Goal: Check status: Check status

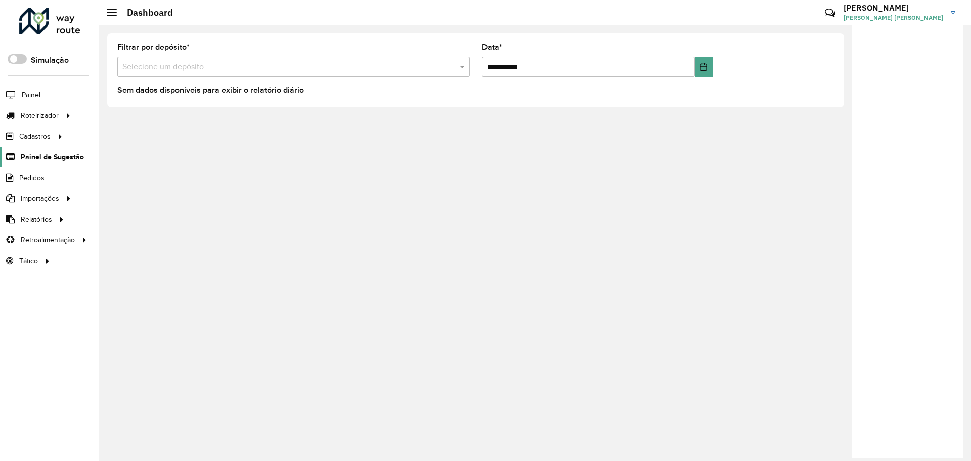
click at [50, 160] on span "Painel de Sugestão" at bounding box center [52, 157] width 63 height 11
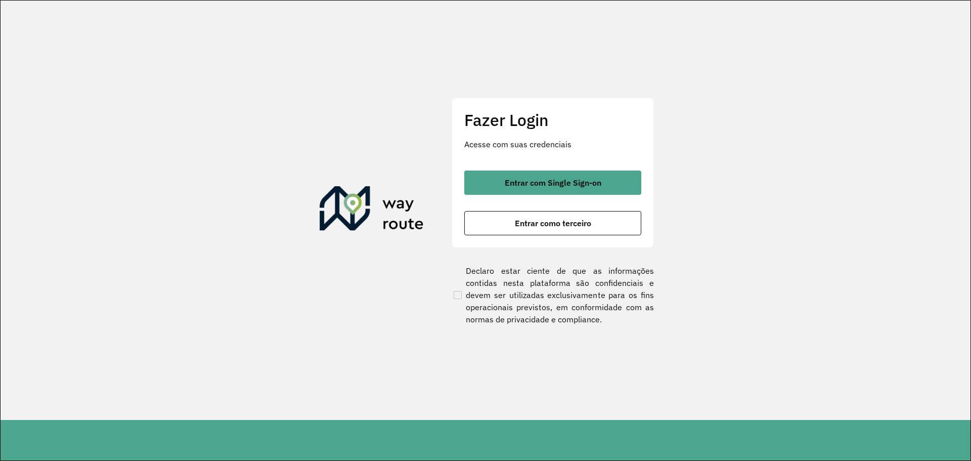
click at [535, 169] on div "Fazer Login Acesse com suas credenciais Entrar com Single Sign-on Entrar como t…" at bounding box center [553, 173] width 202 height 150
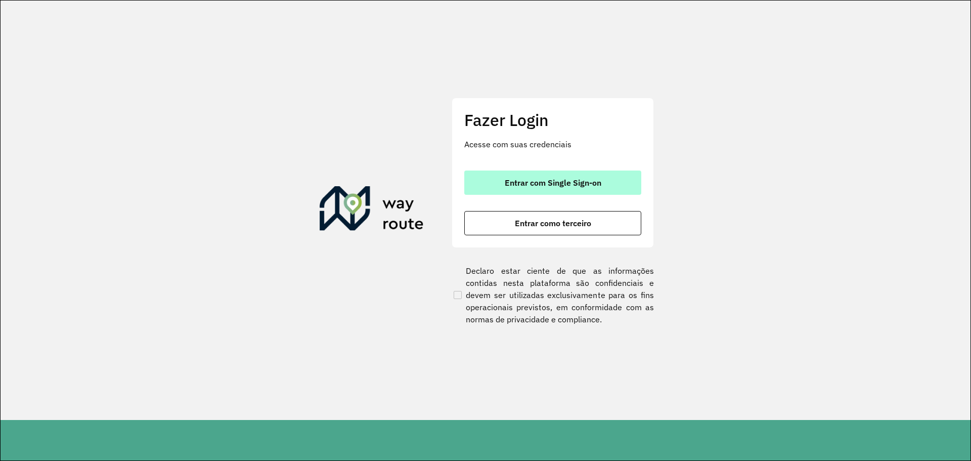
click at [536, 177] on button "Entrar com Single Sign-on" at bounding box center [552, 183] width 177 height 24
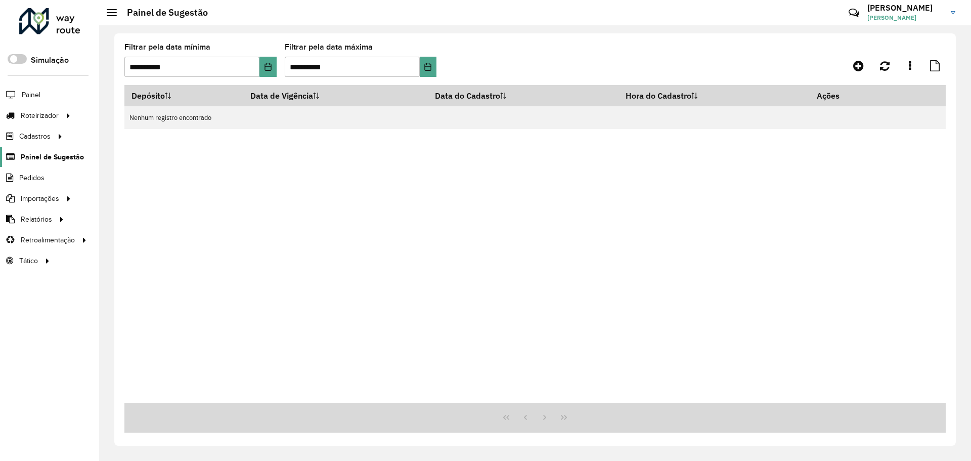
click at [55, 160] on span "Painel de Sugestão" at bounding box center [52, 157] width 63 height 11
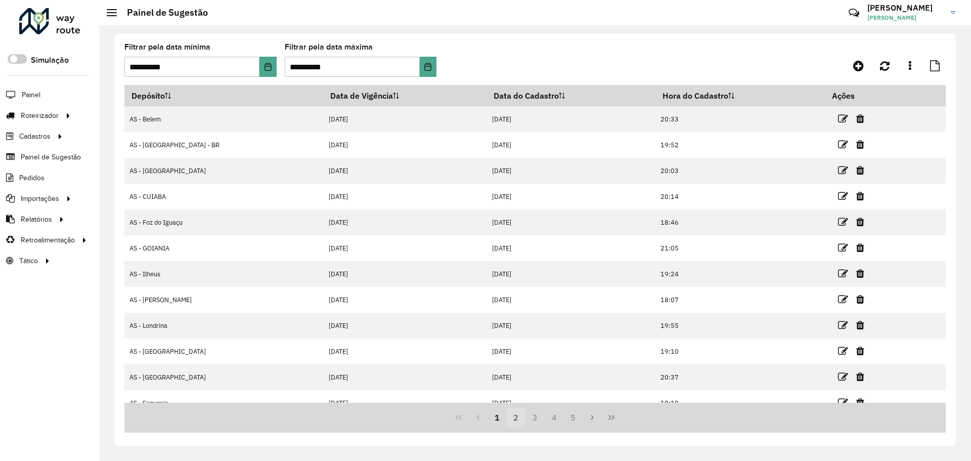
click at [516, 422] on button "2" at bounding box center [515, 417] width 19 height 19
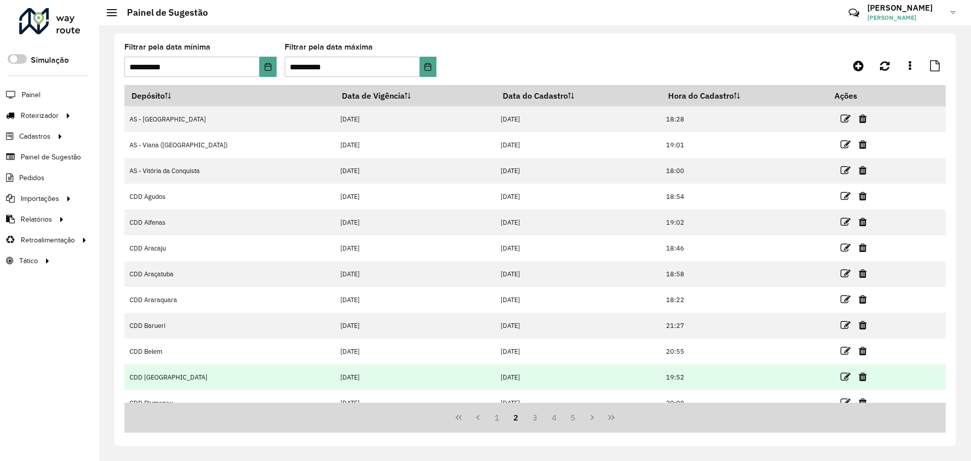
scroll to position [13, 0]
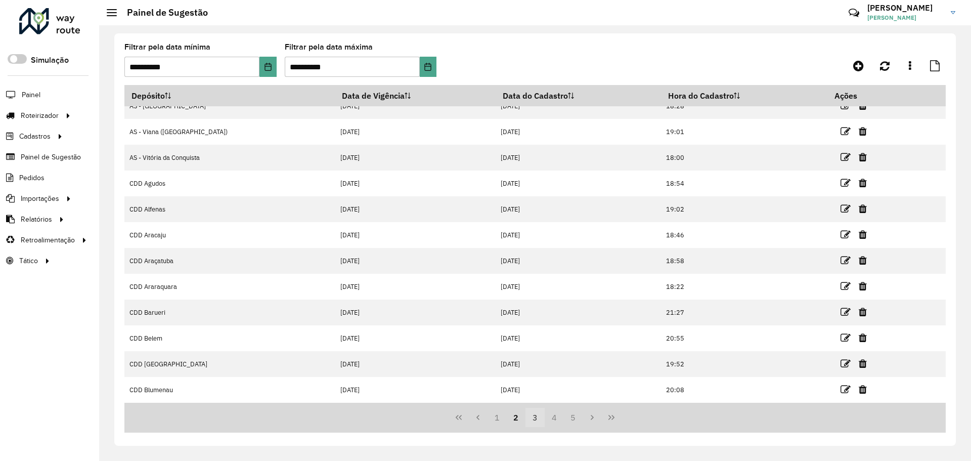
click at [531, 420] on button "3" at bounding box center [535, 417] width 19 height 19
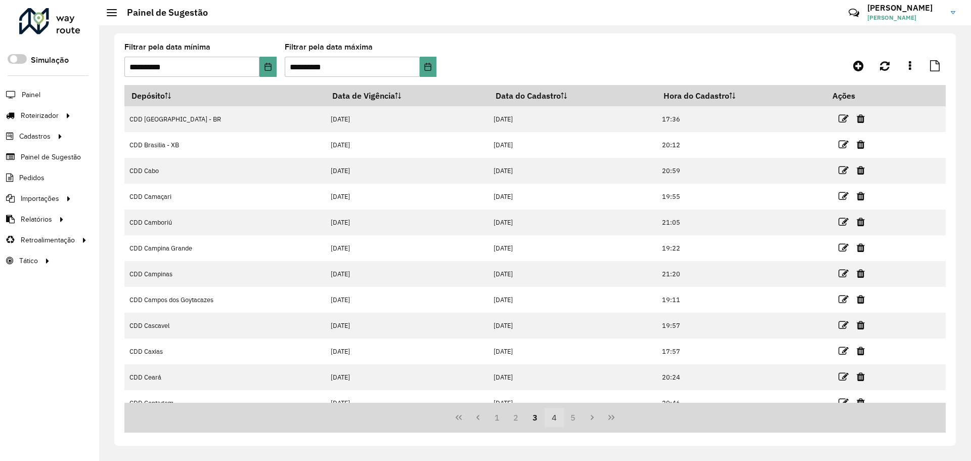
click at [563, 423] on button "4" at bounding box center [554, 417] width 19 height 19
click at [570, 419] on button "6" at bounding box center [573, 417] width 19 height 19
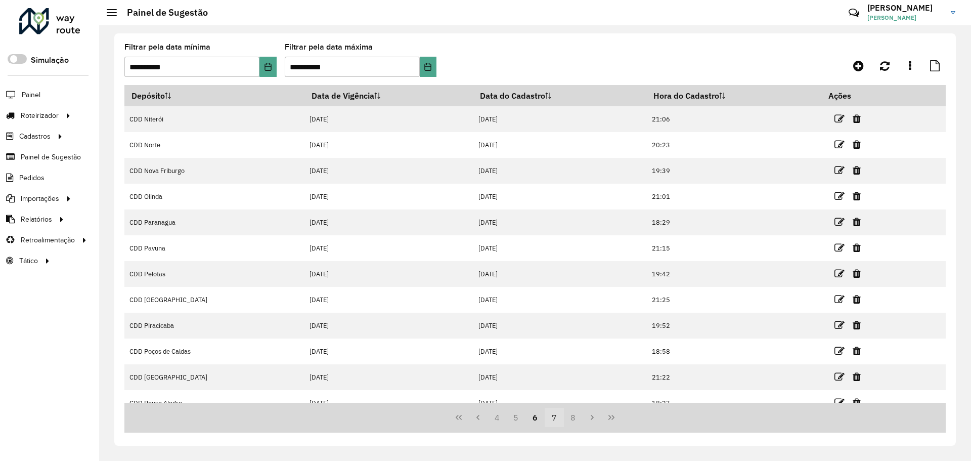
drag, startPoint x: 571, startPoint y: 419, endPoint x: 560, endPoint y: 418, distance: 10.7
click at [560, 418] on span "4 5 6 7 8" at bounding box center [536, 417] width 96 height 19
click at [560, 418] on button "7" at bounding box center [554, 417] width 19 height 19
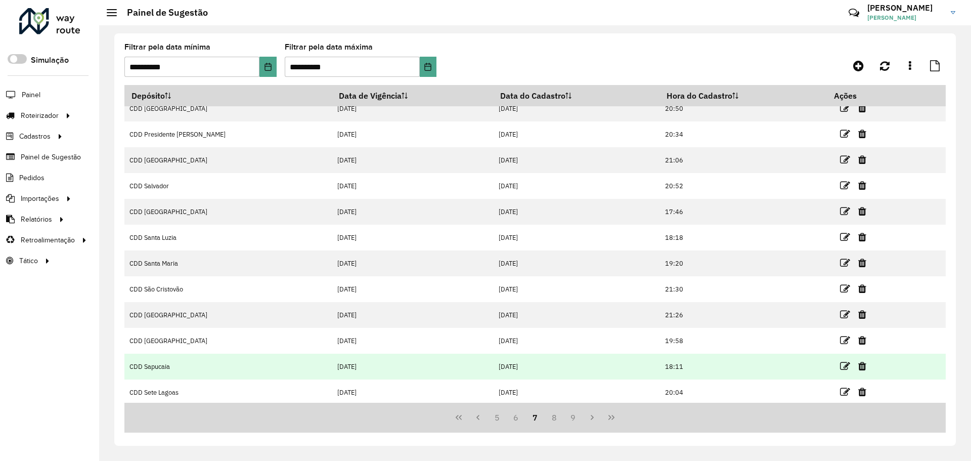
scroll to position [13, 0]
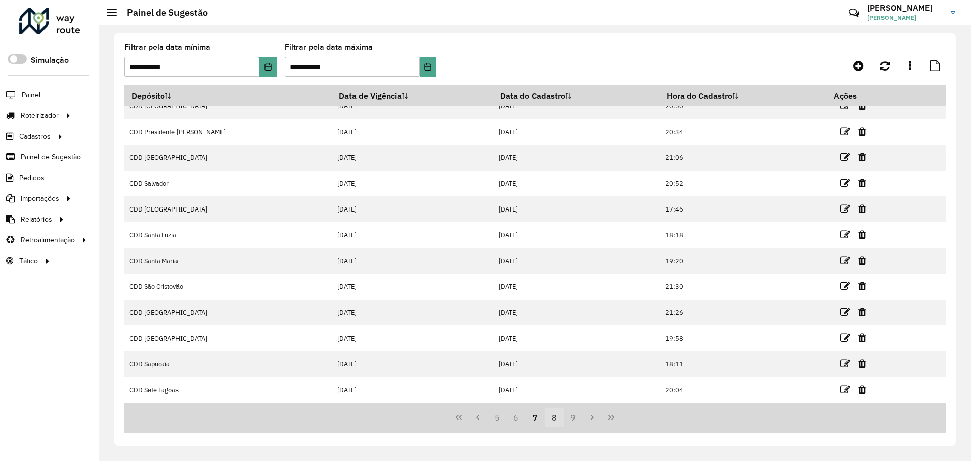
click at [554, 420] on button "8" at bounding box center [554, 417] width 19 height 19
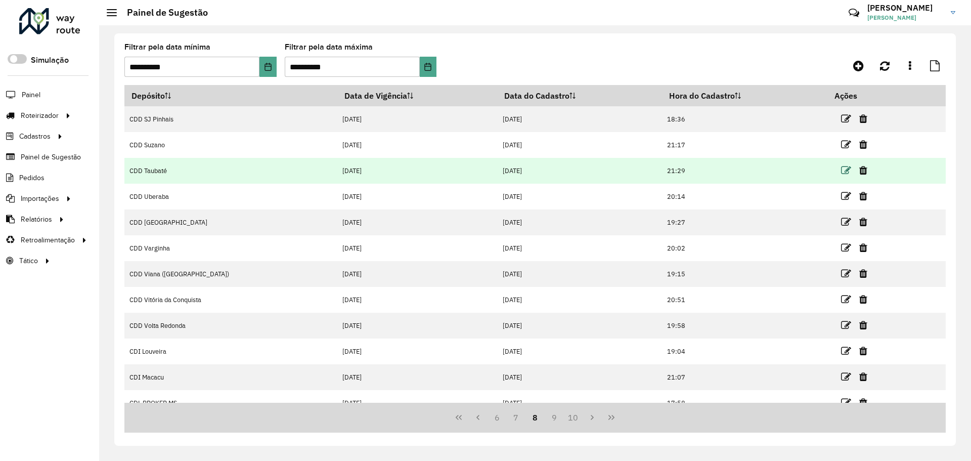
click at [841, 175] on icon at bounding box center [846, 170] width 10 height 10
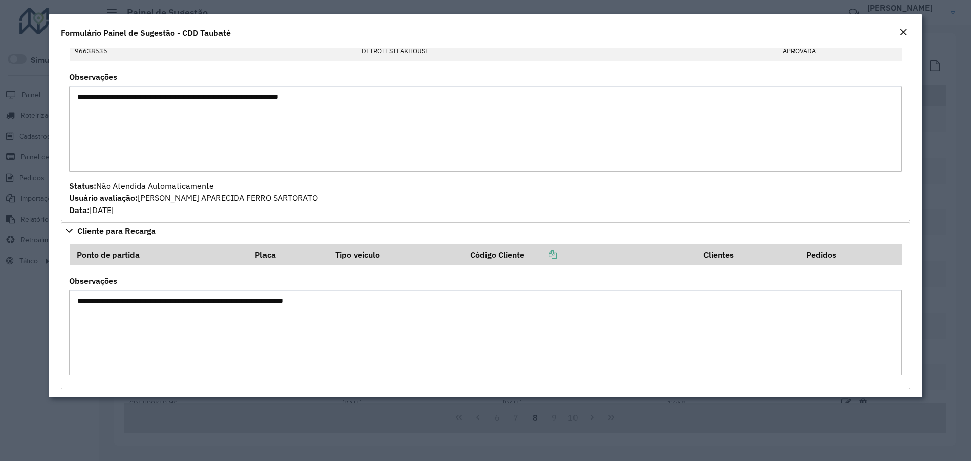
scroll to position [141, 0]
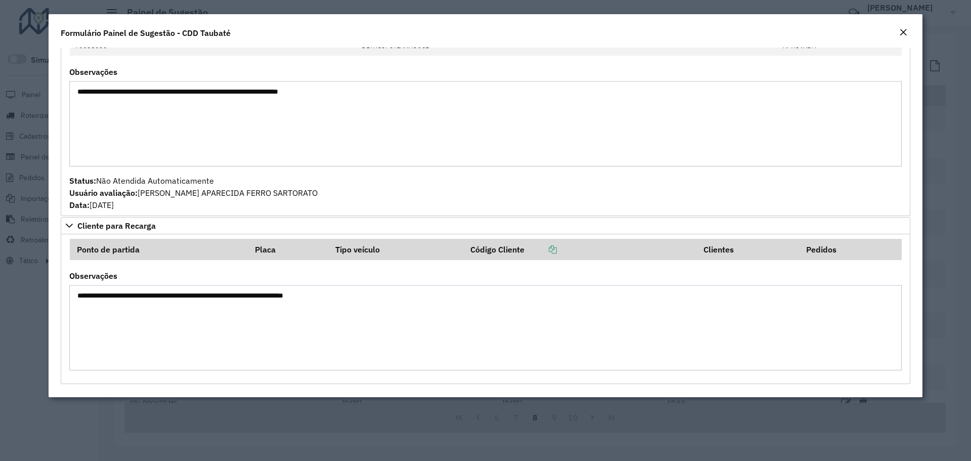
click at [906, 32] on em "Close" at bounding box center [904, 32] width 8 height 8
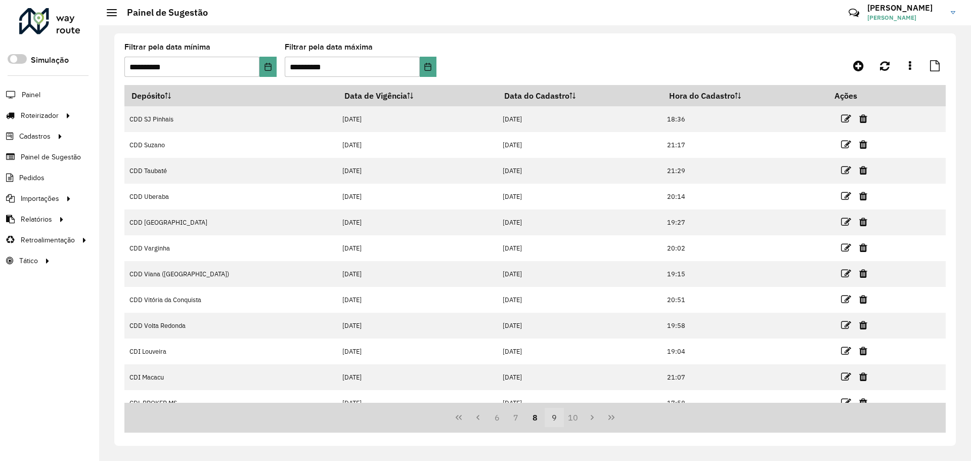
click at [556, 419] on button "9" at bounding box center [554, 417] width 19 height 19
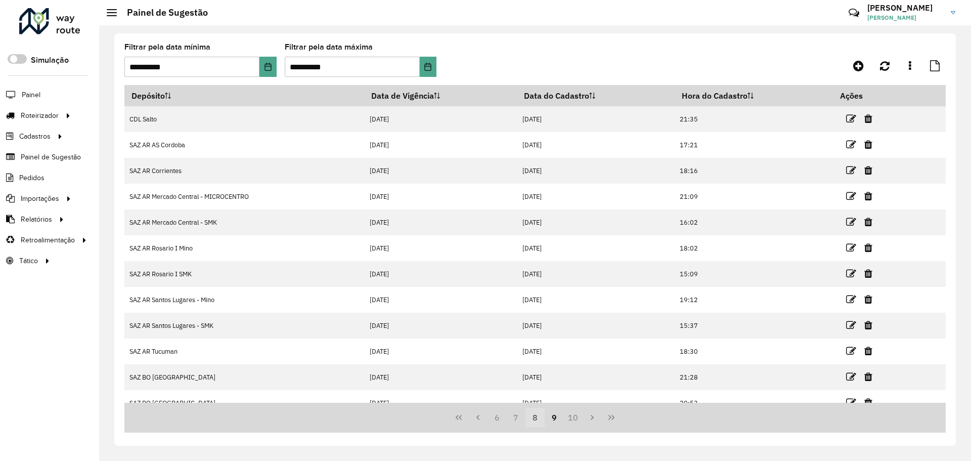
click at [534, 420] on button "8" at bounding box center [535, 417] width 19 height 19
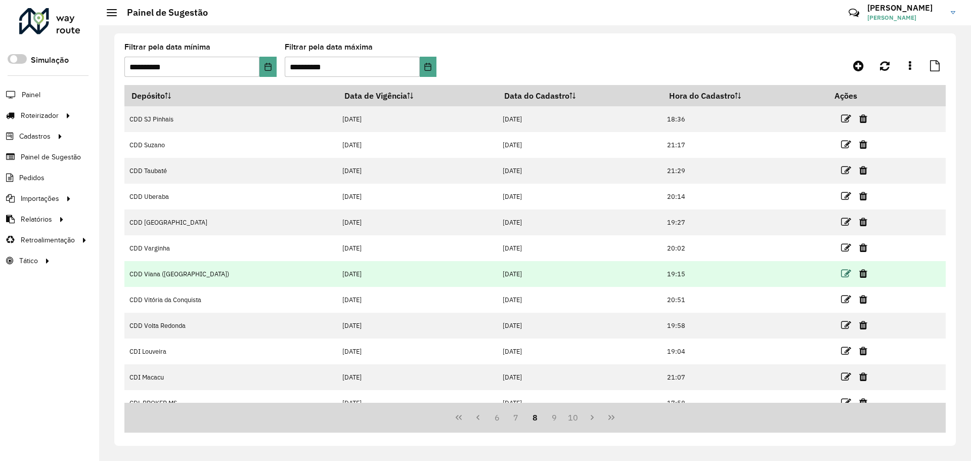
click at [841, 274] on icon at bounding box center [846, 274] width 10 height 10
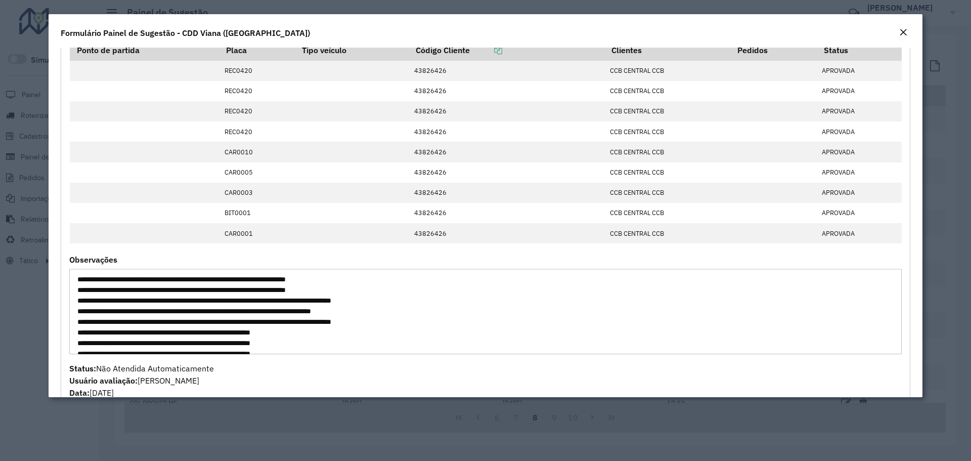
scroll to position [279, 0]
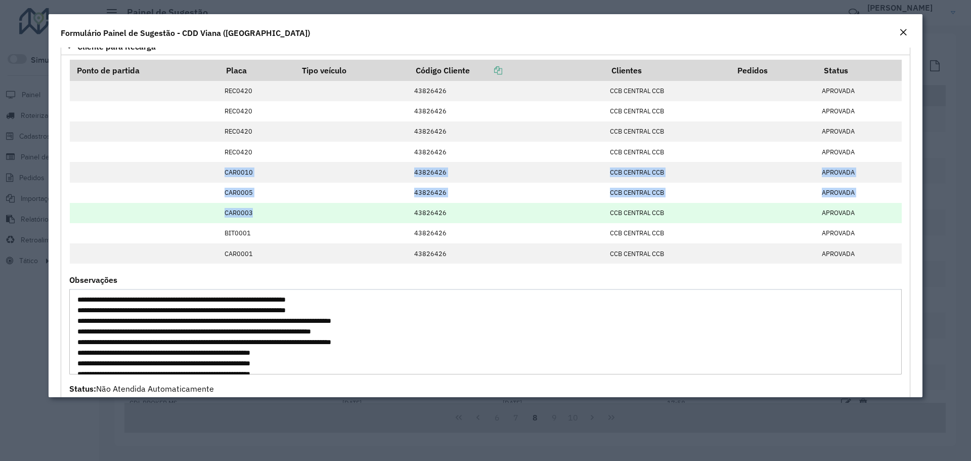
drag, startPoint x: 217, startPoint y: 172, endPoint x: 258, endPoint y: 214, distance: 58.7
click at [258, 214] on tbody "REC0420 43826426 CCB CENTRAL CCB APROVADA REC0420 43826426 CCB CENTRAL CCB APRO…" at bounding box center [486, 172] width 832 height 183
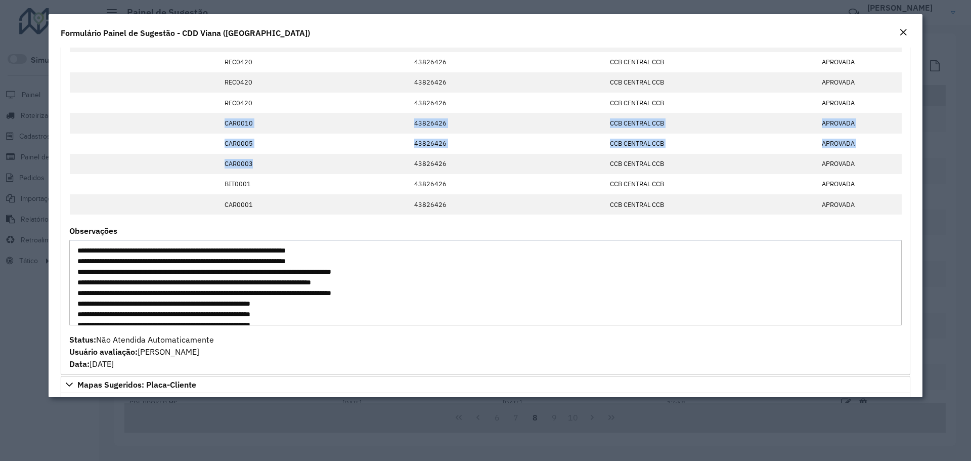
scroll to position [304, 0]
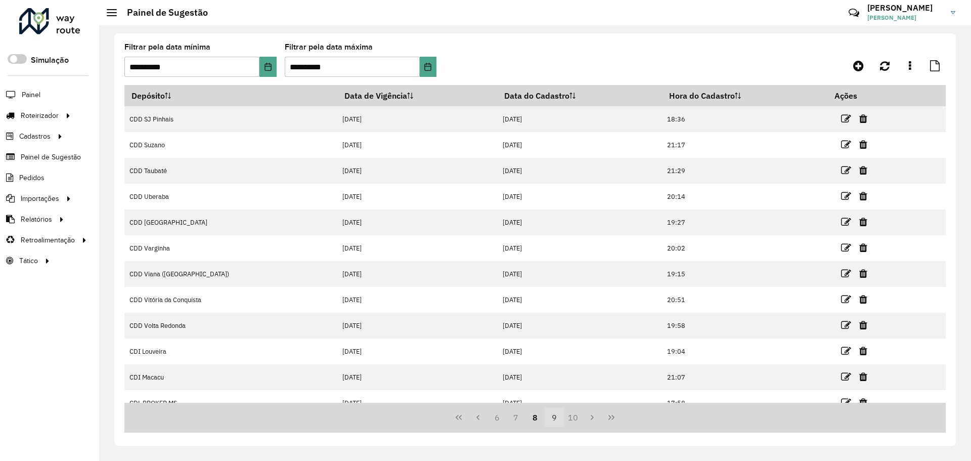
click at [554, 417] on button "9" at bounding box center [554, 417] width 19 height 19
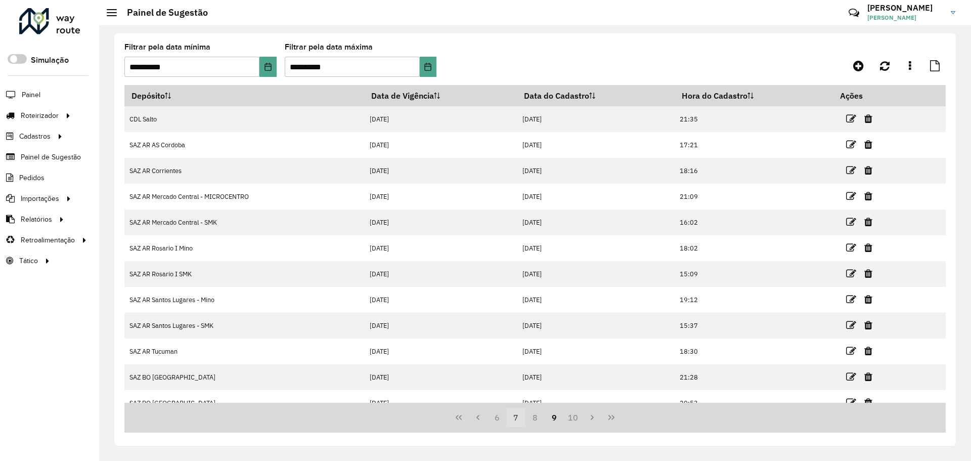
click at [520, 415] on button "7" at bounding box center [515, 417] width 19 height 19
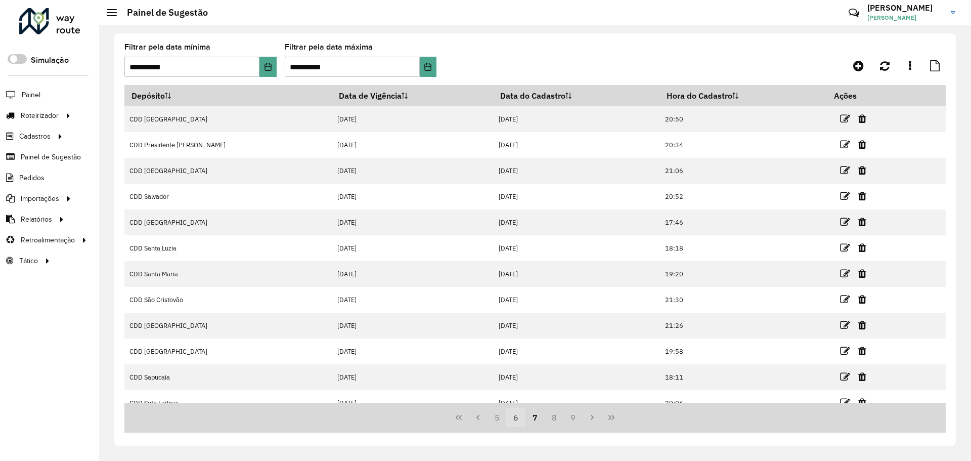
click at [517, 421] on button "6" at bounding box center [515, 417] width 19 height 19
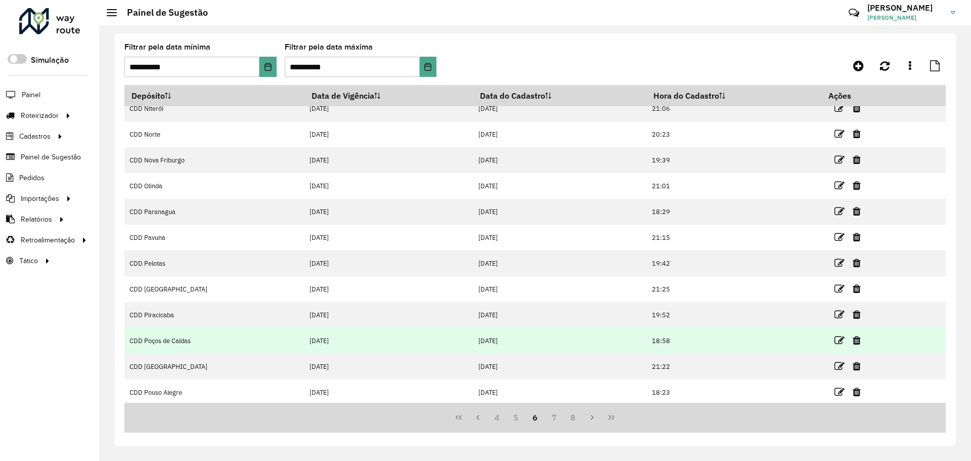
scroll to position [13, 0]
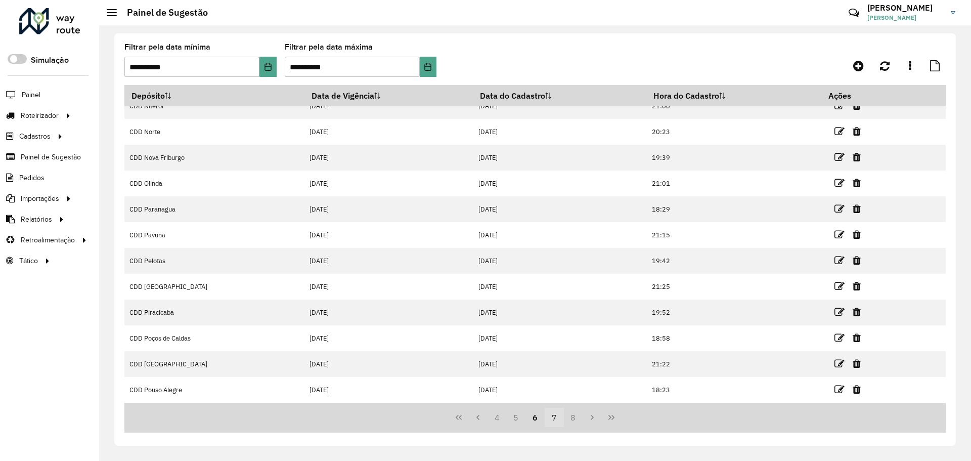
click at [555, 418] on button "7" at bounding box center [554, 417] width 19 height 19
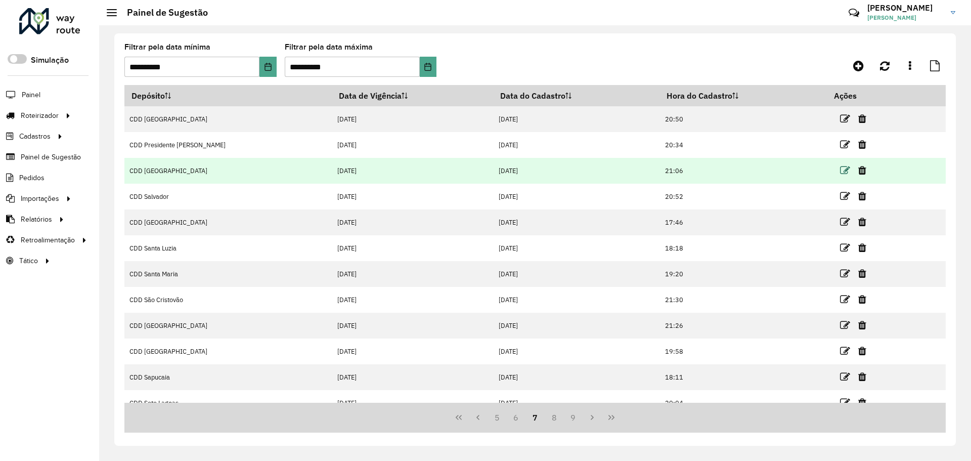
click at [843, 169] on icon at bounding box center [845, 170] width 10 height 10
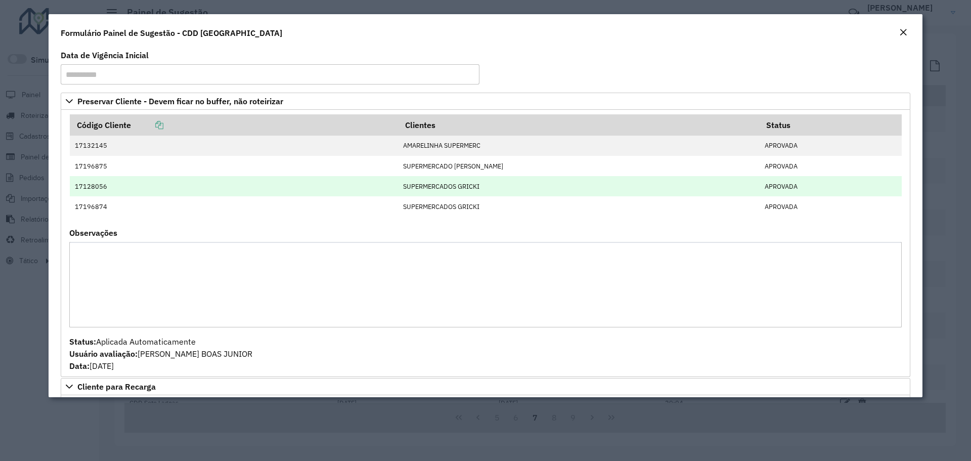
drag, startPoint x: 528, startPoint y: 207, endPoint x: 433, endPoint y: 187, distance: 97.7
click at [433, 187] on tbody "17132145 AMARELINHA SUPERMERC APROVADA 17196875 SUPERMERCADO GRICKI APROVADA 17…" at bounding box center [486, 176] width 832 height 81
click at [433, 187] on td "SUPERMERCADOS GRICKI" at bounding box center [579, 186] width 362 height 20
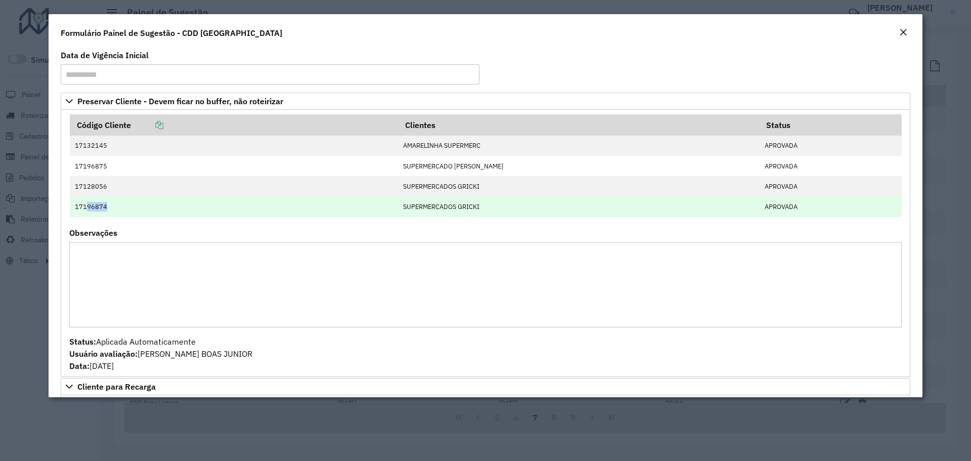
drag, startPoint x: 170, startPoint y: 206, endPoint x: 88, endPoint y: 207, distance: 82.5
click at [88, 207] on td "17196874" at bounding box center [234, 206] width 328 height 20
drag, startPoint x: 87, startPoint y: 207, endPoint x: 122, endPoint y: 210, distance: 35.6
click at [122, 210] on td "17196874" at bounding box center [234, 206] width 328 height 20
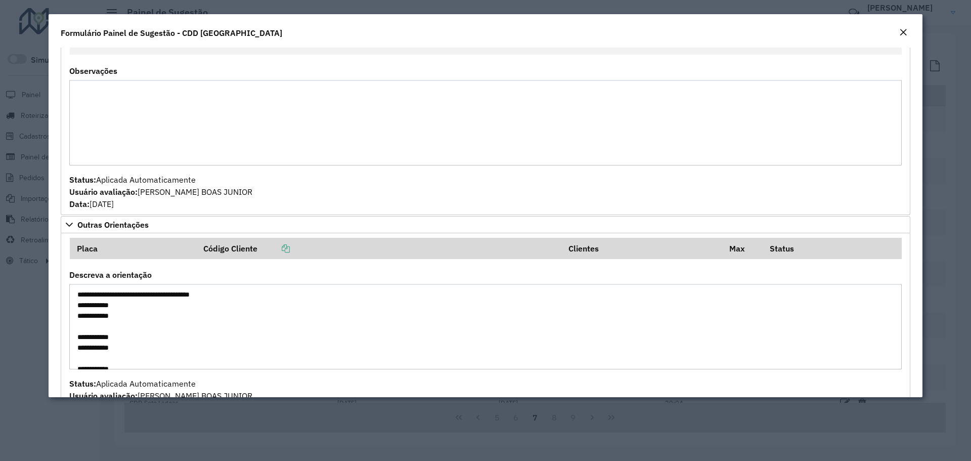
scroll to position [795, 0]
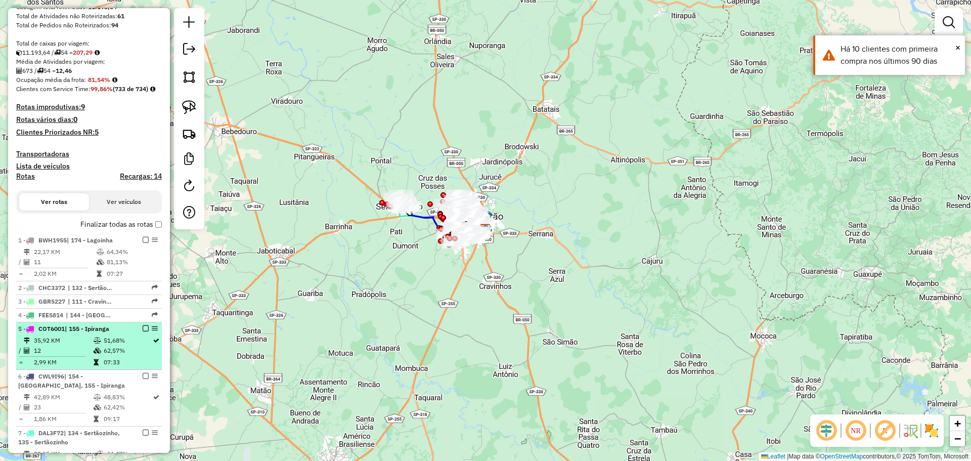
scroll to position [202, 0]
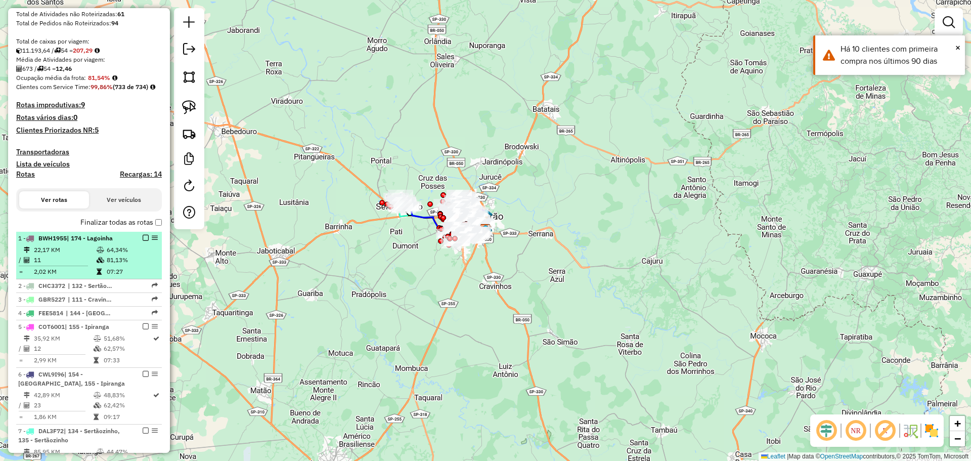
click at [101, 255] on td at bounding box center [101, 250] width 10 height 10
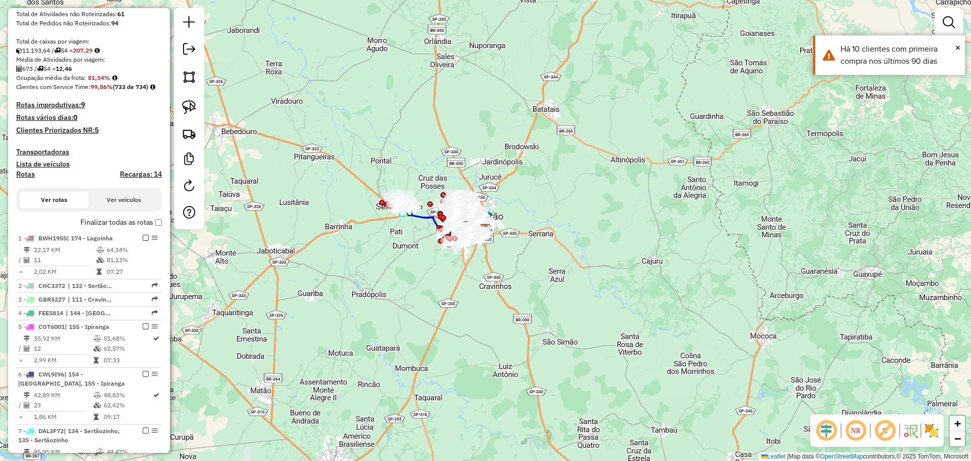
select select "**********"
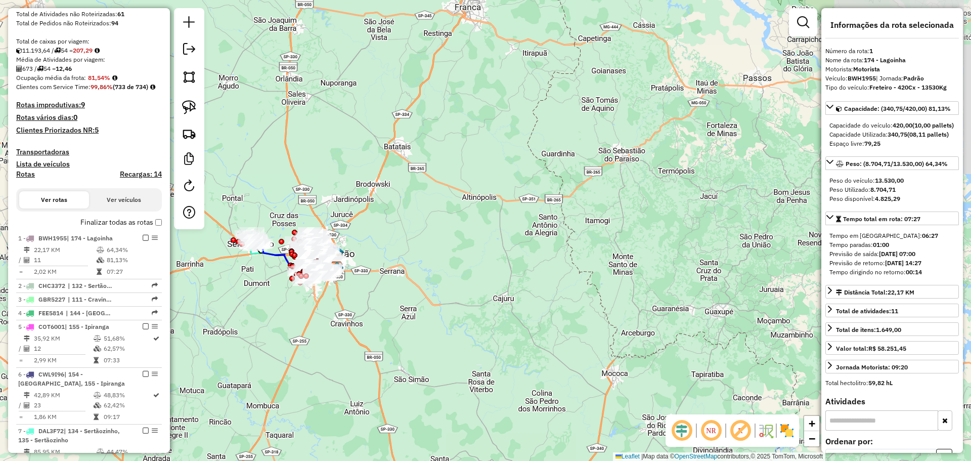
drag, startPoint x: 280, startPoint y: 314, endPoint x: 406, endPoint y: 296, distance: 127.2
click at [424, 318] on div "Janela de atendimento Grade de atendimento Capacidade Transportadoras Veículos …" at bounding box center [485, 230] width 971 height 461
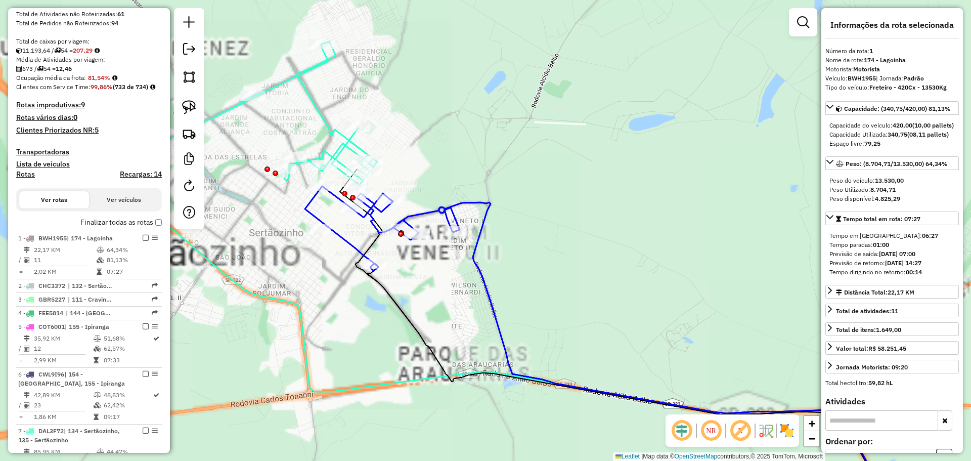
drag, startPoint x: 327, startPoint y: 332, endPoint x: 538, endPoint y: 328, distance: 211.0
click at [545, 329] on icon at bounding box center [664, 351] width 450 height 299
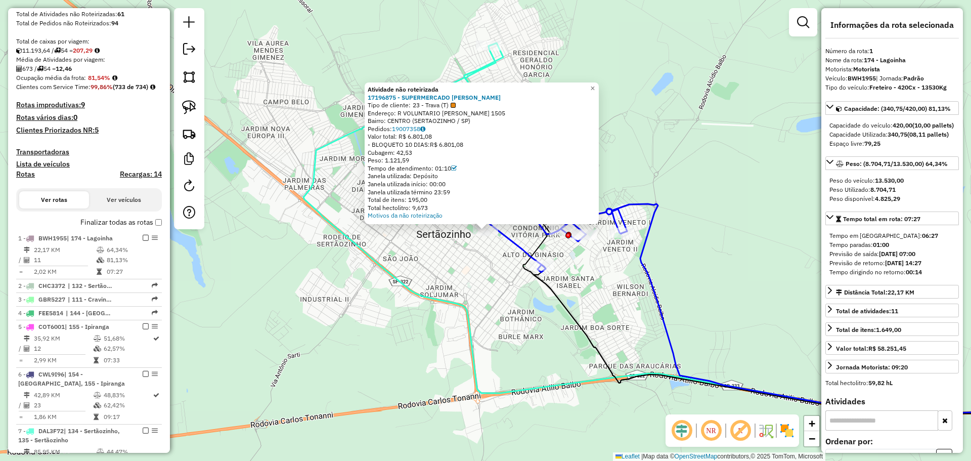
click at [420, 254] on div "Atividade não roteirizada 17196875 - SUPERMERCADO GRICKI Tipo de cliente: 23 - …" at bounding box center [485, 230] width 971 height 461
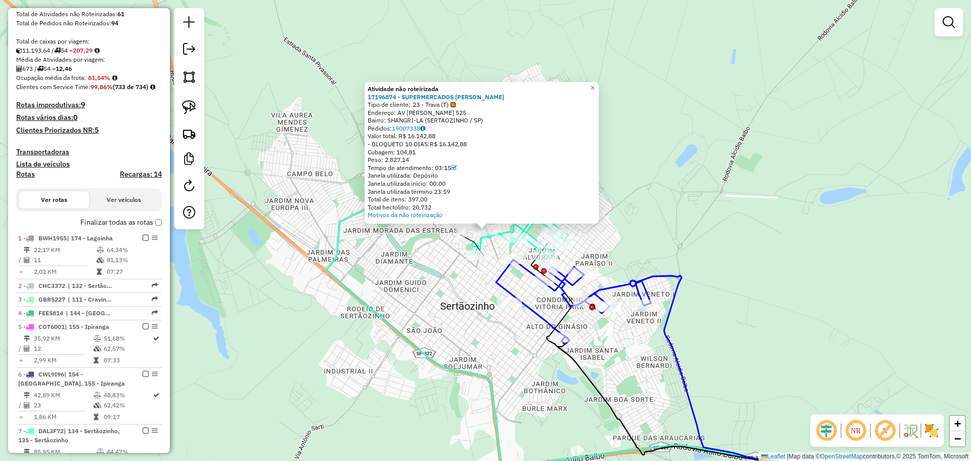
click at [484, 287] on div "Atividade não roteirizada 17196874 - SUPERMERCADOS GRICKI Tipo de cliente: 23 -…" at bounding box center [485, 230] width 971 height 461
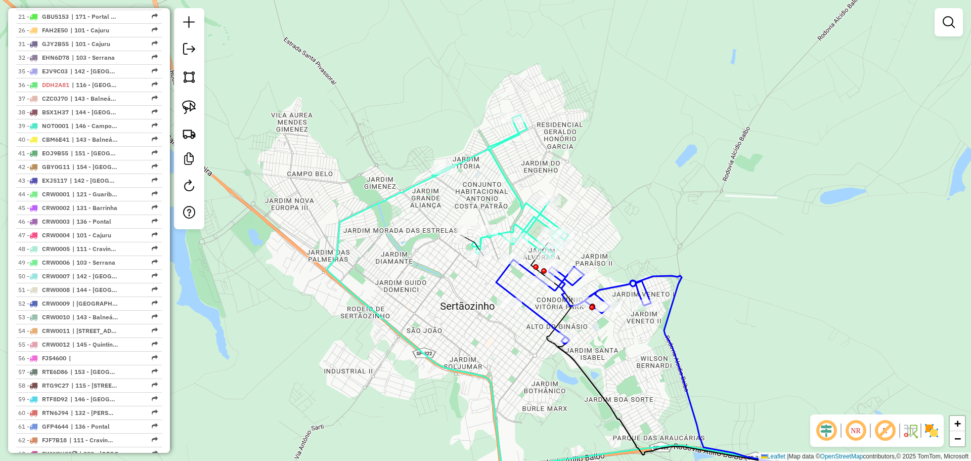
scroll to position [1265, 0]
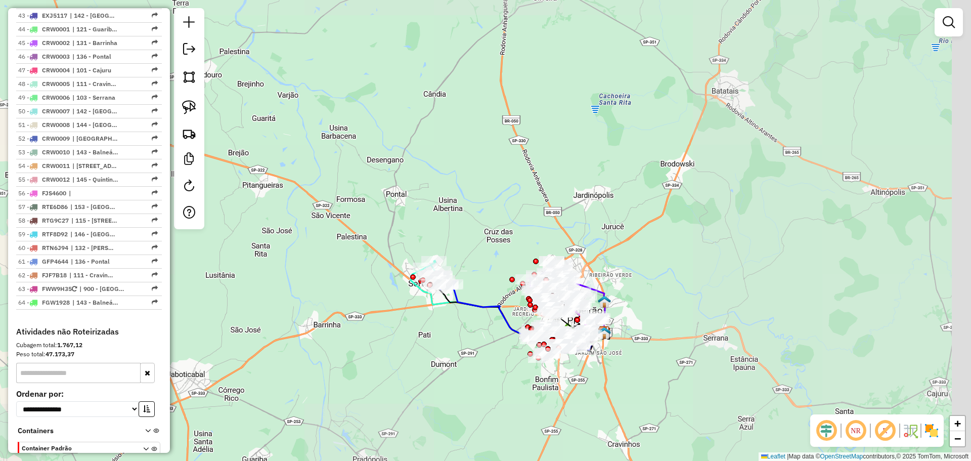
drag, startPoint x: 512, startPoint y: 372, endPoint x: 410, endPoint y: 324, distance: 113.2
click at [367, 320] on div "Janela de atendimento Grade de atendimento Capacidade Transportadoras Veículos …" at bounding box center [485, 230] width 971 height 461
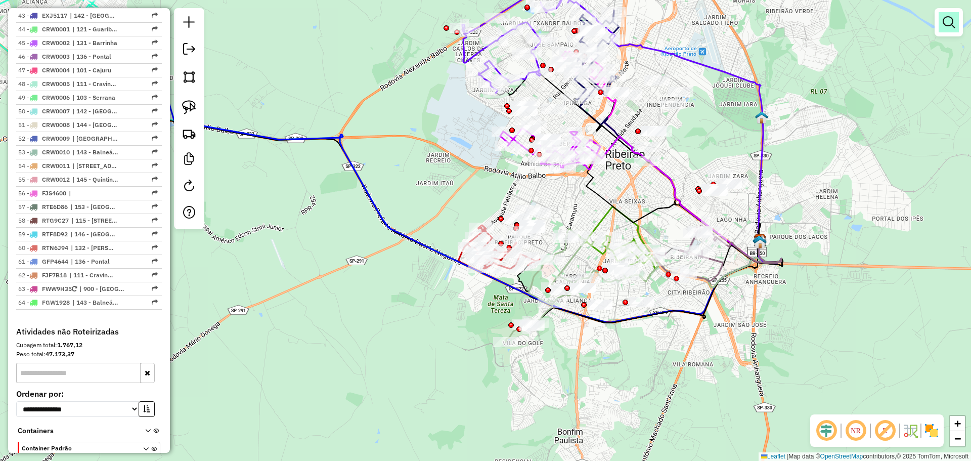
click at [950, 19] on em at bounding box center [949, 22] width 12 height 12
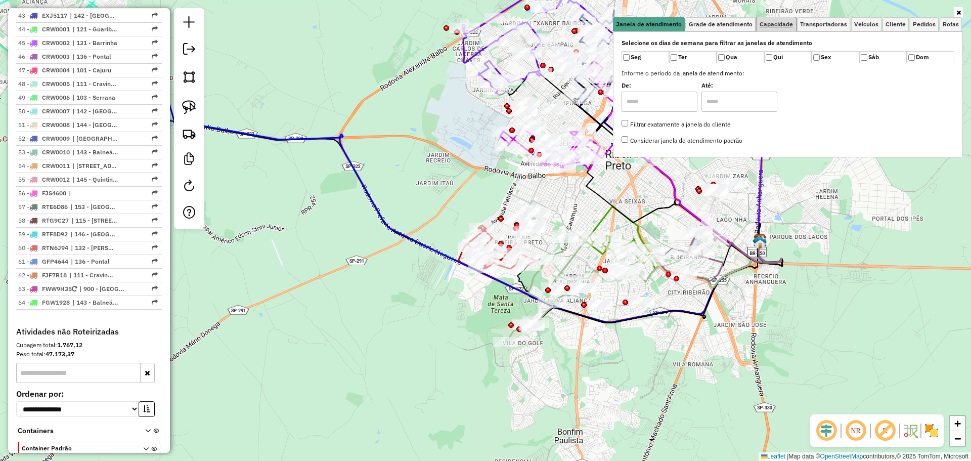
click at [786, 27] on span "Capacidade" at bounding box center [776, 24] width 33 height 6
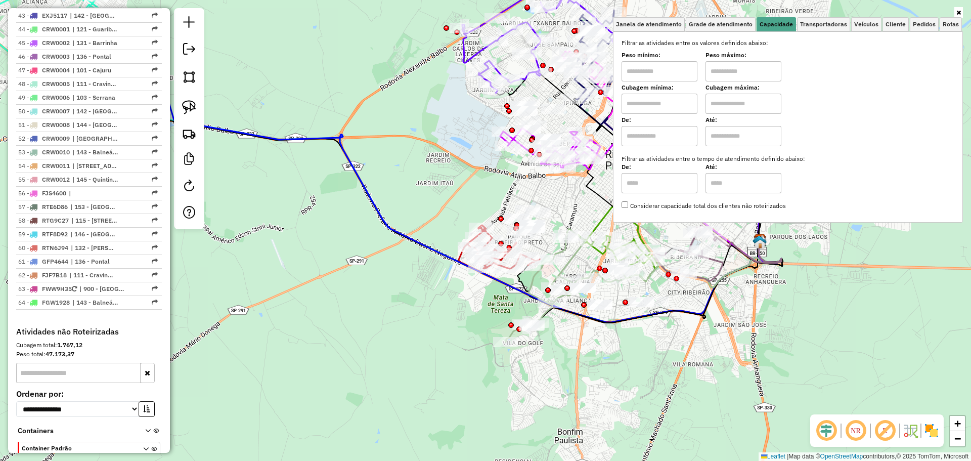
click at [661, 108] on input "text" at bounding box center [660, 104] width 76 height 20
type input "*****"
click at [744, 111] on input "text" at bounding box center [744, 104] width 76 height 20
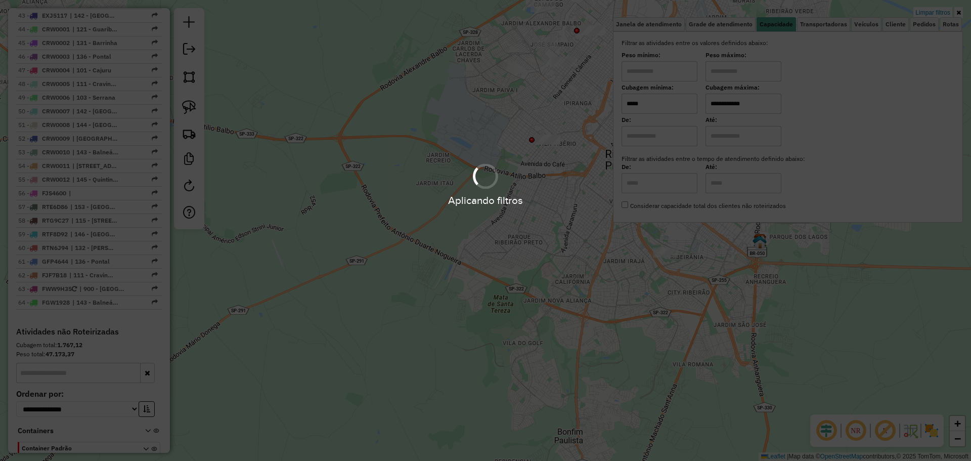
type input "**********"
click at [824, 361] on div "Aplicando filtros" at bounding box center [485, 230] width 971 height 461
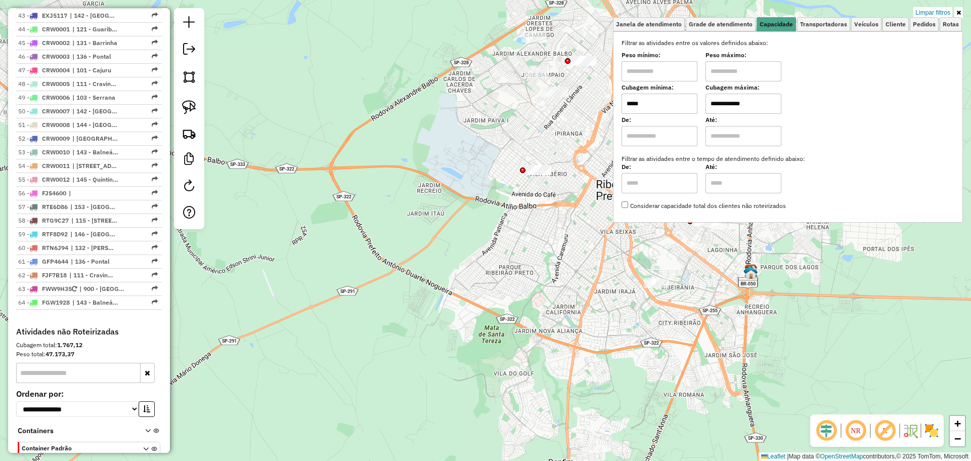
drag, startPoint x: 496, startPoint y: 235, endPoint x: 455, endPoint y: 341, distance: 114.1
click at [455, 341] on div "**********" at bounding box center [485, 230] width 971 height 461
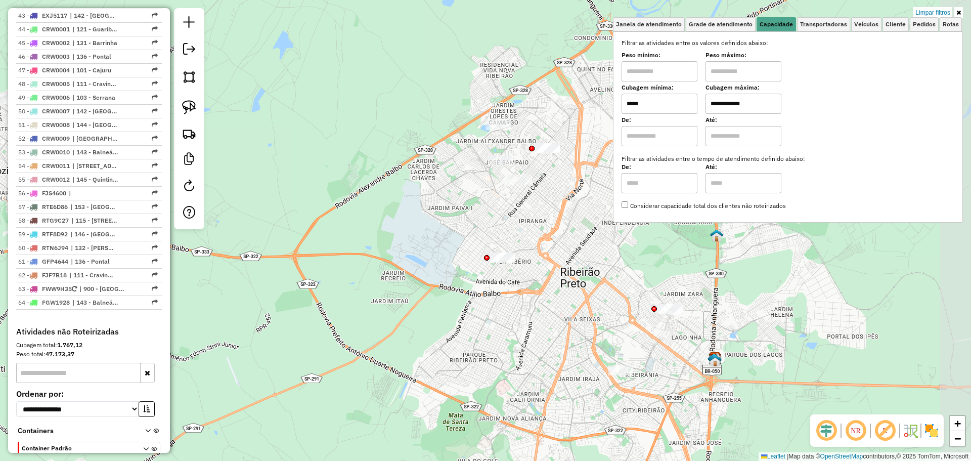
click at [455, 341] on div "**********" at bounding box center [485, 230] width 971 height 461
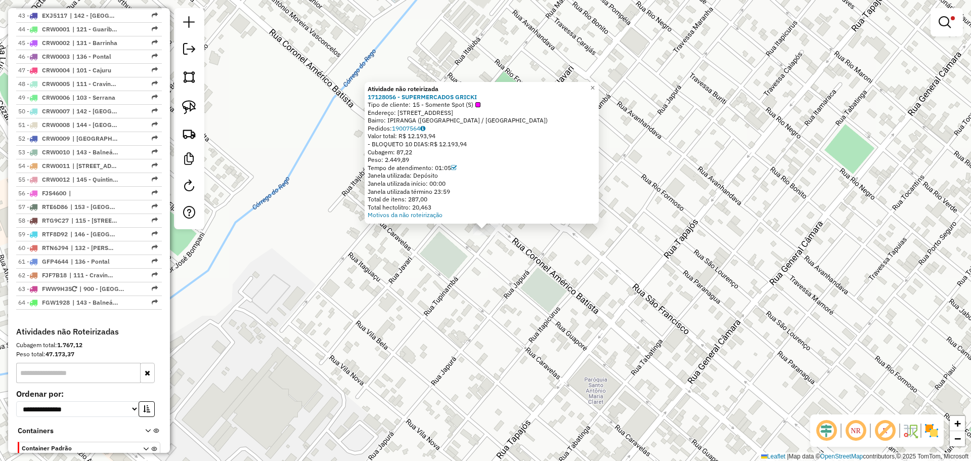
click at [429, 296] on div "Atividade não roteirizada 17128056 - SUPERMERCADOS GRICKI Tipo de cliente: 15 -…" at bounding box center [485, 230] width 971 height 461
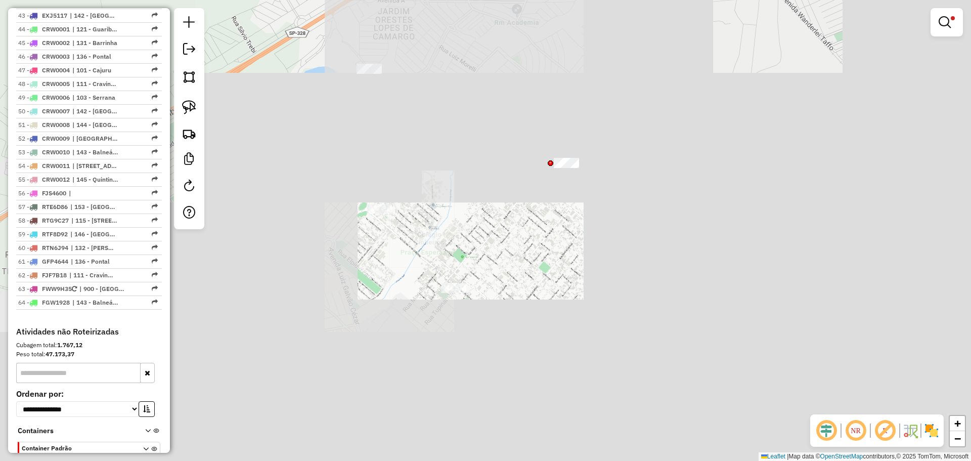
drag, startPoint x: 405, startPoint y: 343, endPoint x: 513, endPoint y: 317, distance: 110.9
click at [513, 317] on div "**********" at bounding box center [485, 230] width 971 height 461
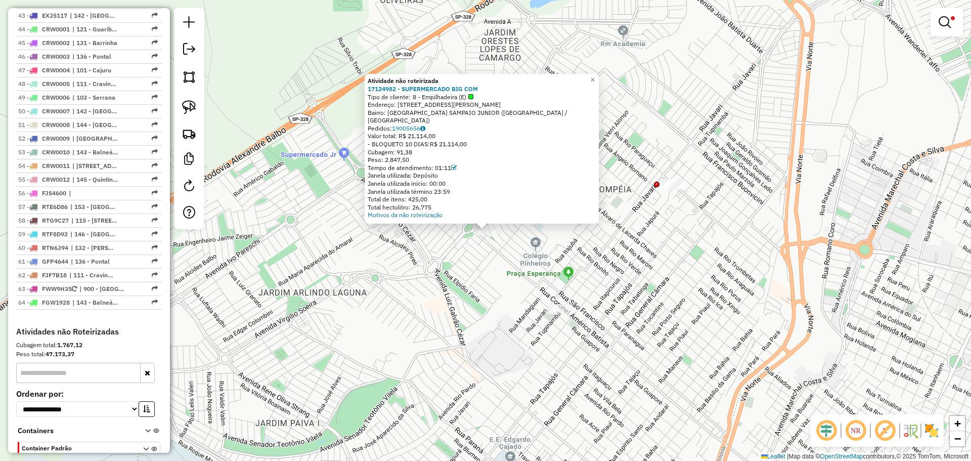
click at [457, 317] on div "Atividade não roteirizada 17124982 - SUPERMERCADO BIG COM Tipo de cliente: 8 - …" at bounding box center [485, 230] width 971 height 461
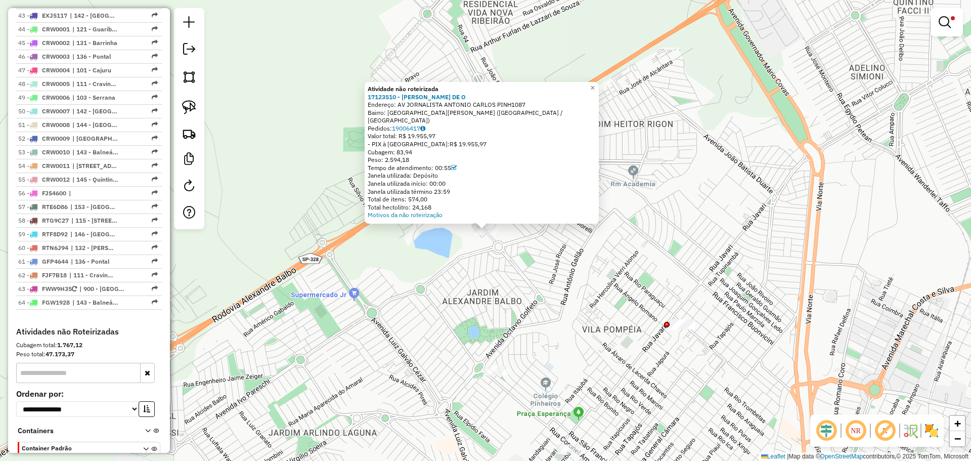
drag, startPoint x: 612, startPoint y: 327, endPoint x: 697, endPoint y: 334, distance: 85.3
click at [614, 327] on div "Atividade não roteirizada 17123510 - ROMARIO AZEVEDO DE O Endereço: AV JORNALIS…" at bounding box center [485, 230] width 971 height 461
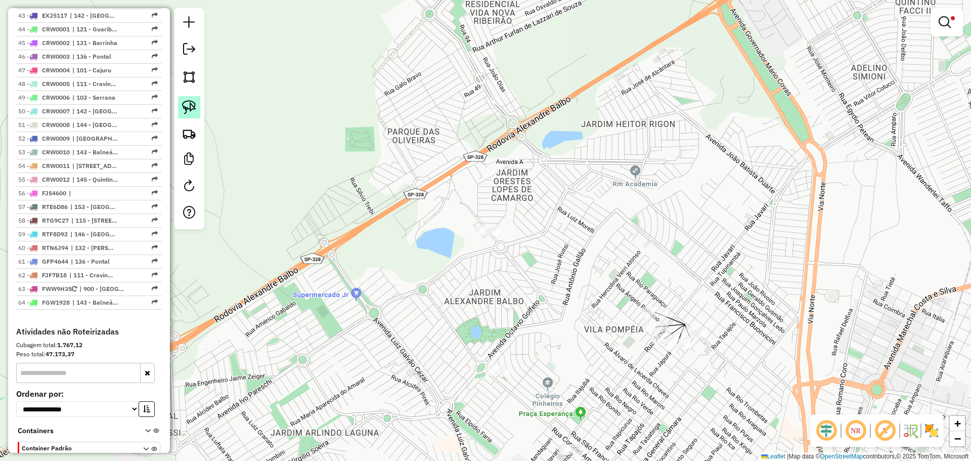
click at [196, 99] on link at bounding box center [189, 107] width 22 height 22
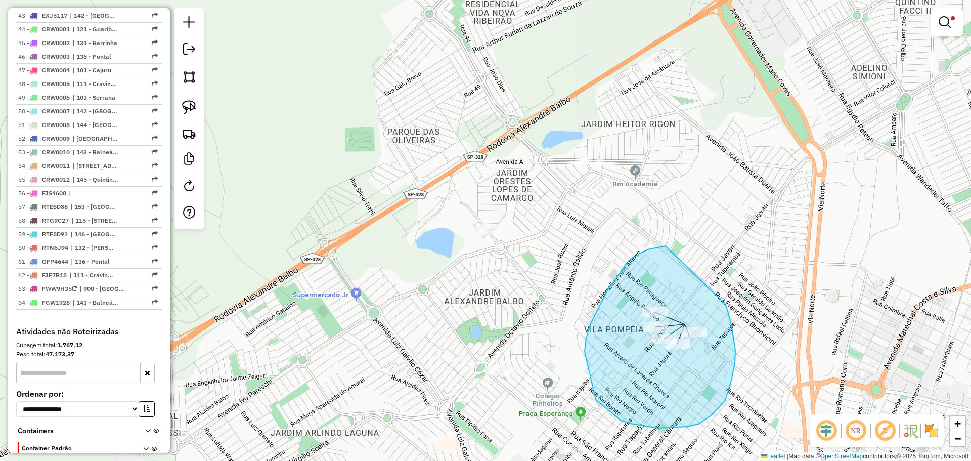
drag, startPoint x: 640, startPoint y: 253, endPoint x: 724, endPoint y: 302, distance: 96.6
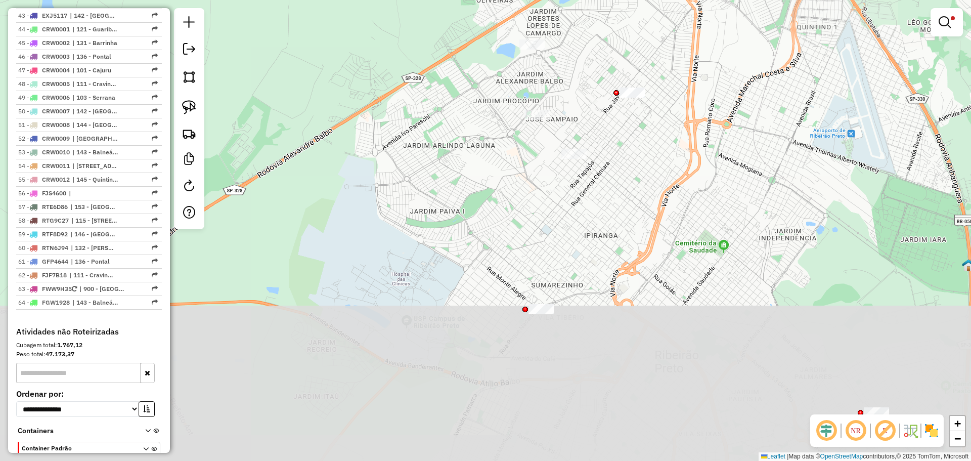
drag, startPoint x: 586, startPoint y: 418, endPoint x: 582, endPoint y: 170, distance: 247.9
click at [582, 170] on div "**********" at bounding box center [485, 230] width 971 height 461
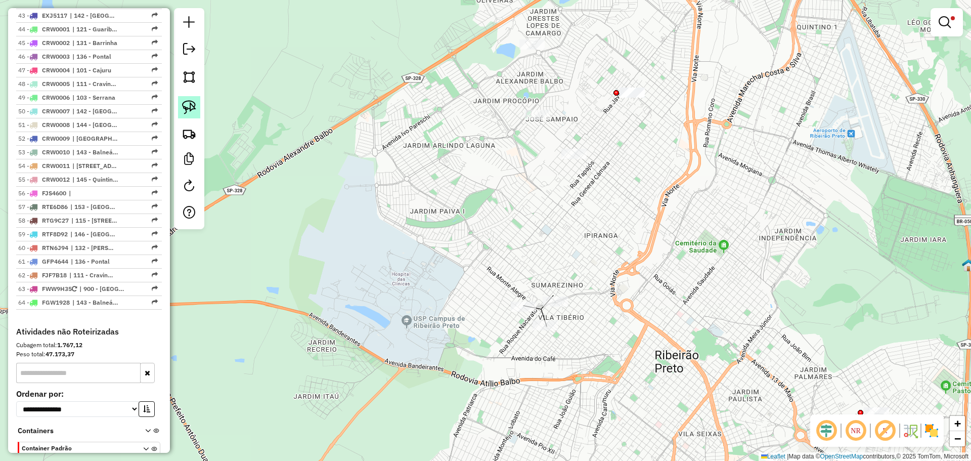
click at [199, 106] on link at bounding box center [189, 107] width 22 height 22
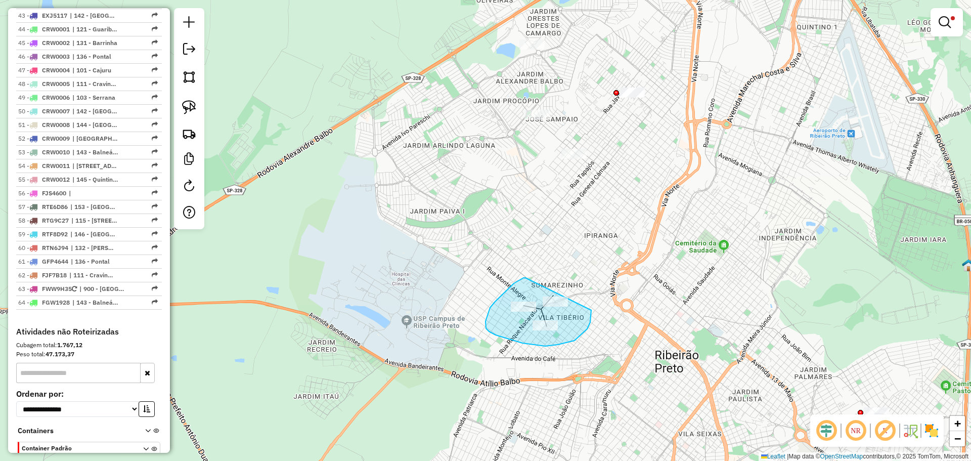
drag, startPoint x: 526, startPoint y: 278, endPoint x: 588, endPoint y: 291, distance: 63.6
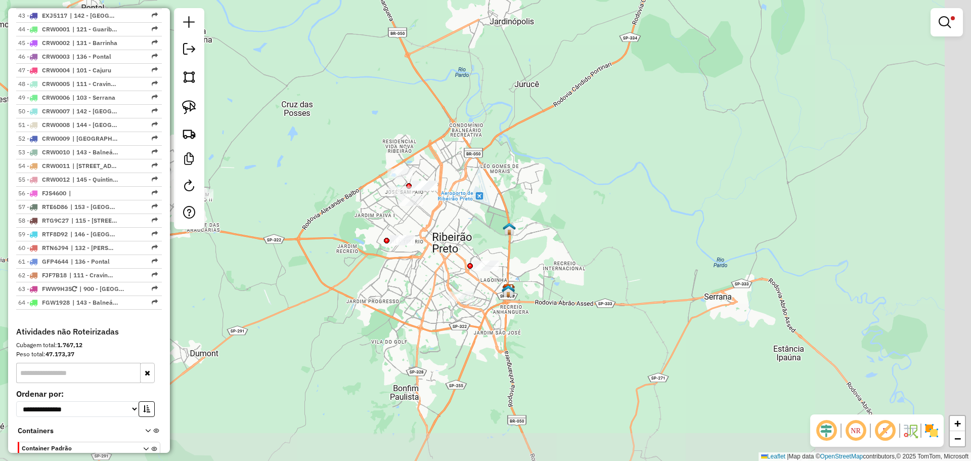
drag, startPoint x: 504, startPoint y: 275, endPoint x: 438, endPoint y: 294, distance: 69.2
click at [438, 294] on div "**********" at bounding box center [485, 230] width 971 height 461
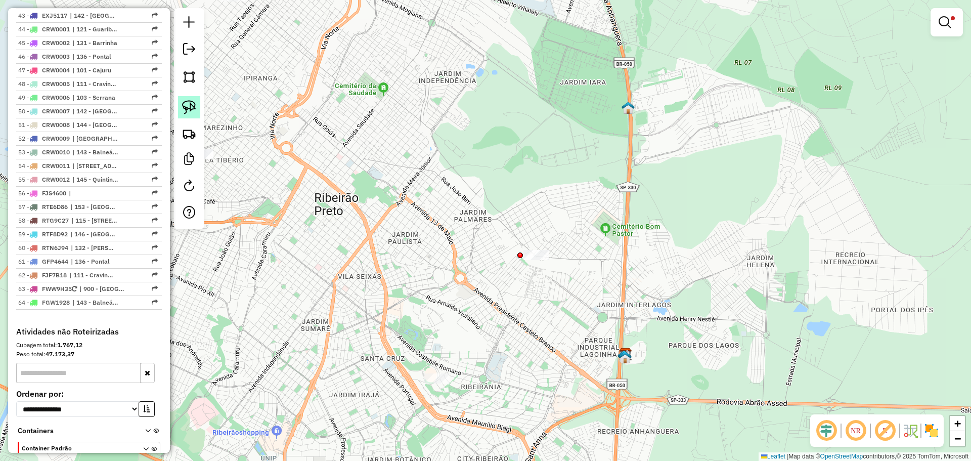
click at [188, 114] on img at bounding box center [189, 107] width 14 height 14
drag, startPoint x: 499, startPoint y: 233, endPoint x: 575, endPoint y: 246, distance: 76.6
click at [180, 107] on link at bounding box center [189, 107] width 22 height 22
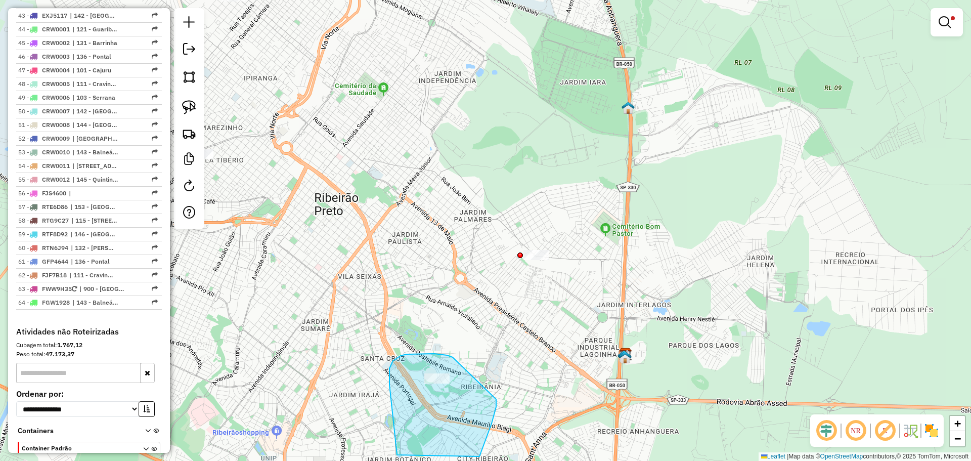
drag, startPoint x: 435, startPoint y: 354, endPoint x: 494, endPoint y: 390, distance: 69.5
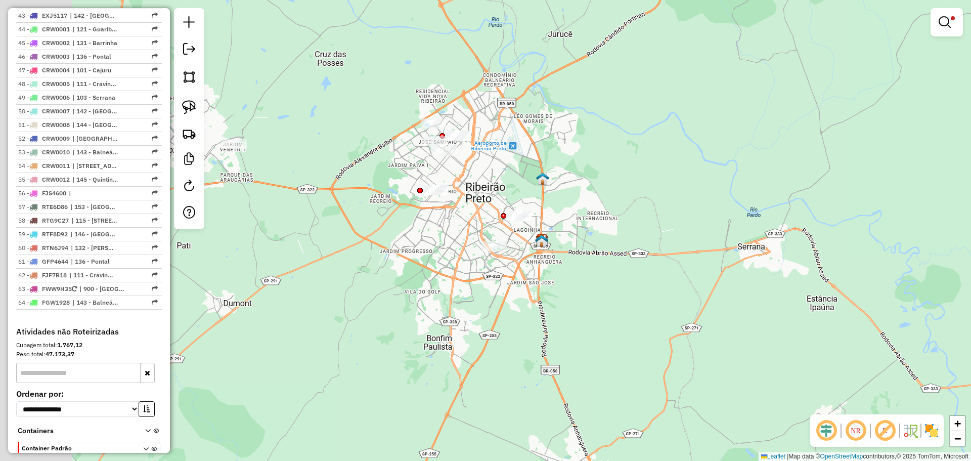
drag, startPoint x: 406, startPoint y: 244, endPoint x: 799, endPoint y: 295, distance: 396.0
click at [799, 295] on div "**********" at bounding box center [485, 230] width 971 height 461
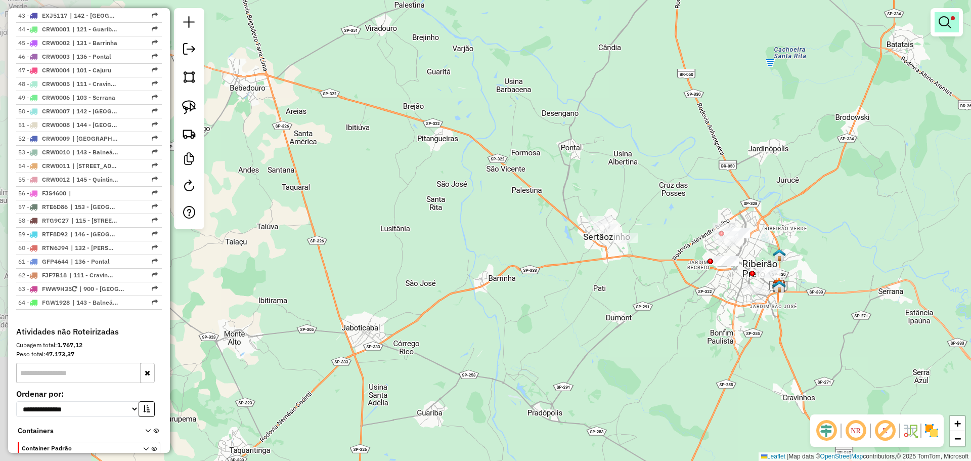
click at [946, 27] on em at bounding box center [945, 22] width 12 height 12
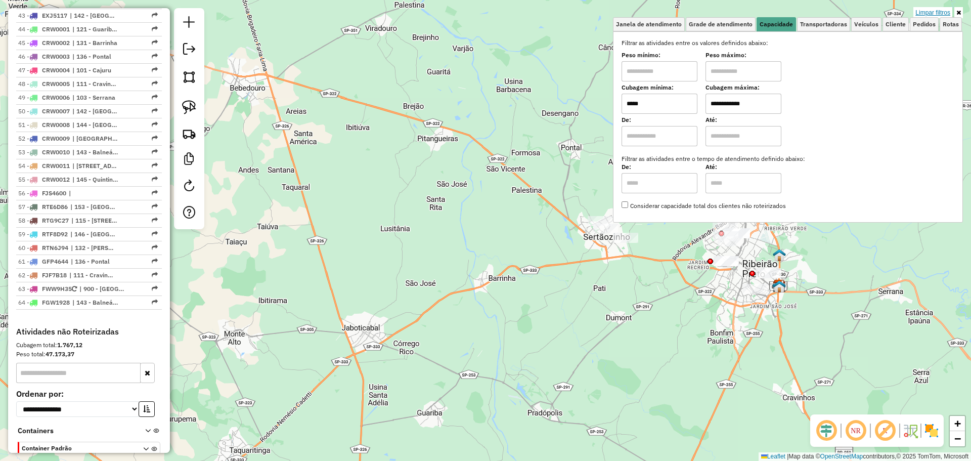
click at [934, 10] on link "Limpar filtros" at bounding box center [933, 12] width 39 height 11
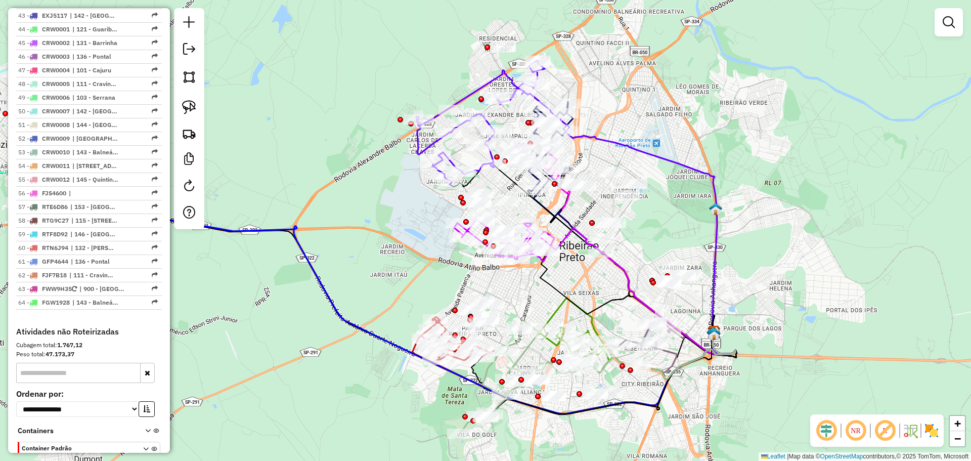
drag, startPoint x: 585, startPoint y: 220, endPoint x: 374, endPoint y: 196, distance: 212.8
click at [374, 197] on div "Janela de atendimento Grade de atendimento Capacidade Transportadoras Veículos …" at bounding box center [485, 230] width 971 height 461
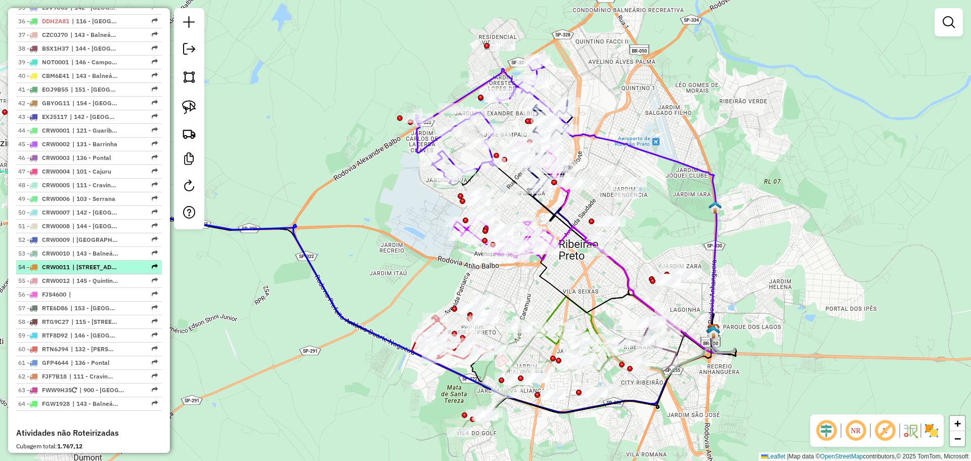
scroll to position [1113, 0]
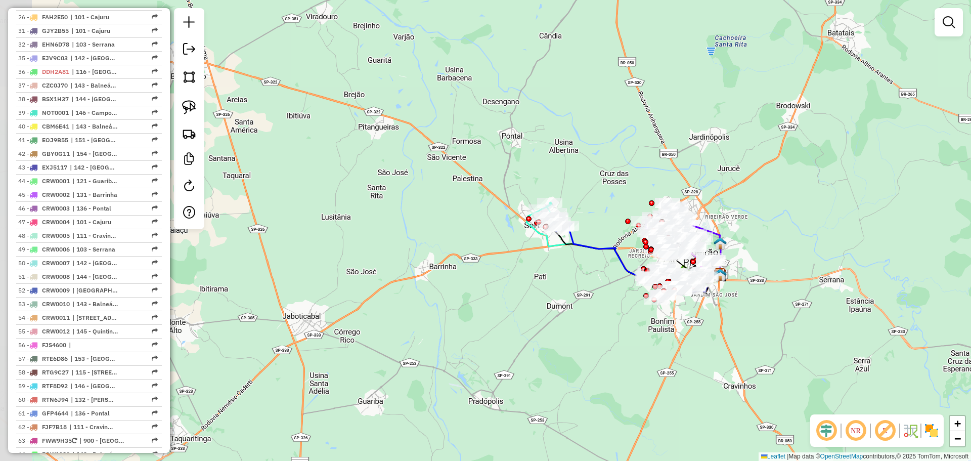
drag, startPoint x: 528, startPoint y: 245, endPoint x: 593, endPoint y: 278, distance: 72.6
click at [593, 278] on div "Janela de atendimento Grade de atendimento Capacidade Transportadoras Veículos …" at bounding box center [485, 230] width 971 height 461
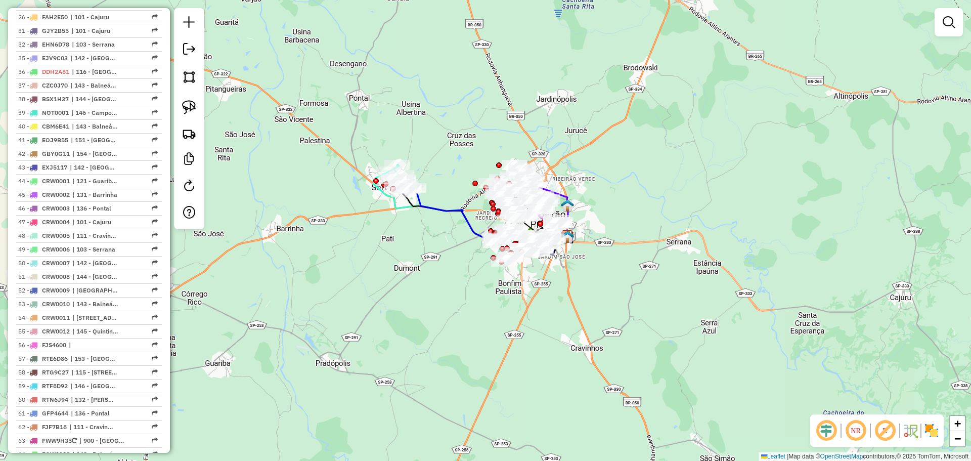
drag, startPoint x: 761, startPoint y: 238, endPoint x: 609, endPoint y: 200, distance: 157.4
click at [609, 200] on div "Janela de atendimento Grade de atendimento Capacidade Transportadoras Veículos …" at bounding box center [485, 230] width 971 height 461
click at [76, 254] on span "| 103 - Serrana" at bounding box center [95, 249] width 47 height 9
select select "**********"
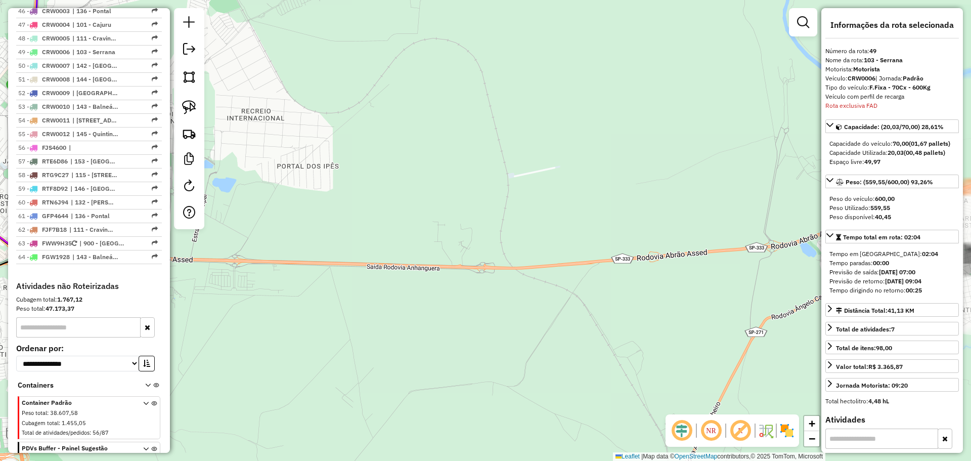
scroll to position [1375, 0]
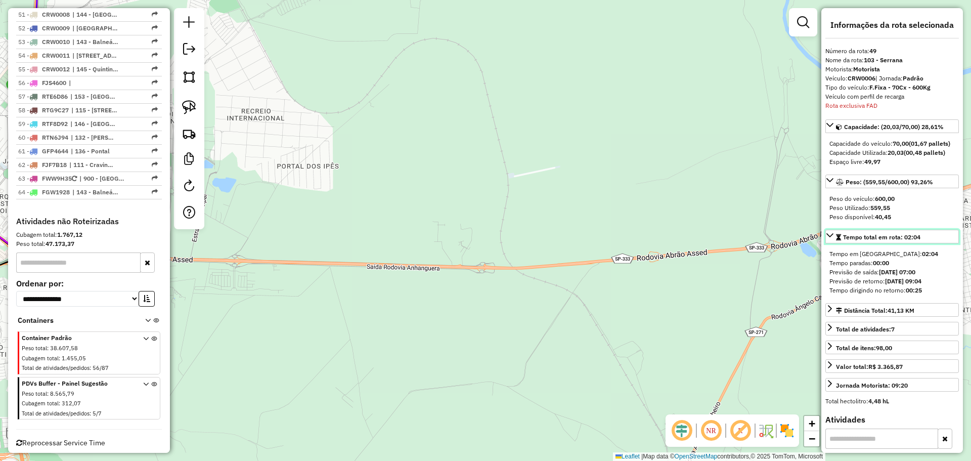
click at [916, 241] on span "Tempo total em rota: 02:04" at bounding box center [881, 237] width 77 height 8
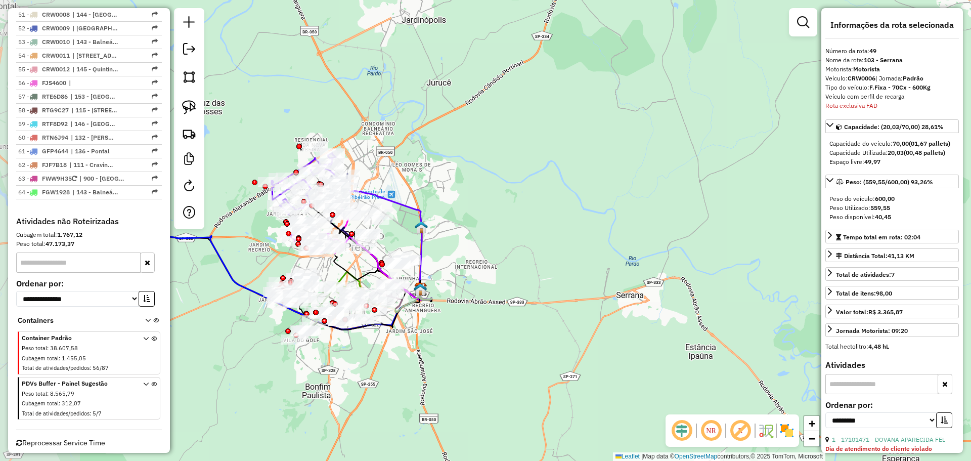
drag, startPoint x: 391, startPoint y: 345, endPoint x: 579, endPoint y: 329, distance: 188.8
click at [529, 329] on div "Janela de atendimento Grade de atendimento Capacidade Transportadoras Veículos …" at bounding box center [485, 230] width 971 height 461
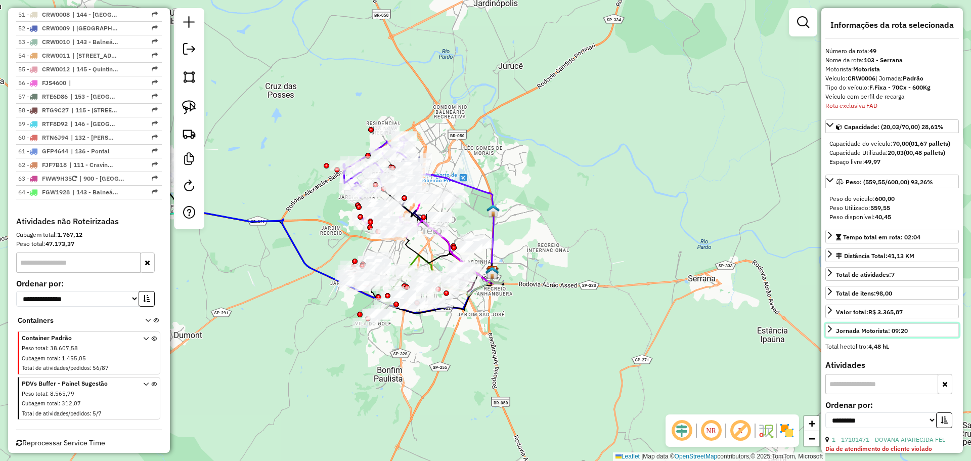
click at [871, 335] on div "Jornada Motorista: 09:20" at bounding box center [872, 330] width 72 height 9
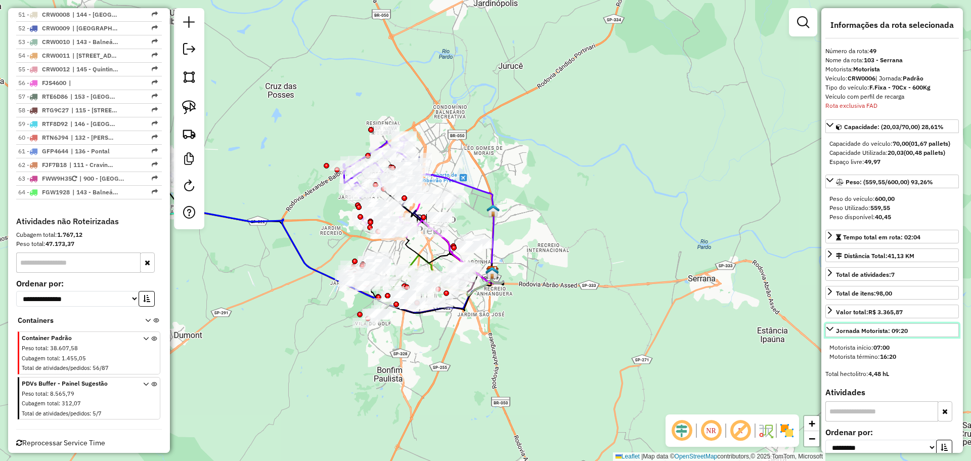
click at [876, 335] on div "Jornada Motorista: 09:20" at bounding box center [872, 330] width 72 height 9
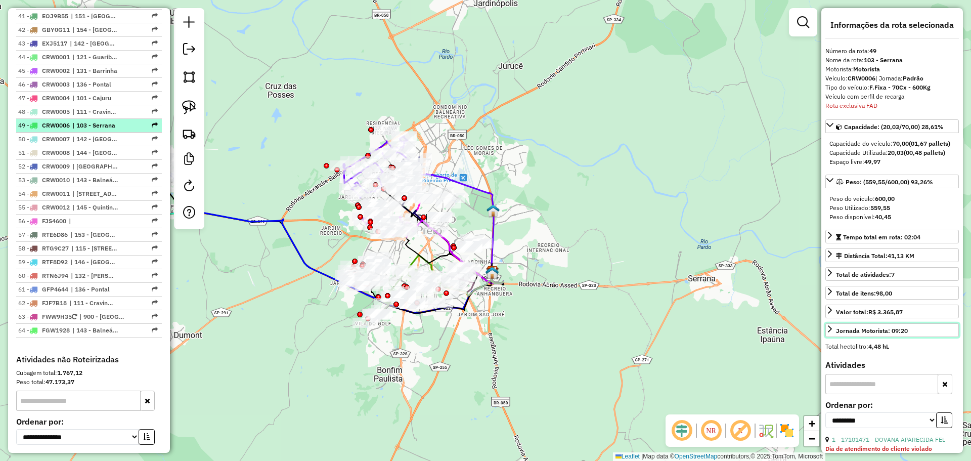
scroll to position [1223, 0]
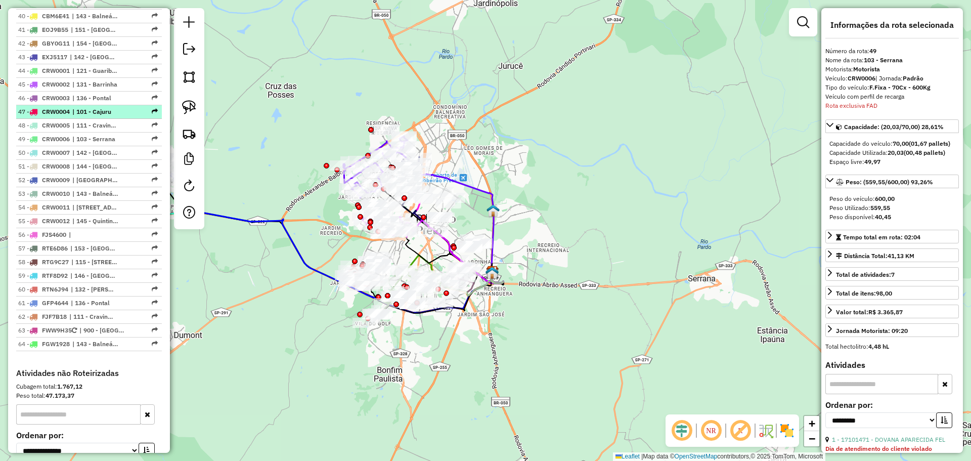
click at [94, 116] on span "| 101 - Cajuru" at bounding box center [95, 111] width 47 height 9
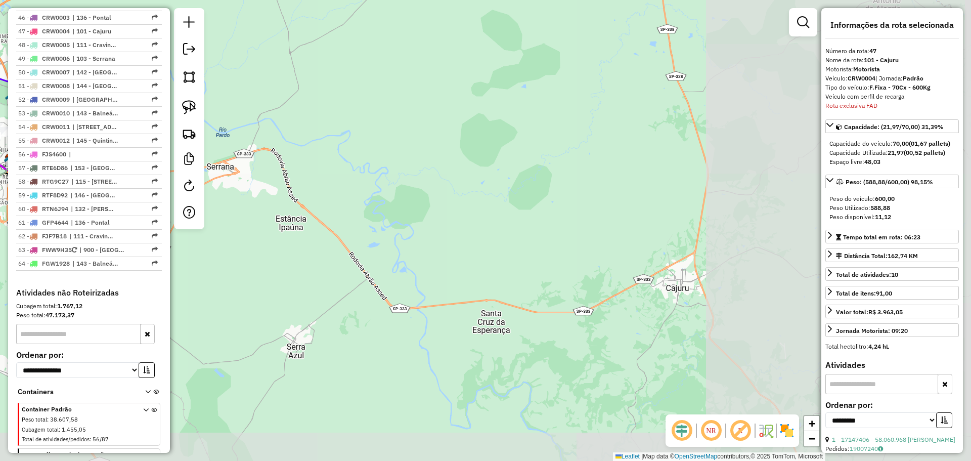
scroll to position [1348, 0]
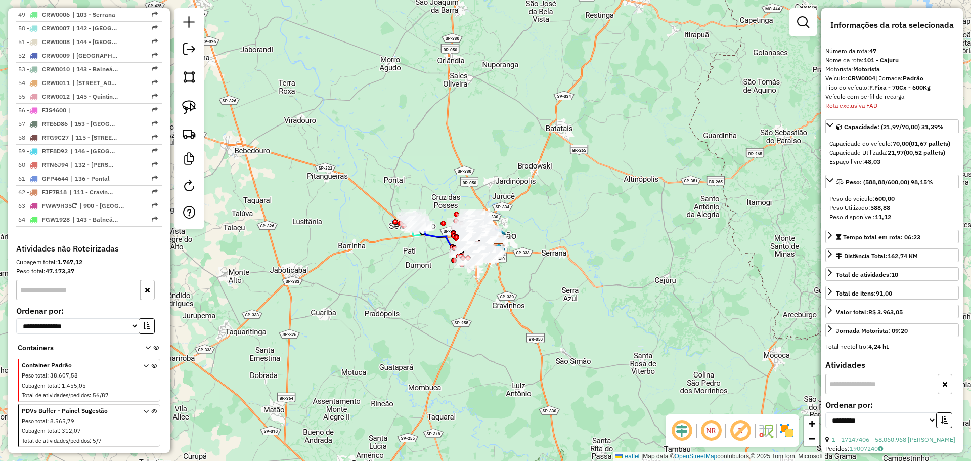
drag, startPoint x: 433, startPoint y: 288, endPoint x: 458, endPoint y: 250, distance: 45.3
click at [510, 291] on div "Janela de atendimento Grade de atendimento Capacidade Transportadoras Veículos …" at bounding box center [485, 230] width 971 height 461
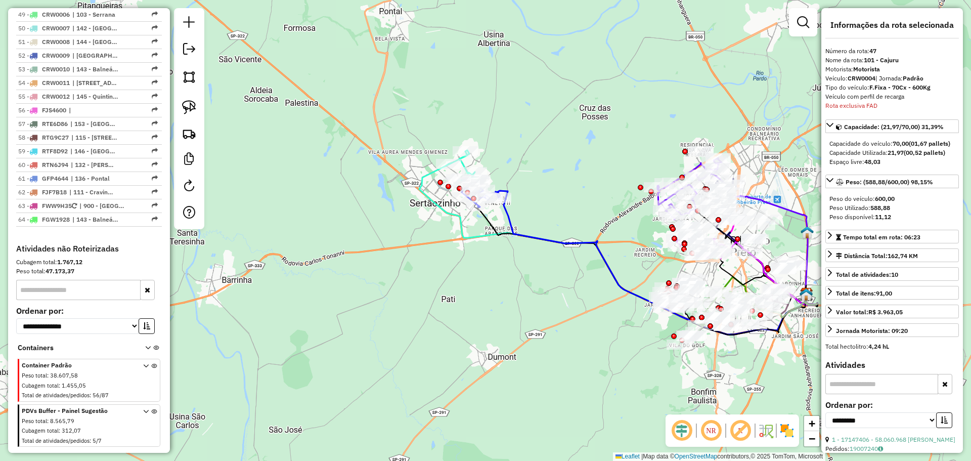
drag, startPoint x: 683, startPoint y: 206, endPoint x: 448, endPoint y: 196, distance: 235.0
click at [448, 196] on div "Janela de atendimento Grade de atendimento Capacidade Transportadoras Veículos …" at bounding box center [485, 230] width 971 height 461
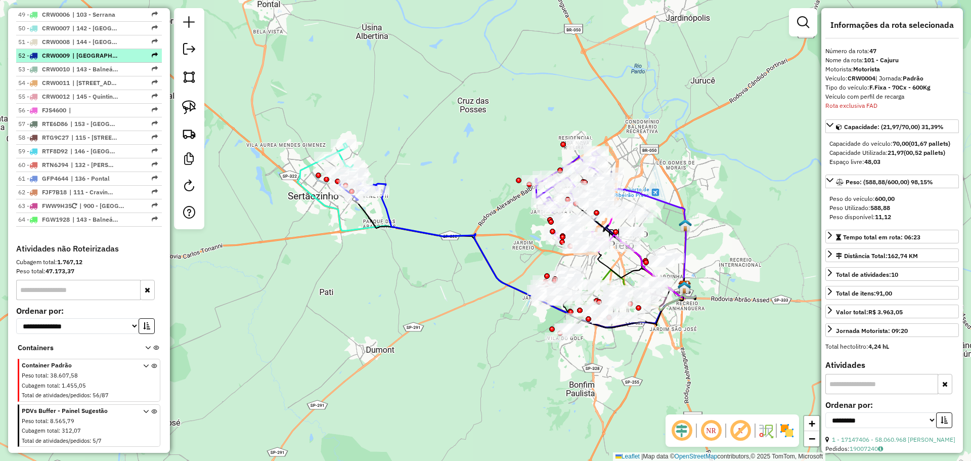
click at [83, 63] on li "52 - CRW0009 | 114 - Jardim Califórnia, 115 - Jardim Botânico" at bounding box center [89, 56] width 146 height 14
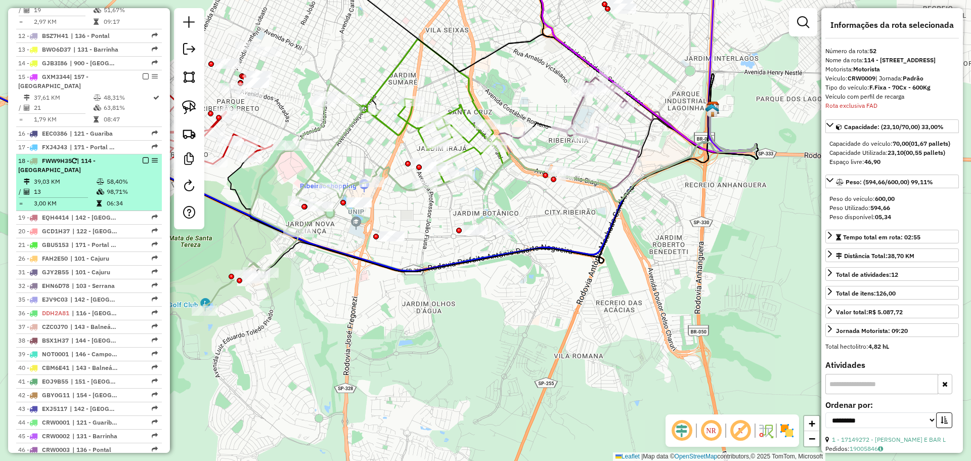
scroll to position [809, 0]
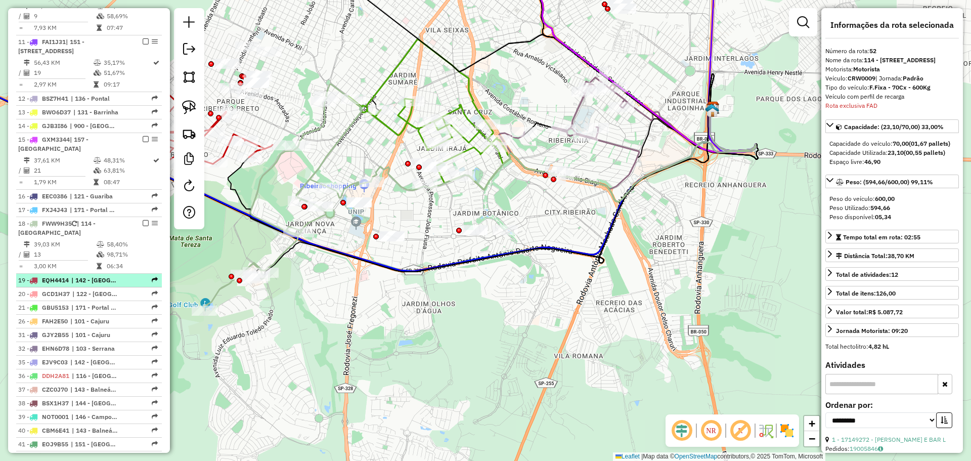
click at [105, 301] on li "20 - GCD1H37 | 122 - Pradópolis" at bounding box center [89, 294] width 146 height 14
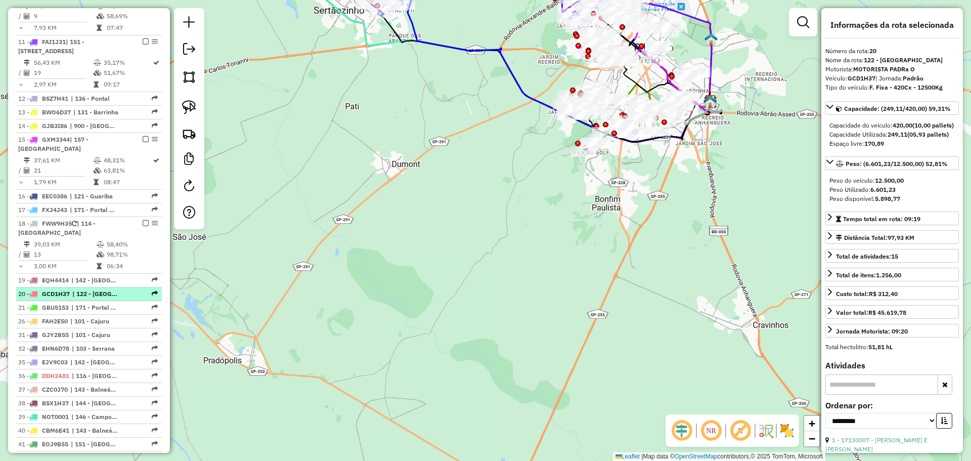
click at [105, 299] on span "| 122 - Pradópolis" at bounding box center [95, 293] width 47 height 9
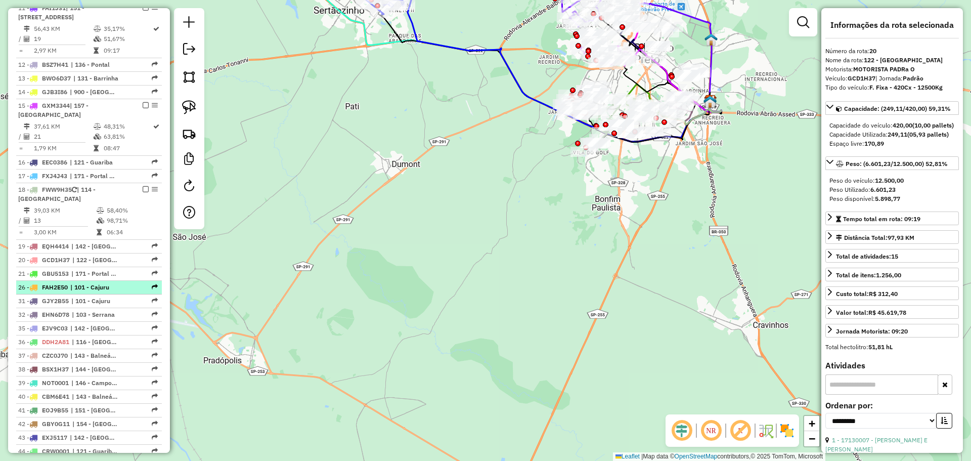
scroll to position [910, 0]
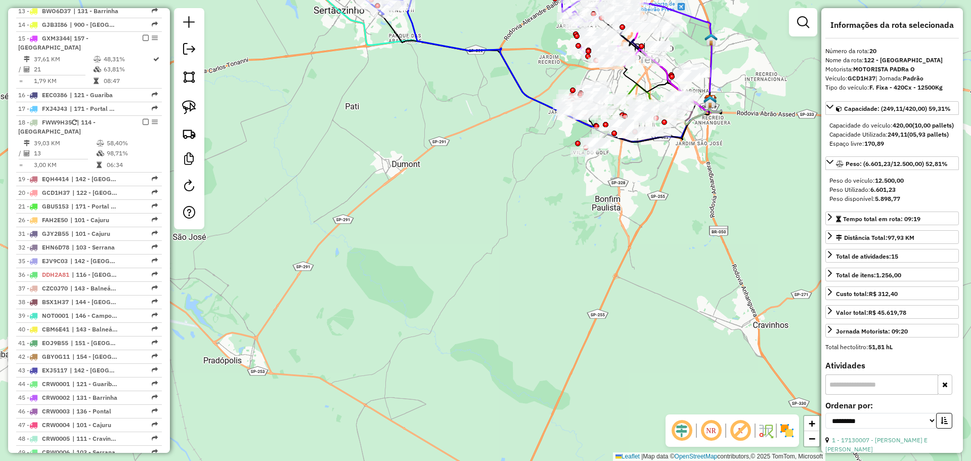
drag, startPoint x: 105, startPoint y: 347, endPoint x: 508, endPoint y: 129, distance: 458.0
click at [503, 140] on div "Janela de atendimento Grade de atendimento Capacidade Transportadoras Veículos …" at bounding box center [485, 230] width 971 height 461
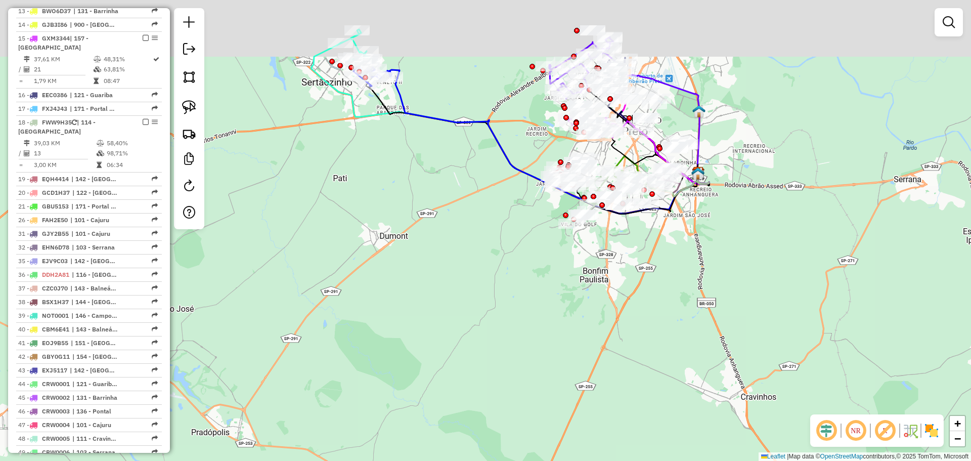
drag, startPoint x: 510, startPoint y: 120, endPoint x: 508, endPoint y: 231, distance: 110.3
click at [488, 245] on div "Janela de atendimento Grade de atendimento Capacidade Transportadoras Veículos …" at bounding box center [485, 230] width 971 height 461
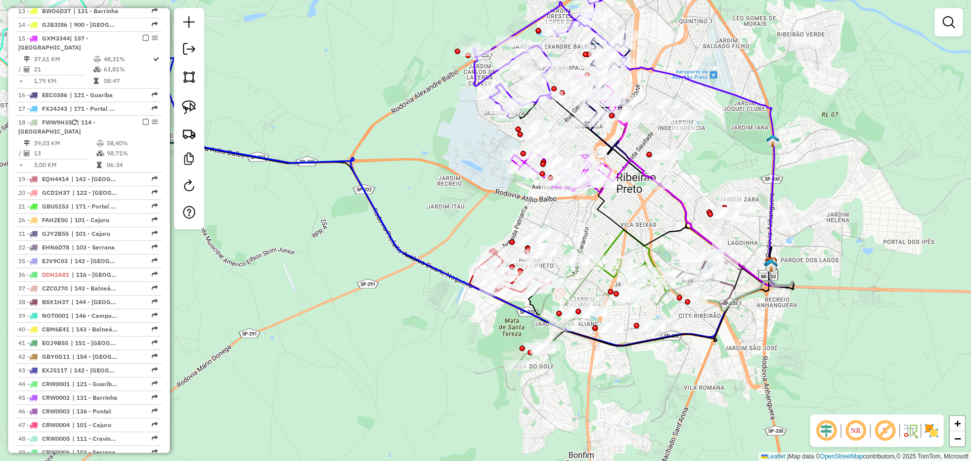
drag, startPoint x: 623, startPoint y: 260, endPoint x: 542, endPoint y: 238, distance: 83.8
click at [542, 238] on div "Janela de atendimento Grade de atendimento Capacidade Transportadoras Veículos …" at bounding box center [485, 230] width 971 height 461
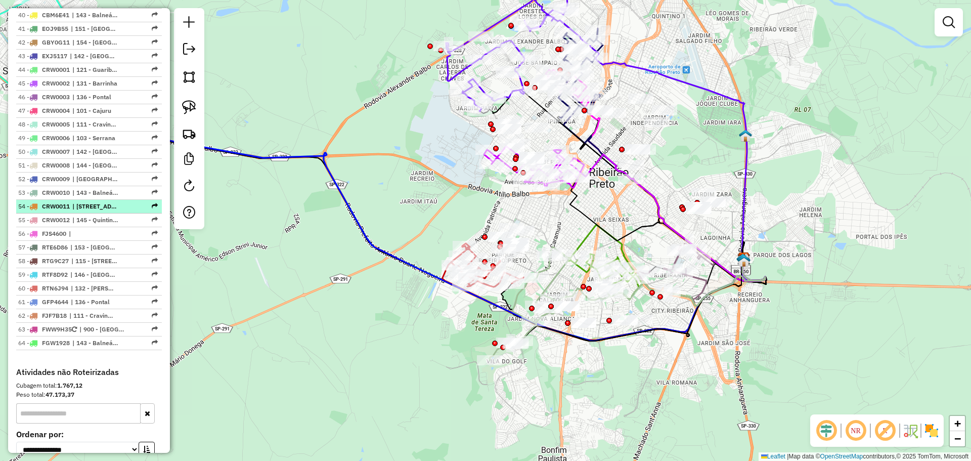
scroll to position [1214, 0]
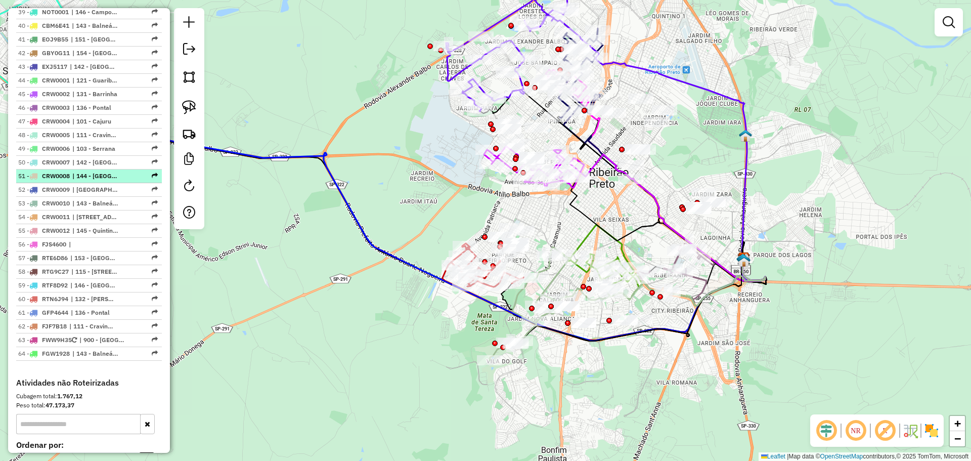
click at [99, 181] on span "| 144 - Ribeirão Verde" at bounding box center [95, 176] width 47 height 9
select select "**********"
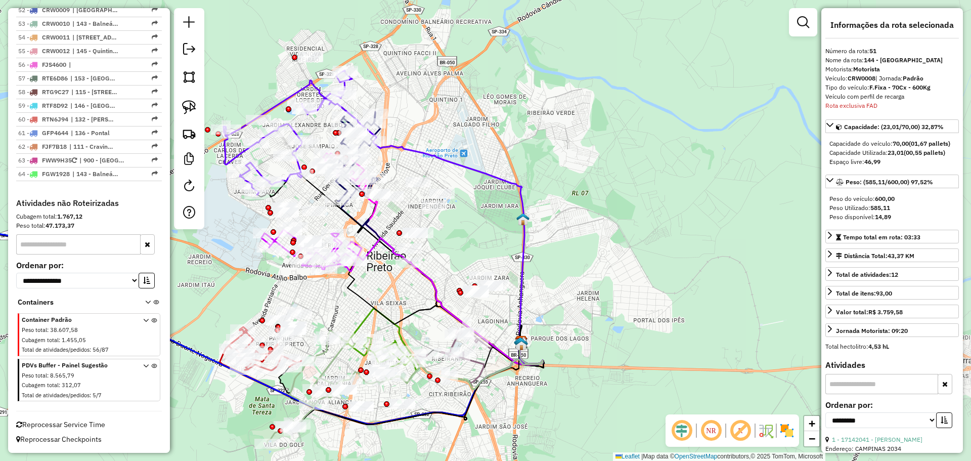
scroll to position [1402, 0]
click at [196, 103] on img at bounding box center [189, 107] width 14 height 14
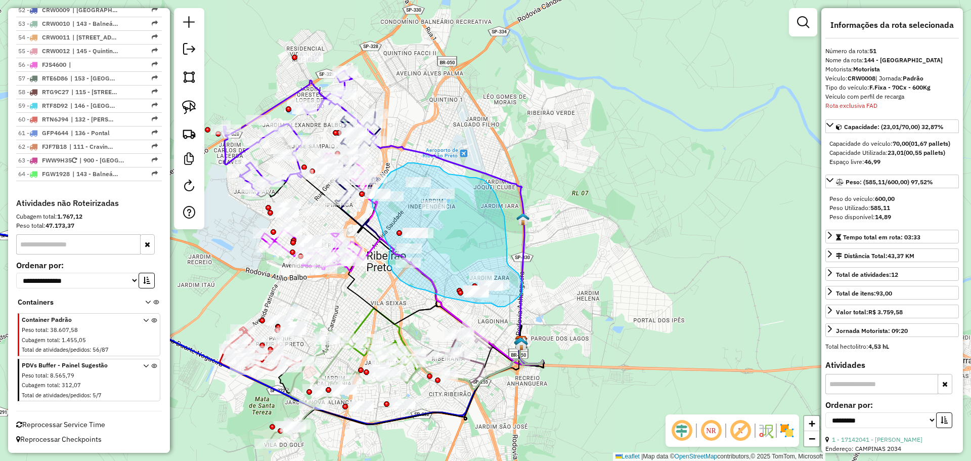
drag, startPoint x: 414, startPoint y: 163, endPoint x: 440, endPoint y: 167, distance: 25.6
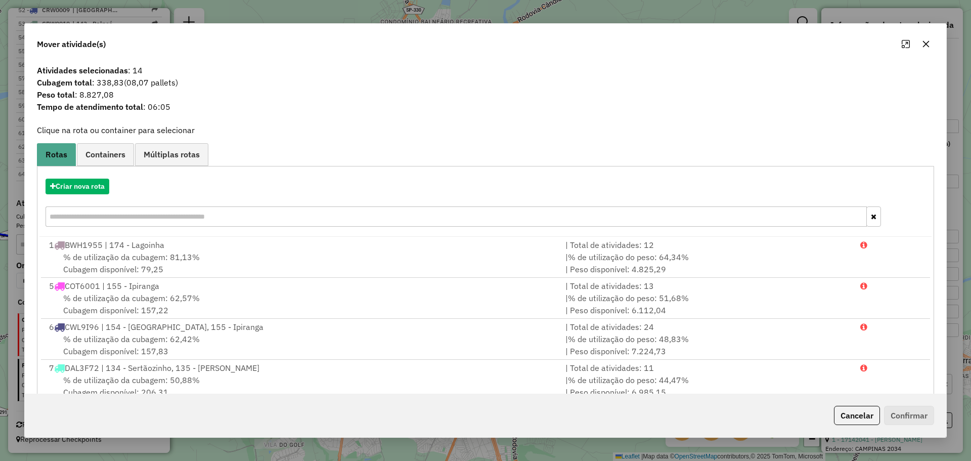
click at [118, 79] on span "Cubagem total : 338,83 (08,07 pallets)" at bounding box center [486, 82] width 910 height 12
click at [115, 81] on span "Cubagem total : 338,83 (08,07 pallets)" at bounding box center [486, 82] width 910 height 12
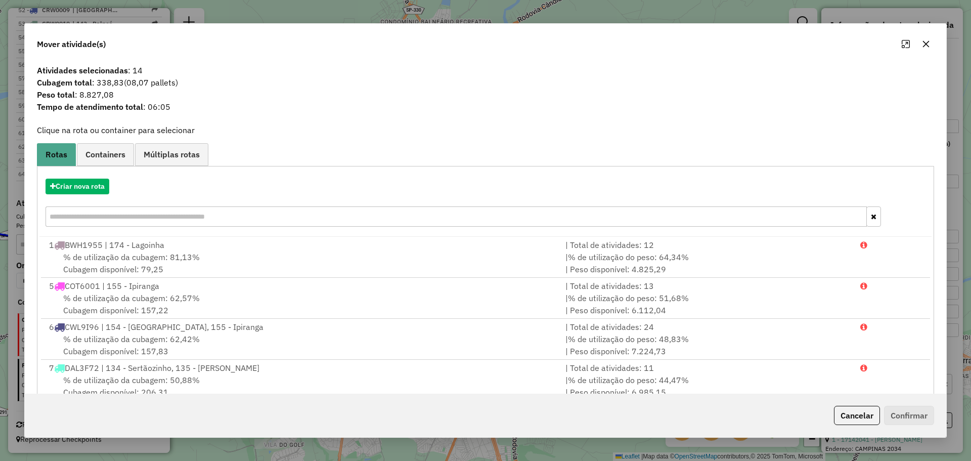
click at [924, 46] on icon "button" at bounding box center [926, 43] width 7 height 7
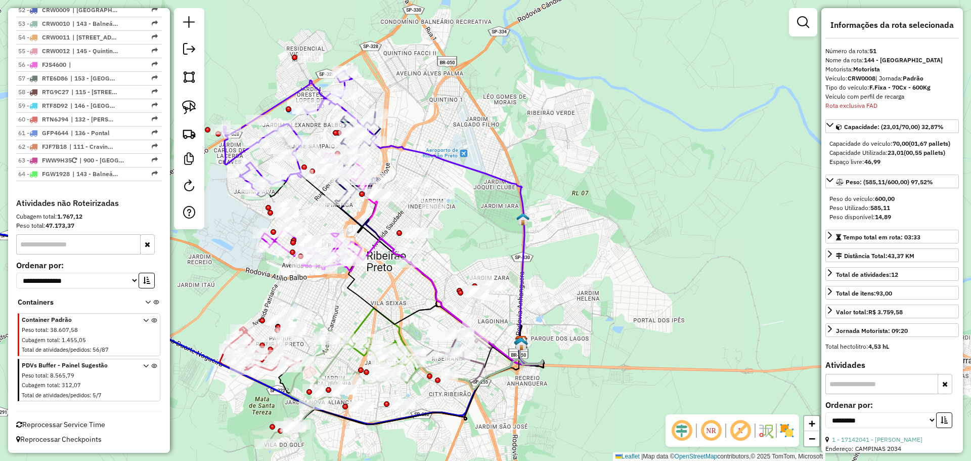
click at [197, 111] on link at bounding box center [189, 107] width 22 height 22
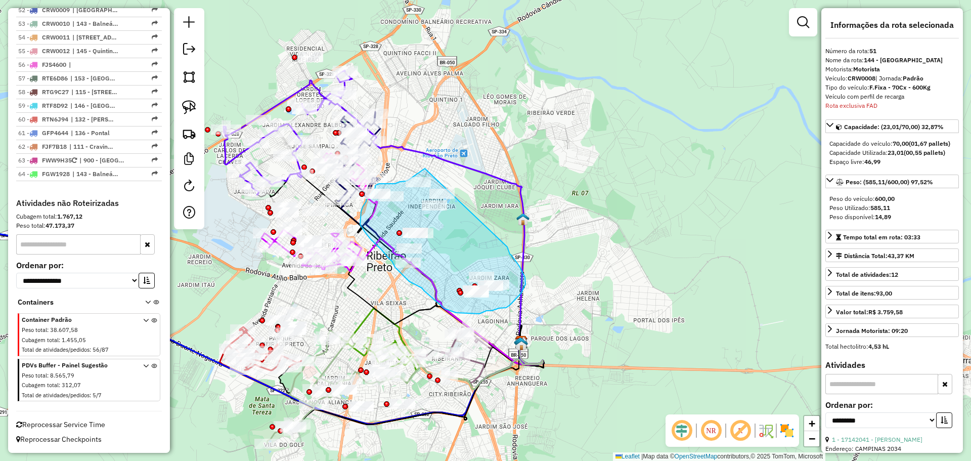
drag, startPoint x: 425, startPoint y: 168, endPoint x: 507, endPoint y: 247, distance: 113.8
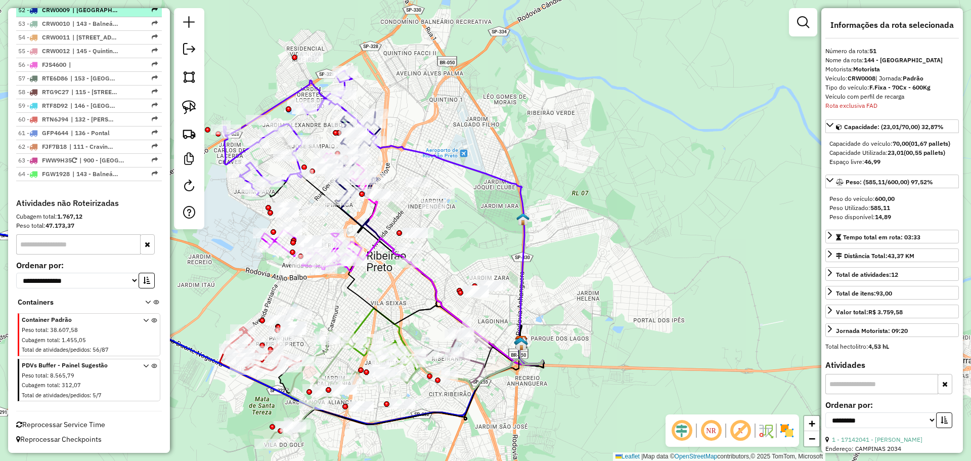
click at [87, 15] on span "| 114 - Jardim Califórnia, 115 - Jardim Botânico" at bounding box center [95, 10] width 47 height 9
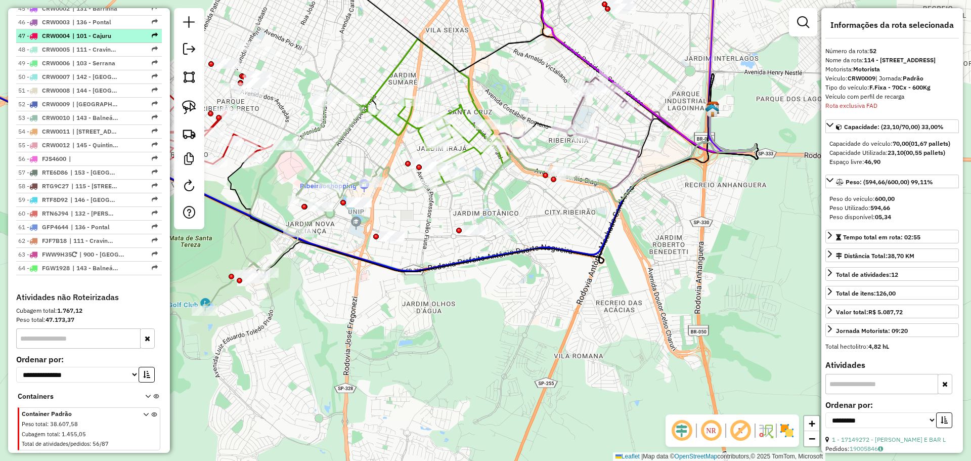
scroll to position [1264, 0]
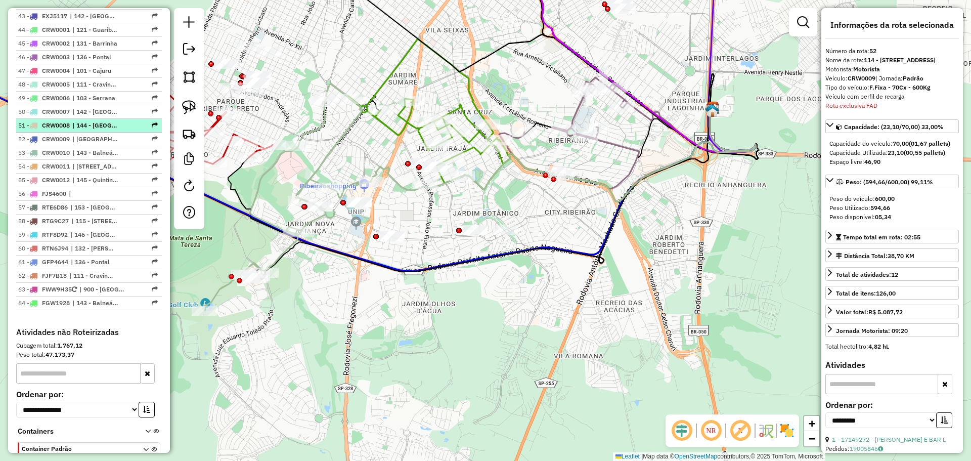
click at [111, 133] on li "51 - CRW0008 | 144 - Ribeirão Verde" at bounding box center [89, 126] width 146 height 14
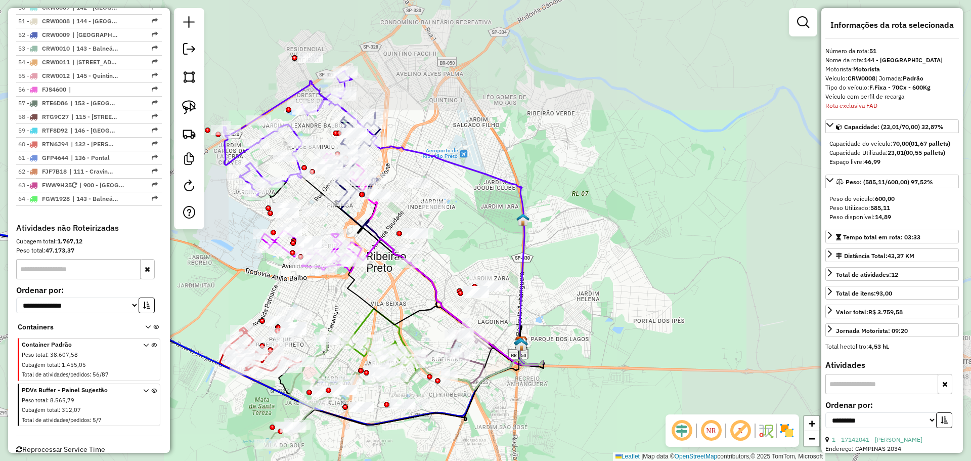
scroll to position [1402, 0]
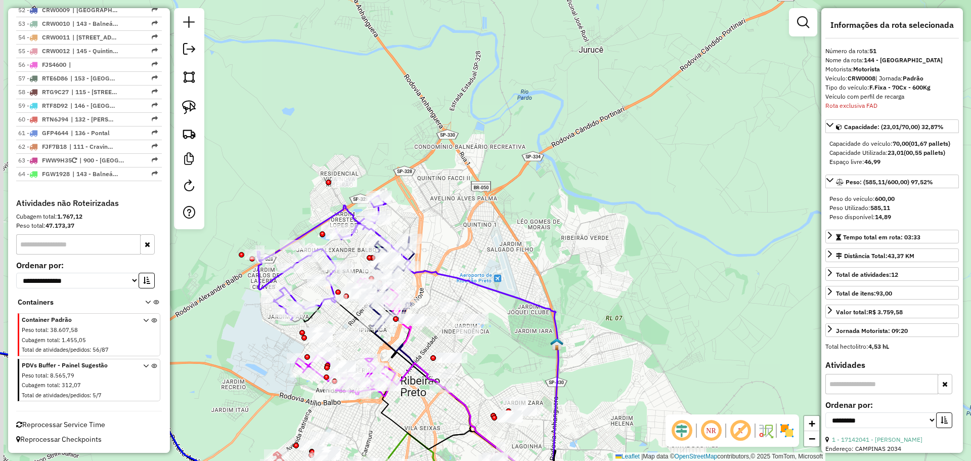
drag, startPoint x: 546, startPoint y: 147, endPoint x: 582, endPoint y: 273, distance: 131.0
click at [582, 273] on div "Janela de atendimento Grade de atendimento Capacidade Transportadoras Veículos …" at bounding box center [485, 230] width 971 height 461
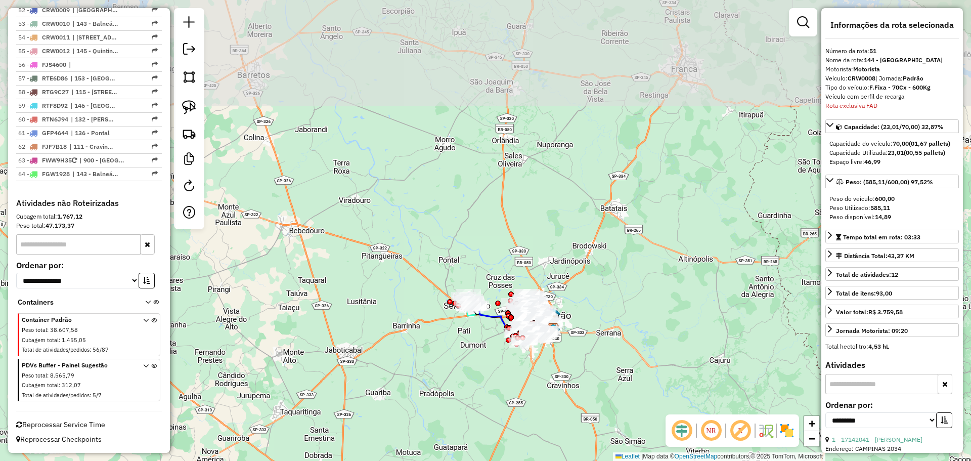
drag, startPoint x: 614, startPoint y: 151, endPoint x: 576, endPoint y: 267, distance: 122.1
click at [576, 267] on div "Janela de atendimento Grade de atendimento Capacidade Transportadoras Veículos …" at bounding box center [485, 230] width 971 height 461
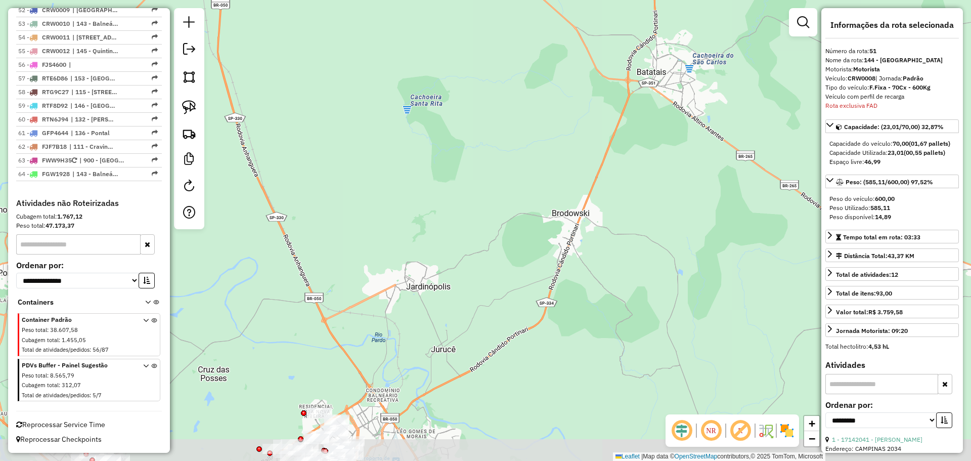
drag, startPoint x: 556, startPoint y: 314, endPoint x: 611, endPoint y: 196, distance: 129.5
click at [611, 196] on div "Janela de atendimento Grade de atendimento Capacidade Transportadoras Veículos …" at bounding box center [485, 230] width 971 height 461
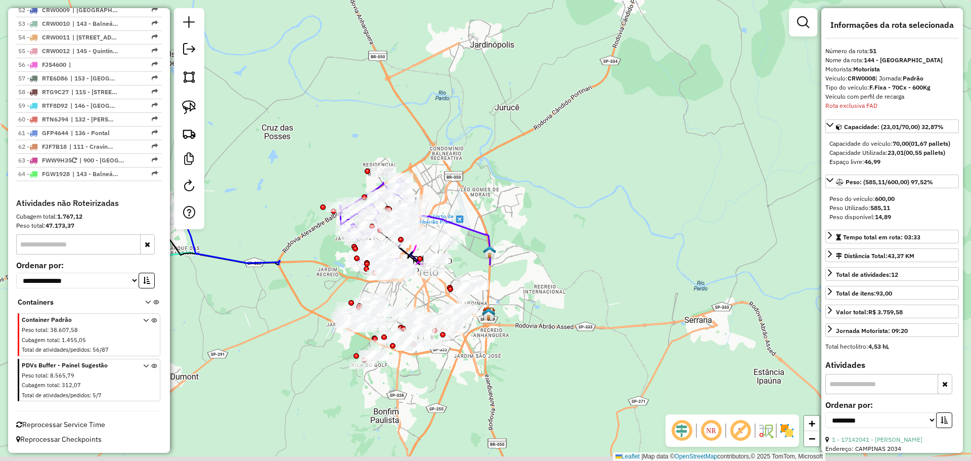
drag, startPoint x: 498, startPoint y: 314, endPoint x: 561, endPoint y: 69, distance: 252.4
click at [561, 69] on div "Janela de atendimento Grade de atendimento Capacidade Transportadoras Veículos …" at bounding box center [485, 230] width 971 height 461
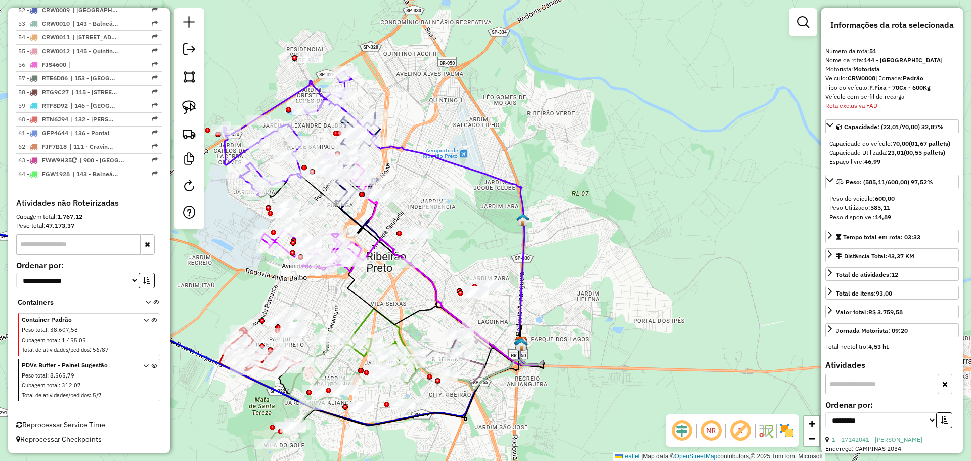
click at [98, 15] on span "| 114 - Jardim Califórnia, 115 - Jardim Botânico" at bounding box center [95, 10] width 47 height 9
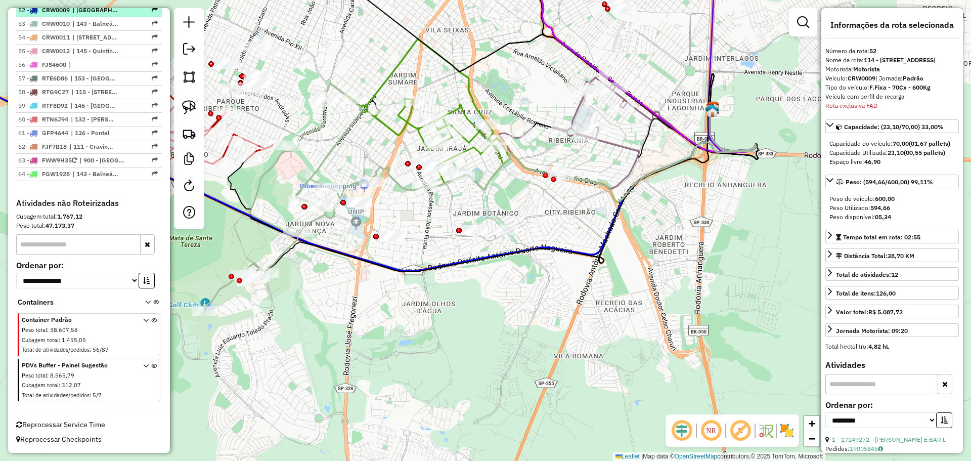
click at [98, 17] on li "52 - CRW0009 | 114 - Jardim Califórnia, 115 - Jardim Botânico" at bounding box center [89, 11] width 146 height 14
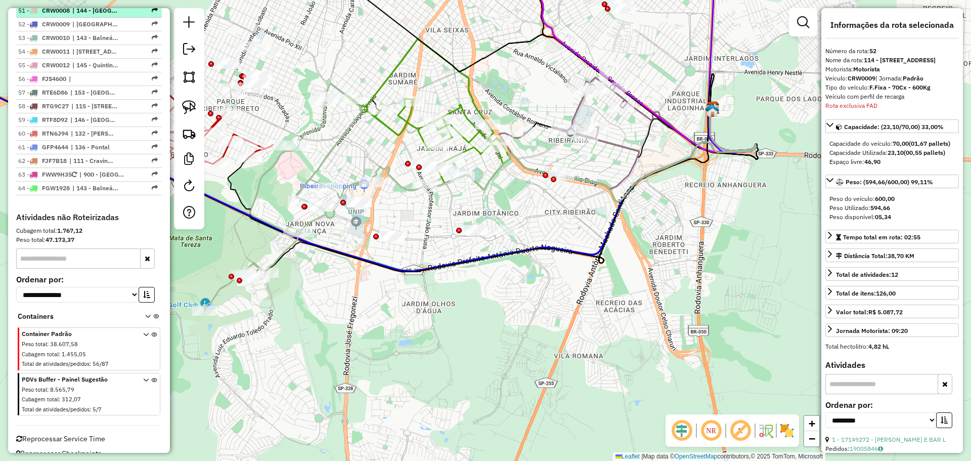
scroll to position [1366, 0]
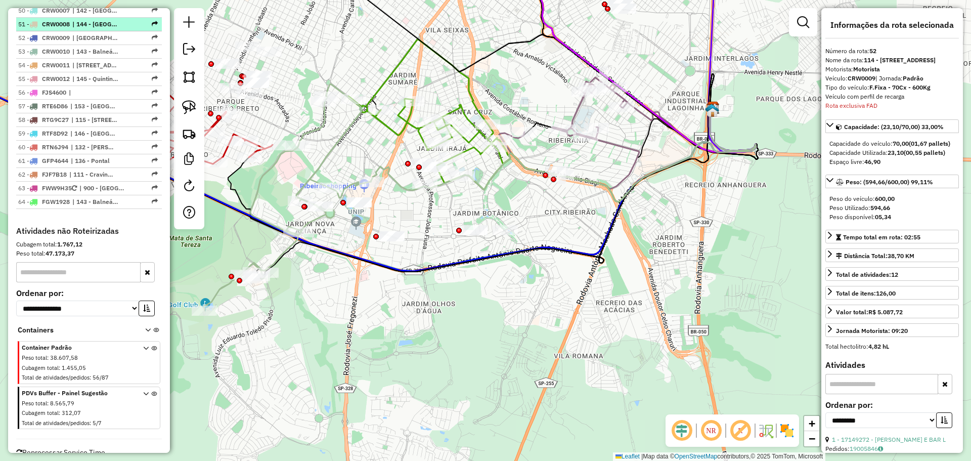
click at [95, 29] on span "| 144 - Ribeirão Verde" at bounding box center [95, 24] width 47 height 9
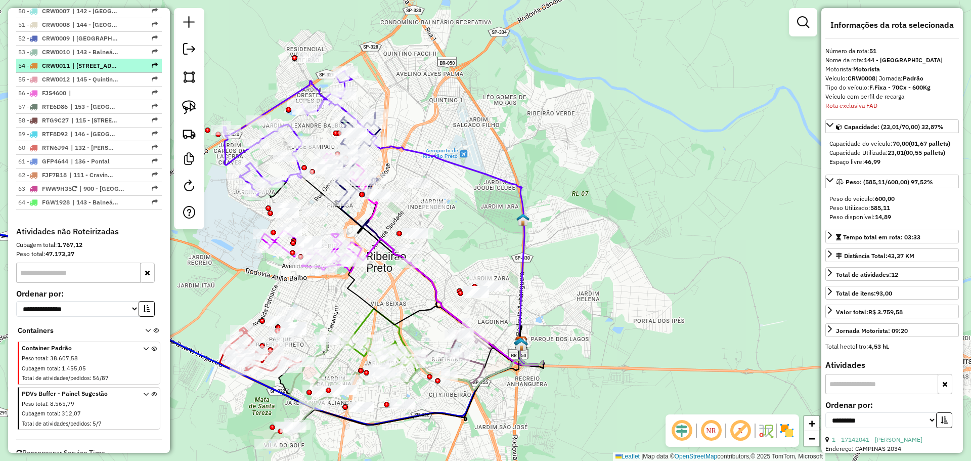
scroll to position [1352, 0]
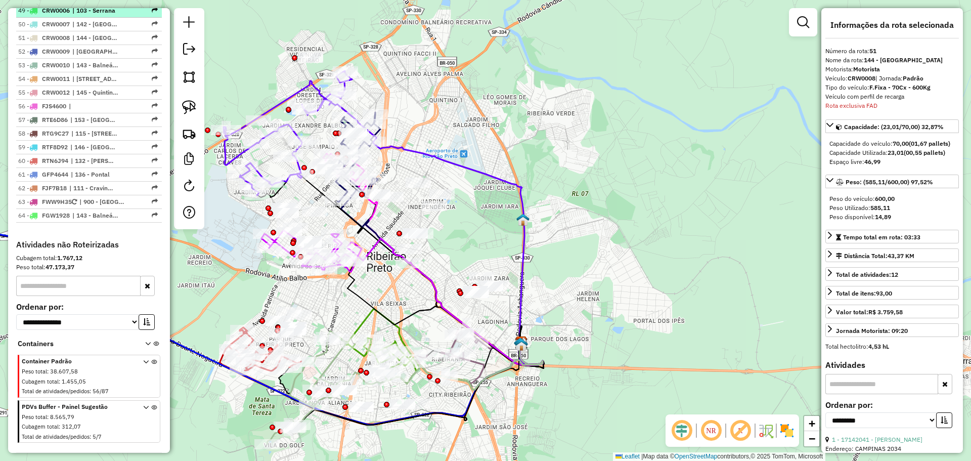
click at [100, 15] on span "| 103 - Serrana" at bounding box center [95, 10] width 47 height 9
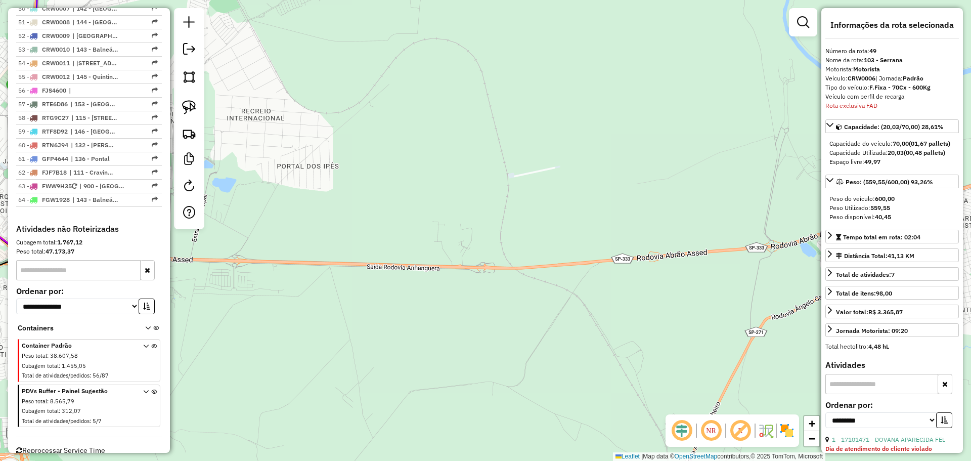
scroll to position [1375, 0]
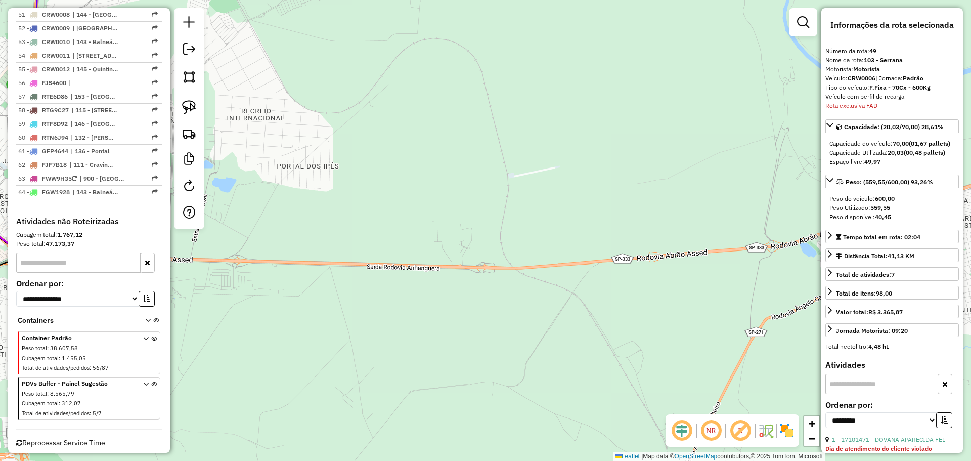
click at [102, 8] on li "50 - CRW0007 | 142 - Jardinópolis" at bounding box center [89, 1] width 146 height 14
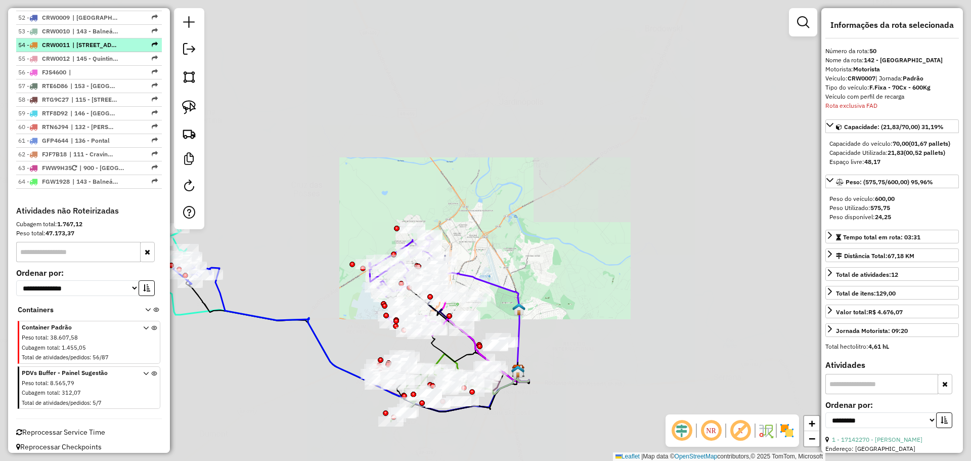
scroll to position [1389, 0]
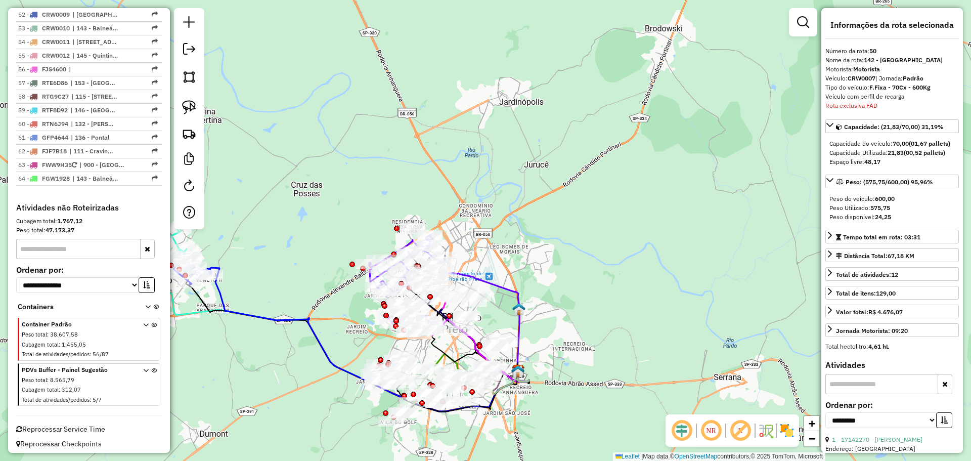
click at [106, 6] on span "| 144 - Ribeirão Verde" at bounding box center [95, 0] width 47 height 9
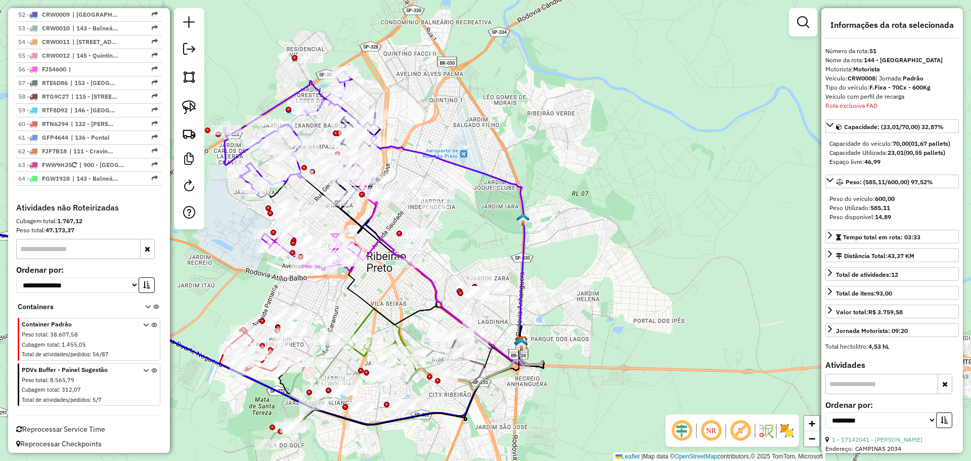
scroll to position [1402, 0]
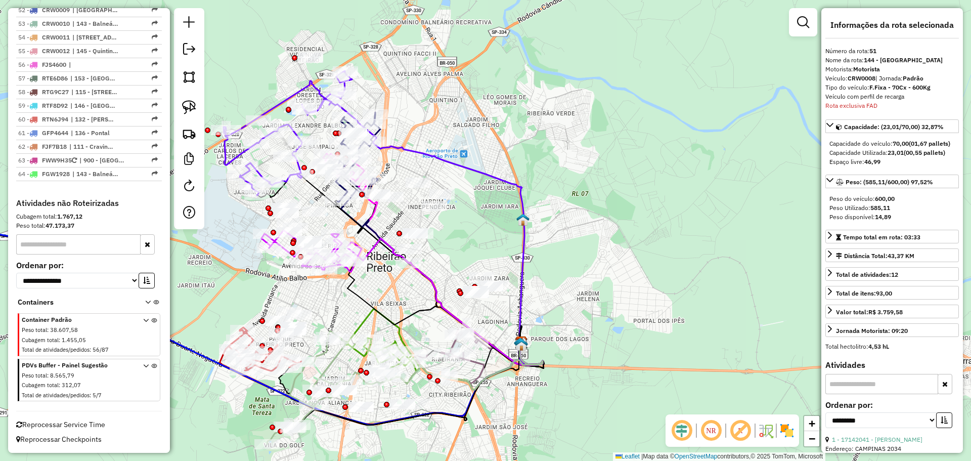
drag, startPoint x: 186, startPoint y: 108, endPoint x: 616, endPoint y: 120, distance: 430.7
click at [186, 108] on img at bounding box center [189, 107] width 14 height 14
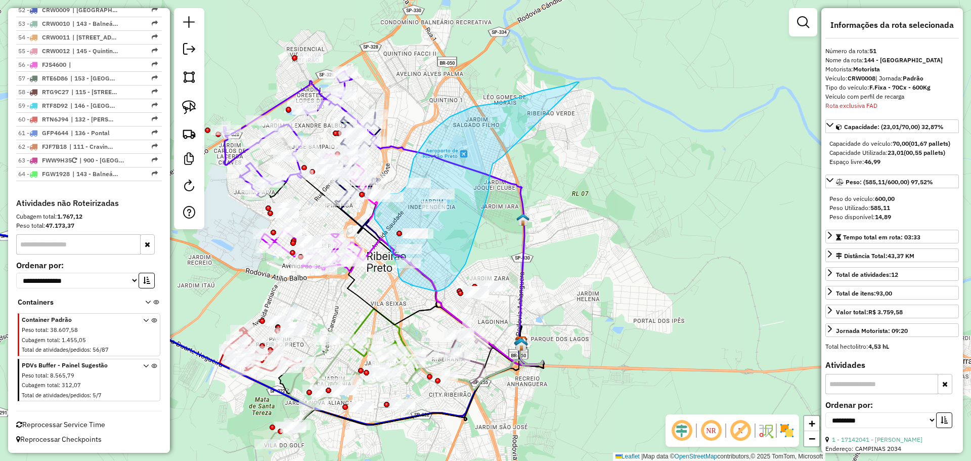
drag, startPoint x: 579, startPoint y: 82, endPoint x: 517, endPoint y: 146, distance: 89.8
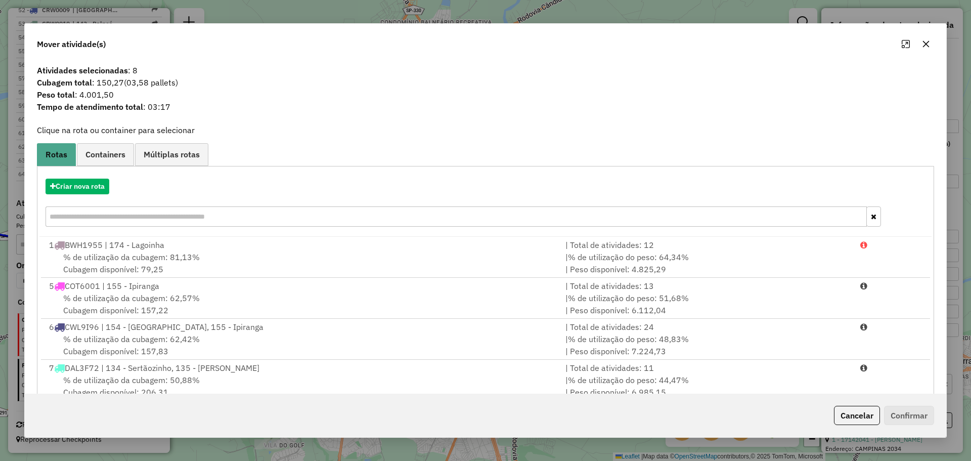
click at [122, 87] on span "Cubagem total : 150,27 (03,58 pallets)" at bounding box center [486, 82] width 910 height 12
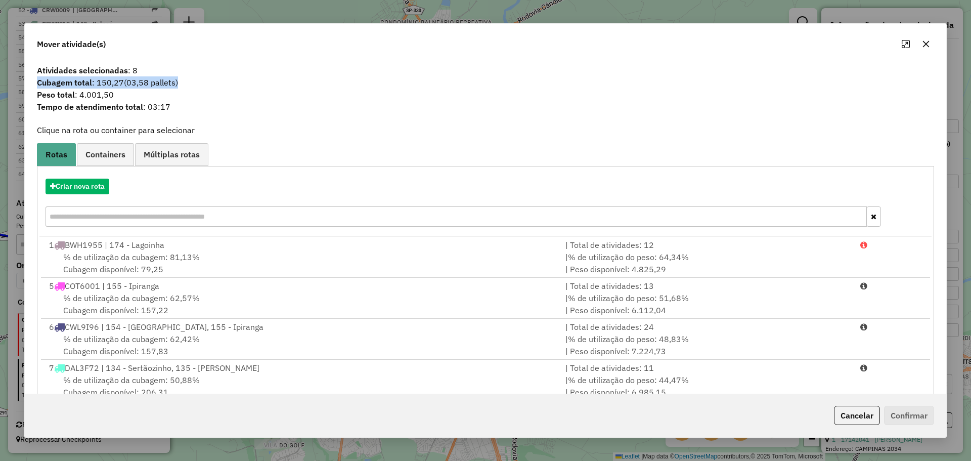
click at [117, 88] on span "Cubagem total : 150,27 (03,58 pallets)" at bounding box center [486, 82] width 910 height 12
click at [100, 83] on span "Cubagem total : 150,27 (03,58 pallets)" at bounding box center [486, 82] width 910 height 12
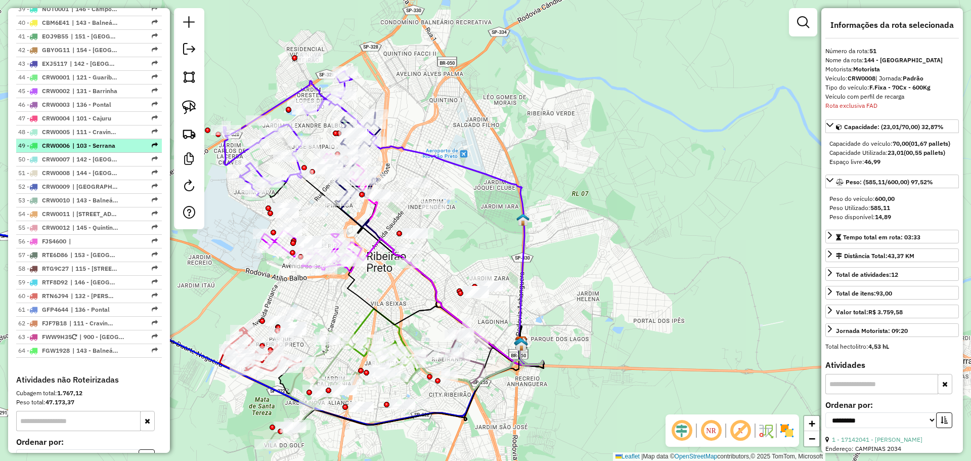
scroll to position [1200, 0]
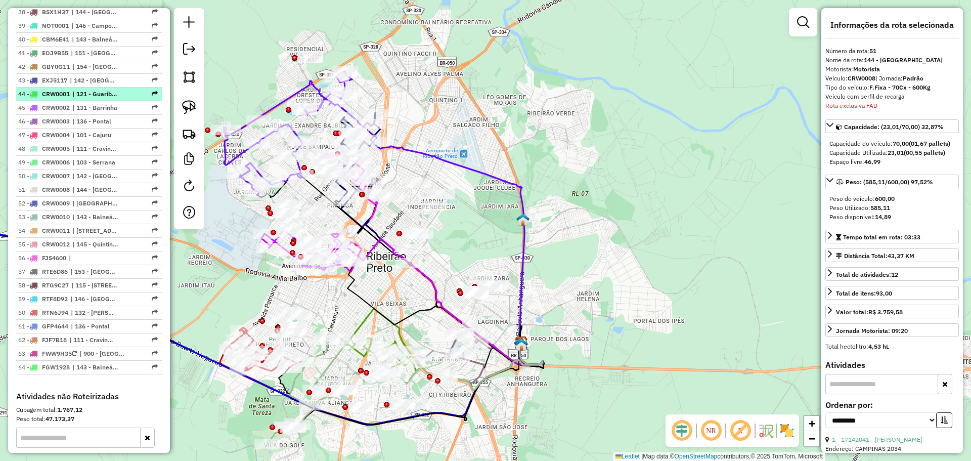
click at [83, 99] on span "| 121 - Guariba, 122 - Pradópolis" at bounding box center [95, 94] width 47 height 9
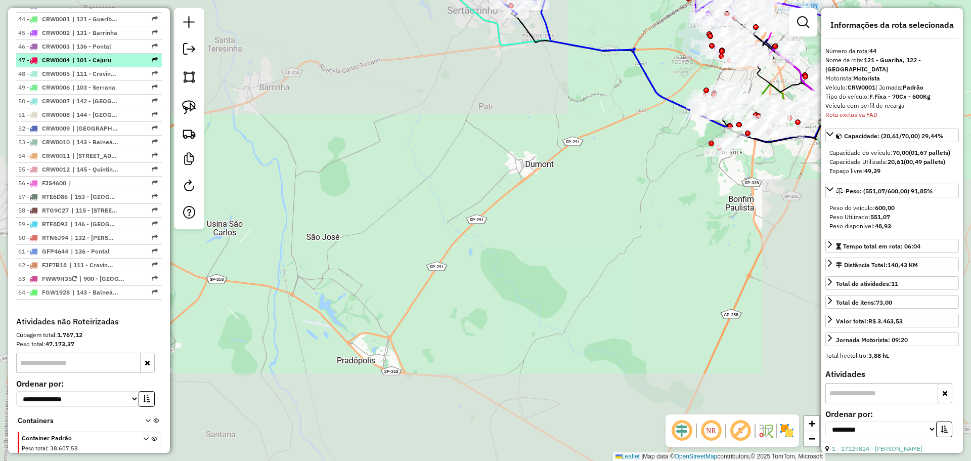
scroll to position [1307, 0]
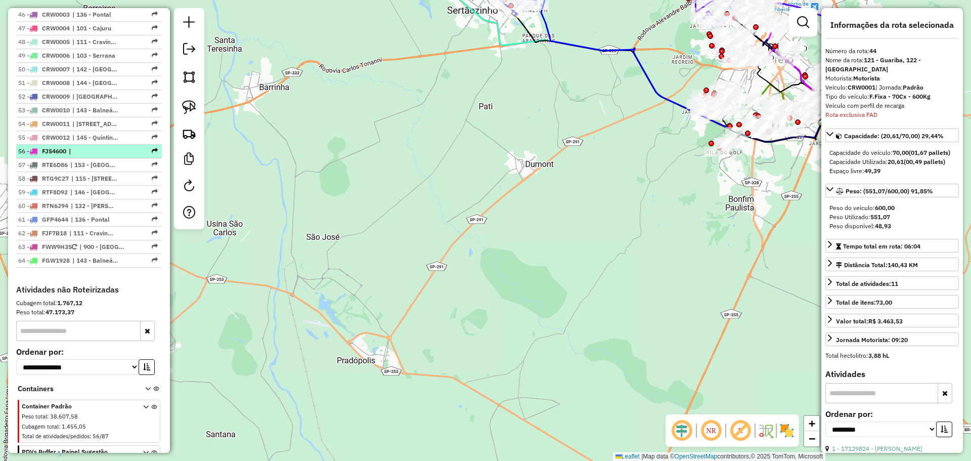
click at [79, 156] on span "|" at bounding box center [92, 151] width 47 height 9
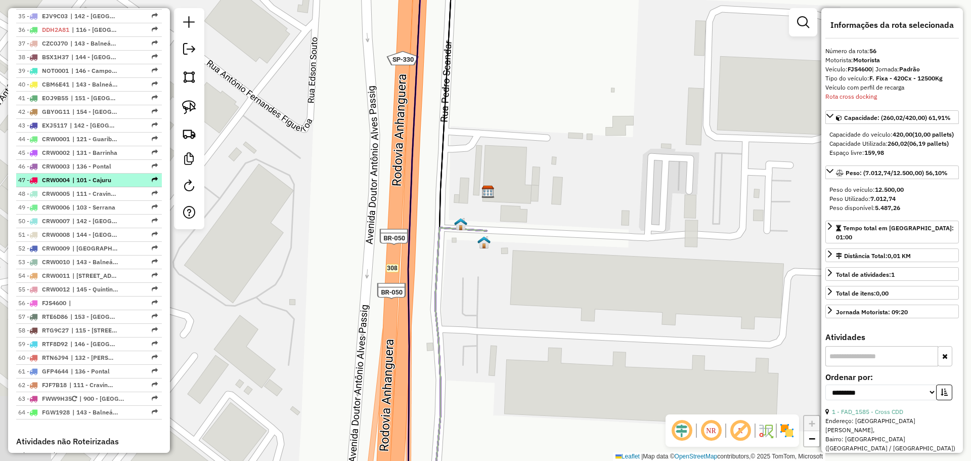
scroll to position [1206, 0]
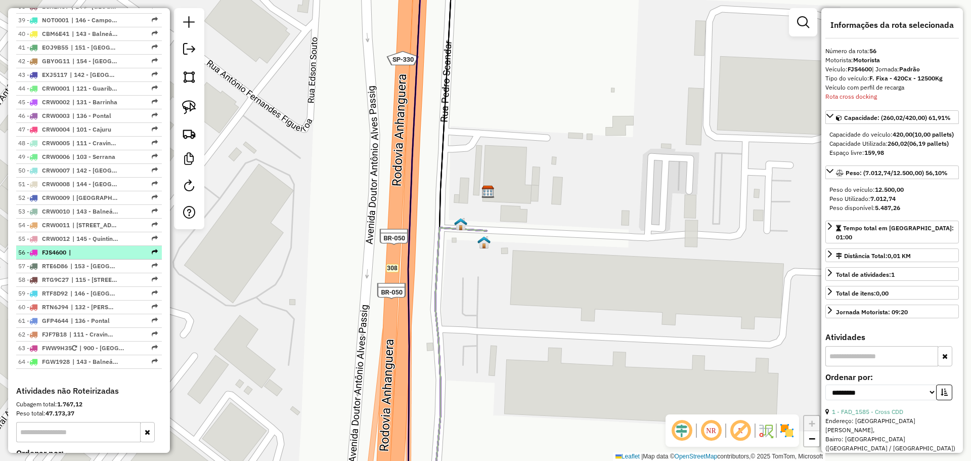
click at [99, 257] on span "|" at bounding box center [92, 252] width 47 height 9
click at [902, 134] on strong "420,00" at bounding box center [903, 135] width 20 height 8
click at [904, 132] on strong "420,00" at bounding box center [903, 135] width 20 height 8
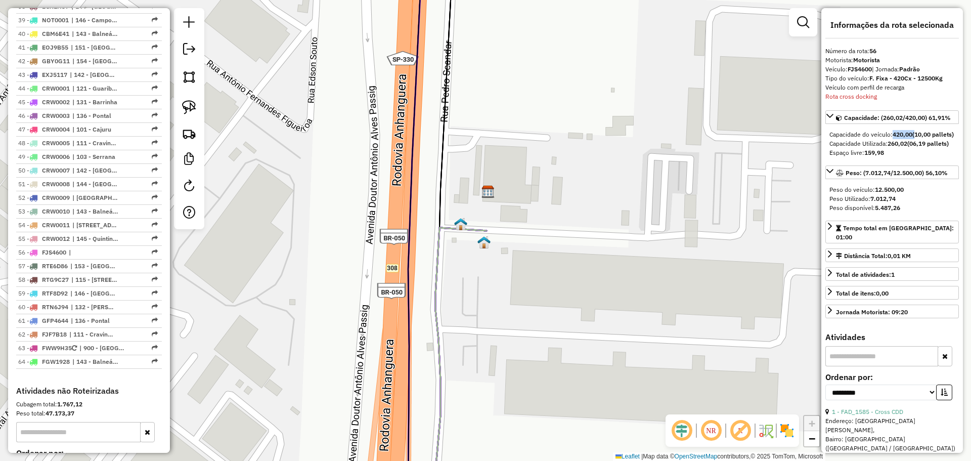
click at [904, 132] on strong "420,00" at bounding box center [903, 135] width 20 height 8
click at [905, 132] on strong "420,00" at bounding box center [903, 135] width 20 height 8
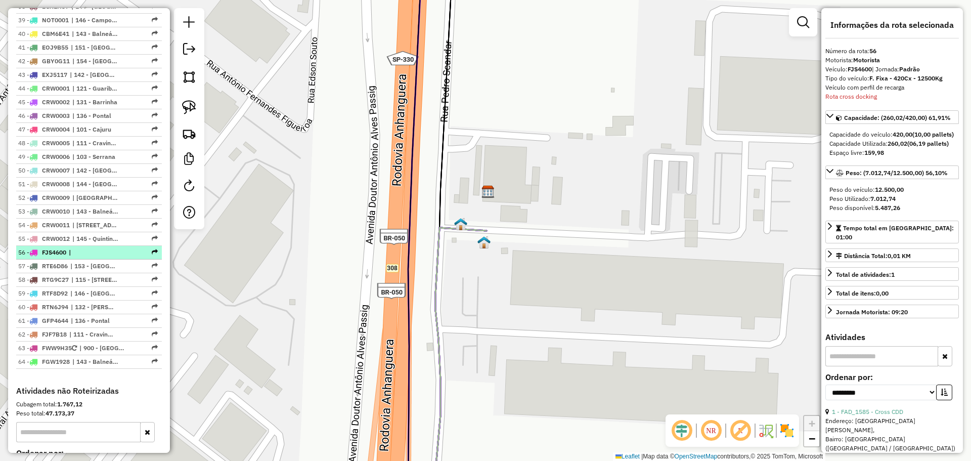
click at [106, 257] on span "|" at bounding box center [92, 252] width 47 height 9
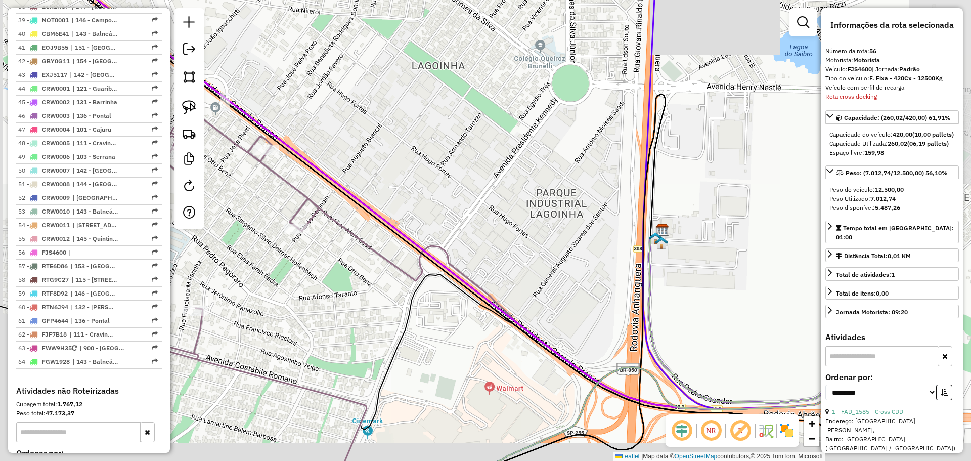
drag, startPoint x: 551, startPoint y: 343, endPoint x: 578, endPoint y: 309, distance: 42.9
click at [578, 309] on div "Janela de atendimento Grade de atendimento Capacidade Transportadoras Veículos …" at bounding box center [485, 230] width 971 height 461
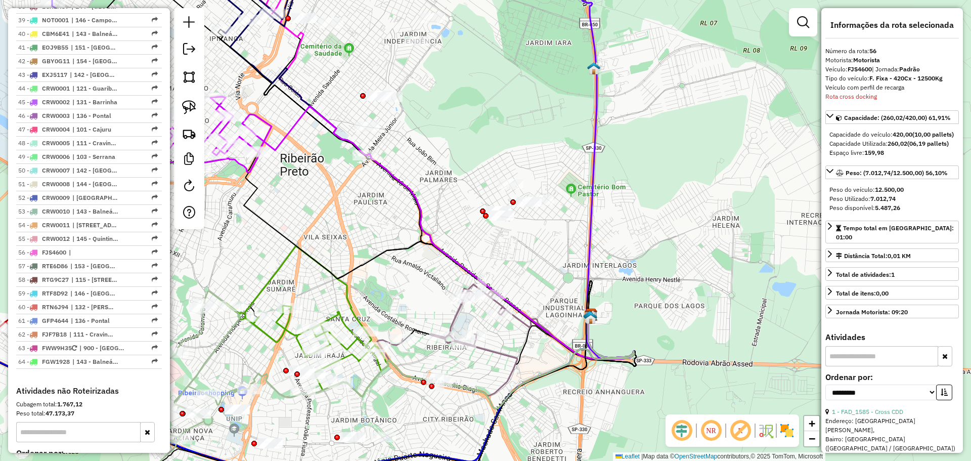
drag, startPoint x: 609, startPoint y: 241, endPoint x: 570, endPoint y: 315, distance: 83.1
click at [544, 327] on div "Janela de atendimento Grade de atendimento Capacidade Transportadoras Veículos …" at bounding box center [485, 230] width 971 height 461
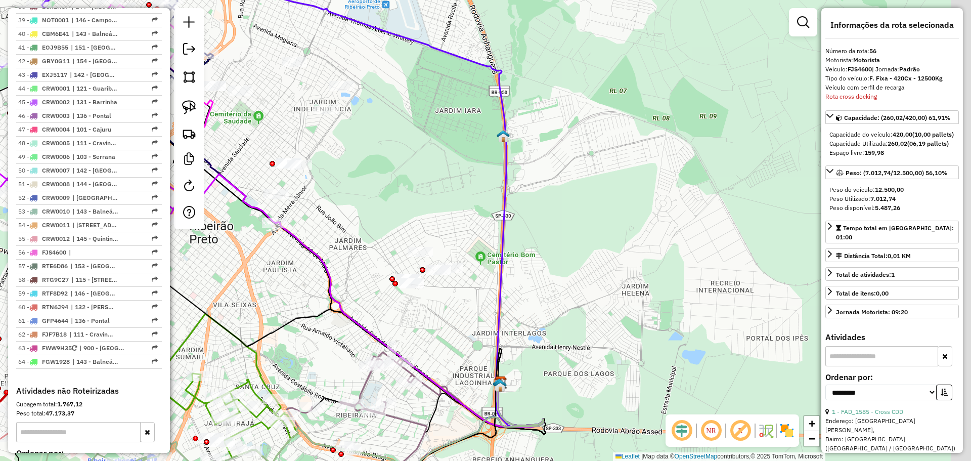
drag, startPoint x: 686, startPoint y: 294, endPoint x: 581, endPoint y: 294, distance: 104.7
click at [581, 295] on div "Janela de atendimento Grade de atendimento Capacidade Transportadoras Veículos …" at bounding box center [485, 230] width 971 height 461
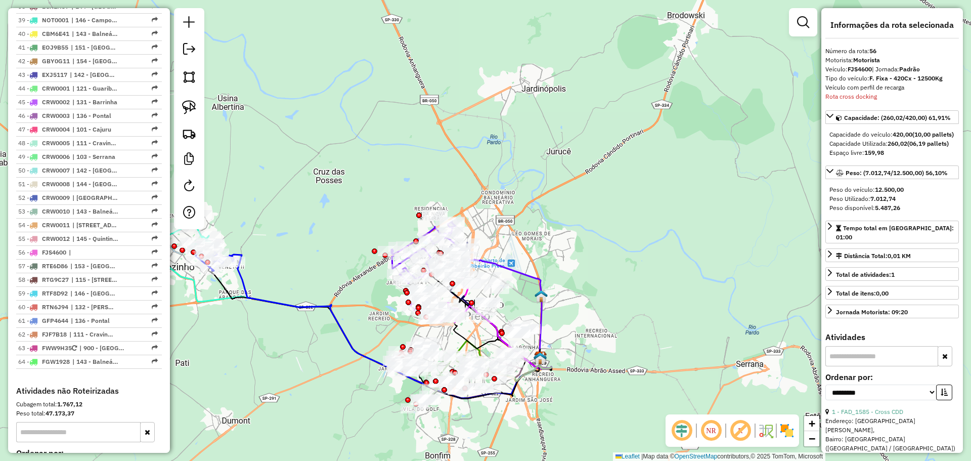
drag, startPoint x: 547, startPoint y: 217, endPoint x: 565, endPoint y: 265, distance: 51.1
click at [569, 259] on div "Janela de atendimento Grade de atendimento Capacidade Transportadoras Veículos …" at bounding box center [485, 230] width 971 height 461
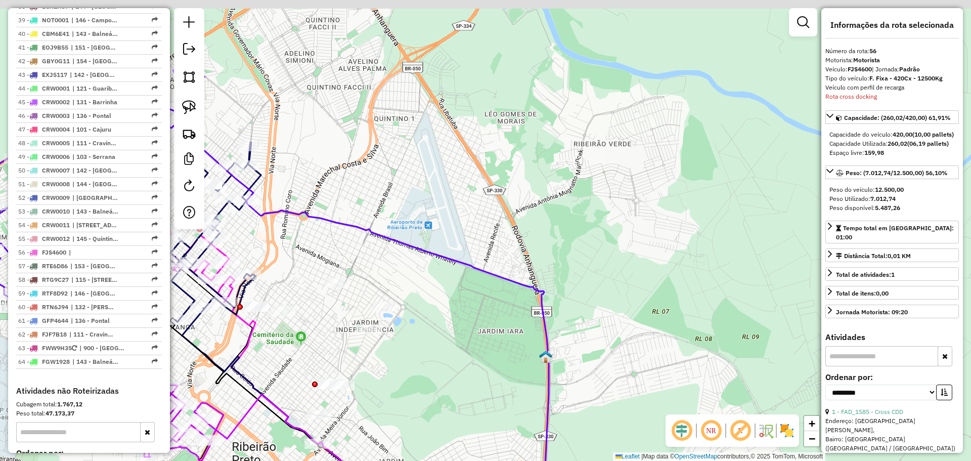
drag, startPoint x: 534, startPoint y: 350, endPoint x: 643, endPoint y: 367, distance: 110.1
click at [643, 372] on div "Janela de atendimento Grade de atendimento Capacidade Transportadoras Veículos …" at bounding box center [485, 230] width 971 height 461
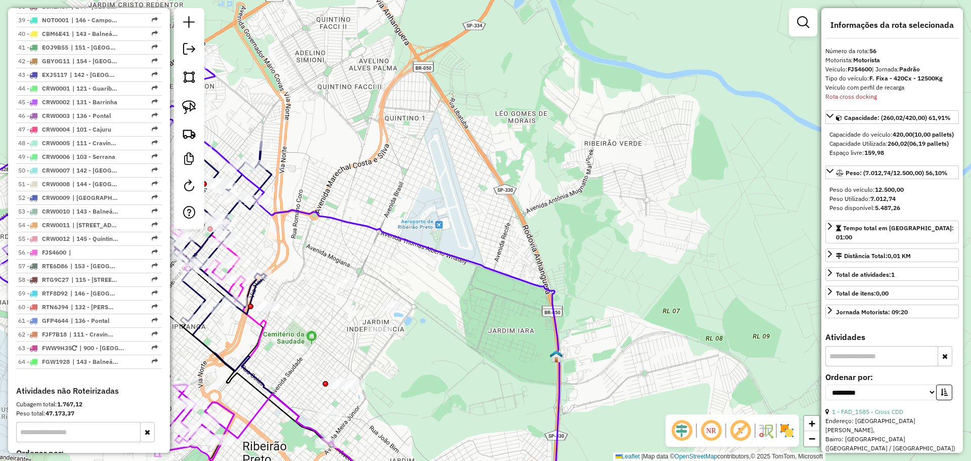
drag, startPoint x: 346, startPoint y: 261, endPoint x: 337, endPoint y: 206, distance: 54.7
click at [377, 235] on div "Janela de atendimento Grade de atendimento Capacidade Transportadoras Veículos …" at bounding box center [485, 230] width 971 height 461
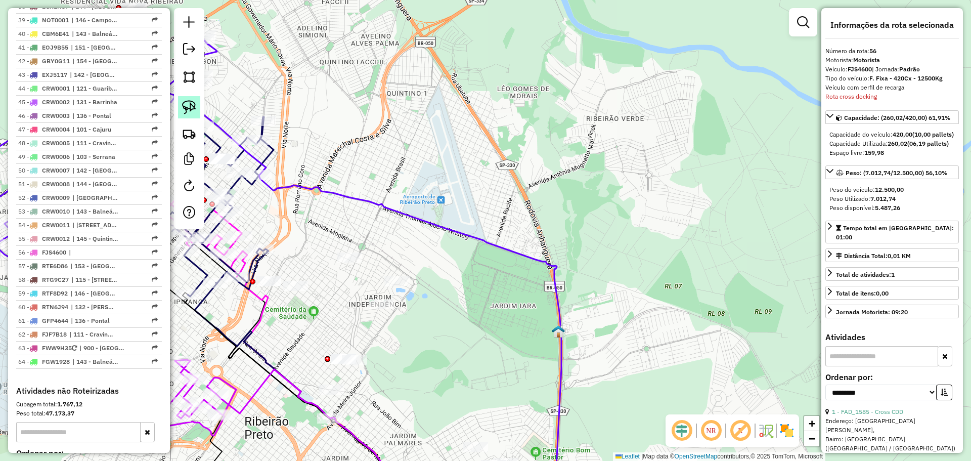
click at [194, 107] on img at bounding box center [189, 107] width 14 height 14
click at [91, 189] on span "| 144 - Ribeirão Verde" at bounding box center [95, 184] width 47 height 9
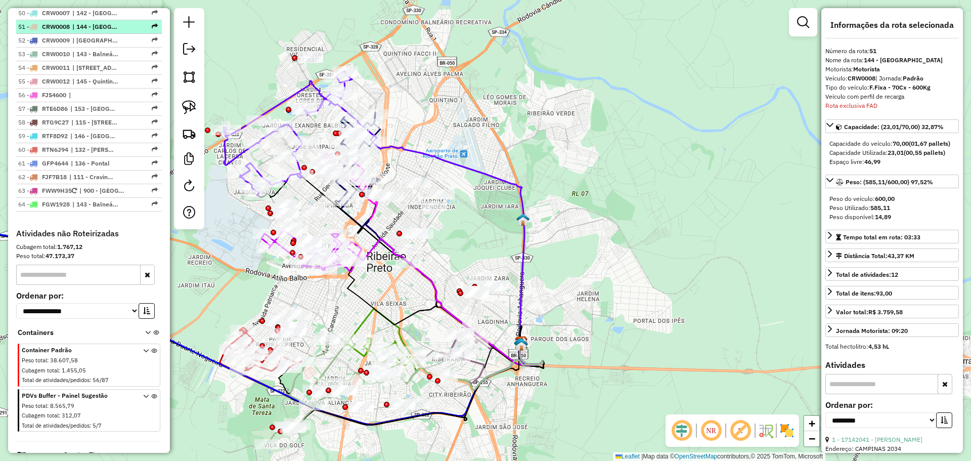
scroll to position [1402, 0]
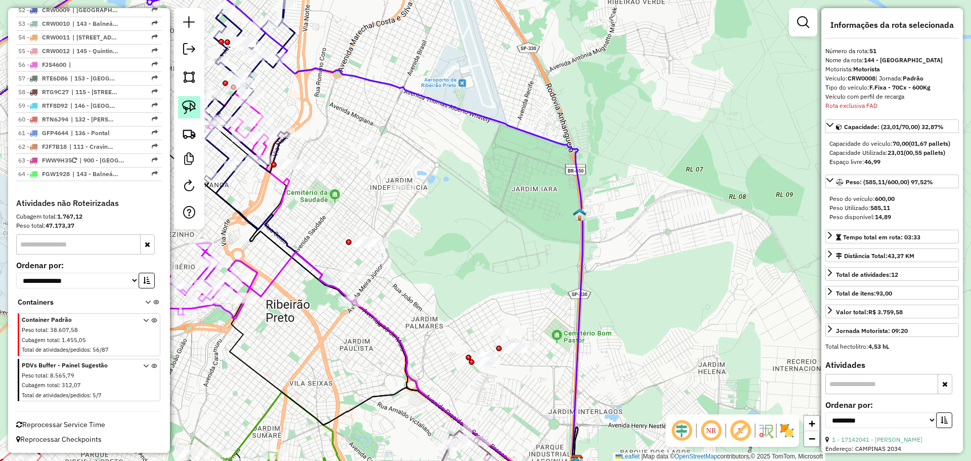
click at [191, 110] on img at bounding box center [189, 107] width 14 height 14
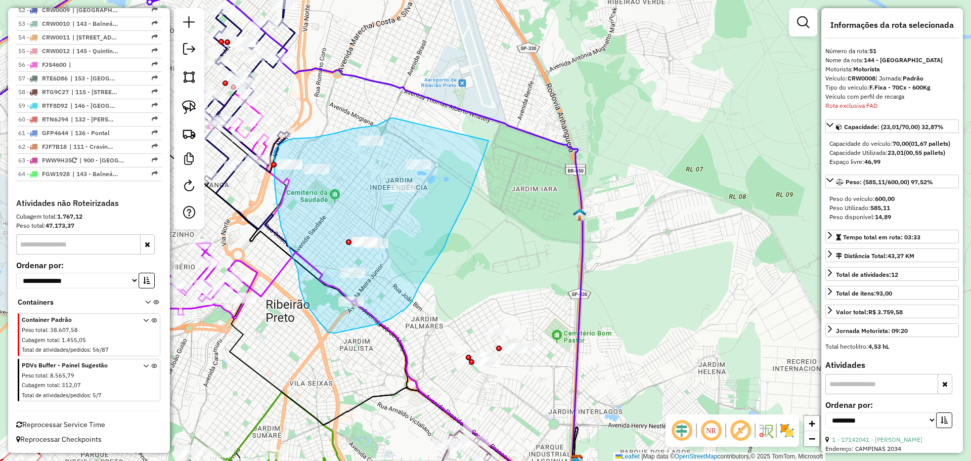
drag, startPoint x: 393, startPoint y: 118, endPoint x: 489, endPoint y: 141, distance: 98.3
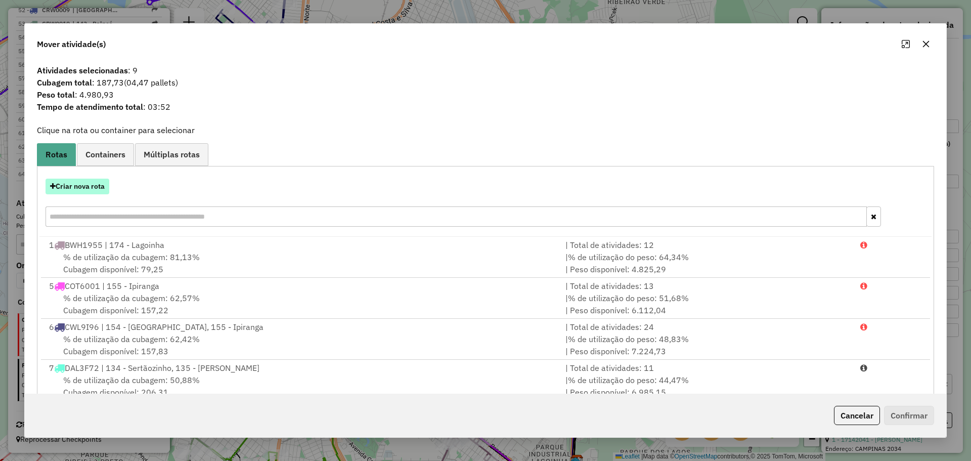
click at [85, 184] on button "Criar nova rota" at bounding box center [78, 187] width 64 height 16
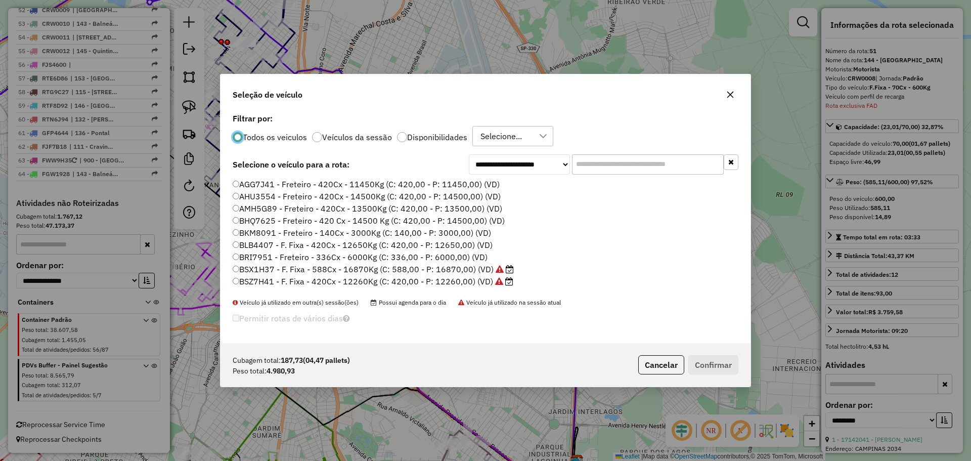
scroll to position [6, 3]
click at [595, 165] on input "text" at bounding box center [648, 164] width 152 height 20
type input "***"
click at [358, 203] on label "REC0003 - F. Fixa - 252Cx - 7510Kg (C: 252,00 - P: 7510,00) (VD)" at bounding box center [358, 208] width 250 height 12
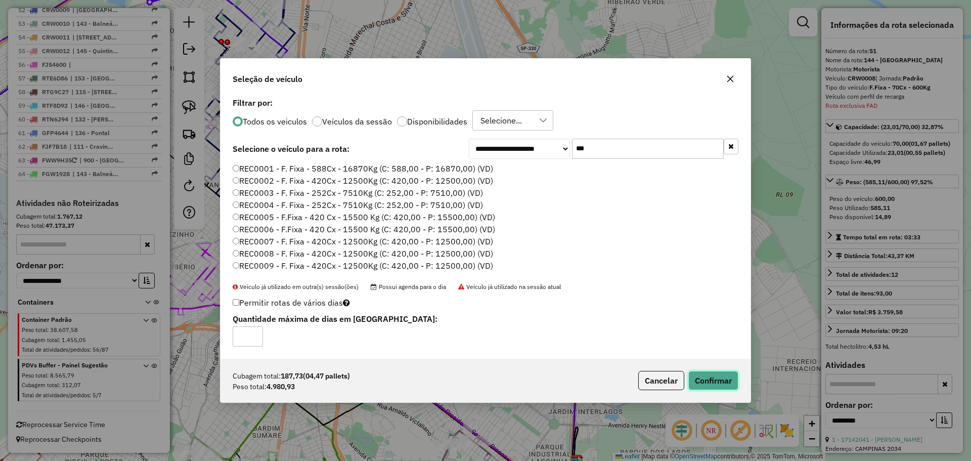
click at [711, 373] on button "Confirmar" at bounding box center [714, 380] width 50 height 19
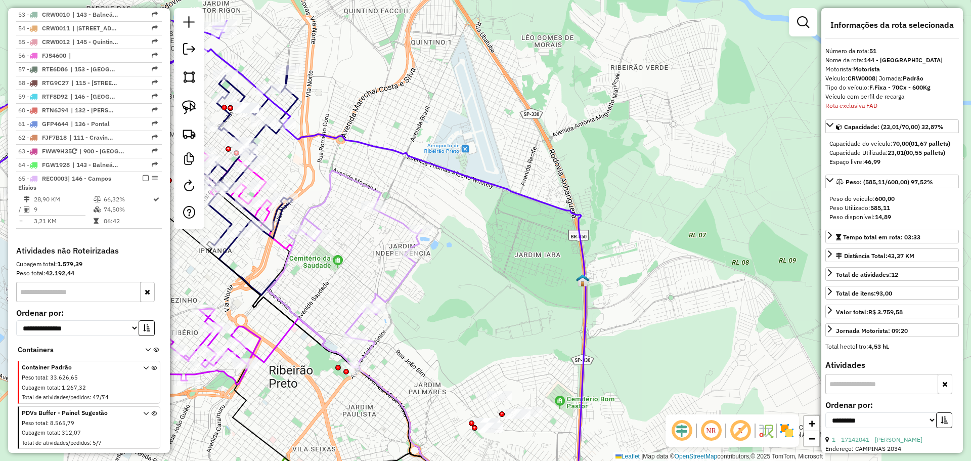
drag, startPoint x: 658, startPoint y: 46, endPoint x: 664, endPoint y: 80, distance: 35.0
click at [664, 80] on div "Janela de atendimento Grade de atendimento Capacidade Transportadoras Veículos …" at bounding box center [485, 230] width 971 height 461
click at [785, 434] on img at bounding box center [787, 430] width 16 height 16
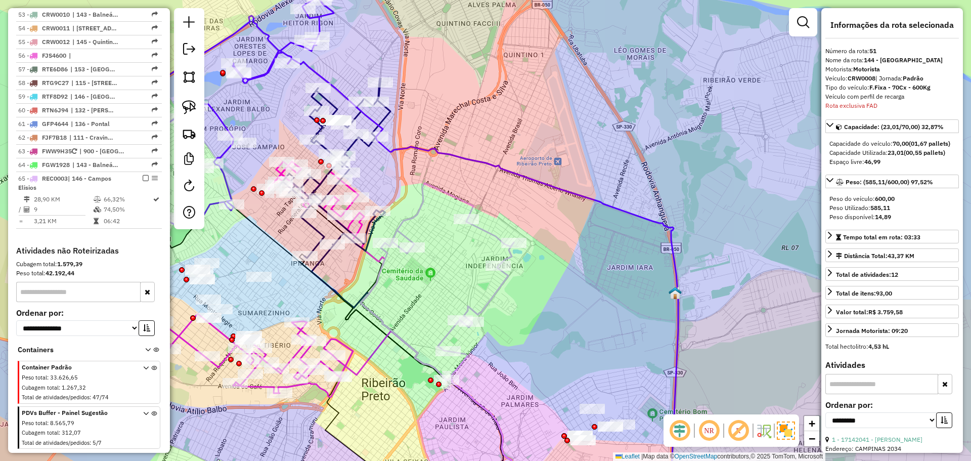
drag, startPoint x: 495, startPoint y: 235, endPoint x: 622, endPoint y: 258, distance: 129.5
click at [622, 258] on div "Janela de atendimento Grade de atendimento Capacidade Transportadoras Veículos …" at bounding box center [485, 230] width 971 height 461
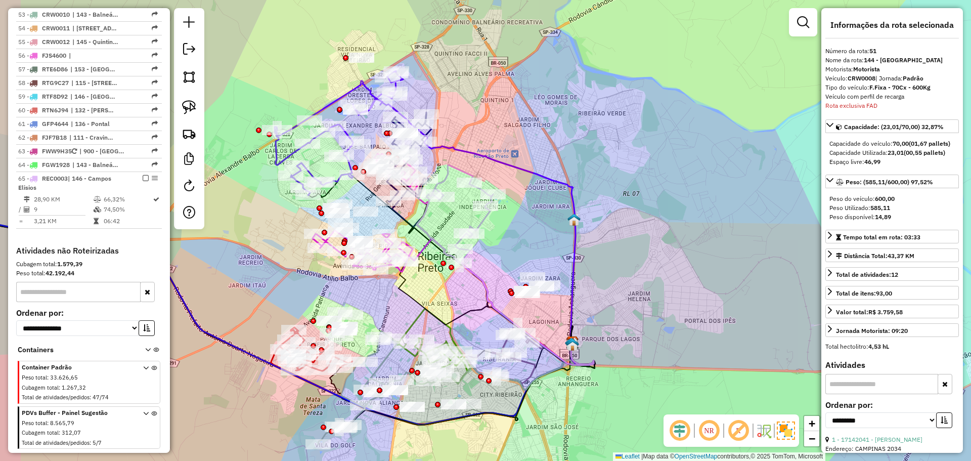
drag, startPoint x: 460, startPoint y: 230, endPoint x: 537, endPoint y: 236, distance: 77.7
click at [537, 236] on div "Janela de atendimento Grade de atendimento Capacidade Transportadoras Veículos …" at bounding box center [485, 230] width 971 height 461
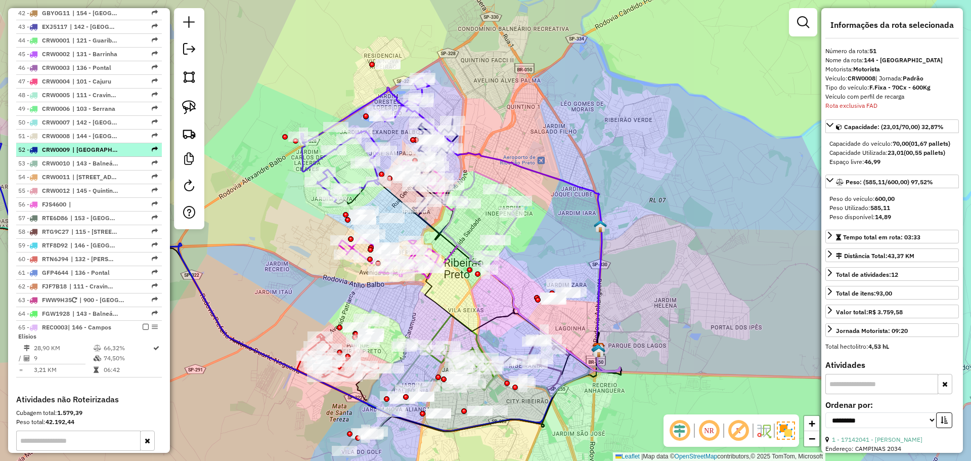
scroll to position [1200, 0]
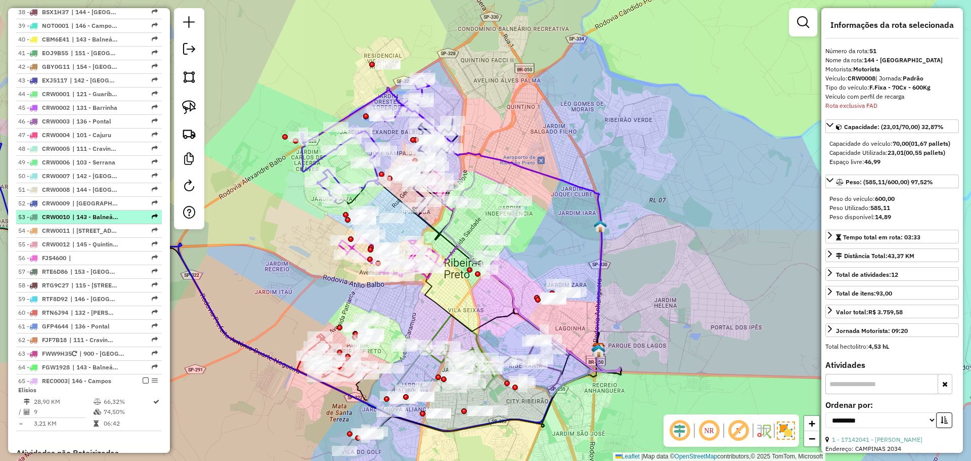
click at [99, 222] on span "| 143 - Balneário Recreativo, 145 - Quintinho" at bounding box center [95, 216] width 47 height 9
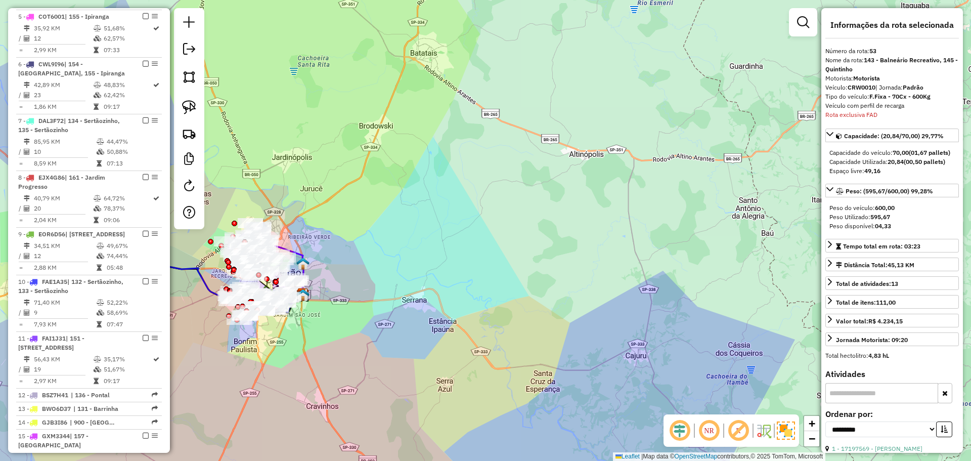
scroll to position [519, 0]
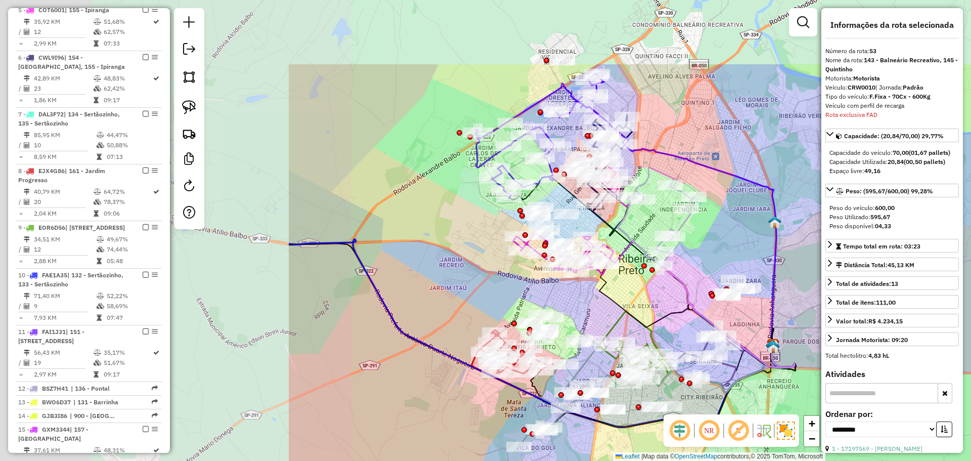
drag, startPoint x: 269, startPoint y: 193, endPoint x: 653, endPoint y: 306, distance: 400.2
click at [653, 306] on div "Janela de atendimento Grade de atendimento Capacidade Transportadoras Veículos …" at bounding box center [485, 230] width 971 height 461
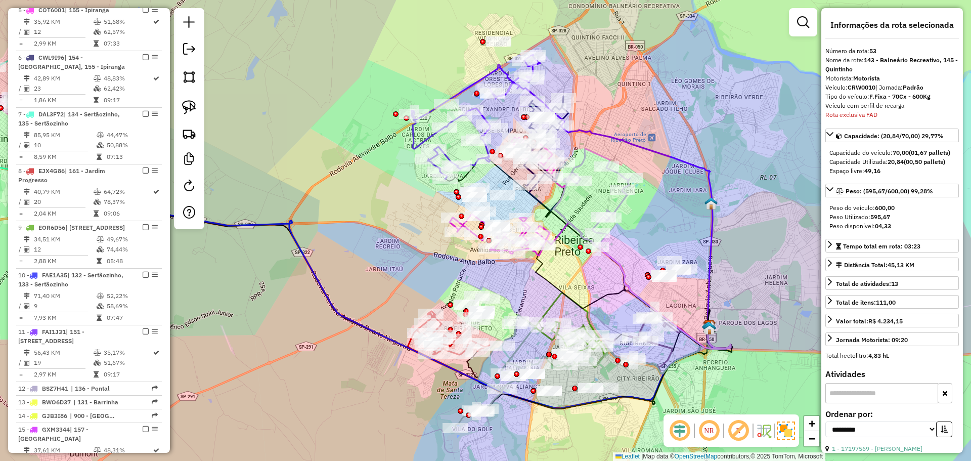
drag, startPoint x: 646, startPoint y: 303, endPoint x: 576, endPoint y: 281, distance: 73.0
click at [576, 281] on div "Janela de atendimento Grade de atendimento Capacidade Transportadoras Veículos …" at bounding box center [485, 230] width 971 height 461
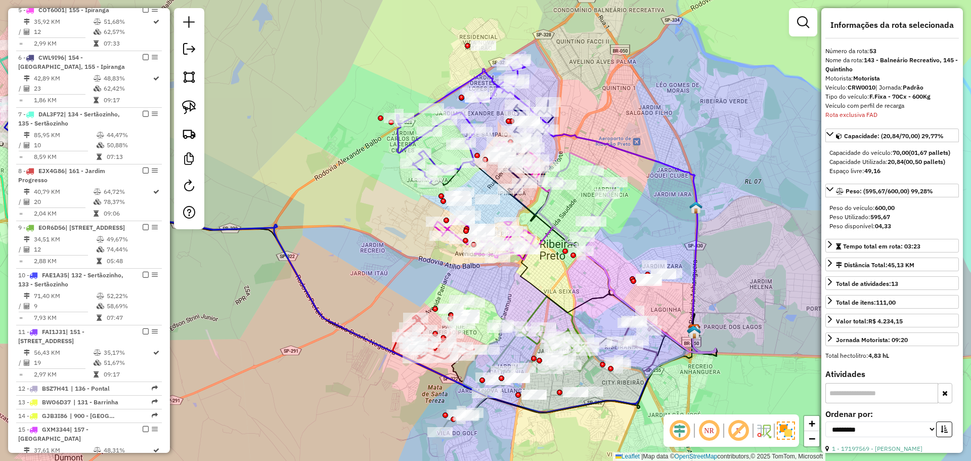
drag, startPoint x: 675, startPoint y: 196, endPoint x: 599, endPoint y: 192, distance: 76.5
click at [655, 190] on div "Janela de atendimento Grade de atendimento Capacidade Transportadoras Veículos …" at bounding box center [485, 230] width 971 height 461
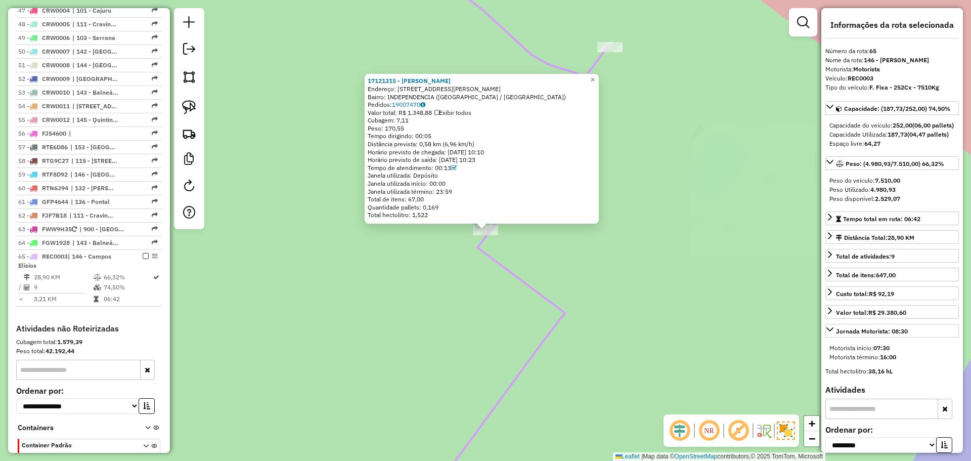
scroll to position [1477, 0]
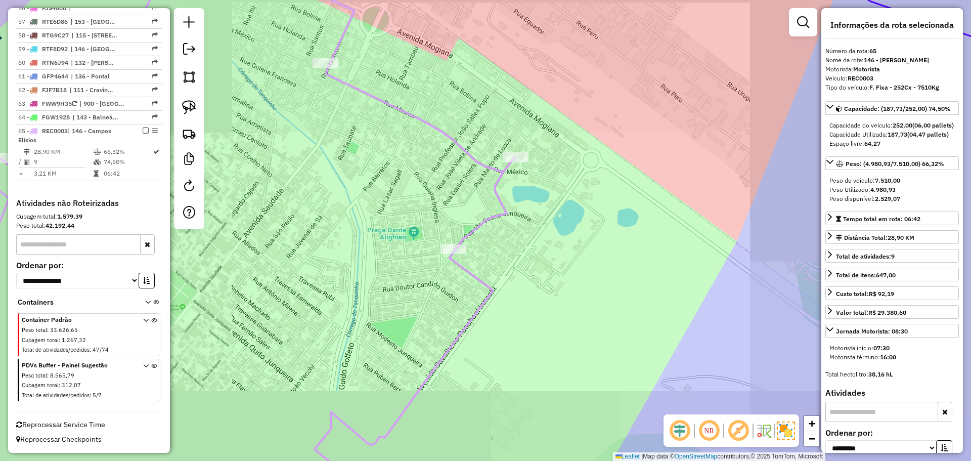
drag, startPoint x: 430, startPoint y: 329, endPoint x: 550, endPoint y: 262, distance: 137.7
click at [572, 255] on div "Janela de atendimento Grade de atendimento Capacidade Transportadoras Veículos …" at bounding box center [485, 230] width 971 height 461
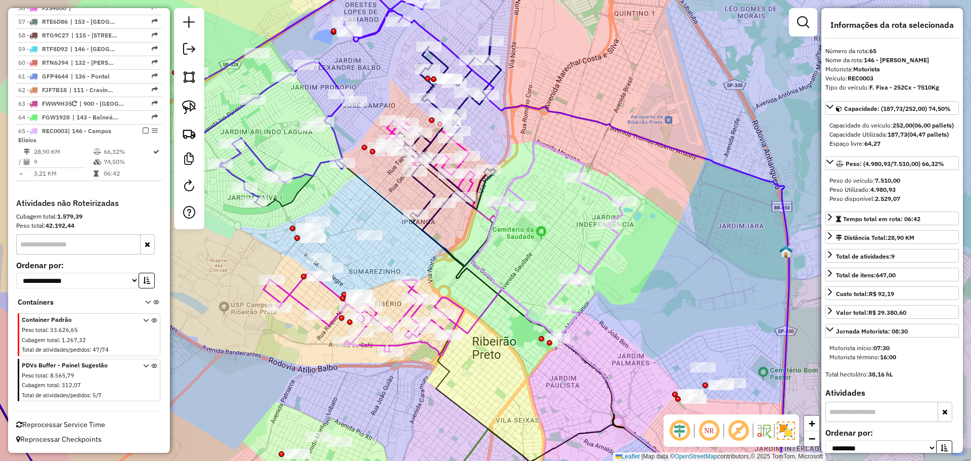
drag, startPoint x: 455, startPoint y: 305, endPoint x: 544, endPoint y: 285, distance: 90.7
click at [544, 285] on div "Janela de atendimento Grade de atendimento Capacidade Transportadoras Veículos …" at bounding box center [485, 230] width 971 height 461
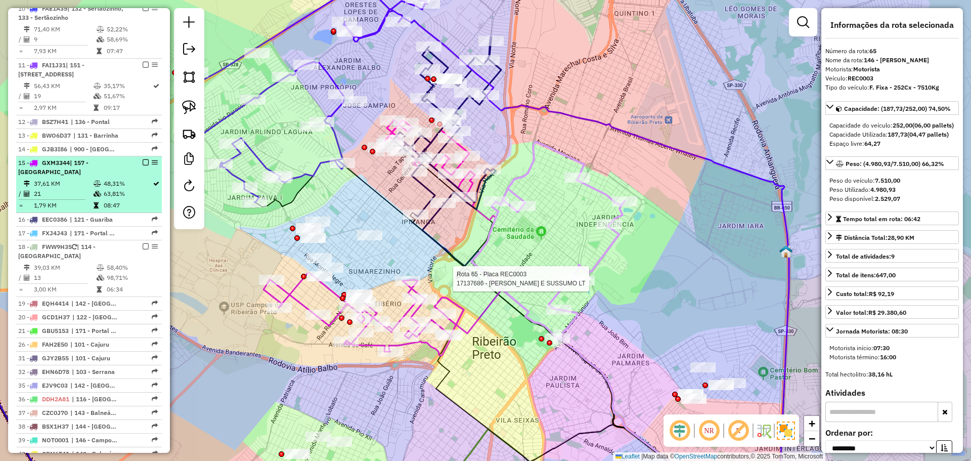
scroll to position [769, 0]
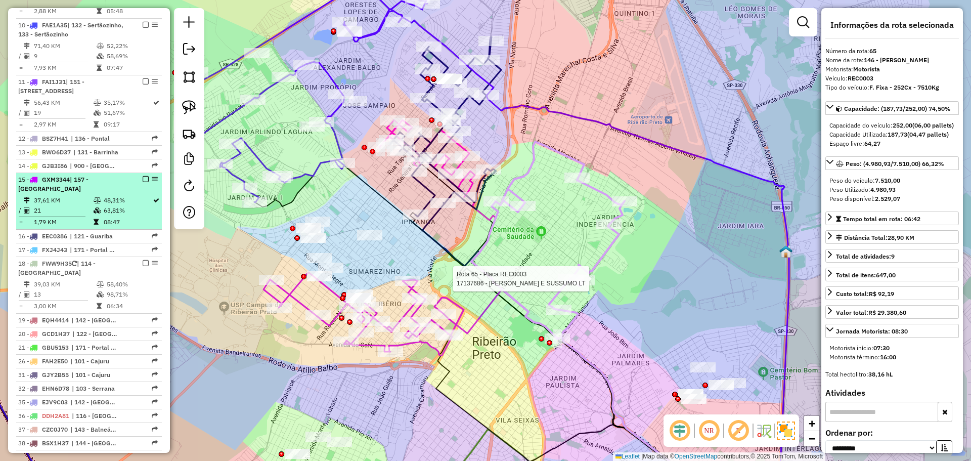
click at [89, 192] on span "| 157 - Cidade Universitária USP" at bounding box center [53, 184] width 70 height 17
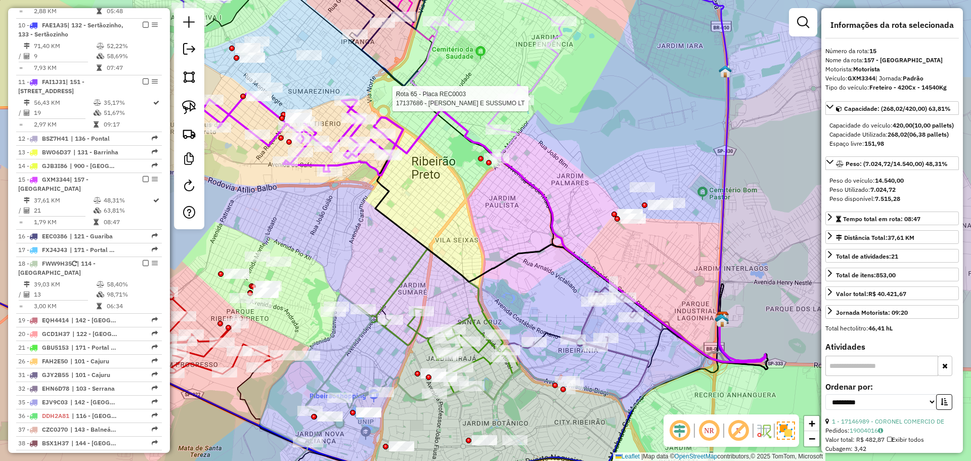
click at [901, 139] on div "Capacidade Utilizada: 268,02 (06,38 pallets)" at bounding box center [892, 134] width 125 height 9
click at [905, 138] on strong "268,02" at bounding box center [898, 135] width 20 height 8
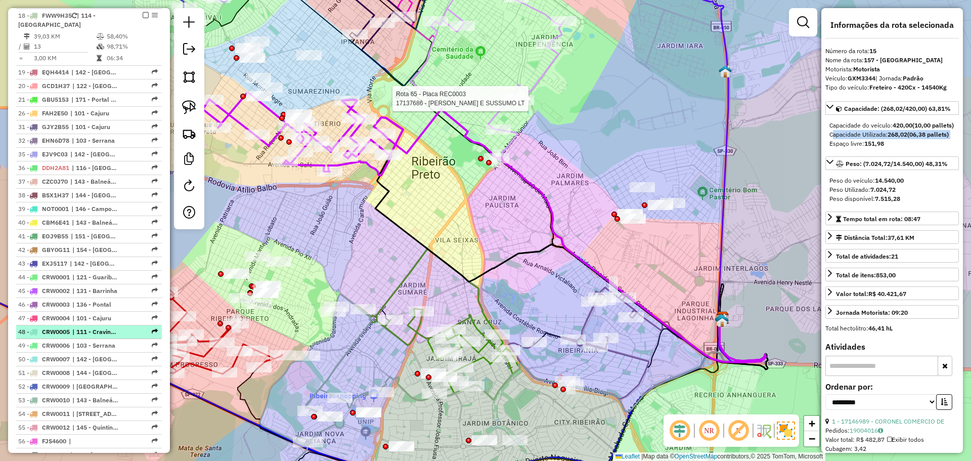
scroll to position [1073, 0]
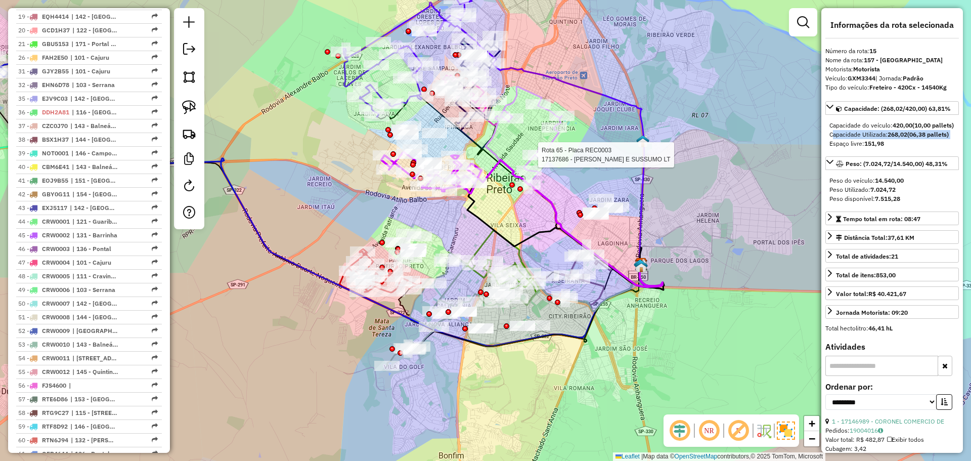
drag, startPoint x: 458, startPoint y: 197, endPoint x: 529, endPoint y: 222, distance: 75.4
click at [528, 222] on div "Rota 65 - Placa REC0003 17137686 - BERALDO E SUSSUMO LT Janela de atendimento G…" at bounding box center [485, 230] width 971 height 461
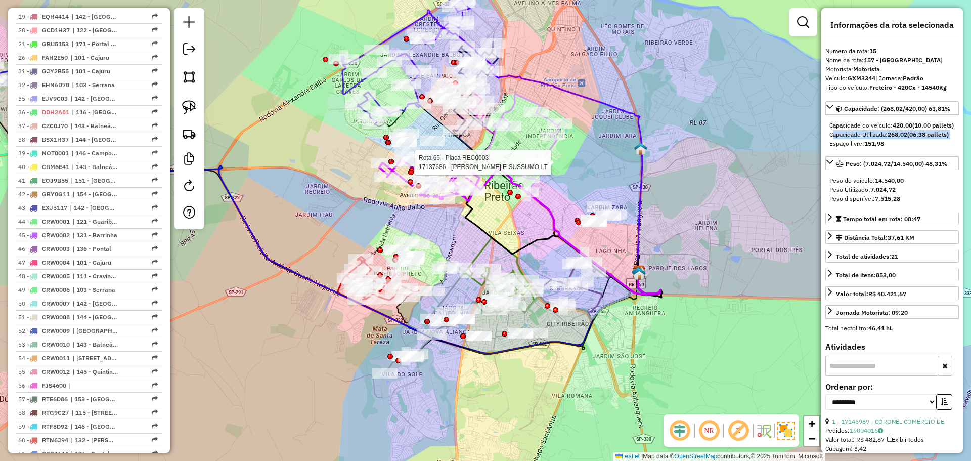
drag, startPoint x: 530, startPoint y: 223, endPoint x: 515, endPoint y: 228, distance: 16.3
click at [516, 228] on div "Rota 65 - Placa REC0003 17137686 - BERALDO E SUSSUMO LT Janela de atendimento G…" at bounding box center [485, 230] width 971 height 461
click at [513, 235] on div "Rota 65 - Placa REC0003 17137686 - BERALDO E SUSSUMO LT Janela de atendimento G…" at bounding box center [485, 230] width 971 height 461
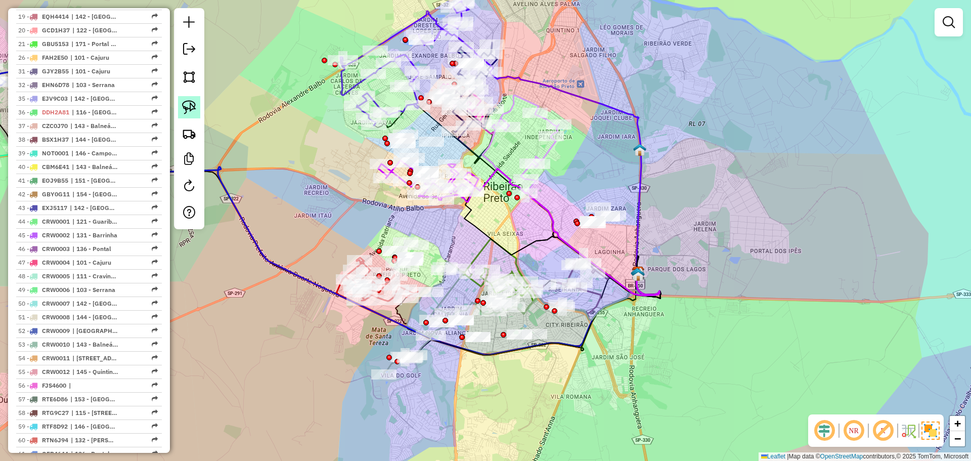
click at [179, 115] on link at bounding box center [189, 107] width 22 height 22
drag, startPoint x: 569, startPoint y: 212, endPoint x: 625, endPoint y: 195, distance: 58.1
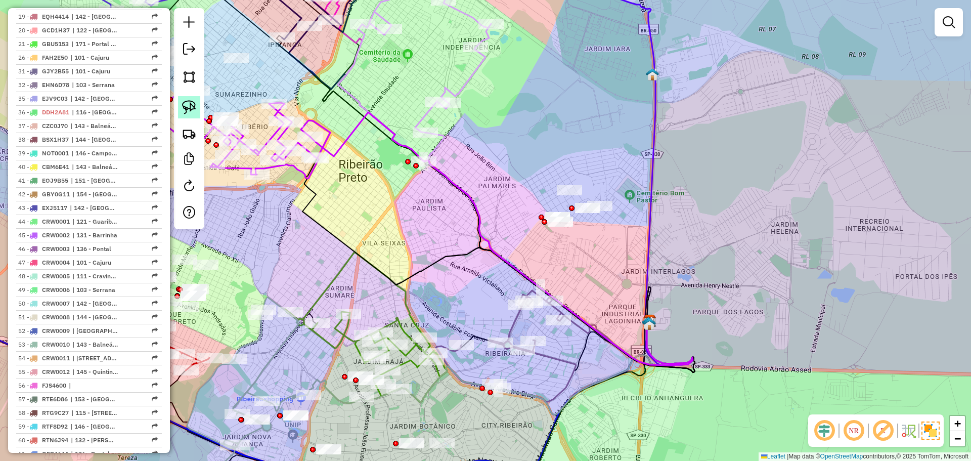
click at [183, 106] on img at bounding box center [189, 107] width 14 height 14
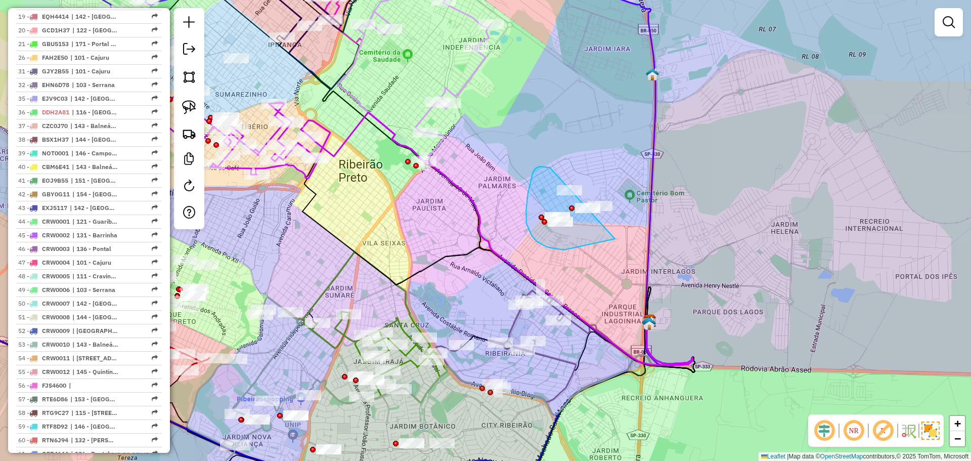
drag, startPoint x: 540, startPoint y: 166, endPoint x: 607, endPoint y: 133, distance: 74.9
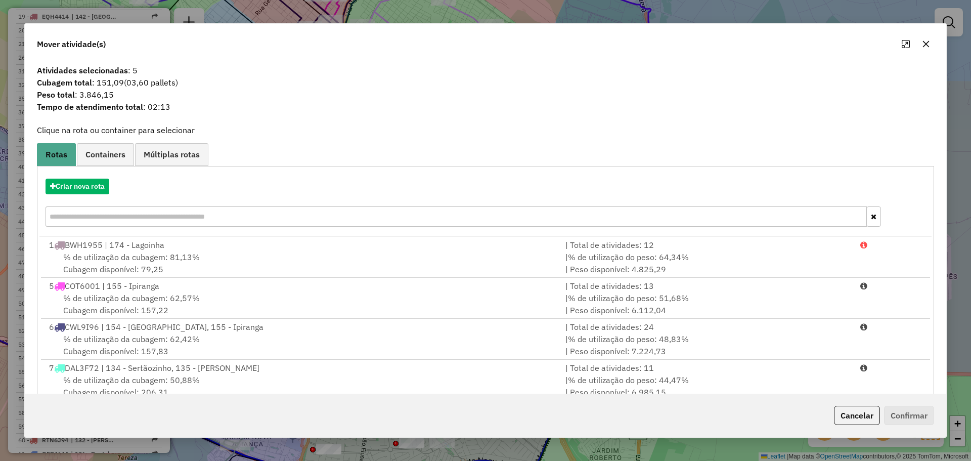
click at [118, 82] on span "Cubagem total : 151,09 (03,60 pallets)" at bounding box center [486, 82] width 910 height 12
click at [152, 107] on span "Tempo de atendimento total : 02:13" at bounding box center [486, 107] width 910 height 12
click at [167, 110] on span "Tempo de atendimento total : 02:13" at bounding box center [486, 107] width 910 height 12
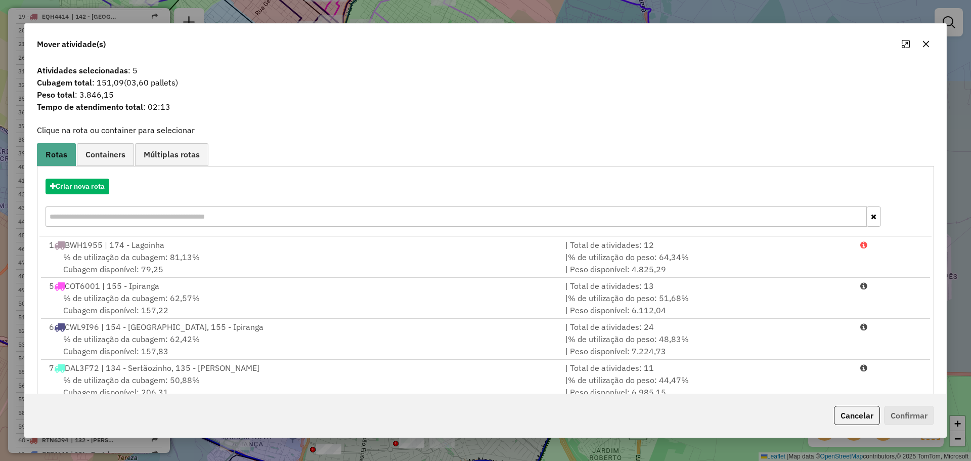
click at [167, 110] on span "Tempo de atendimento total : 02:13" at bounding box center [486, 107] width 910 height 12
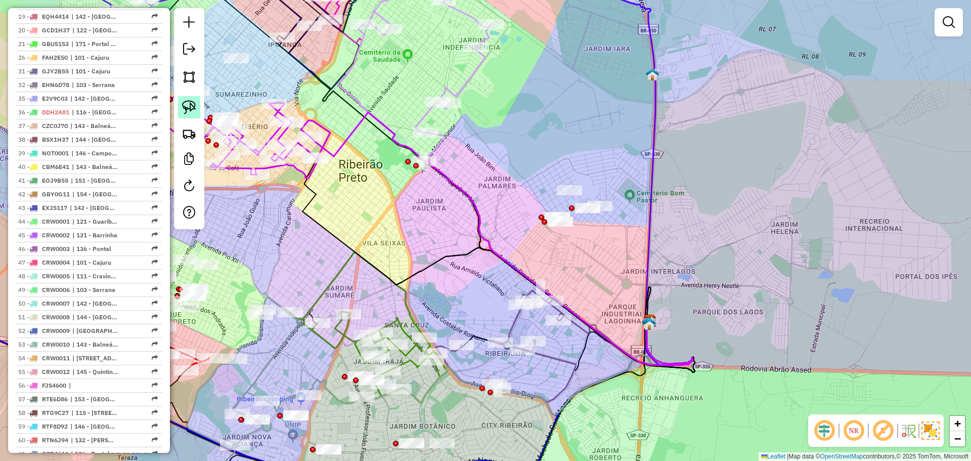
click at [190, 103] on img at bounding box center [189, 107] width 14 height 14
click at [79, 229] on li "44 - CRW0001 | 121 - Guariba, 122 - Pradópolis" at bounding box center [89, 222] width 146 height 14
select select "**********"
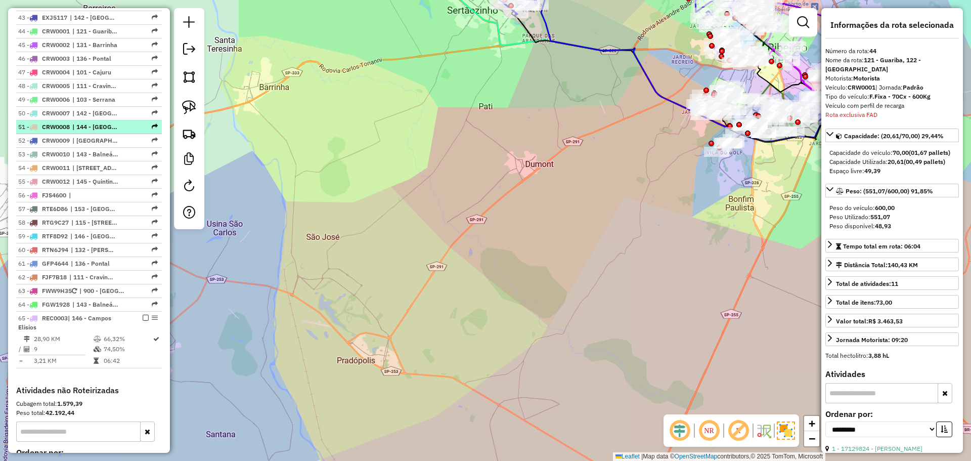
scroll to position [1206, 0]
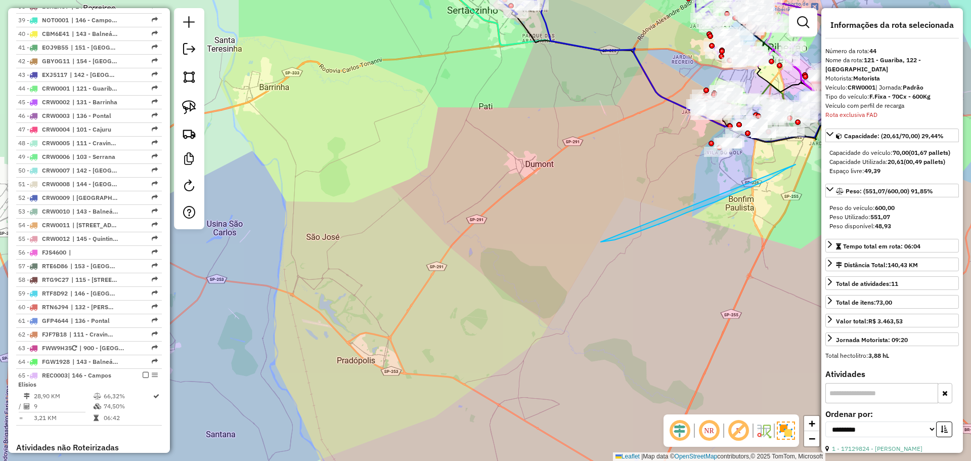
drag, startPoint x: 795, startPoint y: 165, endPoint x: 647, endPoint y: 226, distance: 160.0
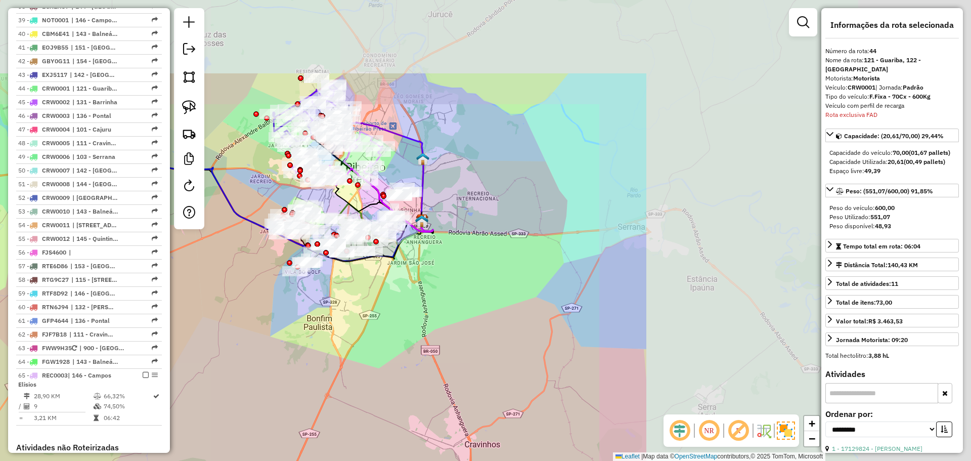
drag, startPoint x: 751, startPoint y: 176, endPoint x: 308, endPoint y: 306, distance: 461.9
click at [308, 306] on div "Janela de atendimento Grade de atendimento Capacidade Transportadoras Veículos …" at bounding box center [485, 230] width 971 height 461
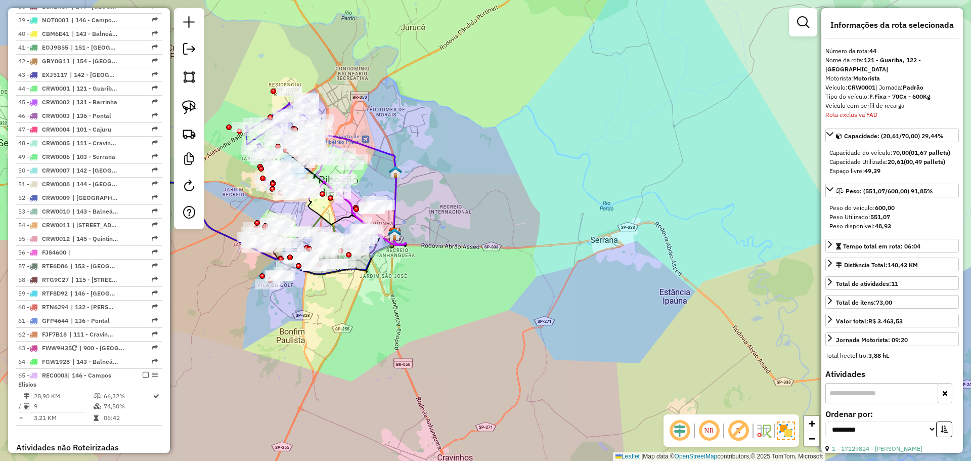
click at [749, 428] on em at bounding box center [739, 430] width 24 height 24
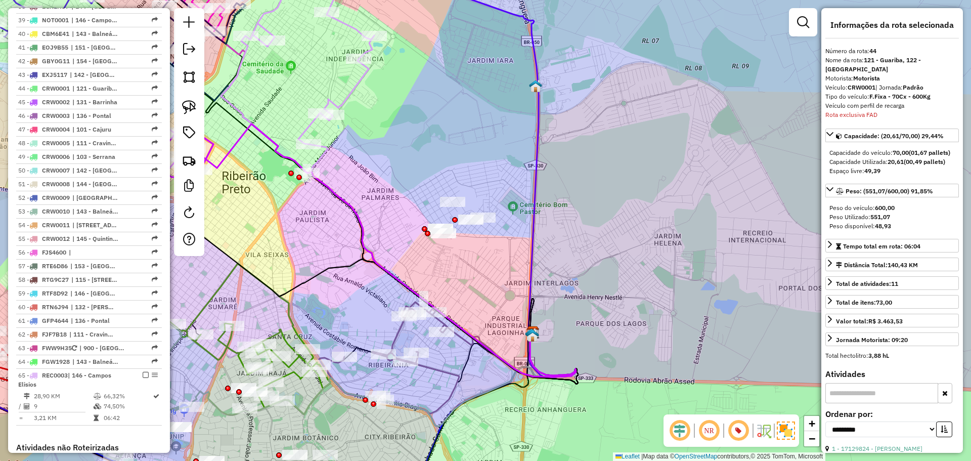
drag, startPoint x: 389, startPoint y: 215, endPoint x: 437, endPoint y: 219, distance: 48.8
click at [436, 218] on div "Janela de atendimento Grade de atendimento Capacidade Transportadoras Veículos …" at bounding box center [485, 230] width 971 height 461
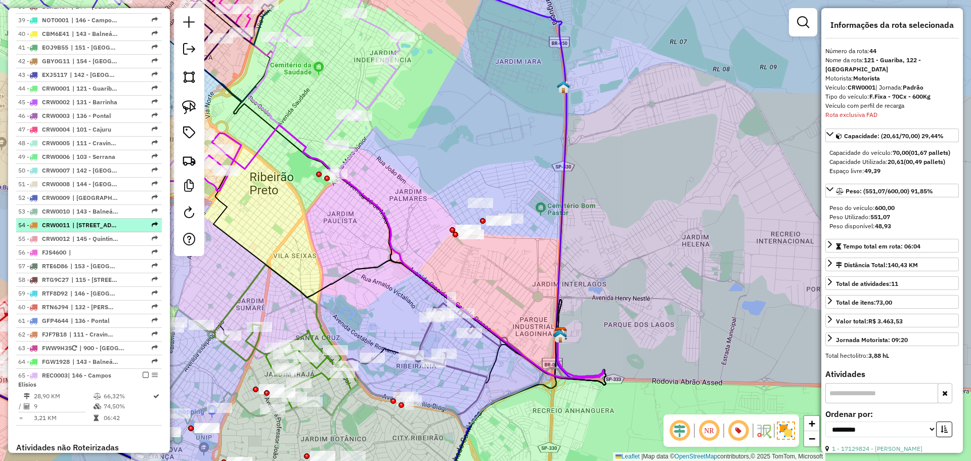
click at [96, 230] on span "| 161 - Jardim Progresso, 162 - Parque Ribeirão Preto" at bounding box center [95, 225] width 47 height 9
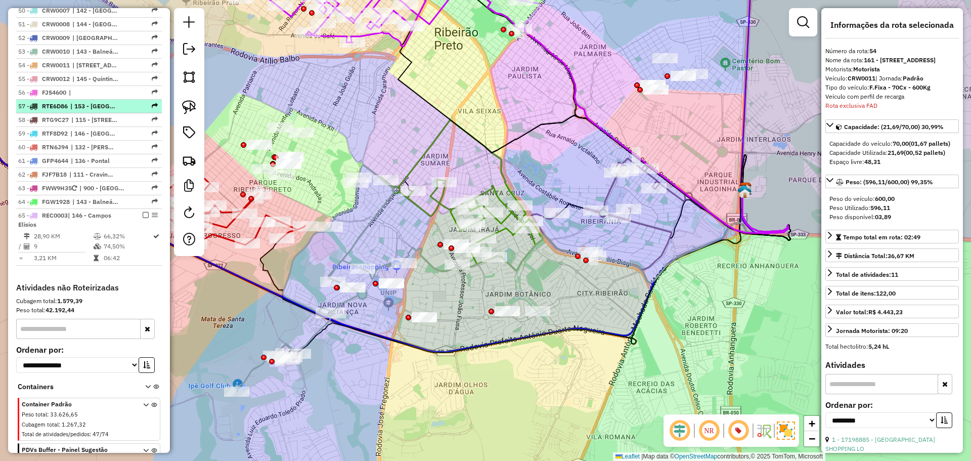
scroll to position [1342, 0]
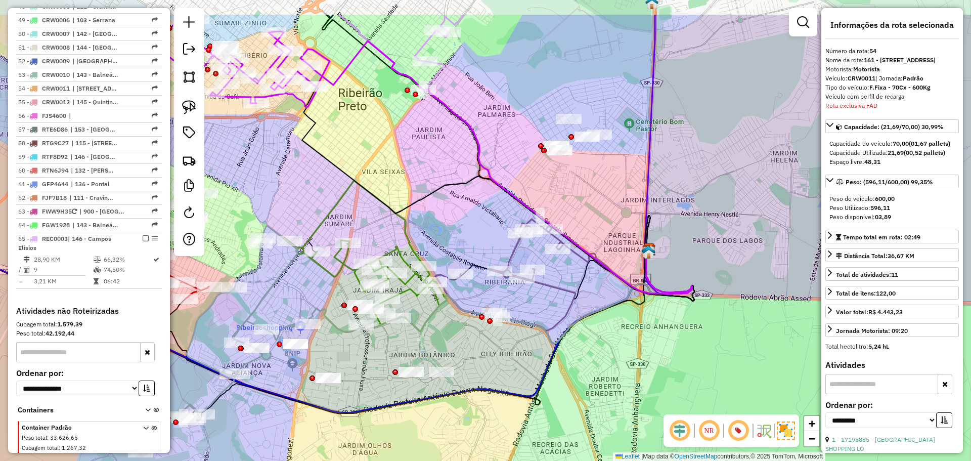
drag, startPoint x: 563, startPoint y: 93, endPoint x: 462, endPoint y: 169, distance: 126.8
click at [447, 174] on div "Janela de atendimento Grade de atendimento Capacidade Transportadoras Veículos …" at bounding box center [485, 230] width 971 height 461
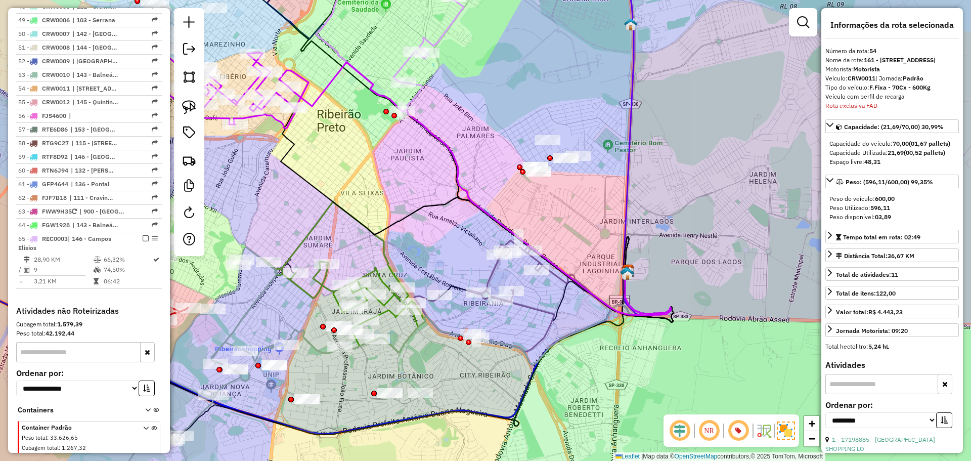
click at [893, 156] on strong "21,69" at bounding box center [896, 153] width 16 height 8
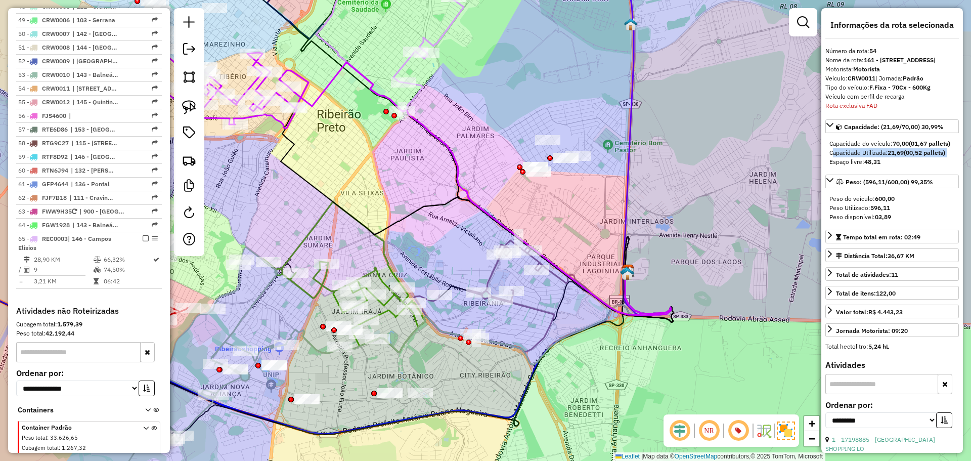
click at [893, 156] on strong "21,69" at bounding box center [896, 153] width 16 height 8
click at [895, 156] on strong "21,69" at bounding box center [896, 153] width 16 height 8
drag, startPoint x: 895, startPoint y: 172, endPoint x: 905, endPoint y: 221, distance: 49.7
click at [895, 156] on strong "21,69" at bounding box center [896, 153] width 16 height 8
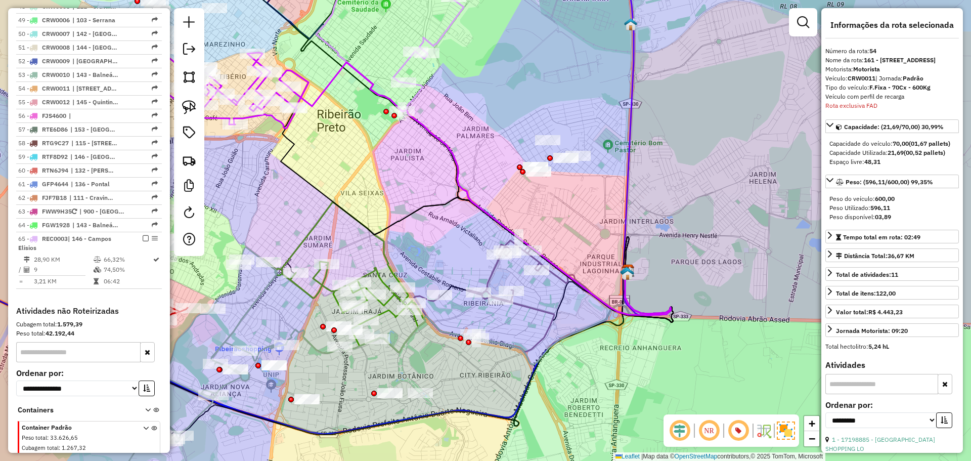
click at [191, 95] on div at bounding box center [189, 132] width 30 height 248
click at [193, 109] on img at bounding box center [189, 107] width 14 height 14
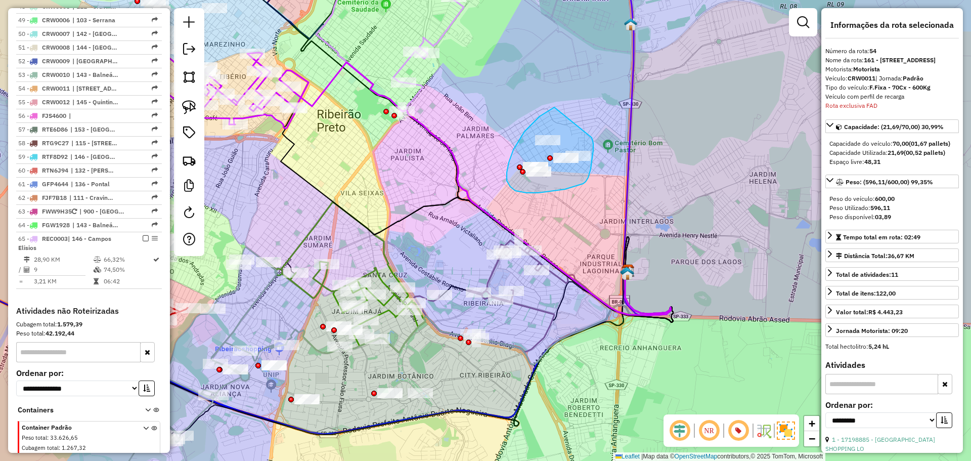
drag, startPoint x: 554, startPoint y: 108, endPoint x: 583, endPoint y: 123, distance: 33.3
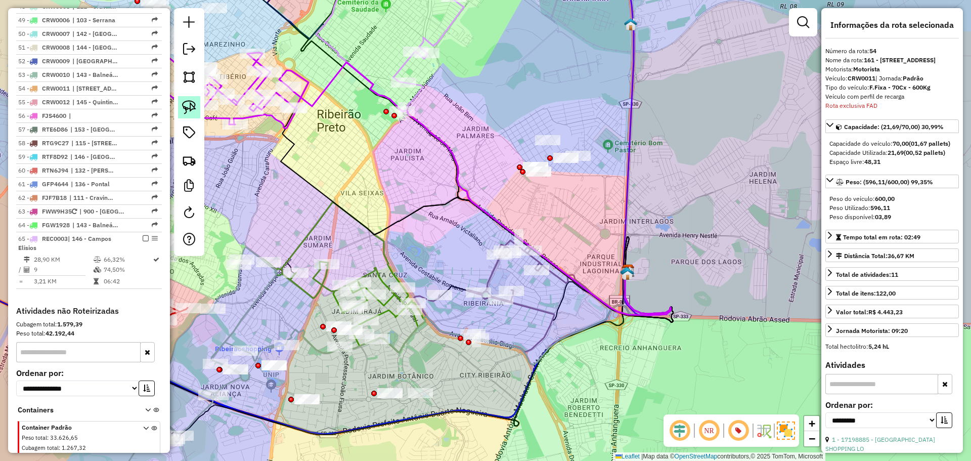
click at [189, 107] on img at bounding box center [189, 107] width 14 height 14
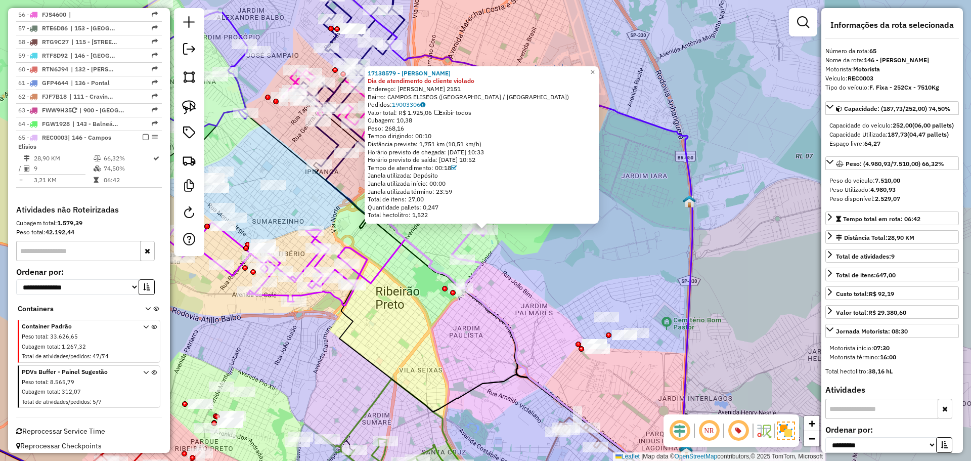
scroll to position [1477, 0]
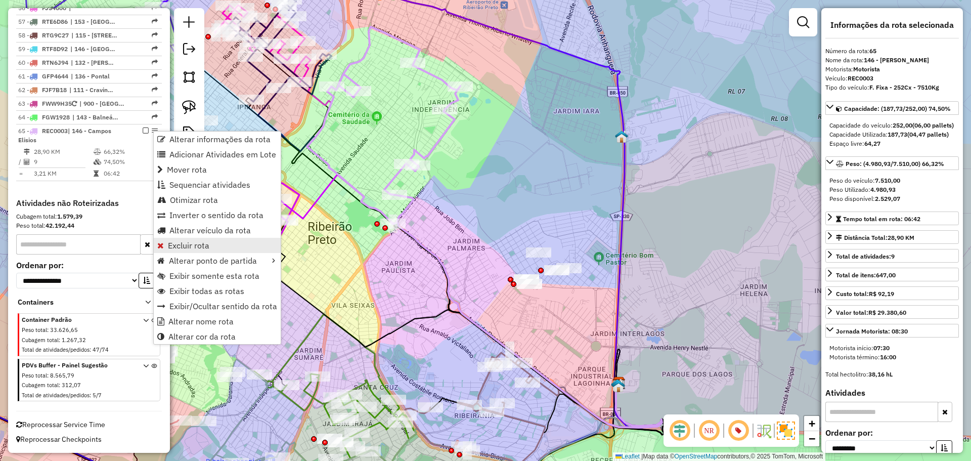
click at [229, 241] on link "Excluir rota" at bounding box center [217, 245] width 127 height 15
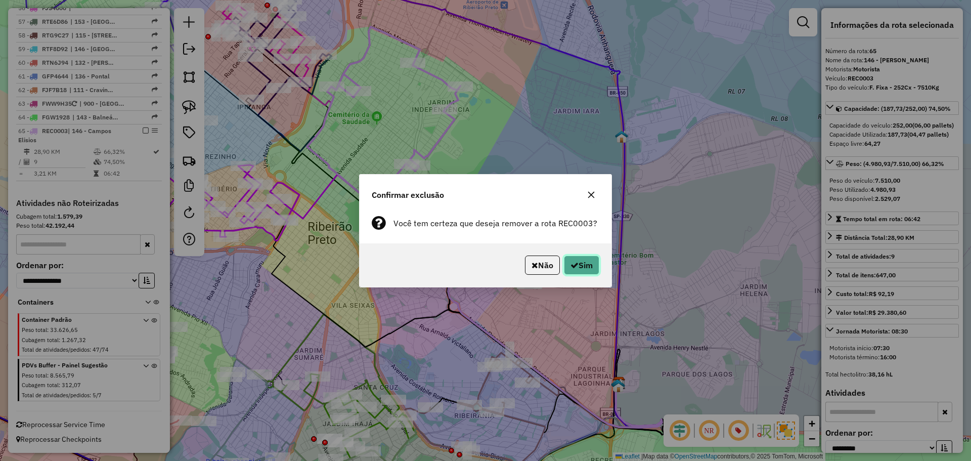
click at [573, 268] on icon "button" at bounding box center [575, 265] width 8 height 8
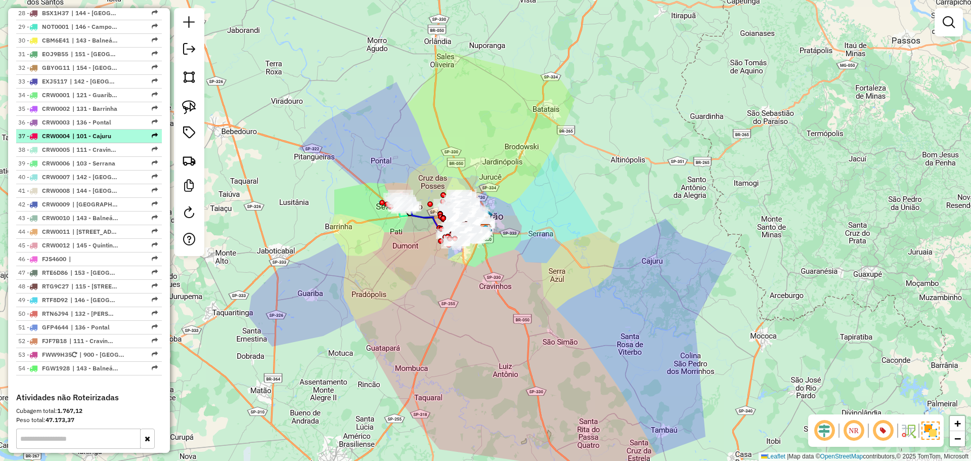
scroll to position [1168, 0]
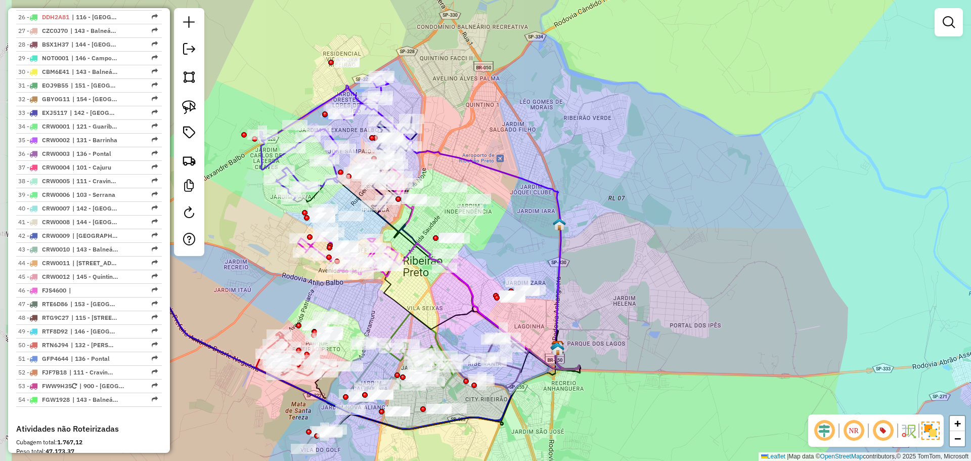
drag, startPoint x: 420, startPoint y: 275, endPoint x: 520, endPoint y: 243, distance: 104.6
click at [519, 243] on div "Janela de atendimento Grade de atendimento Capacidade Transportadoras Veículos …" at bounding box center [485, 230] width 971 height 461
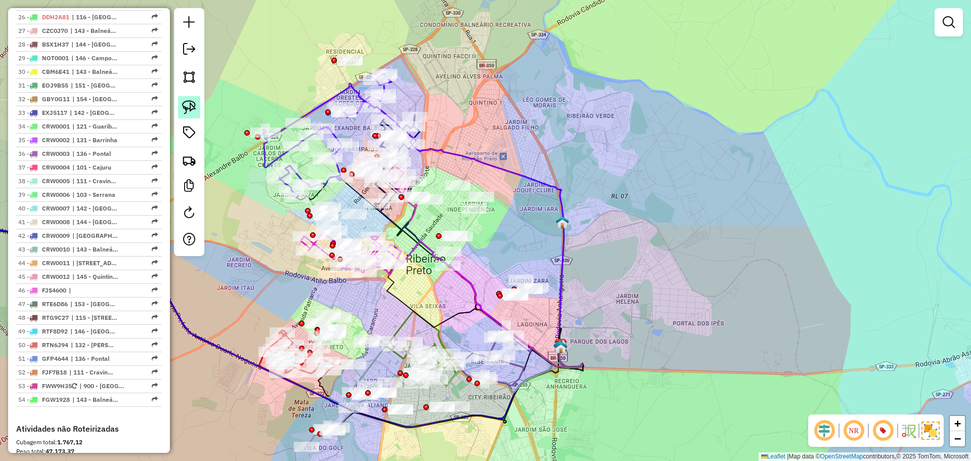
click at [191, 109] on img at bounding box center [189, 107] width 14 height 14
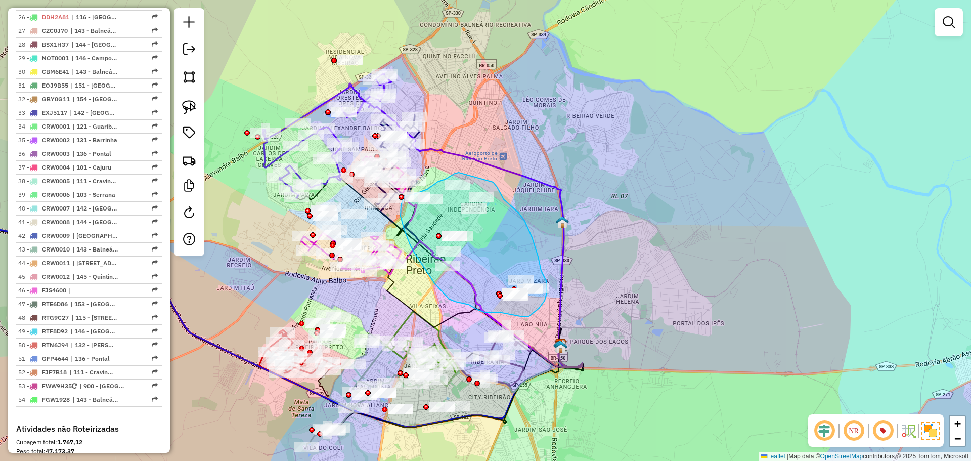
drag, startPoint x: 459, startPoint y: 173, endPoint x: 452, endPoint y: 163, distance: 11.9
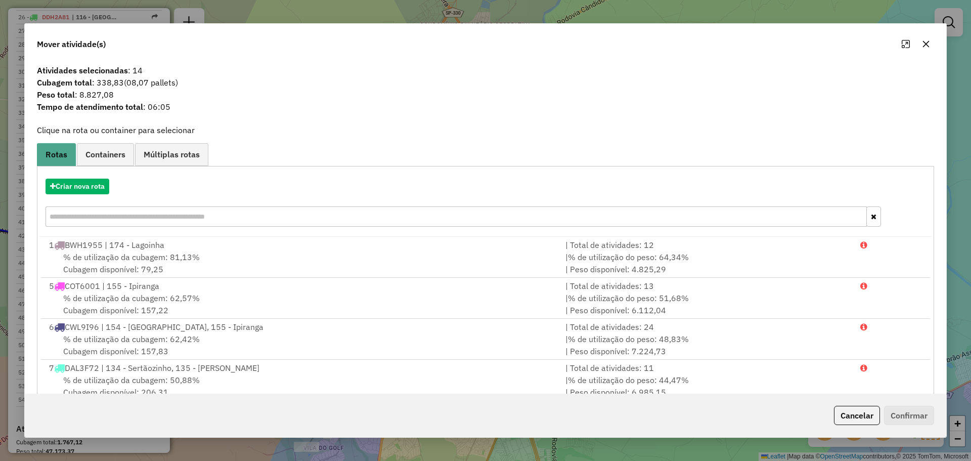
click at [111, 80] on span "Cubagem total : 338,83 (08,07 pallets)" at bounding box center [486, 82] width 910 height 12
click at [159, 107] on span "Tempo de atendimento total : 06:05" at bounding box center [486, 107] width 910 height 12
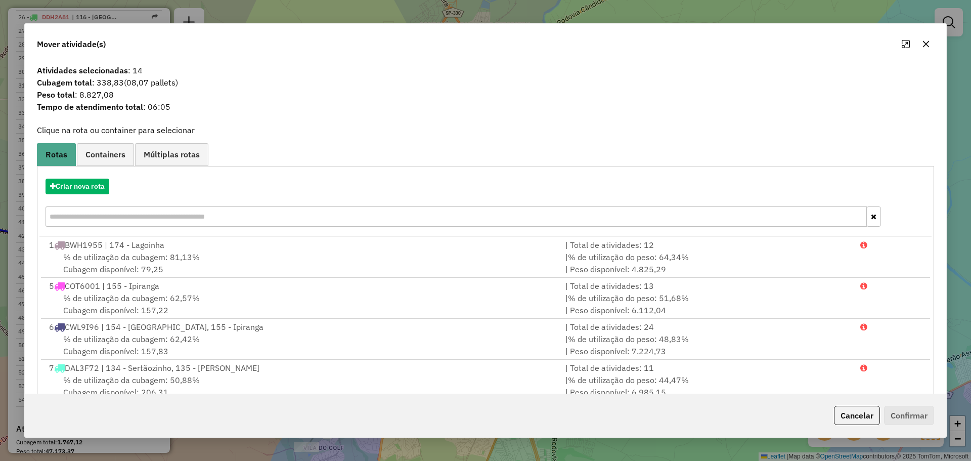
click at [159, 107] on span "Tempo de atendimento total : 06:05" at bounding box center [486, 107] width 910 height 12
click at [147, 106] on span "Tempo de atendimento total : 06:05" at bounding box center [486, 107] width 910 height 12
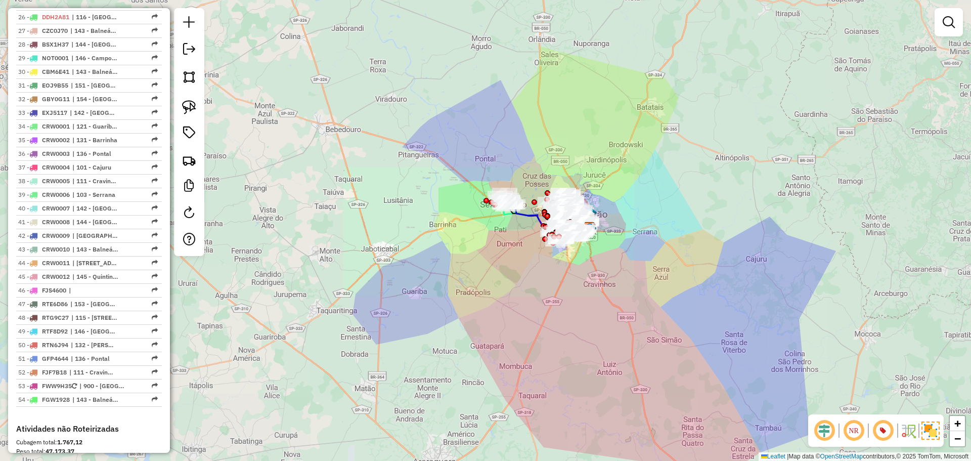
click at [580, 237] on div "Rota 1 - Placa BWH1955 17142623 - RDB PROMOCAO DE ESPO Janela de atendimento Gr…" at bounding box center [485, 230] width 971 height 461
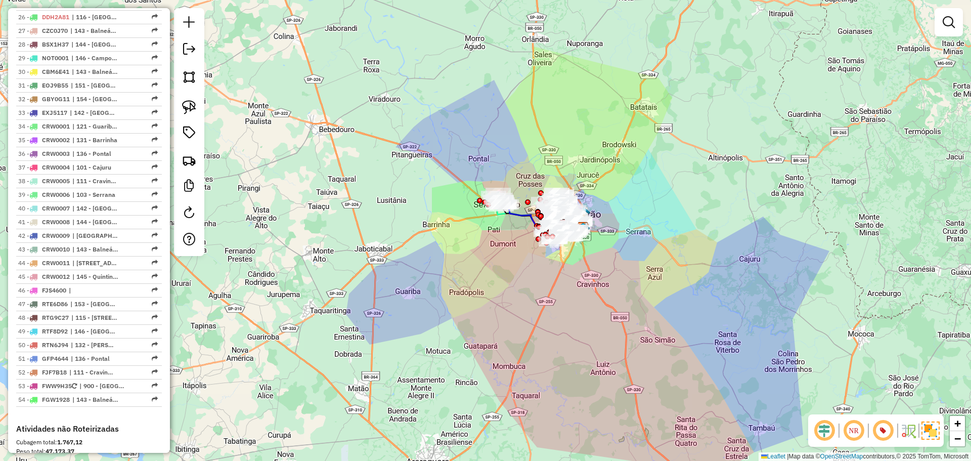
drag, startPoint x: 723, startPoint y: 245, endPoint x: 694, endPoint y: 245, distance: 28.8
click at [694, 245] on div "Janela de atendimento Grade de atendimento Capacidade Transportadoras Veículos …" at bounding box center [485, 230] width 971 height 461
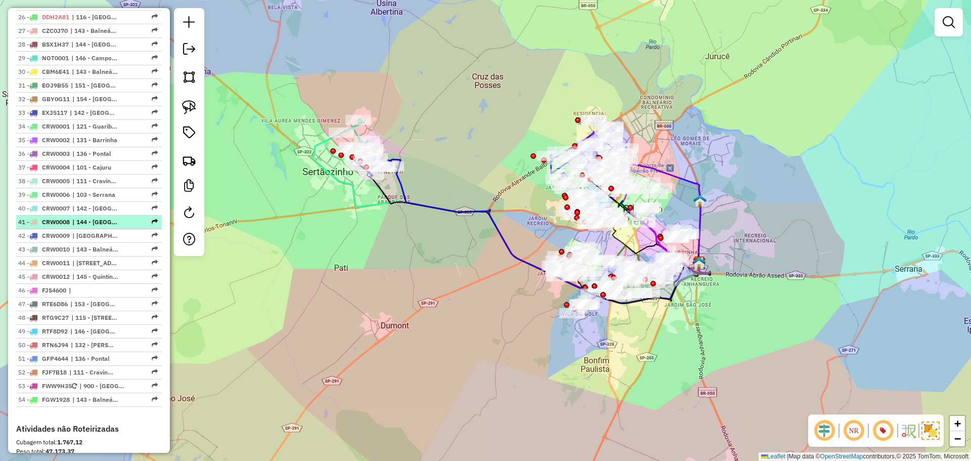
click at [115, 227] on span "| 144 - Ribeirão Verde" at bounding box center [95, 222] width 47 height 9
select select "**********"
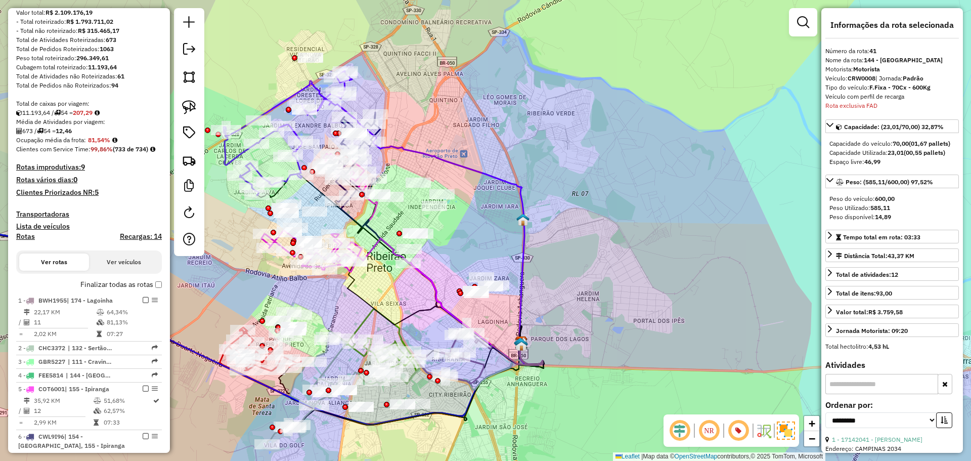
scroll to position [87, 0]
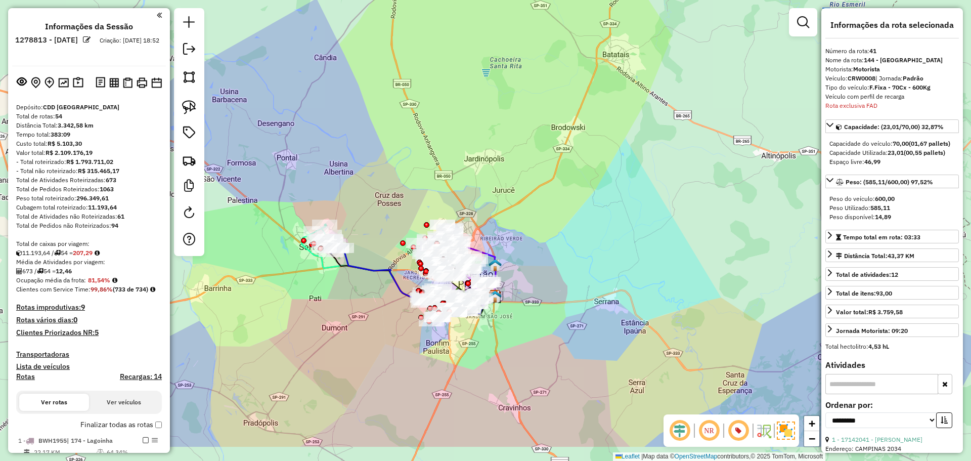
select select "**********"
click at [393, 244] on div "Janela de atendimento Grade de atendimento Capacidade Transportadoras Veículos …" at bounding box center [485, 230] width 971 height 461
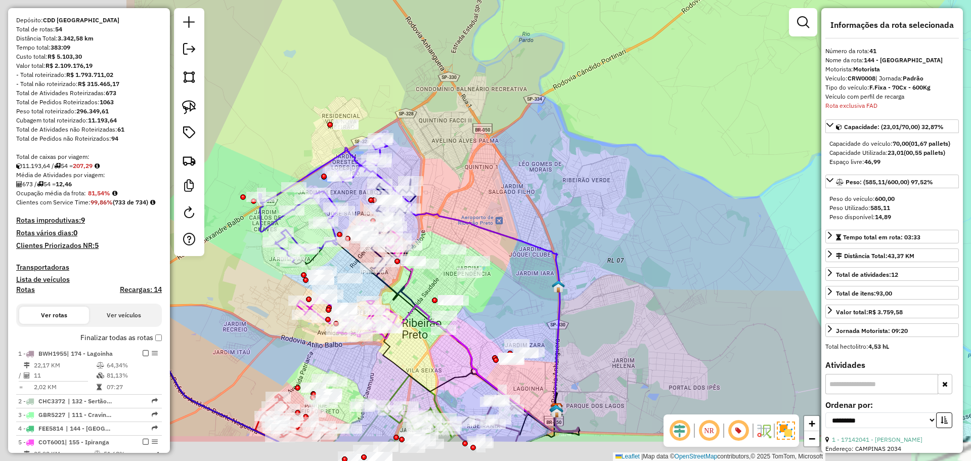
drag, startPoint x: 389, startPoint y: 385, endPoint x: 663, endPoint y: 297, distance: 288.3
click at [663, 297] on div "Janela de atendimento Grade de atendimento Capacidade Transportadoras Veículos …" at bounding box center [485, 230] width 971 height 461
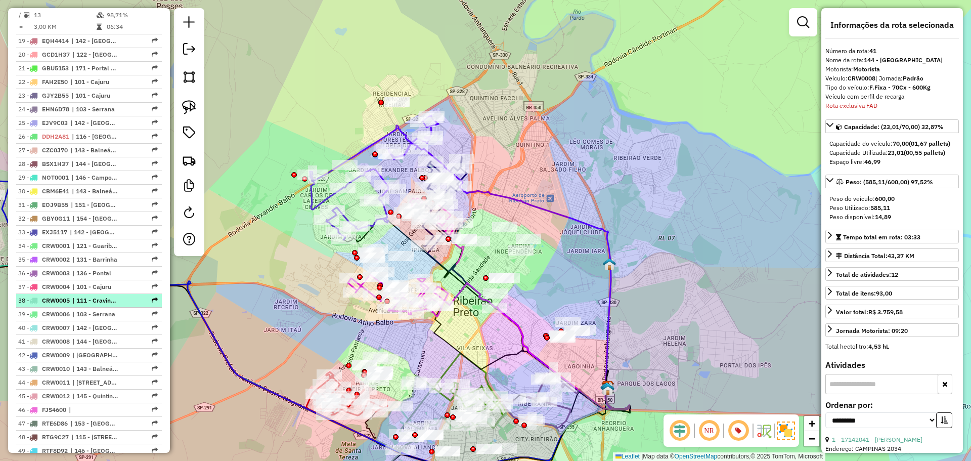
scroll to position [1099, 0]
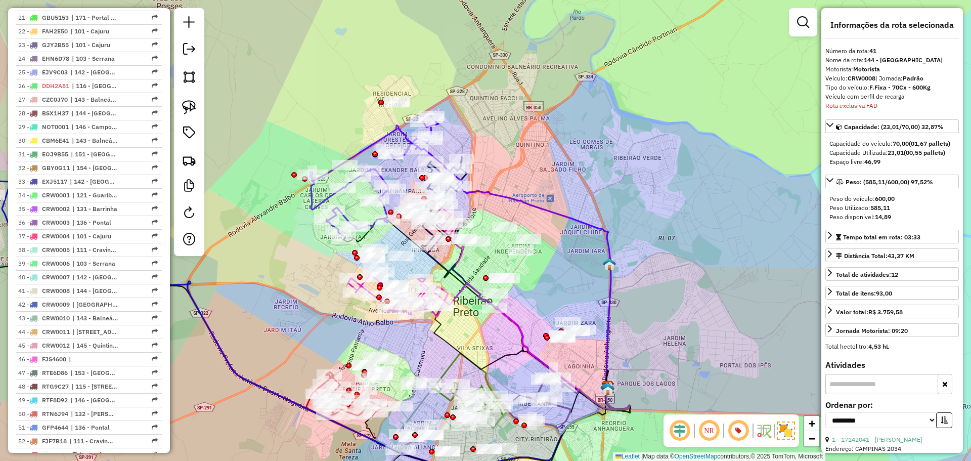
drag, startPoint x: 186, startPoint y: 107, endPoint x: 297, endPoint y: 144, distance: 117.3
click at [186, 107] on img at bounding box center [189, 107] width 14 height 14
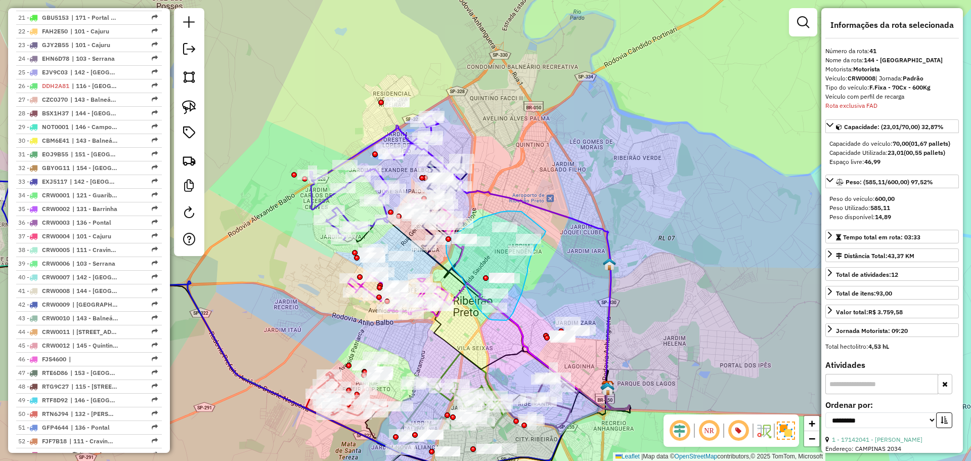
drag, startPoint x: 518, startPoint y: 211, endPoint x: 546, endPoint y: 231, distance: 34.5
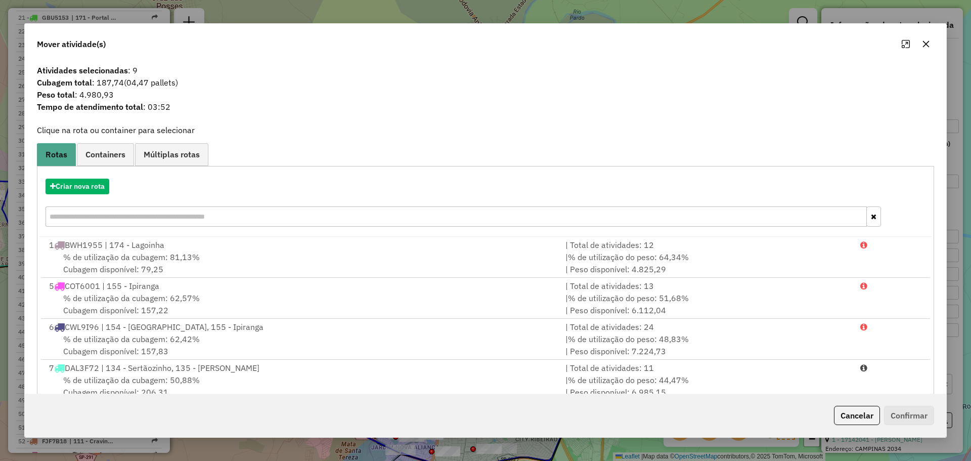
click at [922, 42] on button "button" at bounding box center [926, 44] width 16 height 16
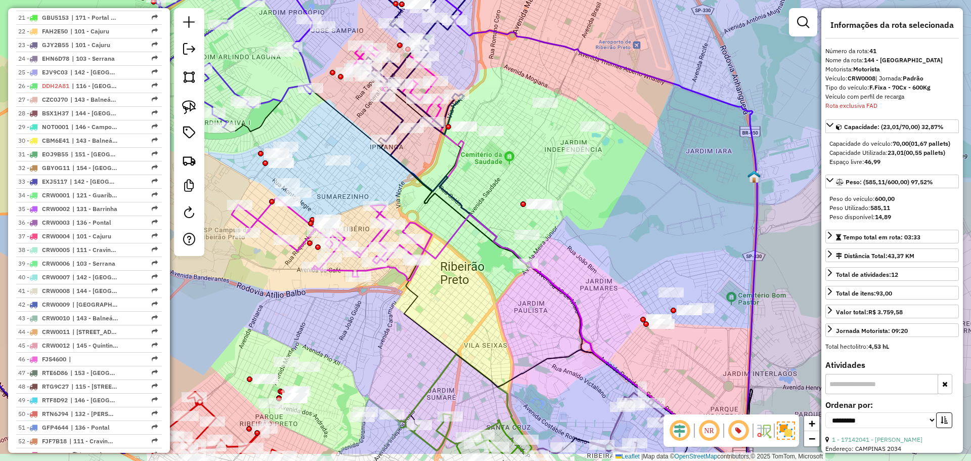
drag, startPoint x: 485, startPoint y: 331, endPoint x: 495, endPoint y: 272, distance: 60.1
click at [495, 272] on div "Janela de atendimento Grade de atendimento Capacidade Transportadoras Veículos …" at bounding box center [485, 230] width 971 height 461
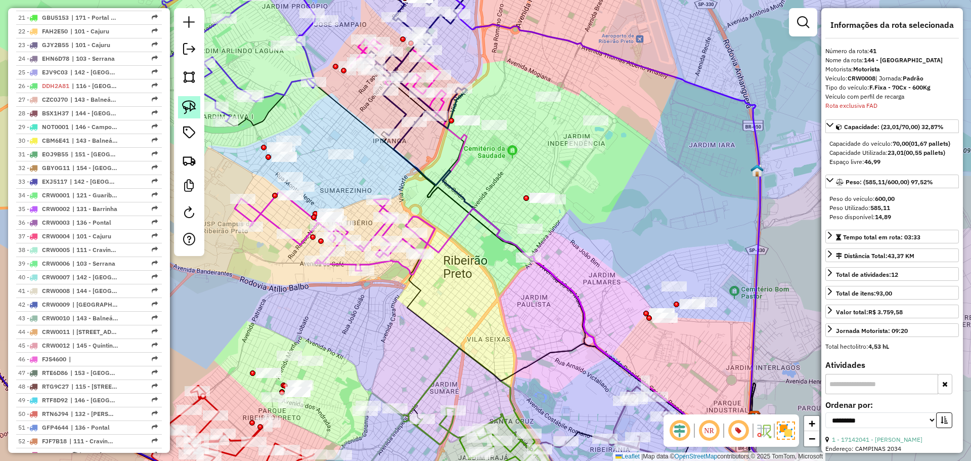
click at [188, 109] on img at bounding box center [189, 107] width 14 height 14
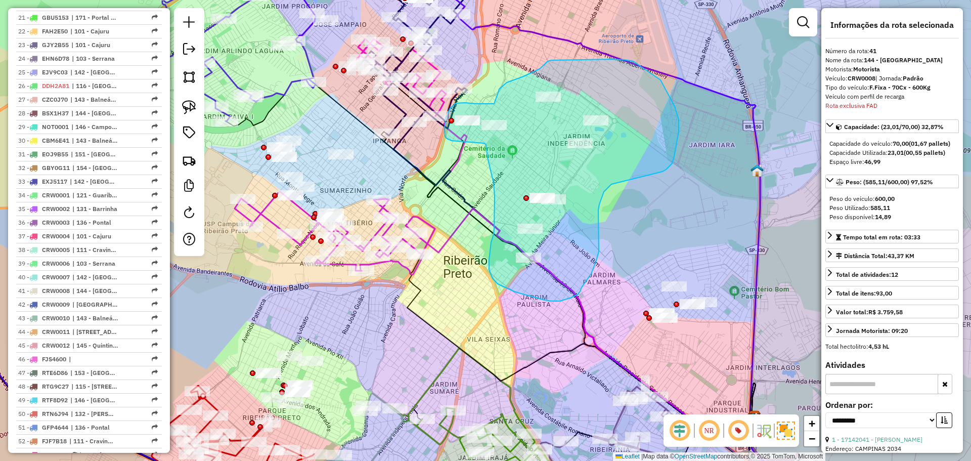
drag, startPoint x: 493, startPoint y: 104, endPoint x: 497, endPoint y: 95, distance: 9.5
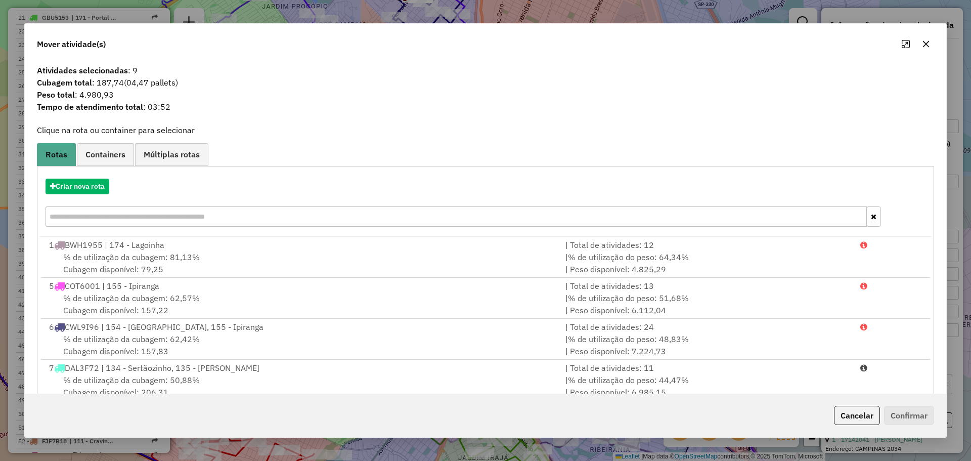
click at [926, 41] on icon "button" at bounding box center [926, 44] width 8 height 8
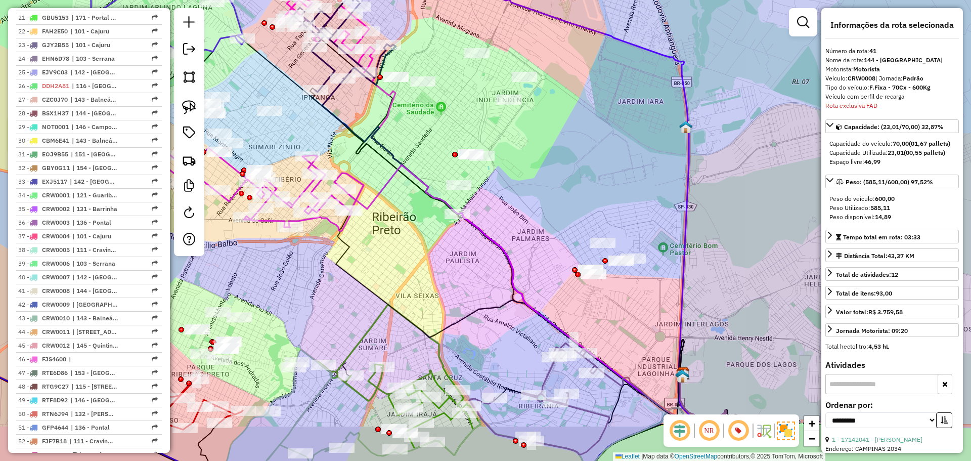
drag, startPoint x: 688, startPoint y: 249, endPoint x: 574, endPoint y: 188, distance: 129.3
click at [592, 192] on div "Janela de atendimento Grade de atendimento Capacidade Transportadoras Veículos …" at bounding box center [485, 230] width 971 height 461
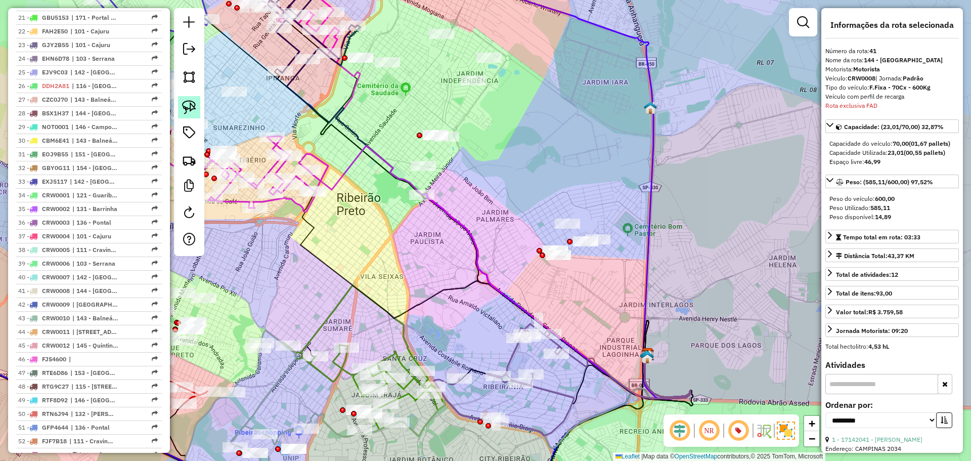
click at [188, 110] on img at bounding box center [189, 107] width 14 height 14
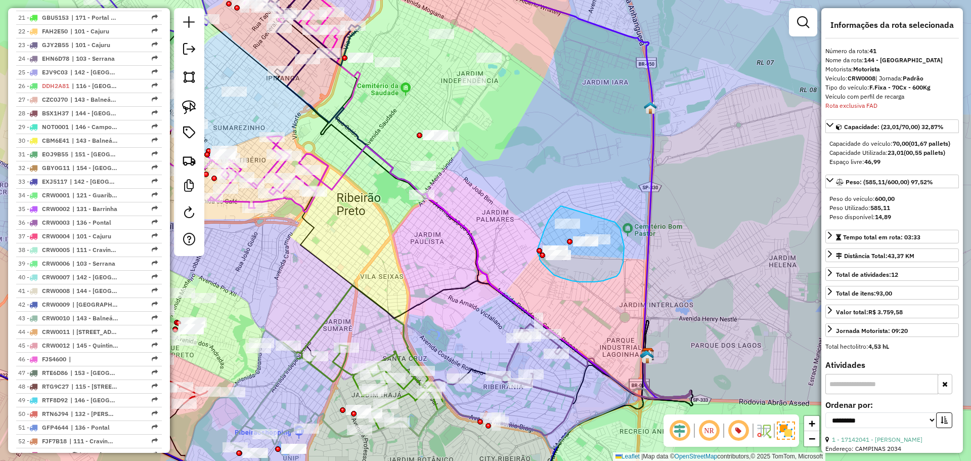
drag, startPoint x: 561, startPoint y: 206, endPoint x: 615, endPoint y: 222, distance: 56.5
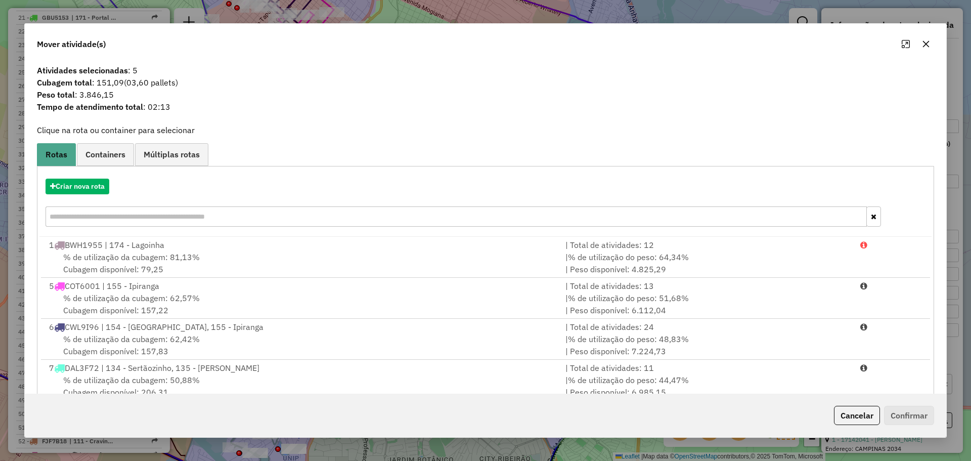
click at [932, 42] on button "button" at bounding box center [926, 44] width 16 height 16
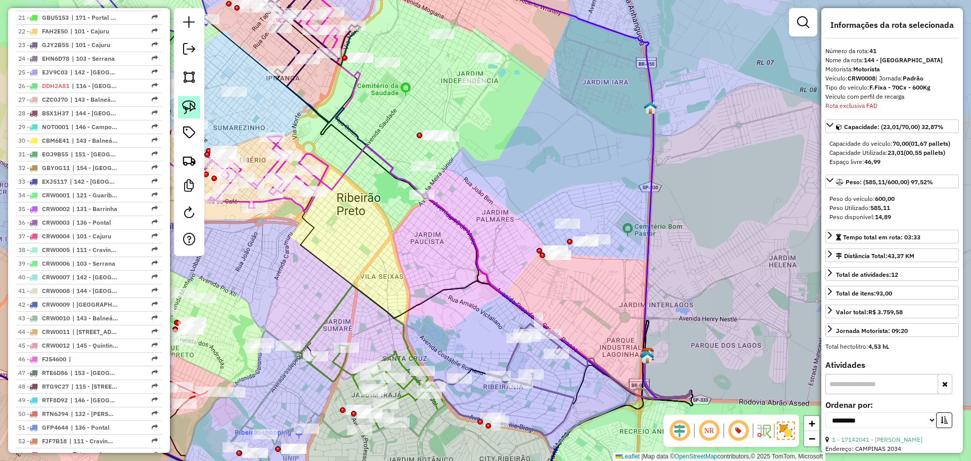
click at [193, 108] on img at bounding box center [189, 107] width 14 height 14
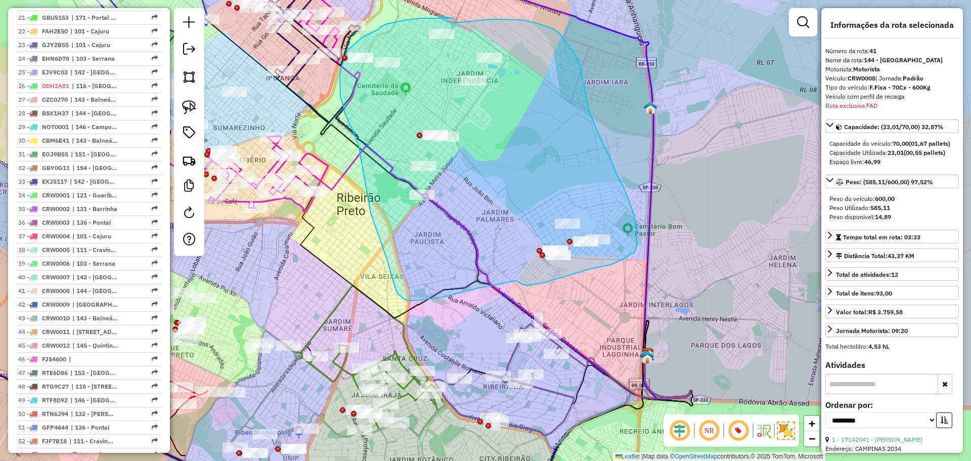
drag, startPoint x: 454, startPoint y: 18, endPoint x: 439, endPoint y: 16, distance: 15.3
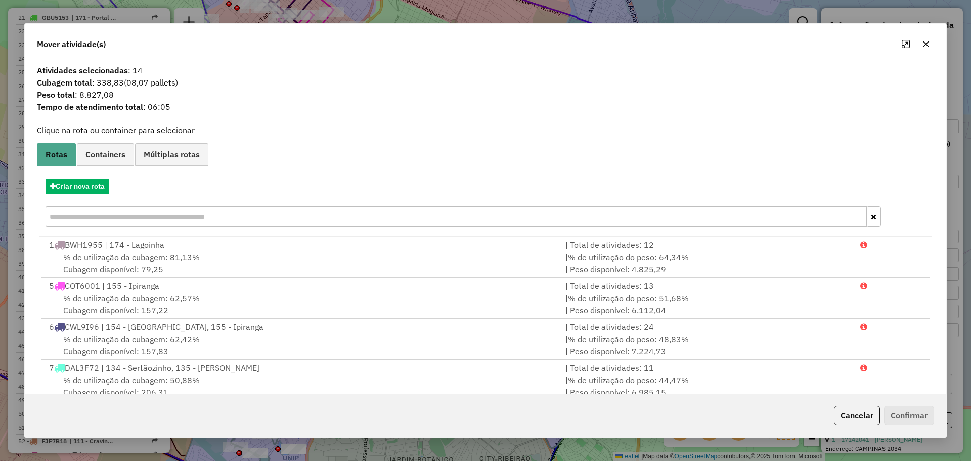
click at [134, 85] on span "(08,07 pallets)" at bounding box center [151, 82] width 54 height 10
click at [114, 87] on span "Cubagem total : 338,83 (08,07 pallets)" at bounding box center [486, 82] width 910 height 12
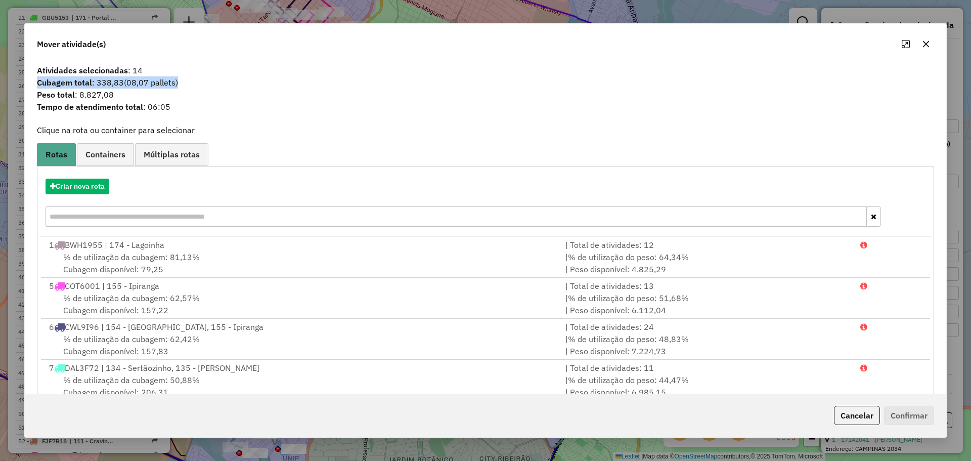
click at [114, 87] on span "Cubagem total : 338,83 (08,07 pallets)" at bounding box center [486, 82] width 910 height 12
click at [146, 83] on span "(08,07 pallets)" at bounding box center [151, 82] width 54 height 10
click at [125, 80] on span "Cubagem total : 338,83 (08,07 pallets)" at bounding box center [486, 82] width 910 height 12
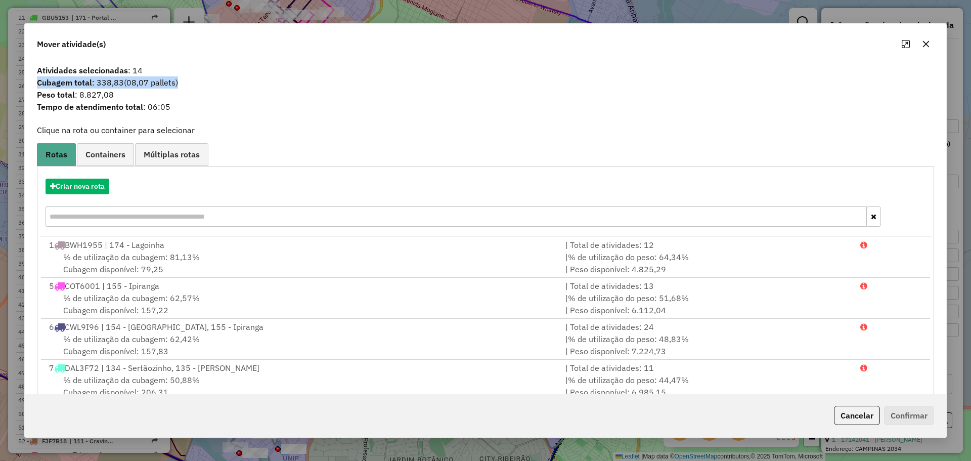
click at [125, 80] on span "Cubagem total : 338,83 (08,07 pallets)" at bounding box center [486, 82] width 910 height 12
click at [144, 80] on span "(08,07 pallets)" at bounding box center [151, 82] width 54 height 10
click at [112, 85] on span "Cubagem total : 338,83 (08,07 pallets)" at bounding box center [486, 82] width 910 height 12
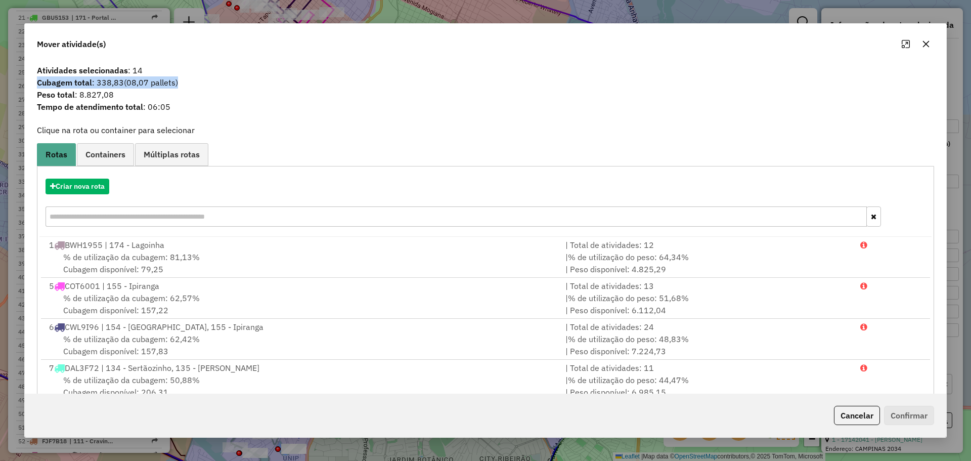
click at [112, 85] on span "Cubagem total : 338,83 (08,07 pallets)" at bounding box center [486, 82] width 910 height 12
click at [133, 72] on span "Atividades selecionadas : 14" at bounding box center [486, 70] width 910 height 12
click at [139, 75] on span "Atividades selecionadas : 14" at bounding box center [486, 70] width 910 height 12
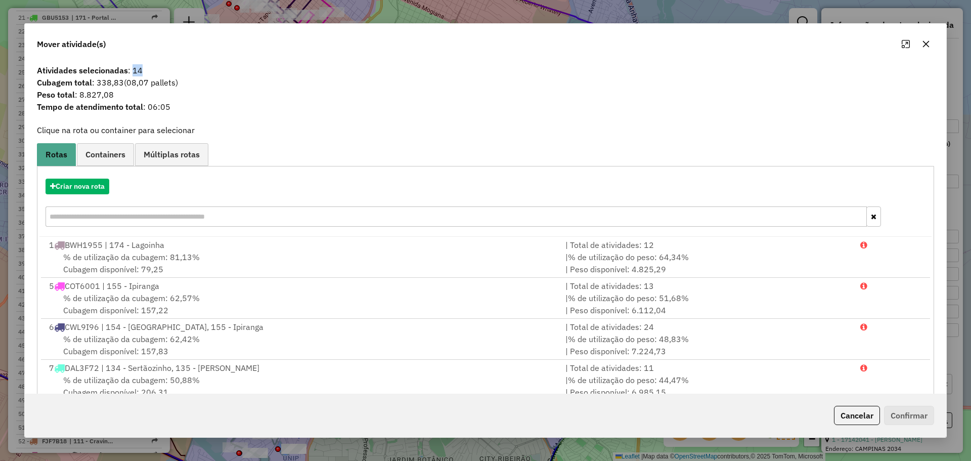
click at [139, 75] on span "Atividades selecionadas : 14" at bounding box center [486, 70] width 910 height 12
click at [95, 189] on button "Criar nova rota" at bounding box center [78, 187] width 64 height 16
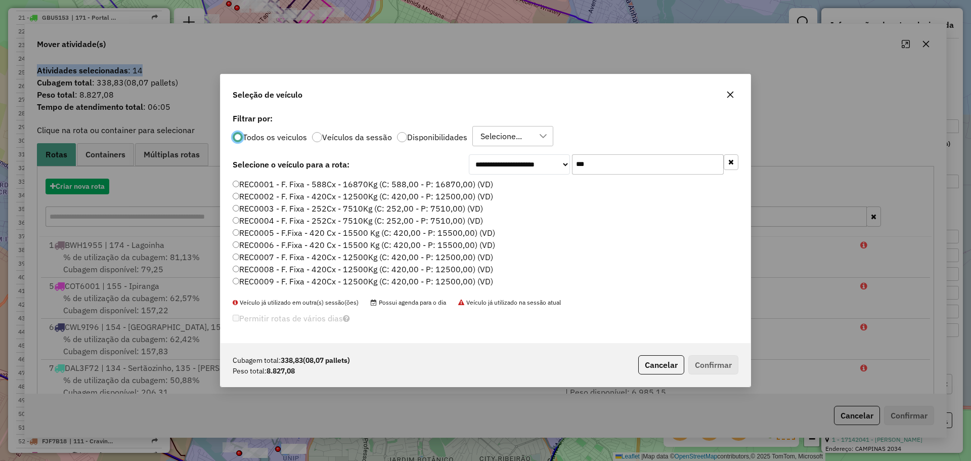
scroll to position [6, 3]
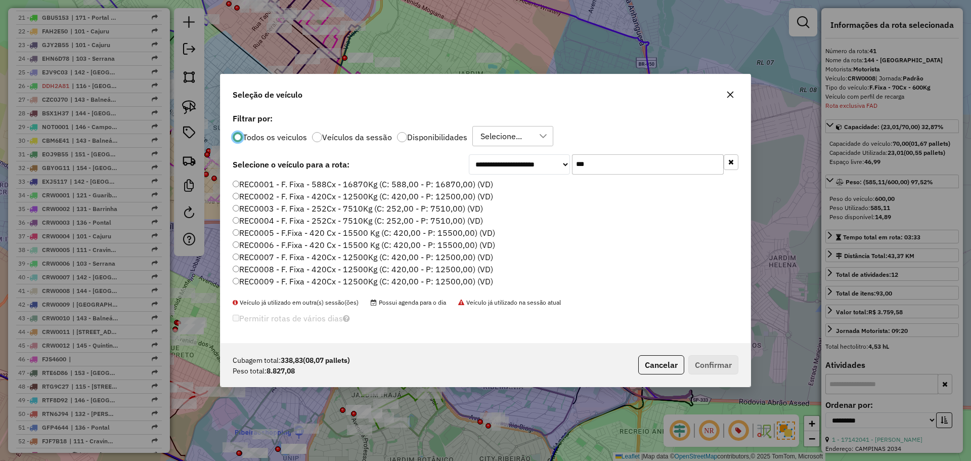
drag, startPoint x: 362, startPoint y: 196, endPoint x: 508, endPoint y: 242, distance: 153.5
click at [363, 195] on label "REC0002 - F. Fixa - 420Cx - 12500Kg (C: 420,00 - P: 12500,00) (VD)" at bounding box center [363, 196] width 261 height 12
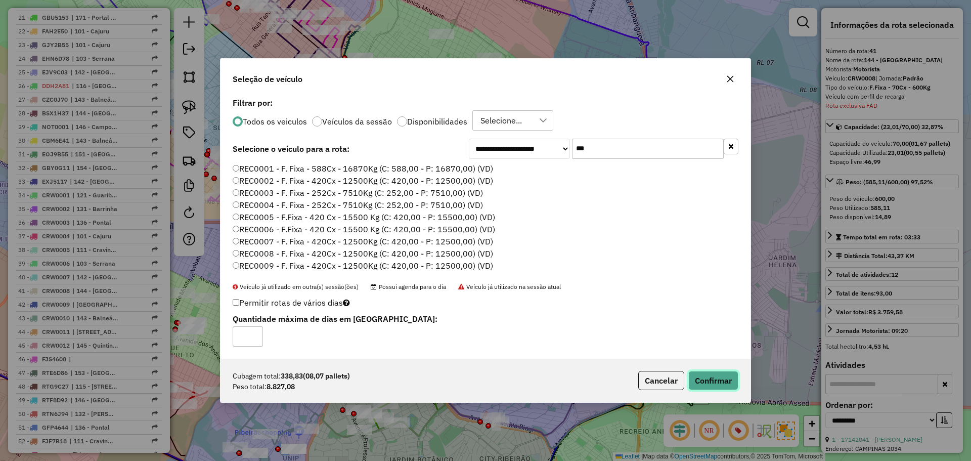
click at [716, 379] on button "Confirmar" at bounding box center [714, 380] width 50 height 19
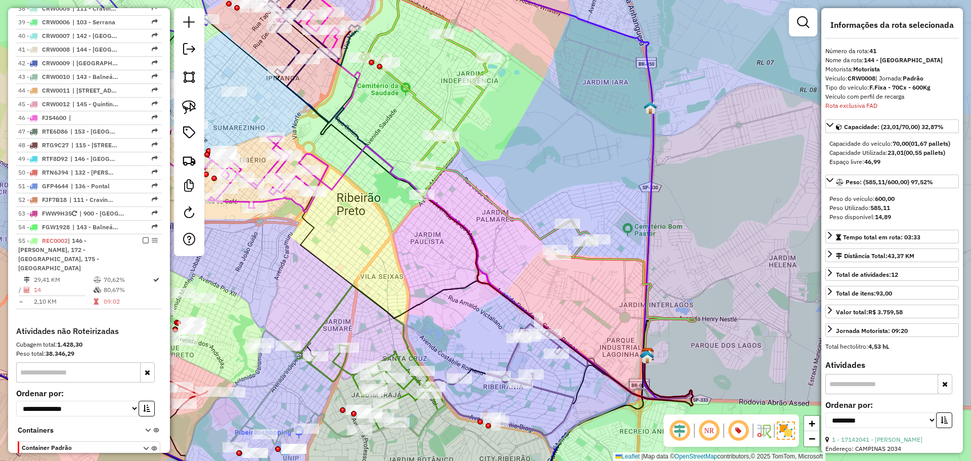
scroll to position [1402, 0]
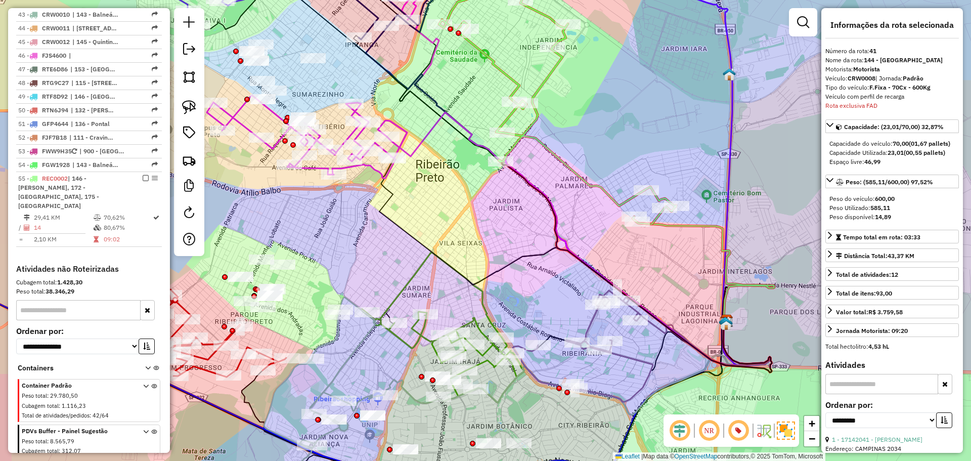
drag, startPoint x: 308, startPoint y: 279, endPoint x: 392, endPoint y: 241, distance: 91.7
click at [392, 241] on div "Janela de atendimento Grade de atendimento Capacidade Transportadoras Veículos …" at bounding box center [485, 230] width 971 height 461
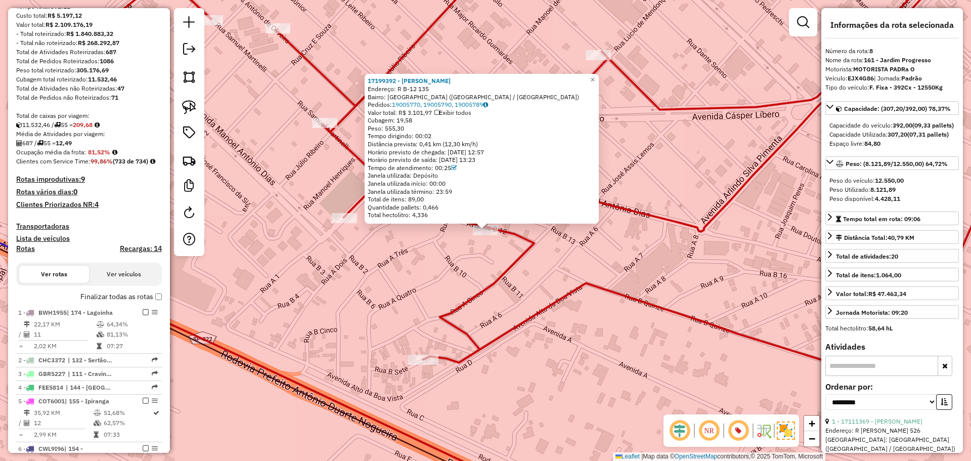
scroll to position [229, 0]
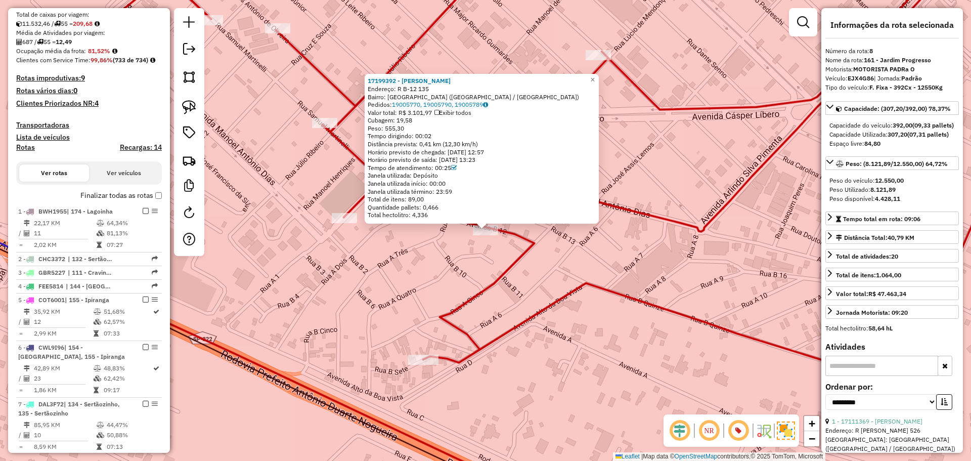
click at [258, 240] on div "17199392 - GEANISIO RODRIGUES D Endereço: R B-12 135 Bairro: JARDIM PROGRESSO (…" at bounding box center [485, 230] width 971 height 461
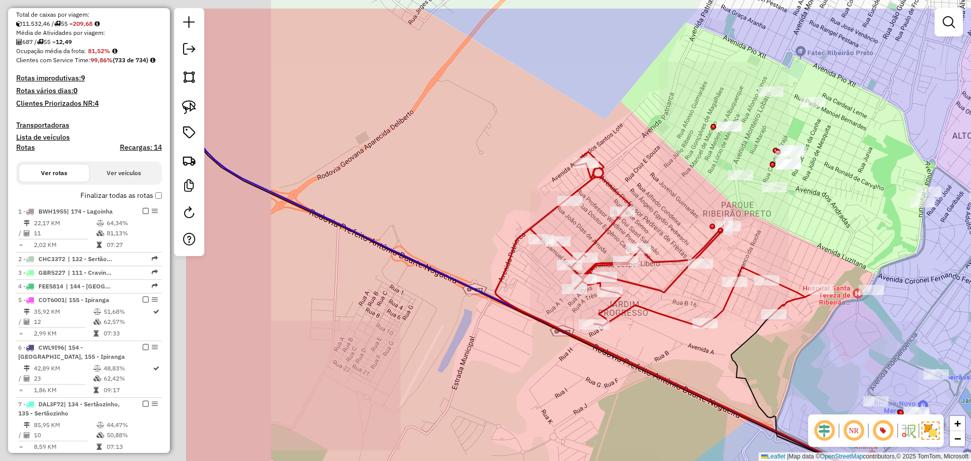
drag, startPoint x: 263, startPoint y: 254, endPoint x: 668, endPoint y: 326, distance: 411.7
click at [668, 326] on div "Janela de atendimento Grade de atendimento Capacidade Transportadoras Veículos …" at bounding box center [485, 230] width 971 height 461
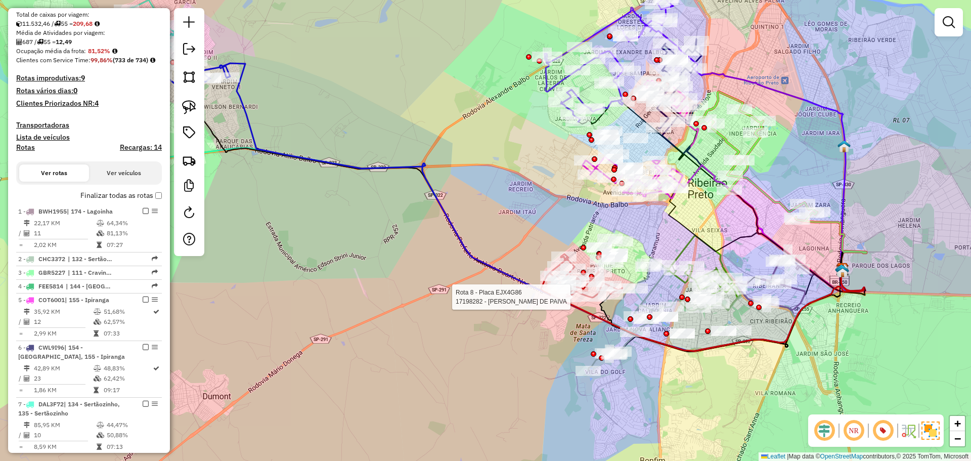
drag, startPoint x: 389, startPoint y: 232, endPoint x: 508, endPoint y: 305, distance: 139.2
click at [526, 318] on div "Rota 8 - Placa EJX4G86 17198282 - JOSE NOVAES DE PAIVA Janela de atendimento Gr…" at bounding box center [485, 230] width 971 height 461
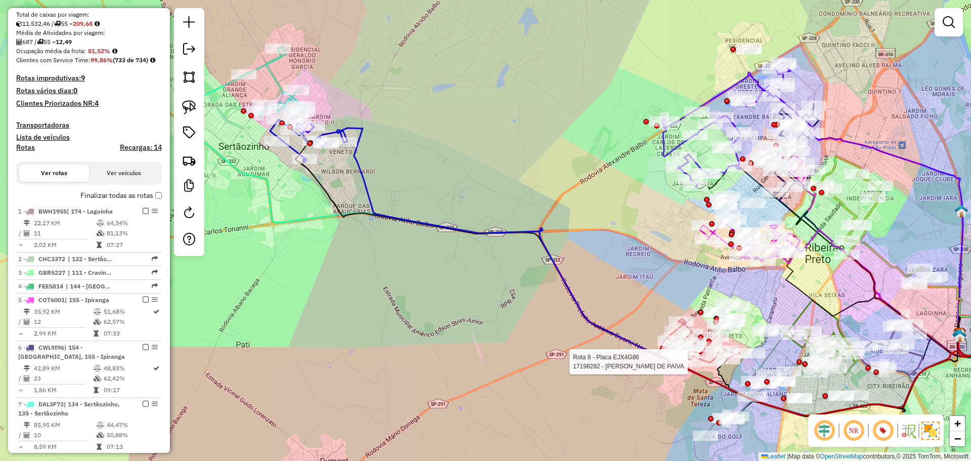
drag, startPoint x: 482, startPoint y: 273, endPoint x: 494, endPoint y: 276, distance: 11.9
click at [494, 276] on div "Rota 8 - Placa EJX4G86 17198282 - JOSE NOVAES DE PAIVA Janela de atendimento Gr…" at bounding box center [485, 230] width 971 height 461
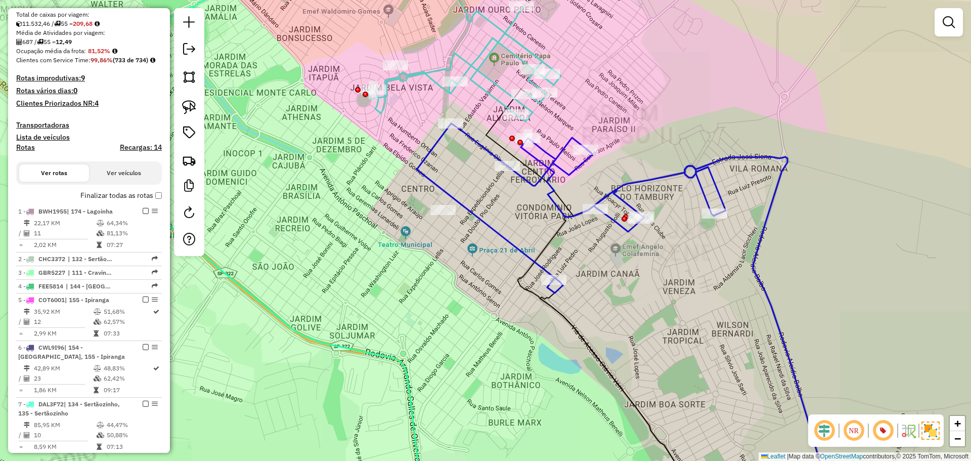
drag, startPoint x: 346, startPoint y: 216, endPoint x: 394, endPoint y: 256, distance: 62.9
click at [394, 259] on div "Rota 8 - Placa EJX4G86 17198282 - JOSE NOVAES DE PAIVA Janela de atendimento Gr…" at bounding box center [485, 230] width 971 height 461
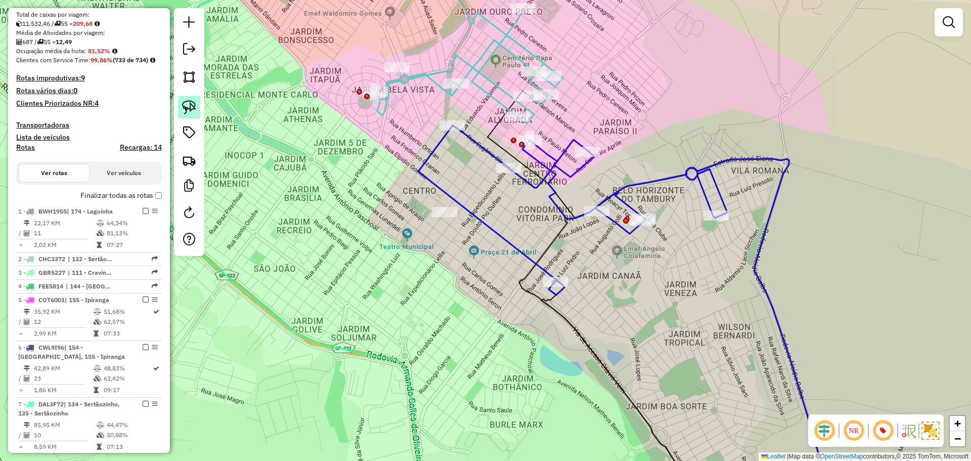
click at [197, 118] on link at bounding box center [189, 107] width 22 height 22
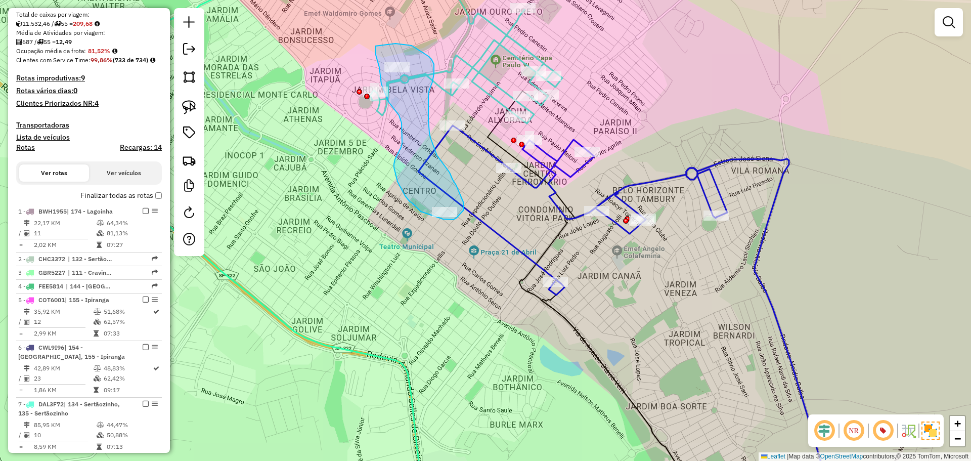
drag, startPoint x: 375, startPoint y: 46, endPoint x: 394, endPoint y: 44, distance: 18.4
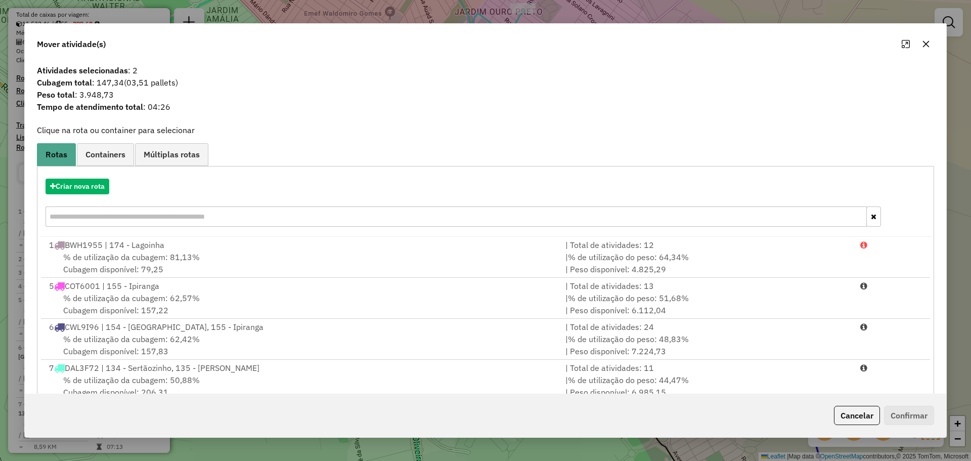
click at [924, 40] on icon "button" at bounding box center [926, 44] width 8 height 8
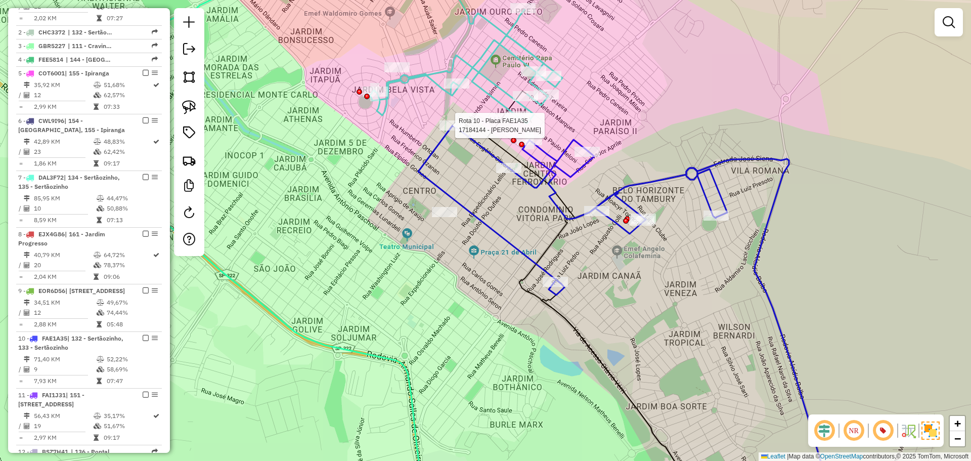
select select "**********"
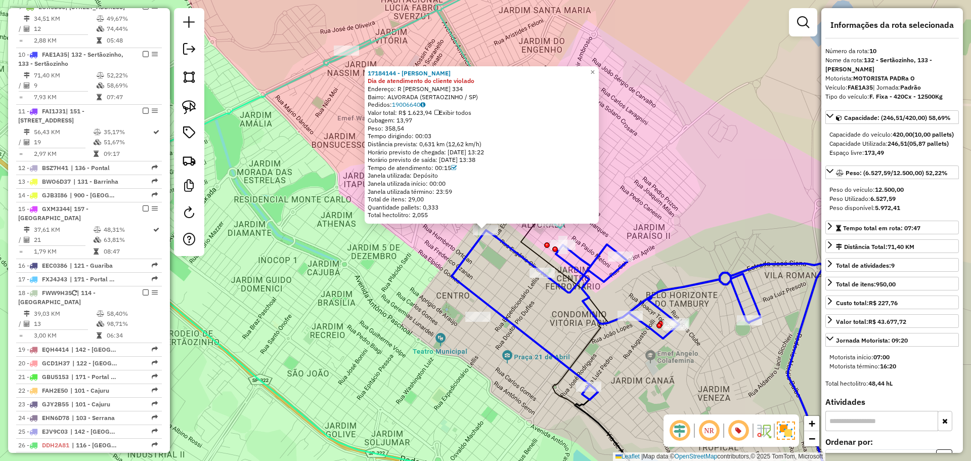
scroll to position [697, 0]
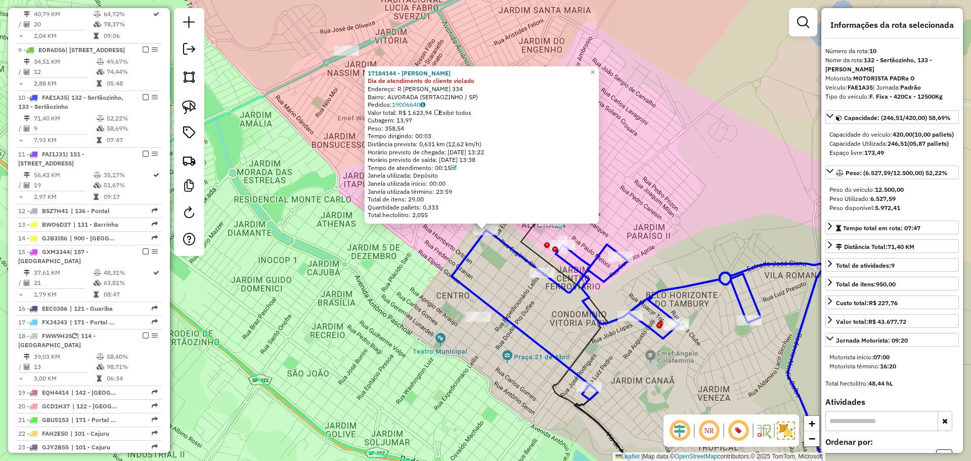
click at [343, 264] on div "17184144 - JOSE CARLOS GUILHERM Dia de atendimento do cliente violado Endereço:…" at bounding box center [485, 230] width 971 height 461
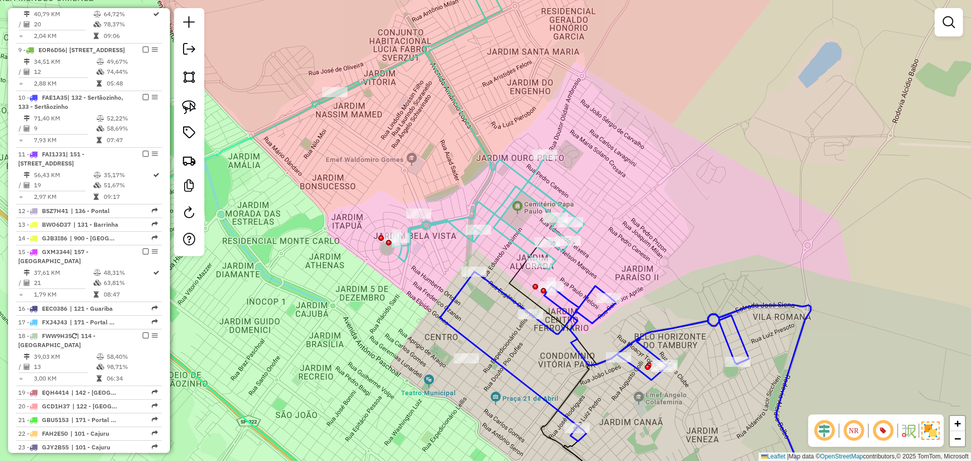
drag, startPoint x: 332, startPoint y: 226, endPoint x: 345, endPoint y: 263, distance: 39.4
click at [321, 268] on div "Janela de atendimento Grade de atendimento Capacidade Transportadoras Veículos …" at bounding box center [485, 230] width 971 height 461
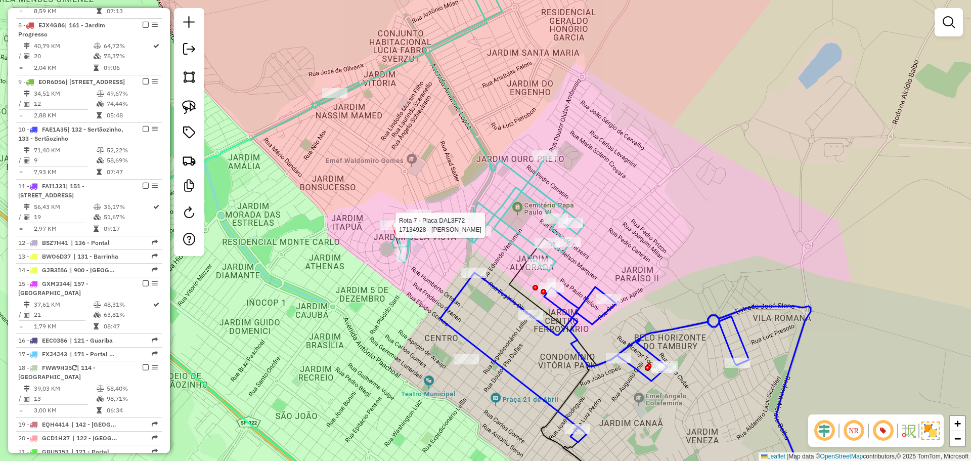
select select "**********"
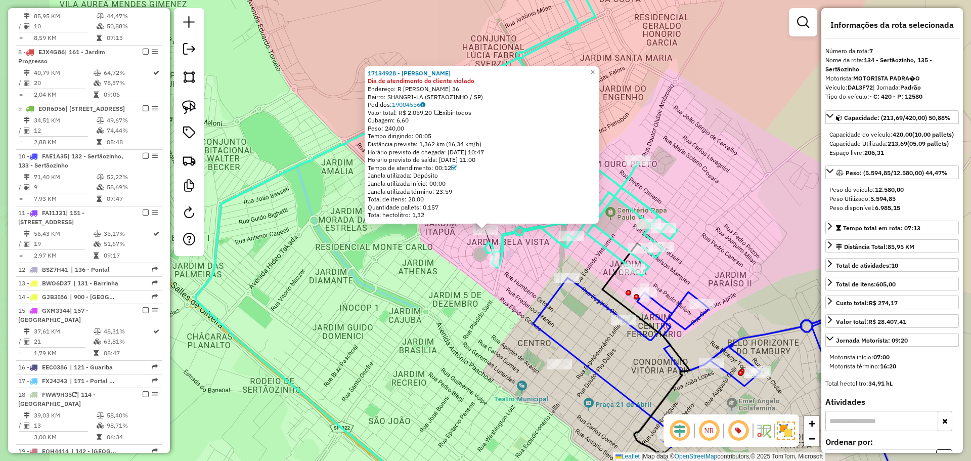
scroll to position [628, 0]
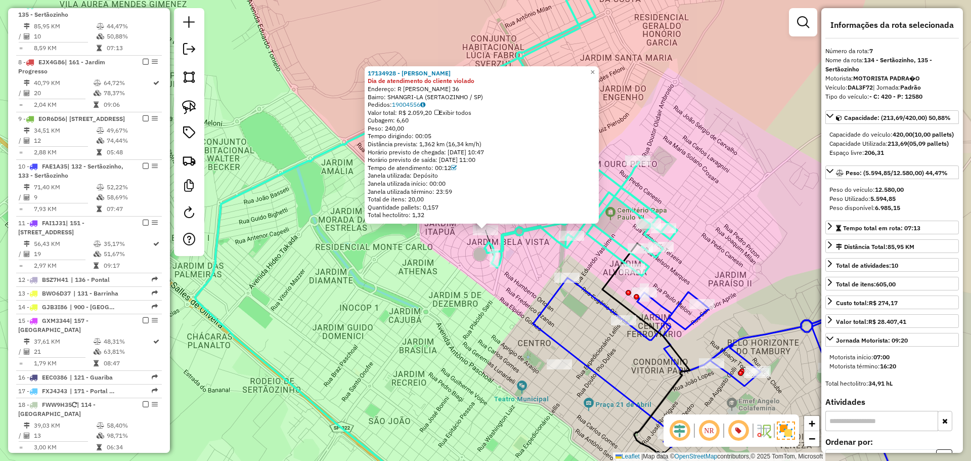
click at [379, 260] on div "17134928 - SAMUEL Dia de atendimento do cliente violado Endereço: R ELIAS CALIL…" at bounding box center [485, 230] width 971 height 461
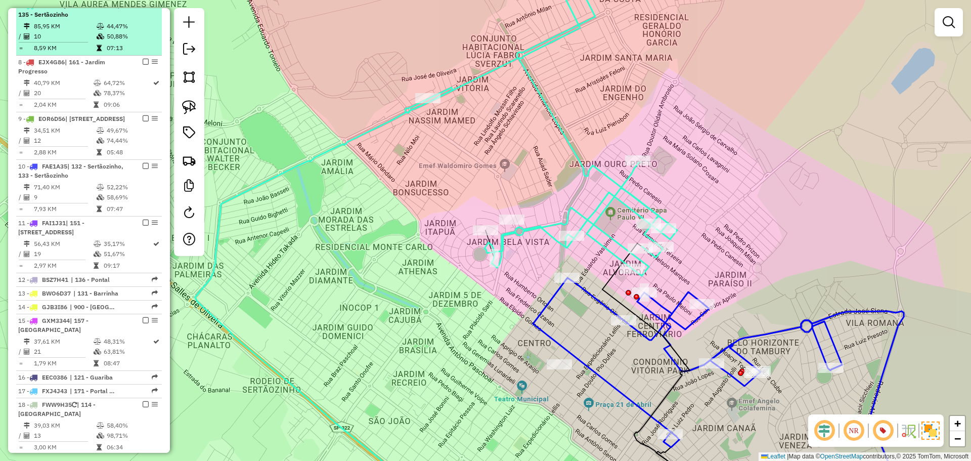
click at [110, 41] on td "50,88%" at bounding box center [131, 36] width 51 height 10
select select "**********"
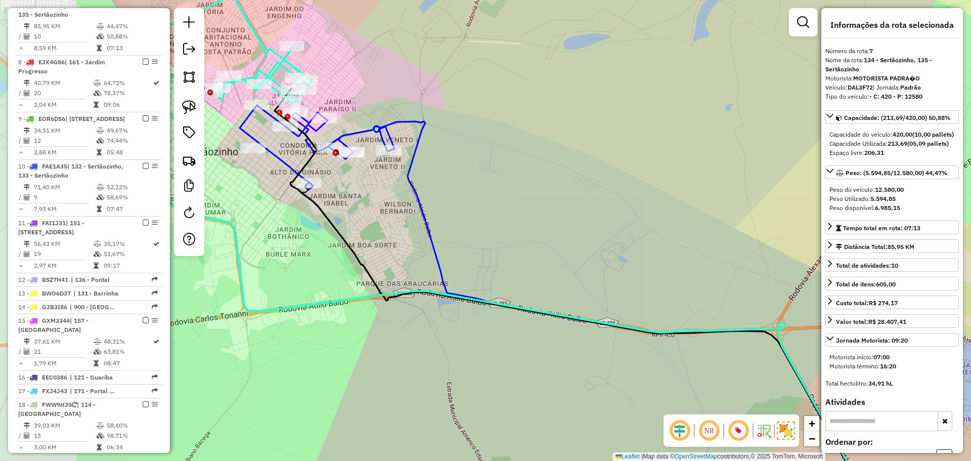
drag, startPoint x: 226, startPoint y: 192, endPoint x: 400, endPoint y: 234, distance: 179.0
click at [400, 234] on div "Janela de atendimento Grade de atendimento Capacidade Transportadoras Veículos …" at bounding box center [485, 230] width 971 height 461
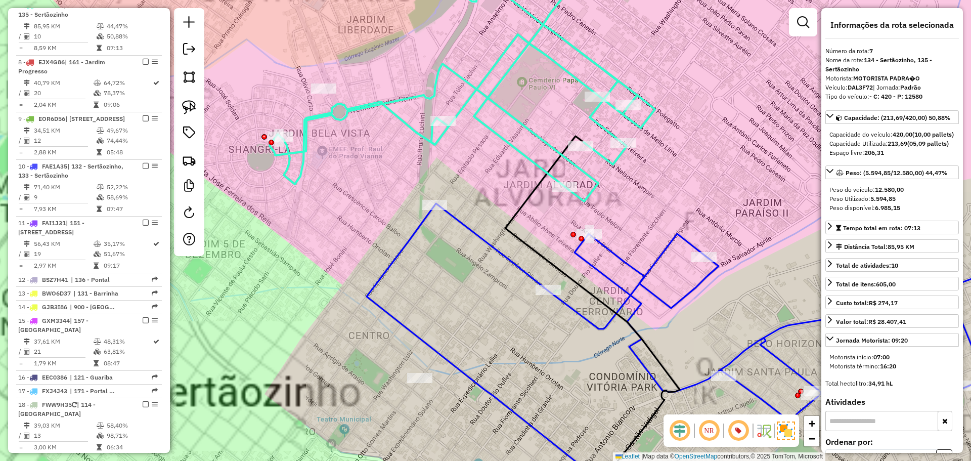
drag, startPoint x: 277, startPoint y: 155, endPoint x: 339, endPoint y: 143, distance: 63.9
click at [337, 184] on div "Janela de atendimento Grade de atendimento Capacidade Transportadoras Veículos …" at bounding box center [485, 230] width 971 height 461
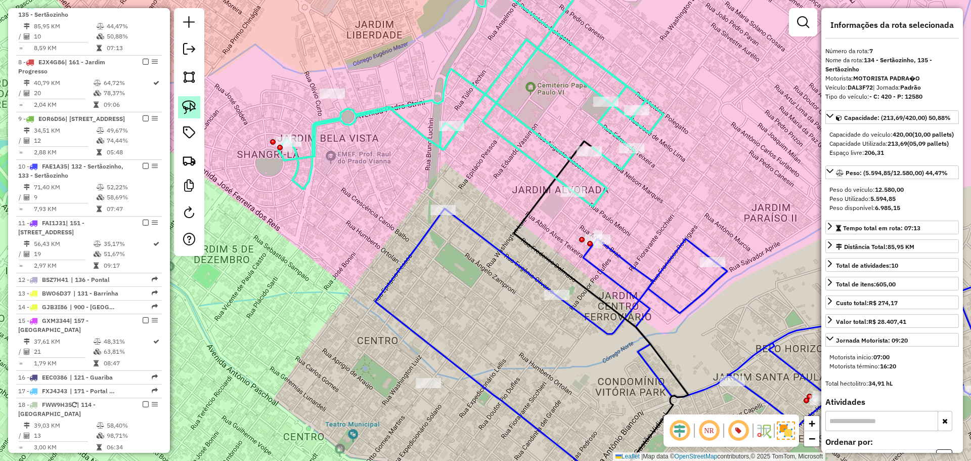
click at [190, 103] on img at bounding box center [189, 107] width 14 height 14
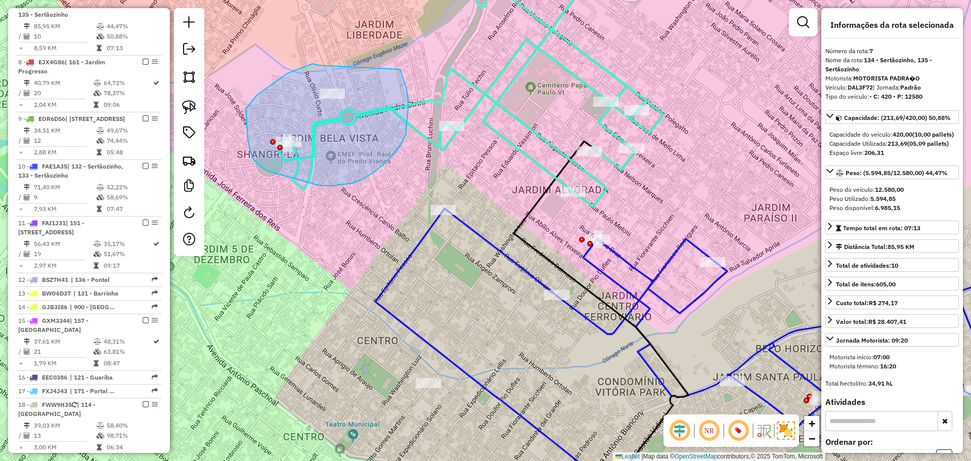
drag, startPoint x: 319, startPoint y: 65, endPoint x: 400, endPoint y: 69, distance: 81.1
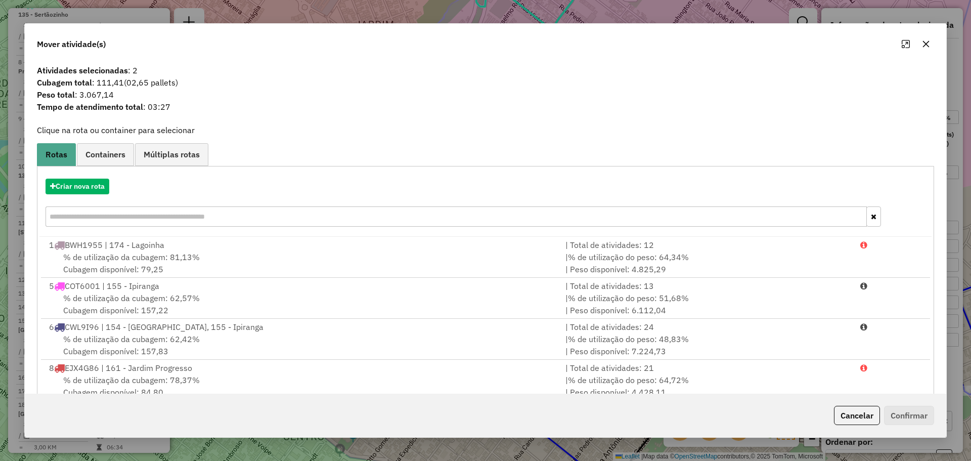
click at [924, 41] on icon "button" at bounding box center [926, 44] width 8 height 8
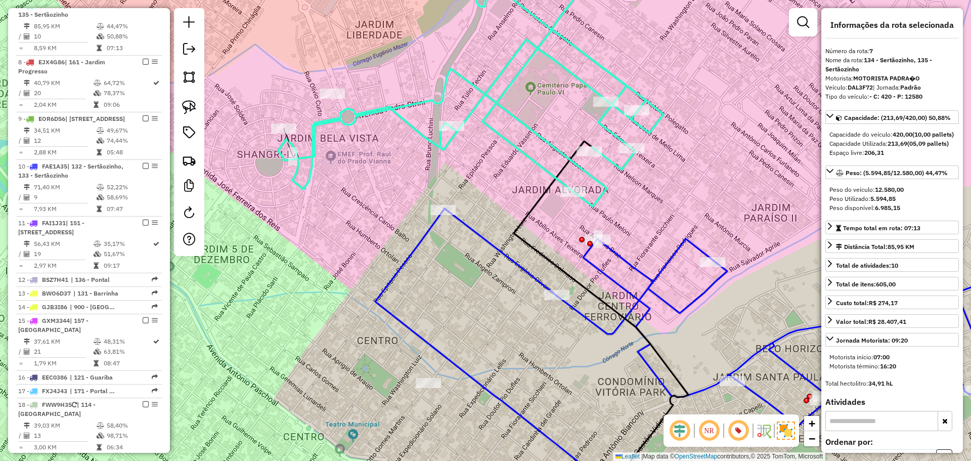
click at [278, 178] on div "Janela de atendimento Grade de atendimento Capacidade Transportadoras Veículos …" at bounding box center [485, 230] width 971 height 461
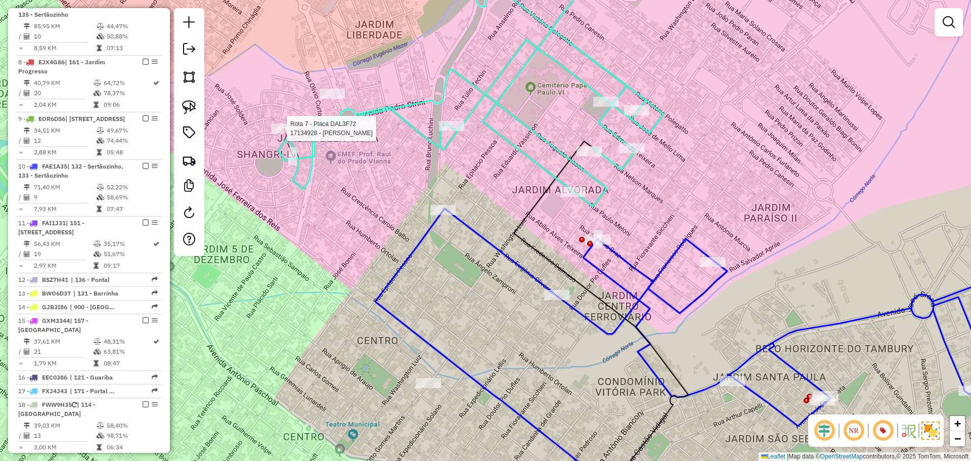
select select "**********"
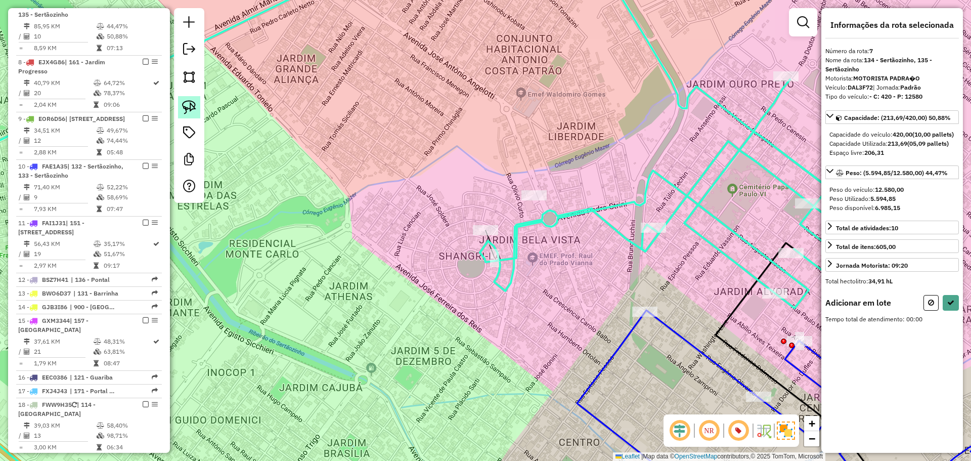
click at [199, 103] on link at bounding box center [189, 107] width 22 height 22
drag, startPoint x: 514, startPoint y: 176, endPoint x: 566, endPoint y: 178, distance: 52.2
click at [953, 311] on button at bounding box center [951, 303] width 16 height 16
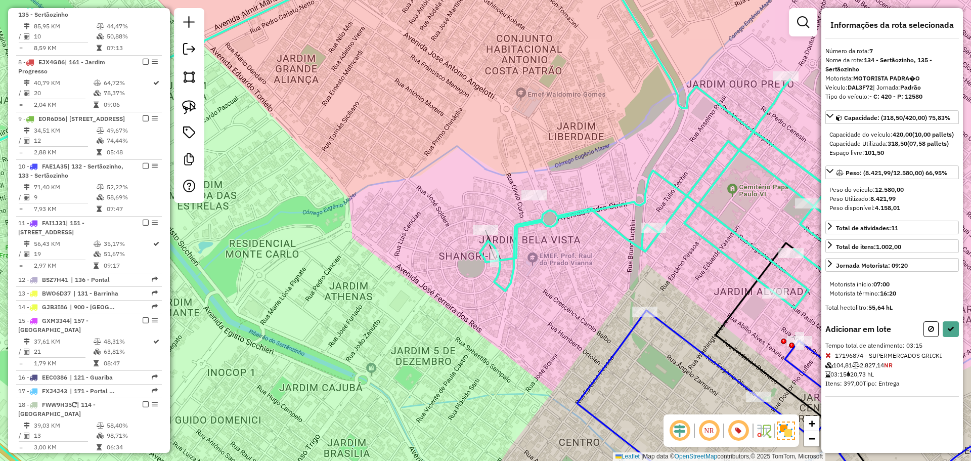
select select "**********"
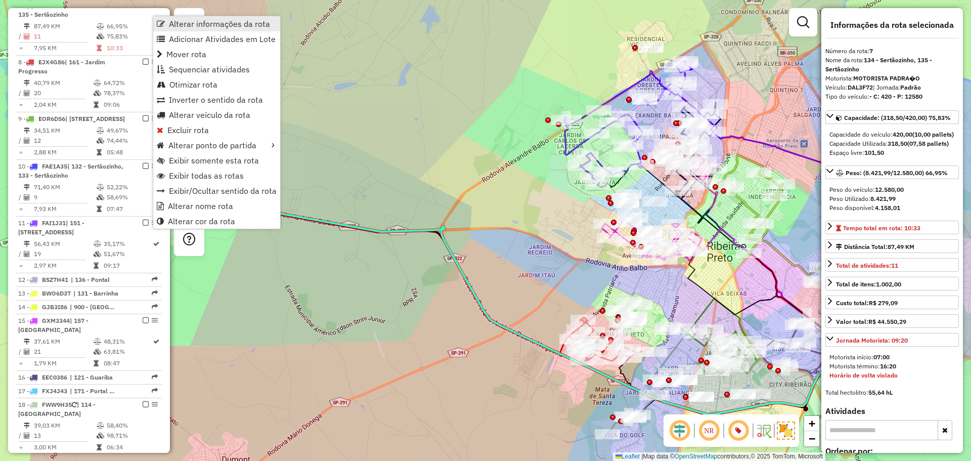
click at [171, 28] on span "Alterar informações da rota" at bounding box center [219, 24] width 101 height 8
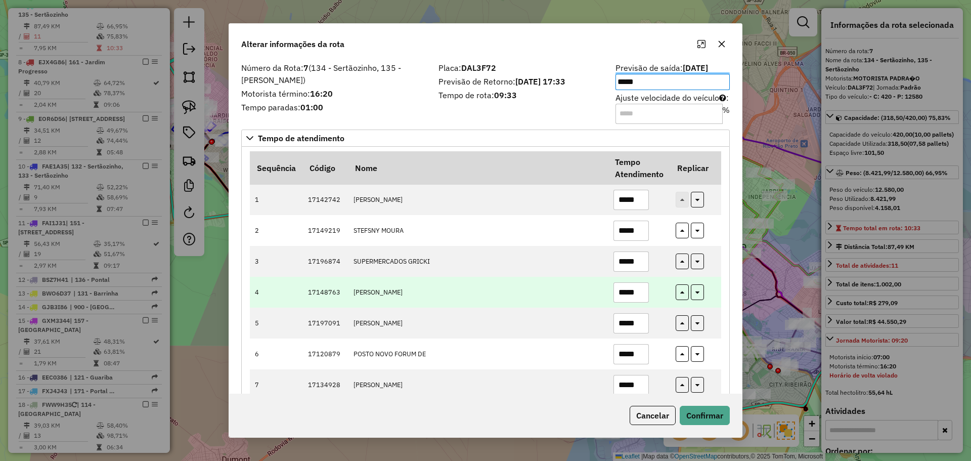
click at [507, 291] on td "VICTORIA GUSMAO" at bounding box center [478, 292] width 260 height 31
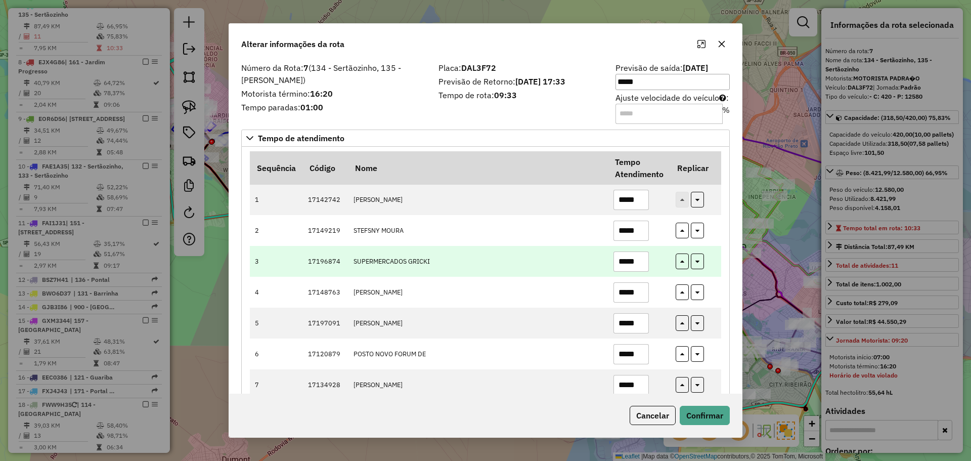
click at [624, 261] on input "*****" at bounding box center [631, 261] width 35 height 20
click at [625, 263] on input "*****" at bounding box center [631, 261] width 35 height 20
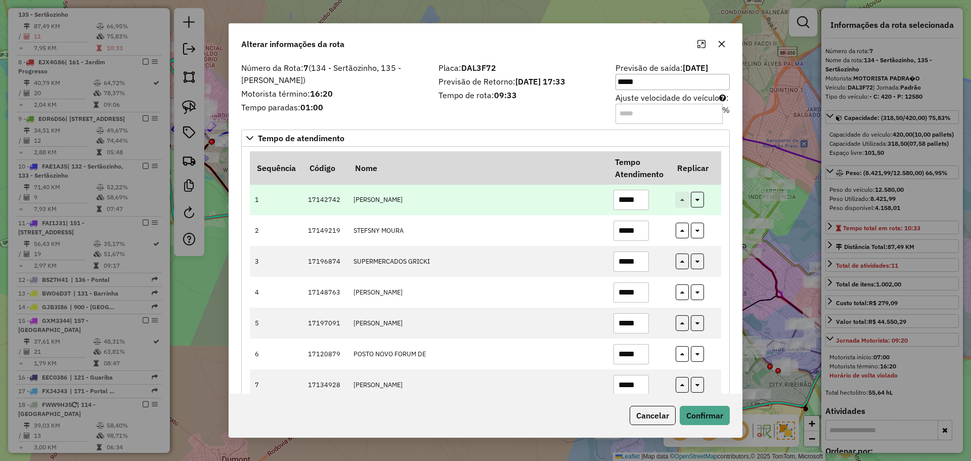
type input "*****"
click at [625, 201] on input "*****" at bounding box center [631, 200] width 35 height 20
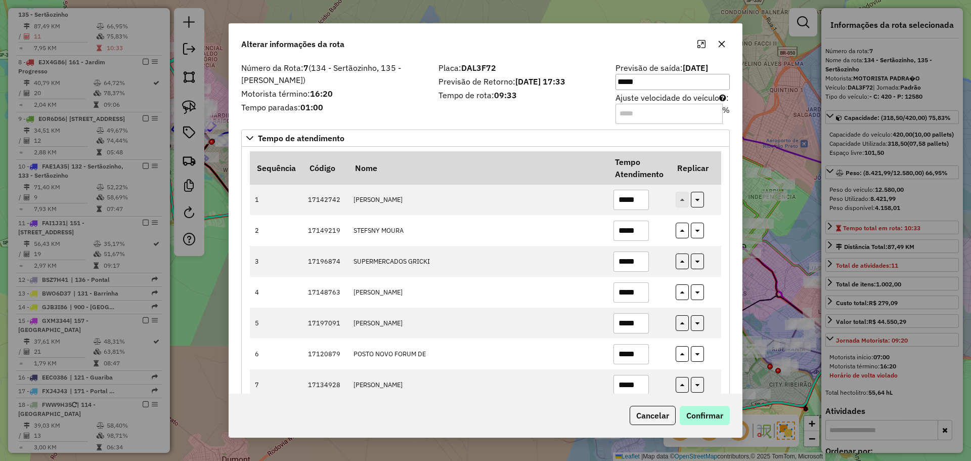
type input "*****"
click at [714, 419] on button "Confirmar" at bounding box center [705, 415] width 50 height 19
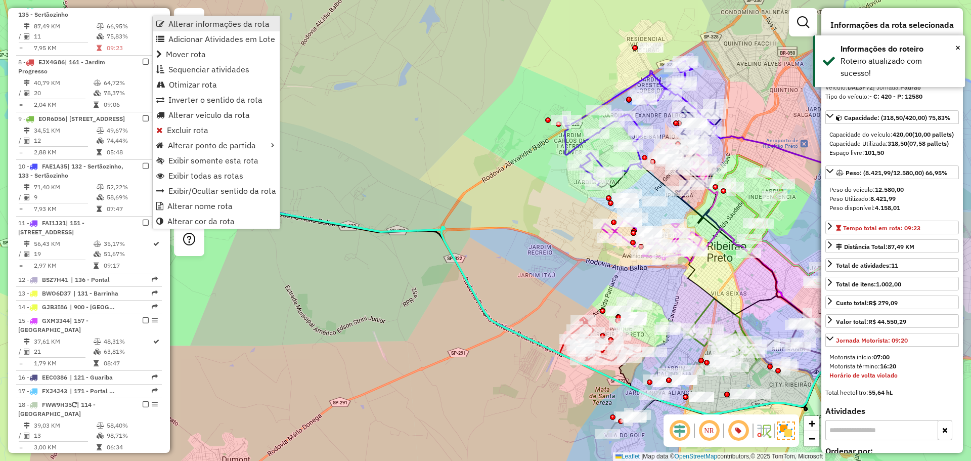
click at [168, 20] on link "Alterar informações da rota" at bounding box center [216, 23] width 127 height 15
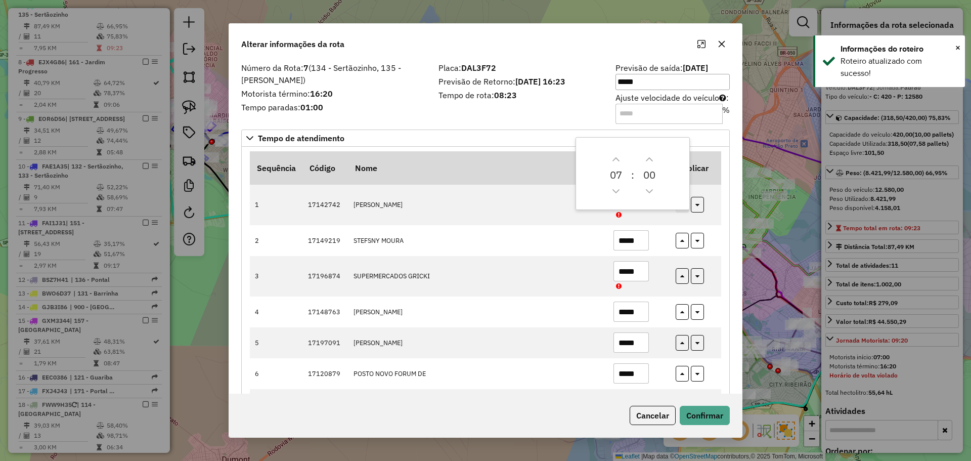
click at [646, 116] on input "Ajuste velocidade do veículo : %" at bounding box center [669, 114] width 107 height 20
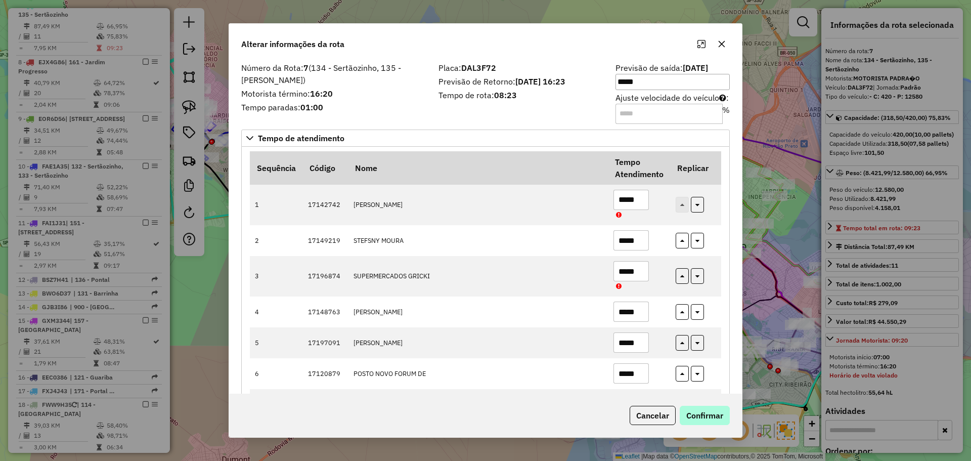
type input "**"
click at [704, 425] on button "Confirmar" at bounding box center [705, 415] width 50 height 19
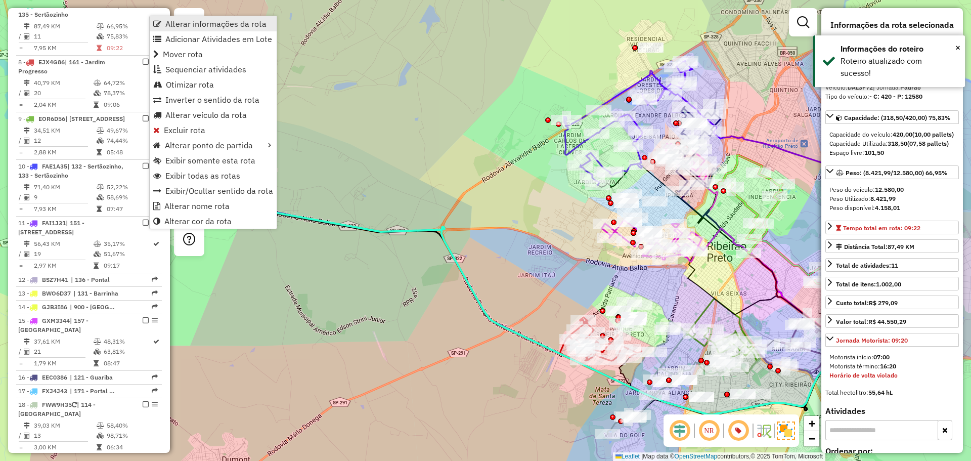
click at [171, 28] on span "Alterar informações da rota" at bounding box center [215, 24] width 101 height 8
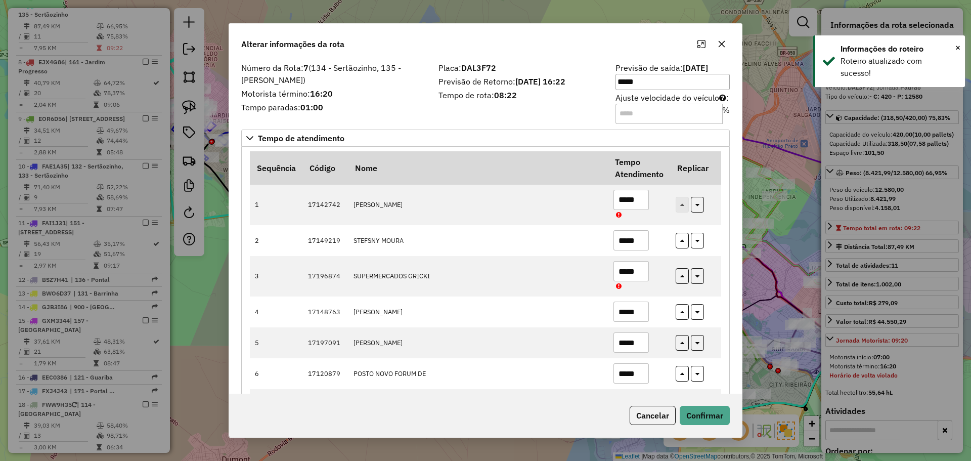
drag, startPoint x: 630, startPoint y: 116, endPoint x: 623, endPoint y: 115, distance: 7.1
click at [623, 115] on input "**" at bounding box center [669, 114] width 107 height 20
type input "**"
click at [703, 415] on button "Confirmar" at bounding box center [705, 415] width 50 height 19
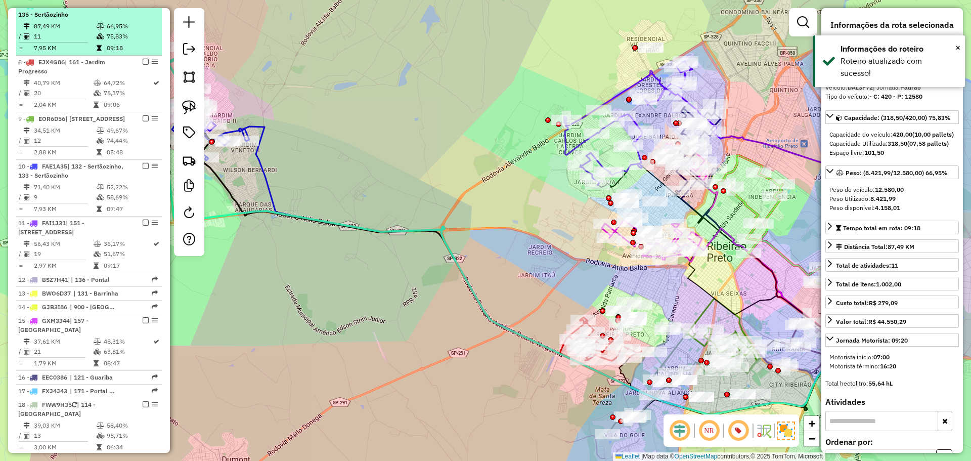
click at [143, 8] on em at bounding box center [146, 5] width 6 height 6
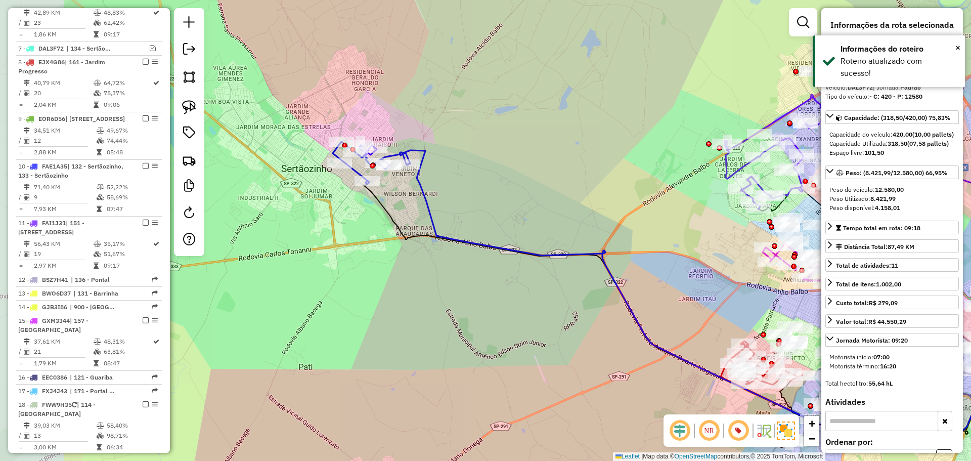
drag, startPoint x: 317, startPoint y: 139, endPoint x: 447, endPoint y: 161, distance: 131.9
click at [453, 160] on div "Janela de atendimento Grade de atendimento Capacidade Transportadoras Veículos …" at bounding box center [485, 230] width 971 height 461
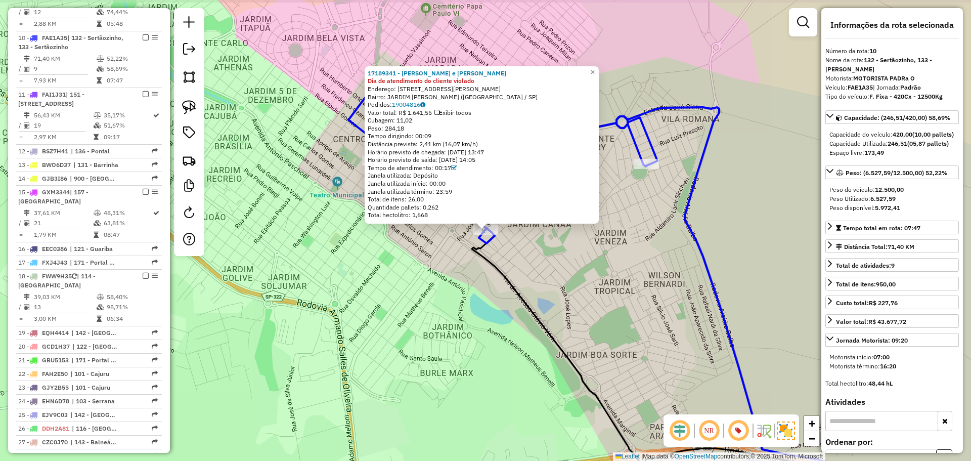
scroll to position [755, 0]
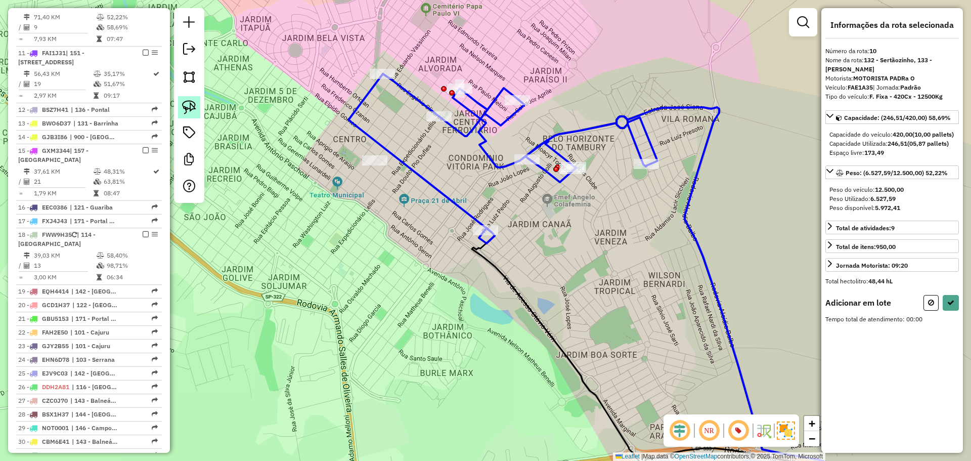
click at [190, 102] on img at bounding box center [189, 107] width 14 height 14
drag, startPoint x: 358, startPoint y: 144, endPoint x: 390, endPoint y: 145, distance: 31.9
click at [951, 306] on icon at bounding box center [951, 302] width 7 height 7
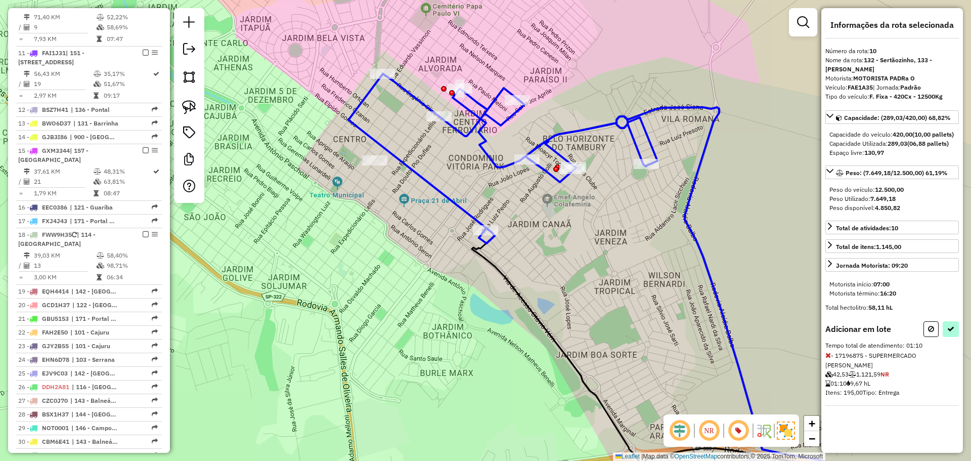
select select "**********"
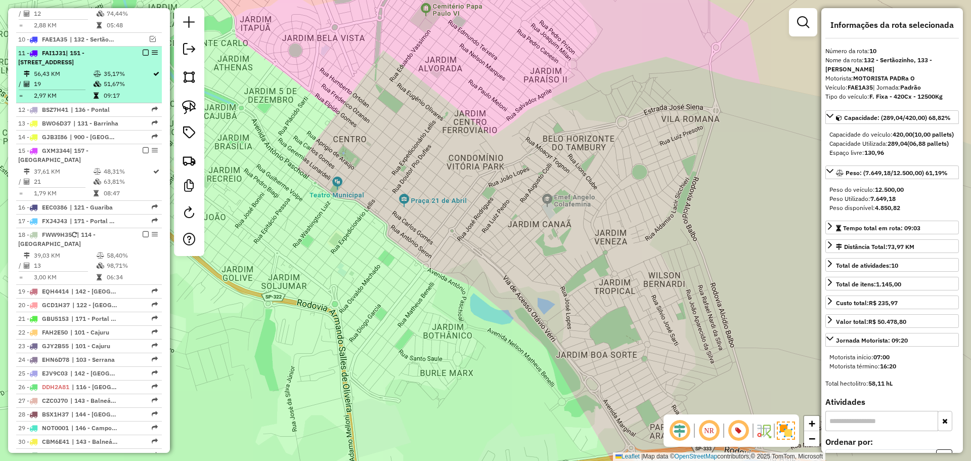
scroll to position [560, 0]
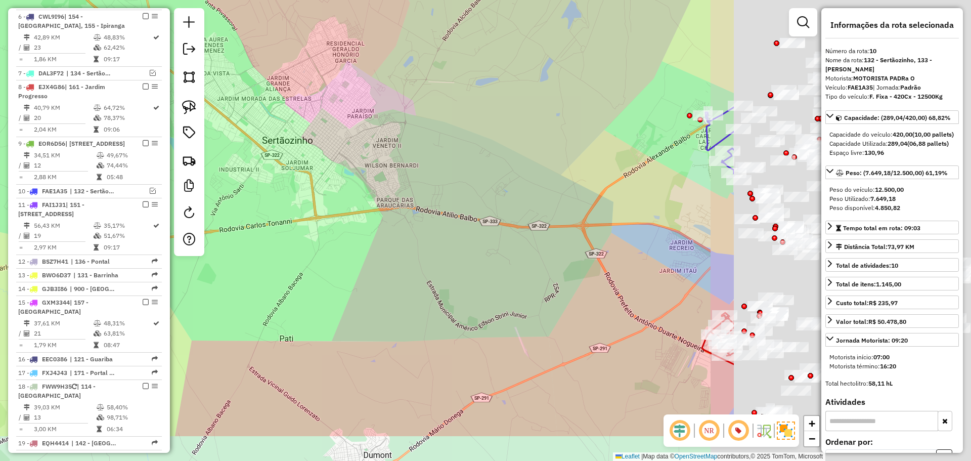
drag, startPoint x: 719, startPoint y: 291, endPoint x: 376, endPoint y: 216, distance: 350.7
click at [376, 216] on div "Janela de atendimento Grade de atendimento Capacidade Transportadoras Veículos …" at bounding box center [485, 230] width 971 height 461
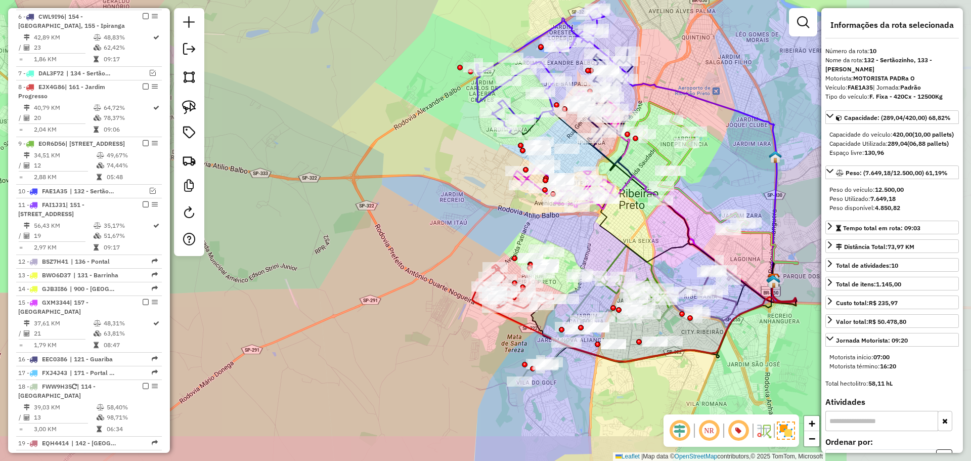
drag, startPoint x: 554, startPoint y: 257, endPoint x: 332, endPoint y: 213, distance: 225.8
click at [332, 213] on div "Janela de atendimento Grade de atendimento Capacidade Transportadoras Veículos …" at bounding box center [485, 230] width 971 height 461
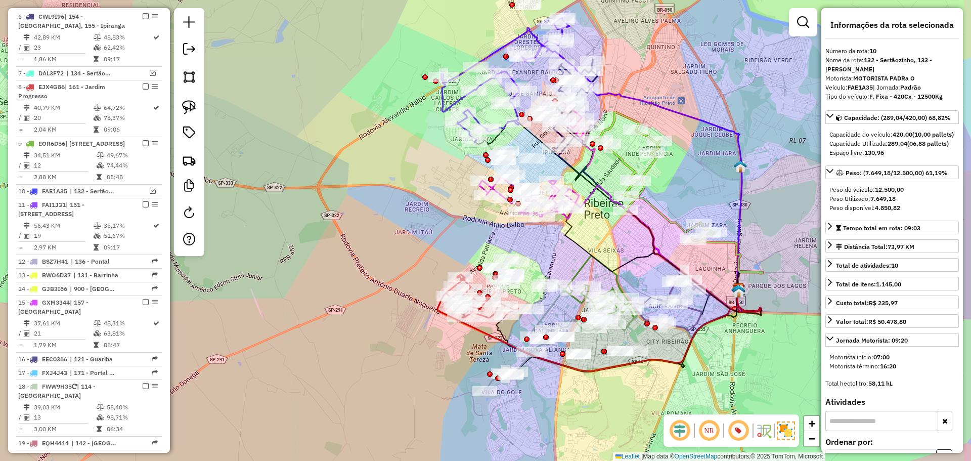
drag, startPoint x: 619, startPoint y: 231, endPoint x: 588, endPoint y: 237, distance: 32.0
click at [592, 247] on div "Janela de atendimento Grade de atendimento Capacidade Transportadoras Veículos …" at bounding box center [485, 230] width 971 height 461
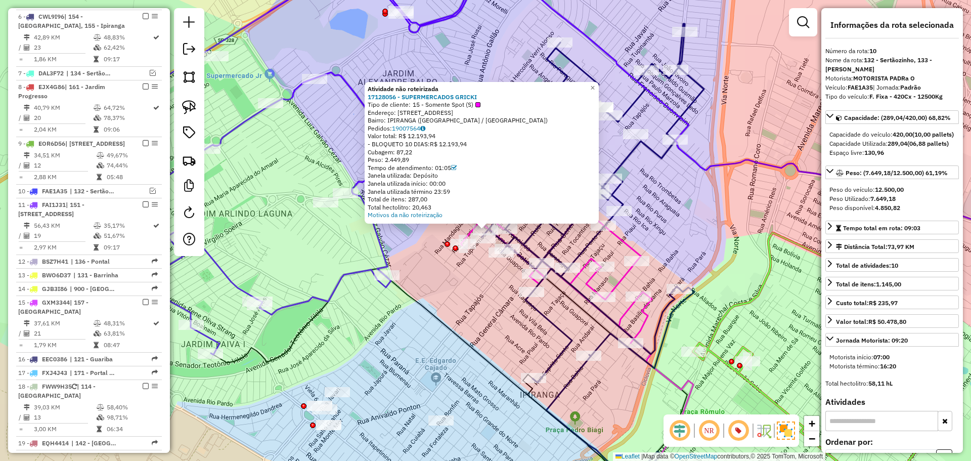
click at [446, 263] on div "Atividade não roteirizada 17128056 - SUPERMERCADOS GRICKI Tipo de cliente: 15 -…" at bounding box center [485, 230] width 971 height 461
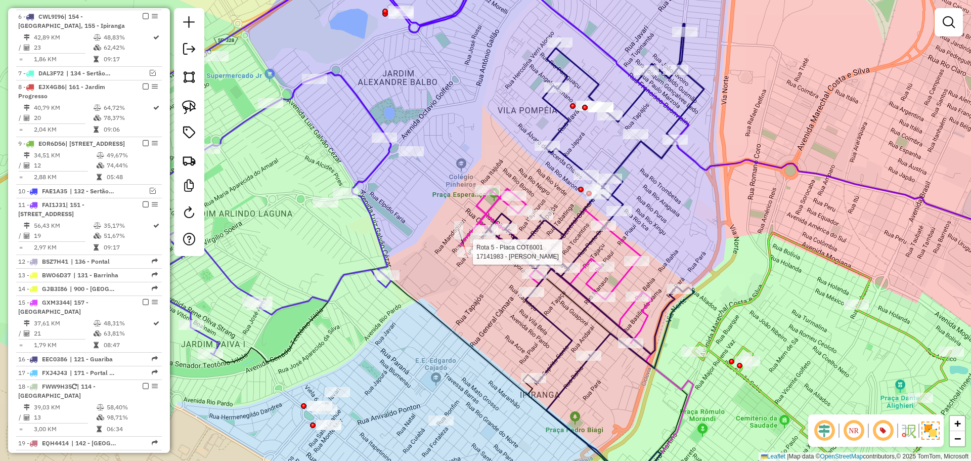
select select "**********"
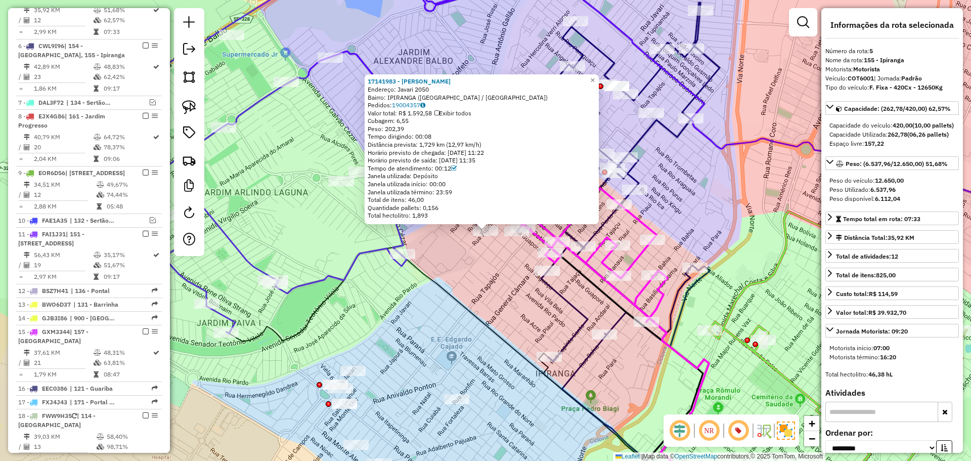
scroll to position [524, 0]
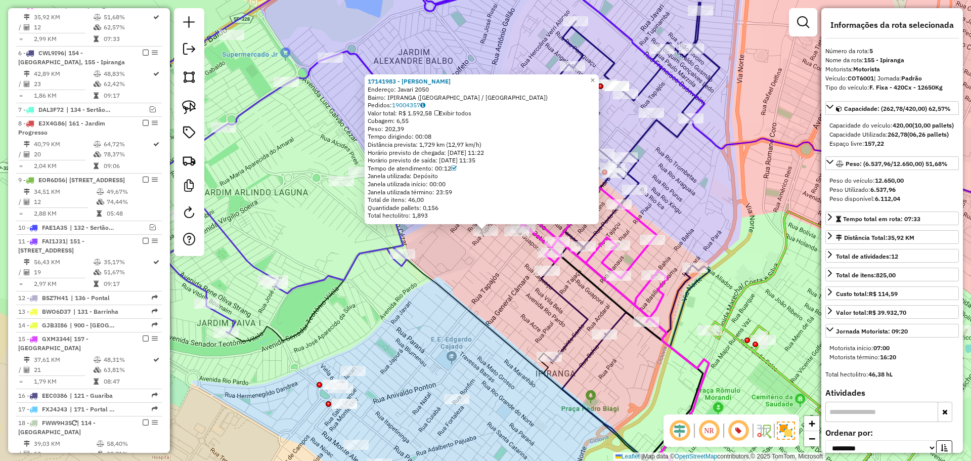
click at [485, 277] on div "17141983 - JULIA CRISTINA Endereço: Javari 2050 Bairro: IPIRANGA (RIBEIRAO PRET…" at bounding box center [485, 230] width 971 height 461
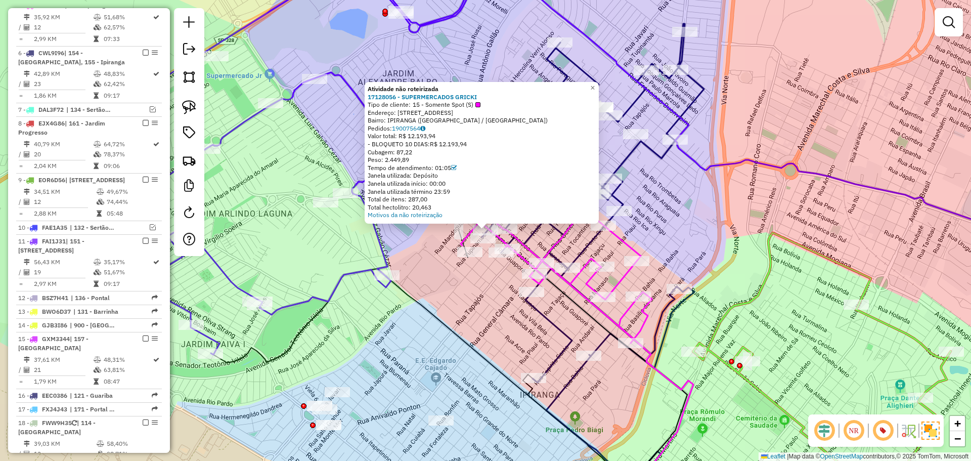
click at [484, 293] on div "Atividade não roteirizada 17128056 - SUPERMERCADOS GRICKI Tipo de cliente: 15 -…" at bounding box center [485, 230] width 971 height 461
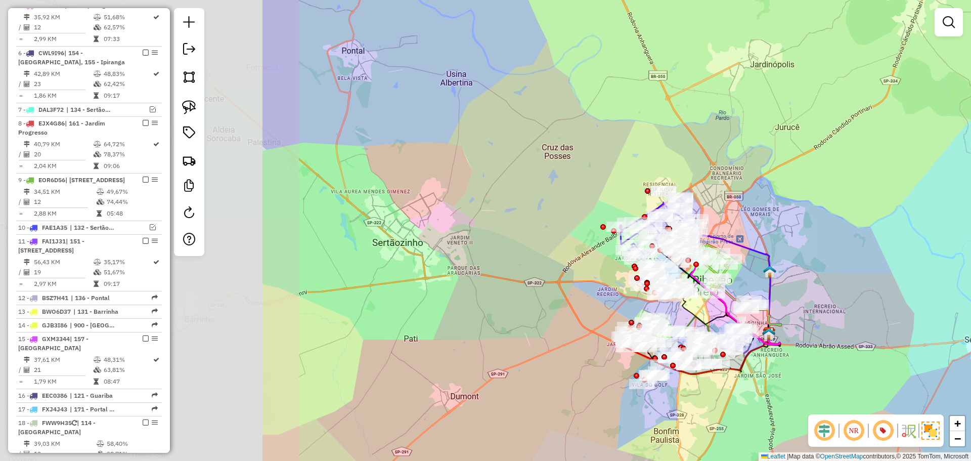
drag, startPoint x: 250, startPoint y: 279, endPoint x: 615, endPoint y: 267, distance: 365.0
click at [615, 267] on div "Janela de atendimento Grade de atendimento Capacidade Transportadoras Veículos …" at bounding box center [485, 230] width 971 height 461
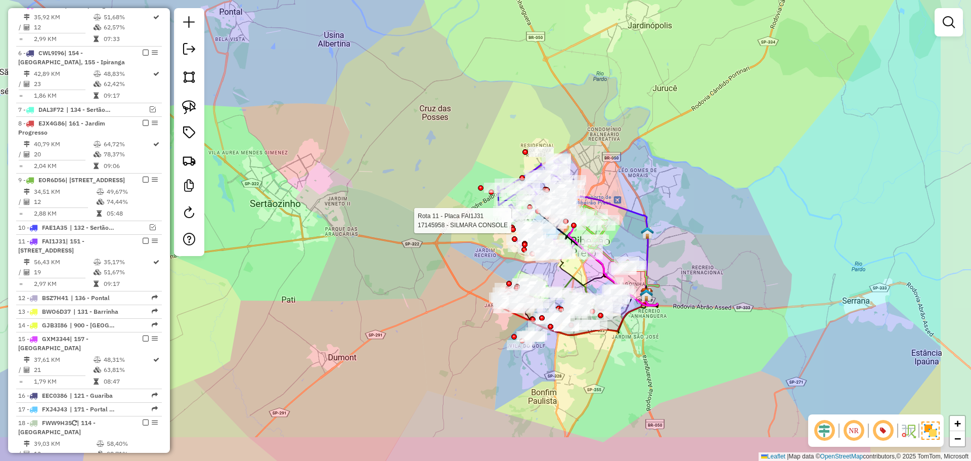
drag, startPoint x: 578, startPoint y: 237, endPoint x: 448, endPoint y: 198, distance: 135.4
click at [448, 198] on div "Rota 11 - Placa FAI1J31 17145958 - SILMARA CONSOLE Janela de atendimento Grade …" at bounding box center [485, 230] width 971 height 461
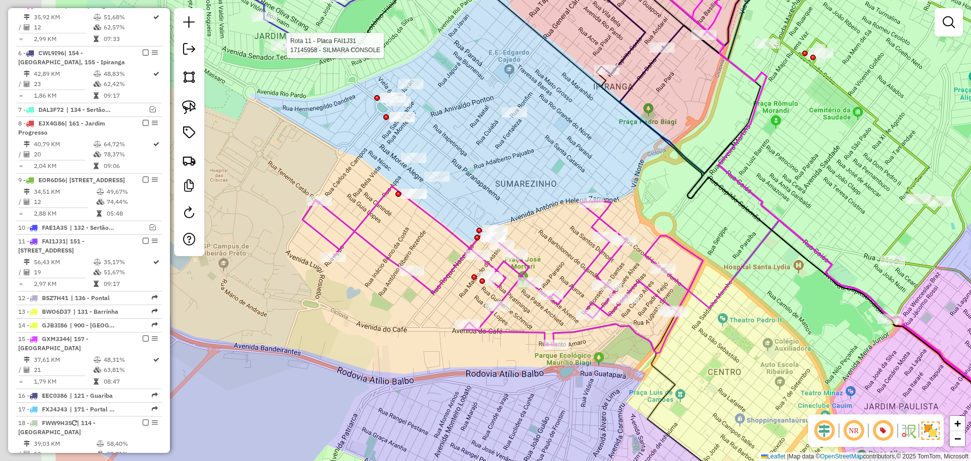
drag, startPoint x: 522, startPoint y: 190, endPoint x: 588, endPoint y: 209, distance: 69.0
click at [588, 209] on div "Rota 11 - Placa FAI1J31 17145958 - SILMARA CONSOLE Janela de atendimento Grade …" at bounding box center [485, 230] width 971 height 461
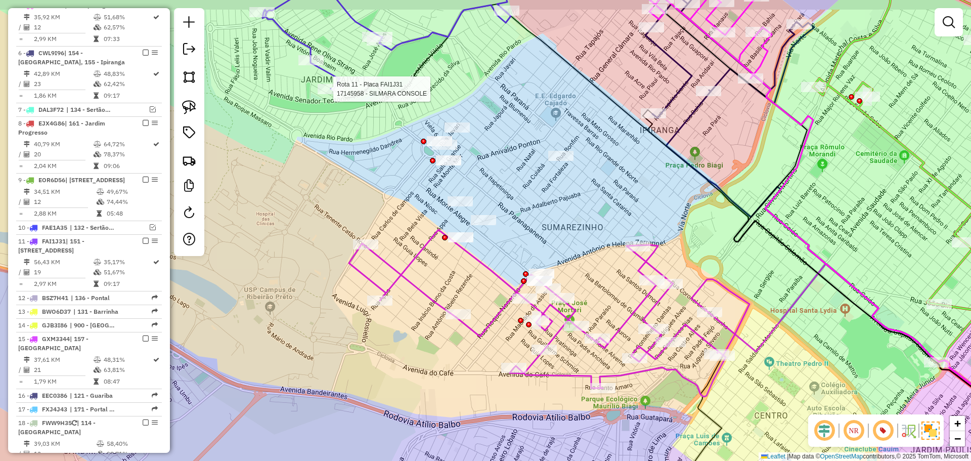
drag, startPoint x: 599, startPoint y: 205, endPoint x: 619, endPoint y: 235, distance: 36.5
click at [624, 250] on div "Rota 11 - Placa FAI1J31 17145958 - SILMARA CONSOLE Janela de atendimento Grade …" at bounding box center [485, 230] width 971 height 461
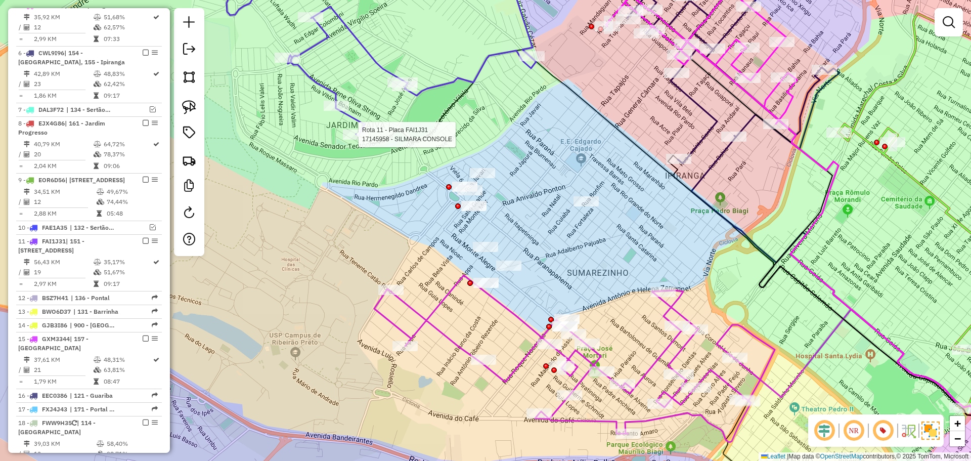
click at [553, 161] on div "Rota 11 - Placa FAI1J31 17145958 - SILMARA CONSOLE Janela de atendimento Grade …" at bounding box center [485, 230] width 971 height 461
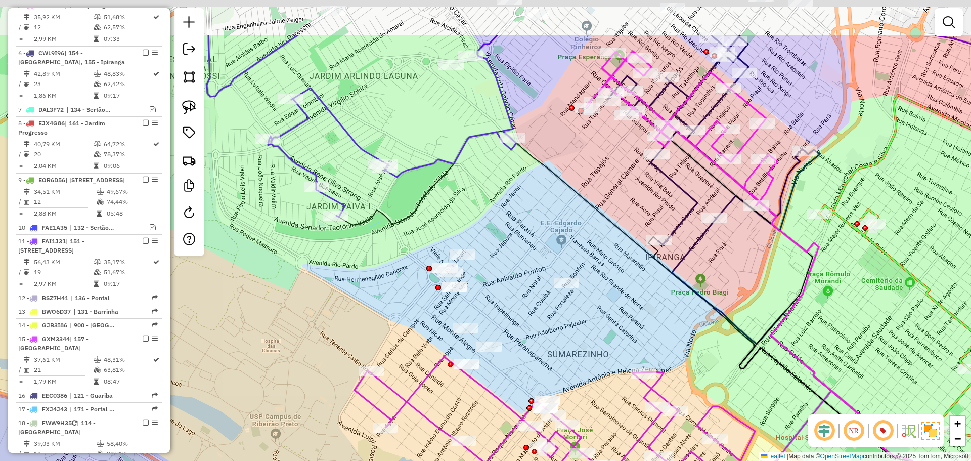
drag, startPoint x: 559, startPoint y: 153, endPoint x: 531, endPoint y: 264, distance: 114.7
click at [531, 264] on div "Janela de atendimento Grade de atendimento Capacidade Transportadoras Veículos …" at bounding box center [485, 230] width 971 height 461
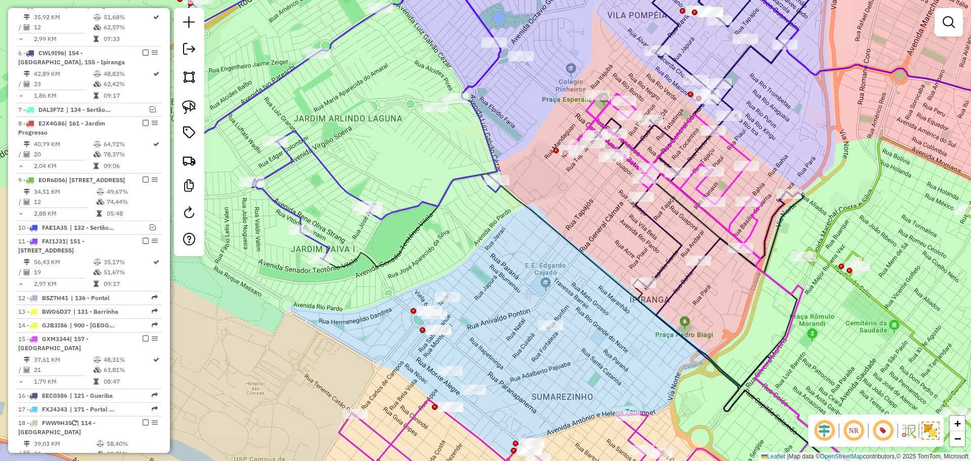
drag, startPoint x: 542, startPoint y: 271, endPoint x: 511, endPoint y: 303, distance: 44.0
click at [511, 303] on div "Janela de atendimento Grade de atendimento Capacidade Transportadoras Veículos …" at bounding box center [485, 230] width 971 height 461
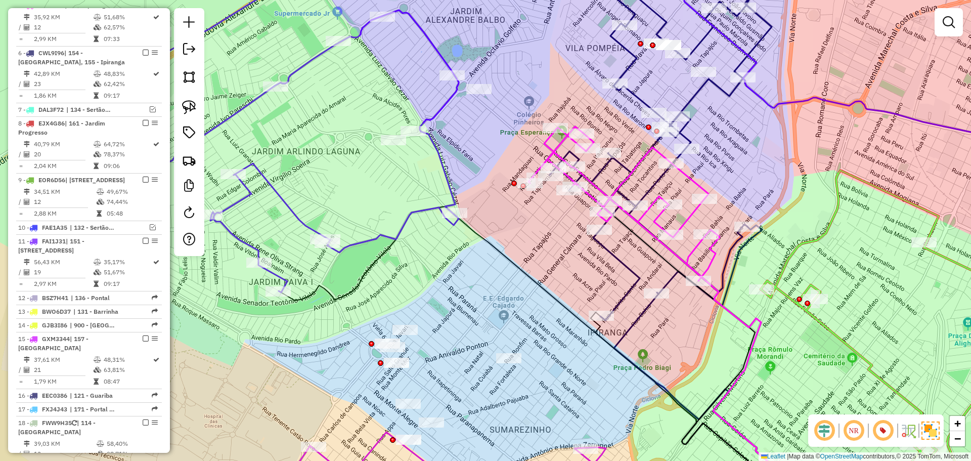
drag, startPoint x: 588, startPoint y: 241, endPoint x: 559, endPoint y: 263, distance: 36.9
click at [559, 263] on div "Janela de atendimento Grade de atendimento Capacidade Transportadoras Veículos …" at bounding box center [485, 230] width 971 height 461
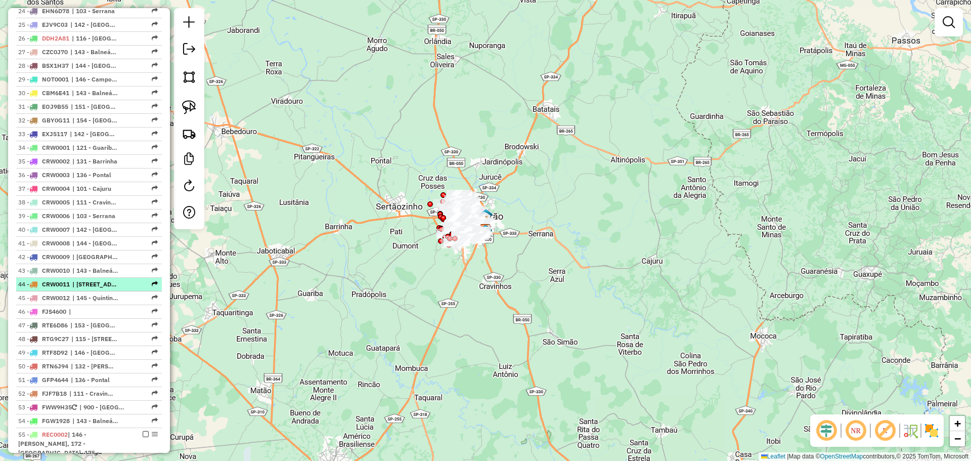
scroll to position [1113, 0]
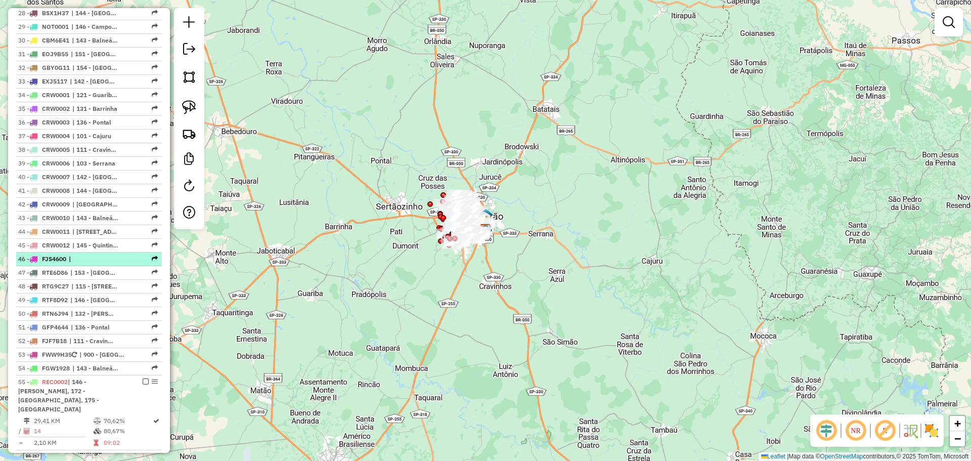
drag, startPoint x: 62, startPoint y: 287, endPoint x: 42, endPoint y: 286, distance: 19.7
click at [42, 264] on div "46 - FJS4600 |" at bounding box center [71, 258] width 107 height 9
select select "**********"
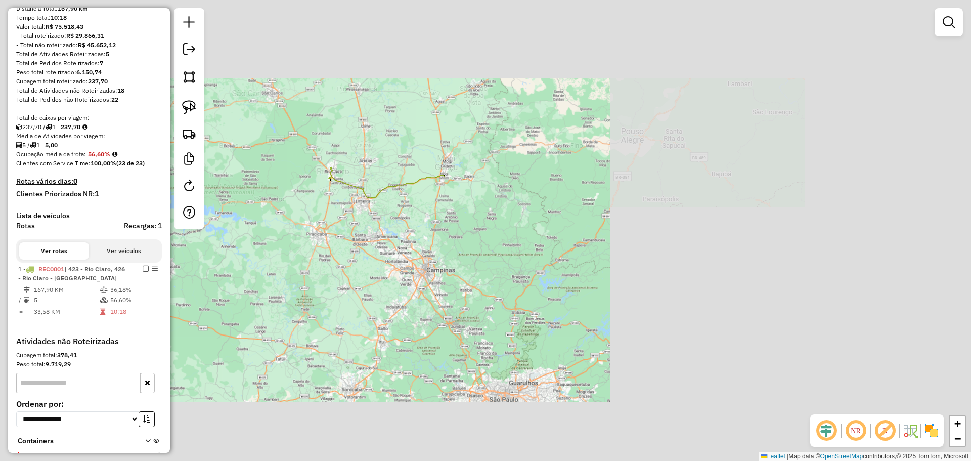
scroll to position [152, 0]
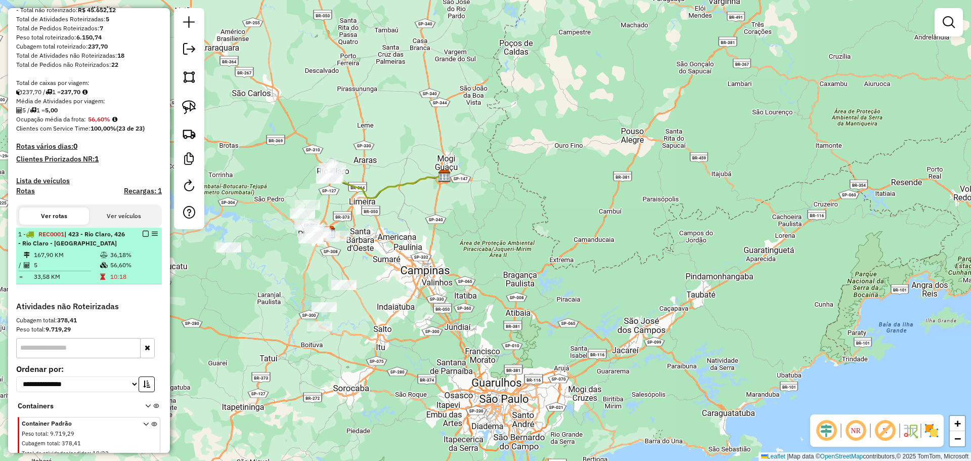
select select "**********"
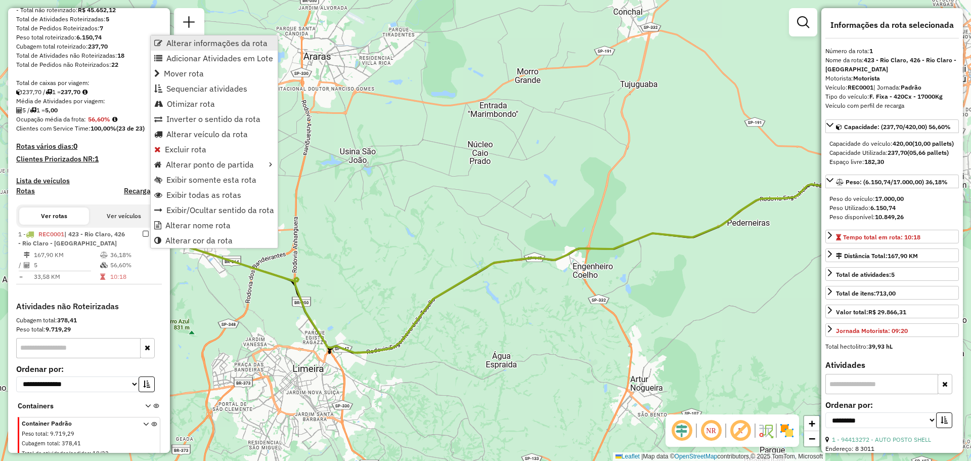
click at [191, 41] on span "Alterar informações da rota" at bounding box center [216, 43] width 101 height 8
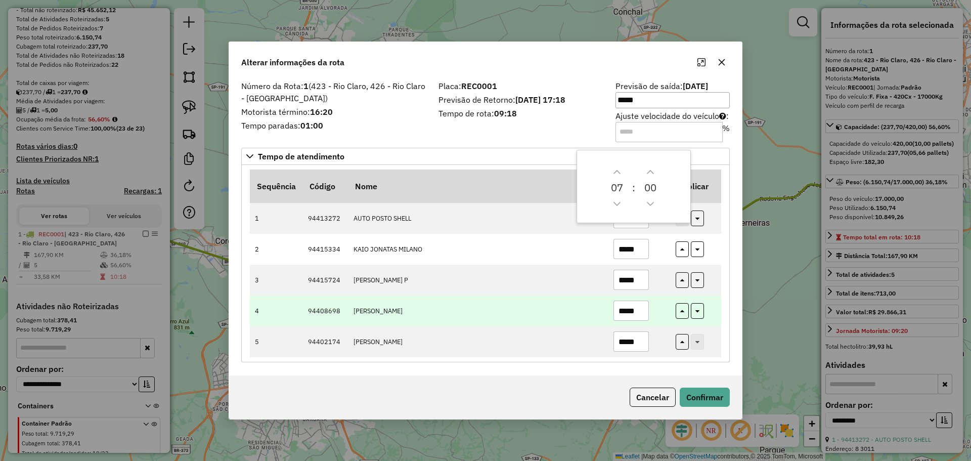
click at [569, 304] on td "[PERSON_NAME]" at bounding box center [478, 310] width 260 height 31
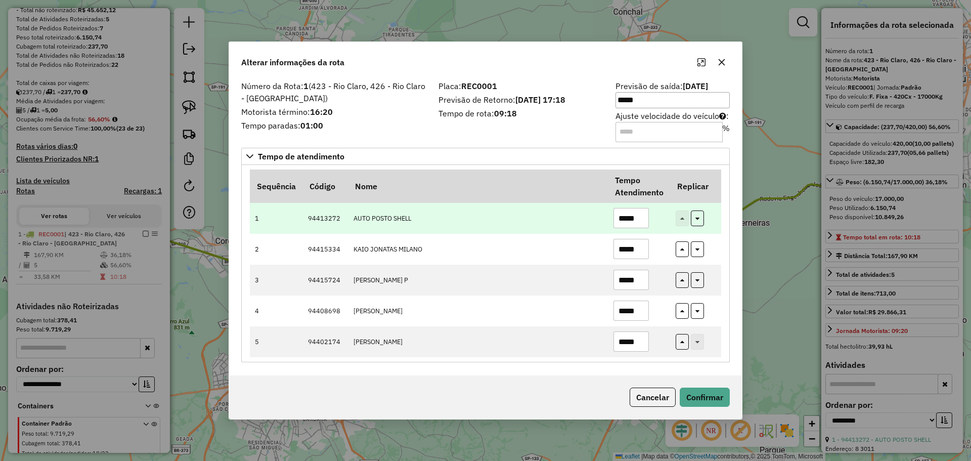
click at [625, 217] on input "*****" at bounding box center [631, 218] width 35 height 20
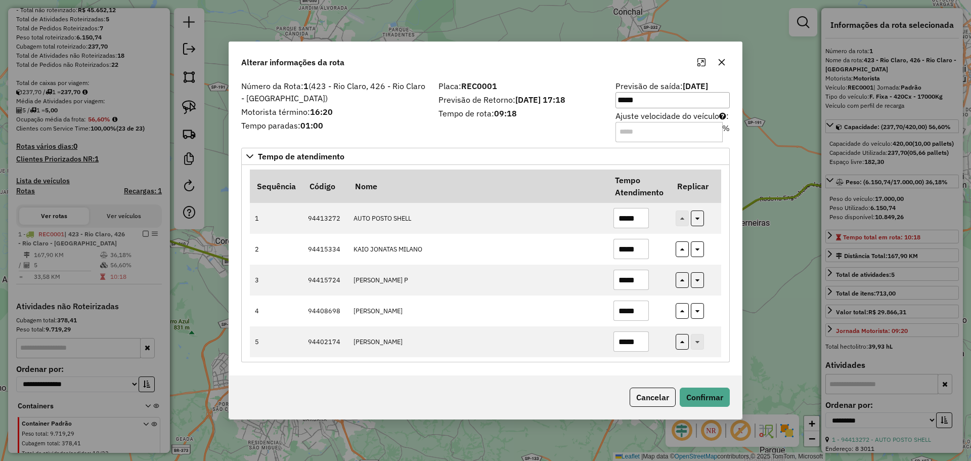
click at [653, 135] on input "Ajuste velocidade do veículo : %" at bounding box center [669, 132] width 107 height 20
type input "**"
click at [717, 392] on button "Confirmar" at bounding box center [705, 397] width 50 height 19
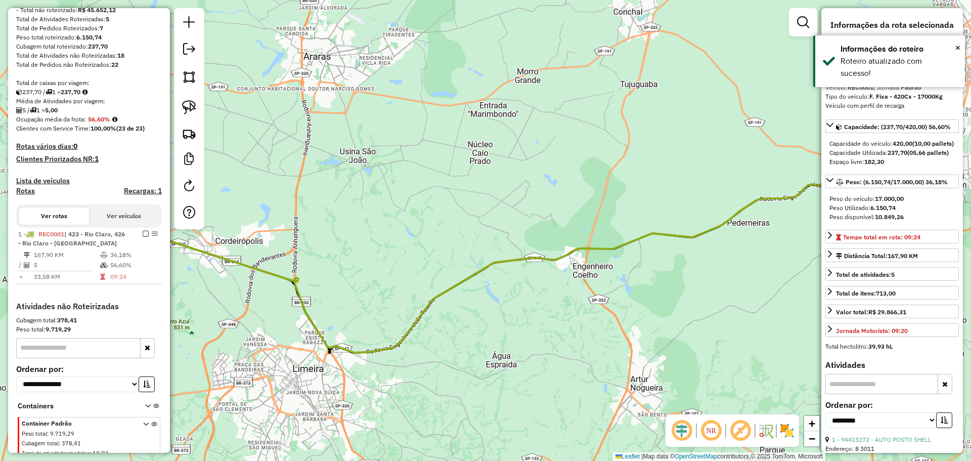
scroll to position [223, 0]
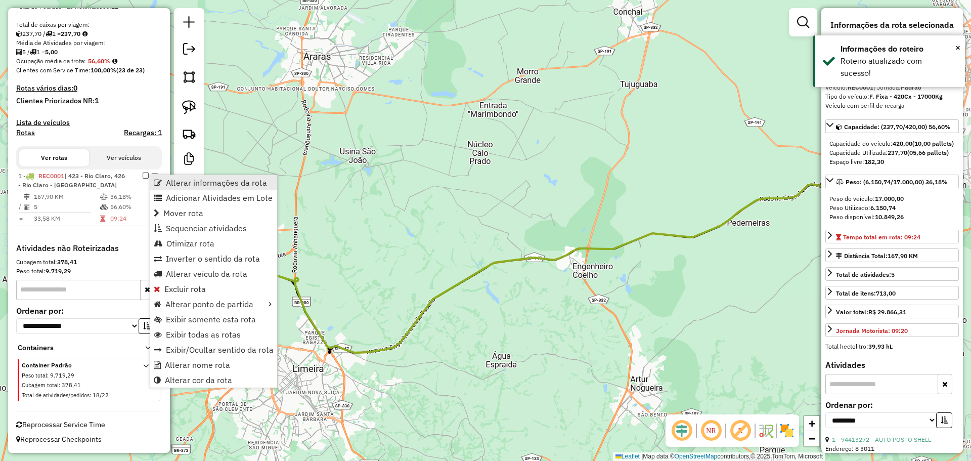
click at [157, 181] on span "Alterar informações da rota" at bounding box center [158, 183] width 8 height 8
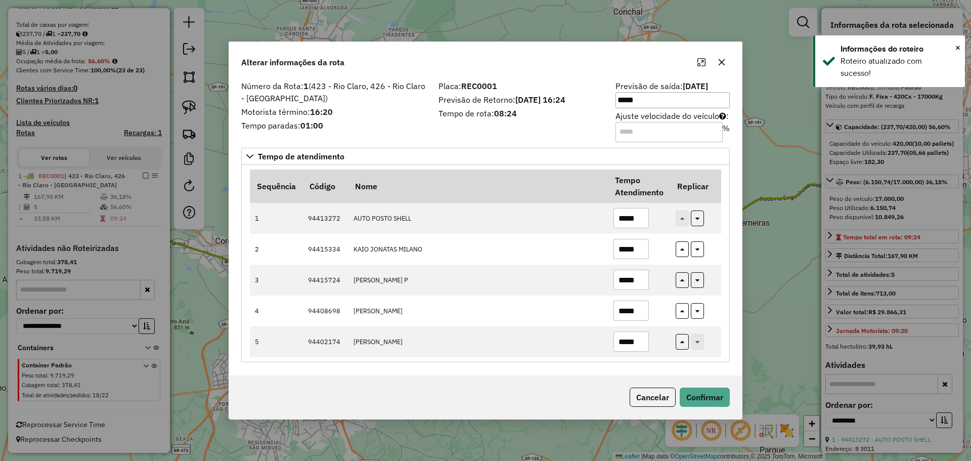
drag, startPoint x: 627, startPoint y: 134, endPoint x: 595, endPoint y: 138, distance: 32.6
click at [595, 138] on div "Número da Rota: 1 (423 - Rio Claro, 426 - Rio Claro - Bom Sucesso) Motorista té…" at bounding box center [485, 110] width 501 height 57
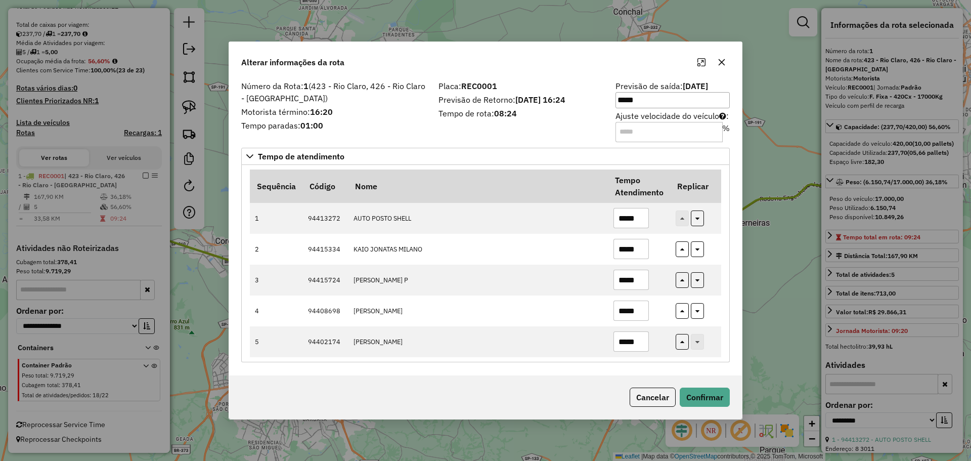
type input "**"
click at [706, 372] on div "Número da Rota: 1 (423 - Rio Claro, 426 - [GEOGRAPHIC_DATA] Claro - Bom Sucesso…" at bounding box center [485, 226] width 513 height 297
click at [711, 385] on div "Cancelar Confirmar" at bounding box center [485, 397] width 513 height 44
click at [717, 393] on button "Confirmar" at bounding box center [705, 397] width 50 height 19
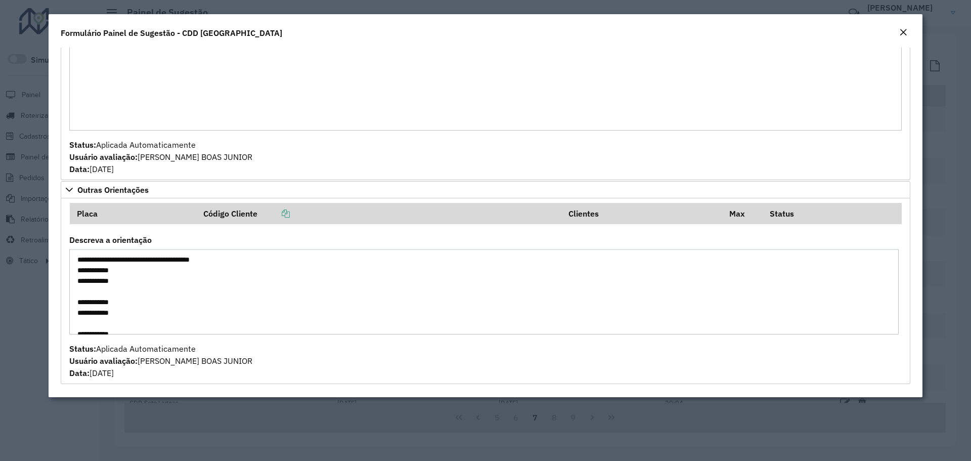
drag, startPoint x: 158, startPoint y: 281, endPoint x: 71, endPoint y: 275, distance: 87.2
click at [71, 275] on textarea "**********" at bounding box center [484, 292] width 830 height 86
click at [110, 272] on textarea "**********" at bounding box center [484, 292] width 830 height 86
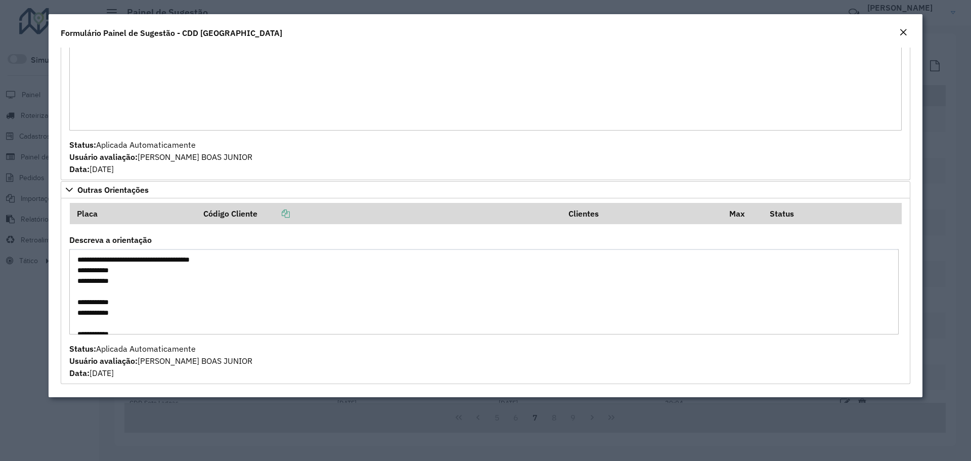
click at [93, 283] on textarea "**********" at bounding box center [484, 292] width 830 height 86
click at [109, 271] on textarea "**********" at bounding box center [484, 292] width 830 height 86
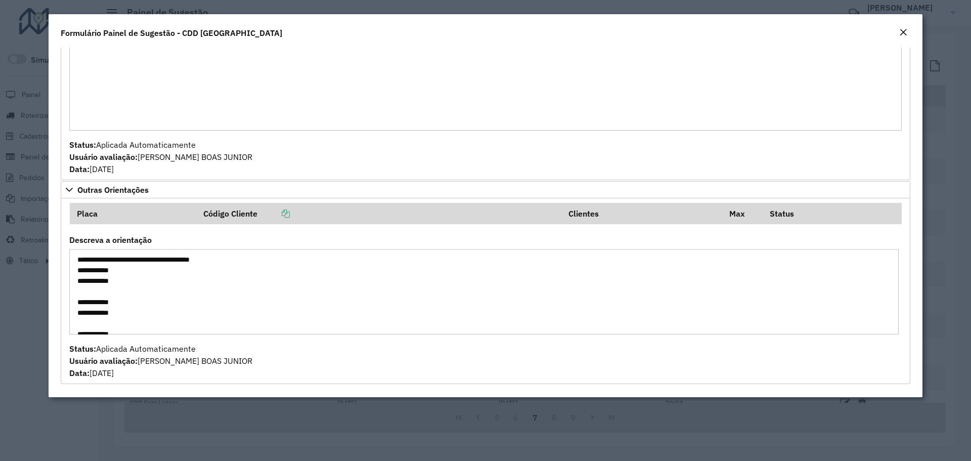
click at [109, 271] on textarea "**********" at bounding box center [484, 292] width 830 height 86
click at [117, 280] on textarea "**********" at bounding box center [484, 292] width 830 height 86
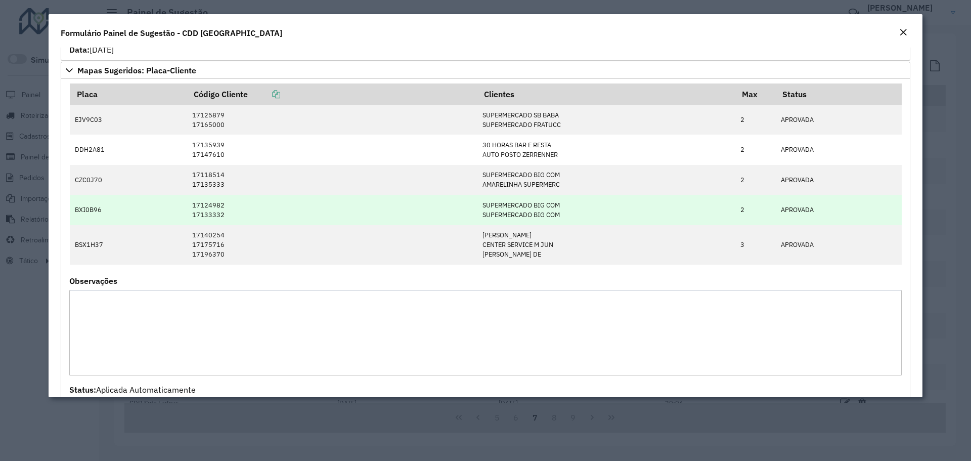
scroll to position [542, 0]
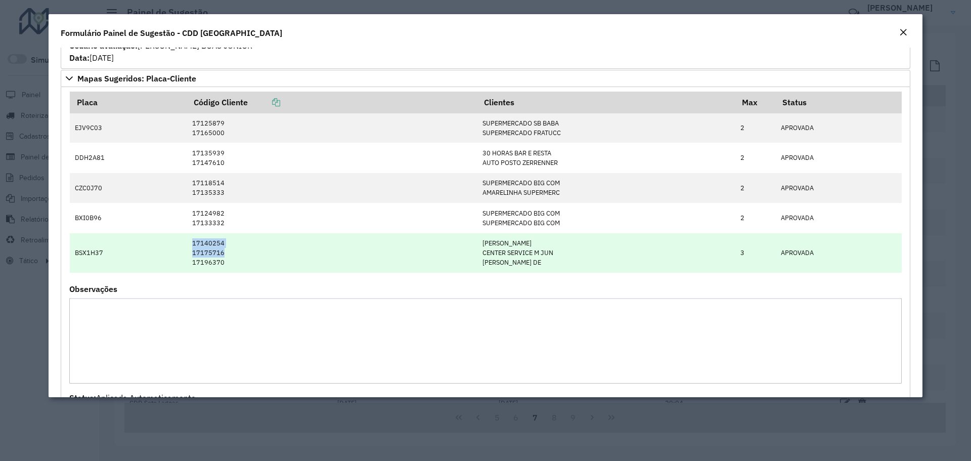
drag, startPoint x: 185, startPoint y: 242, endPoint x: 238, endPoint y: 251, distance: 54.5
click at [238, 251] on td "17140254 17175716 17196370" at bounding box center [332, 253] width 291 height 40
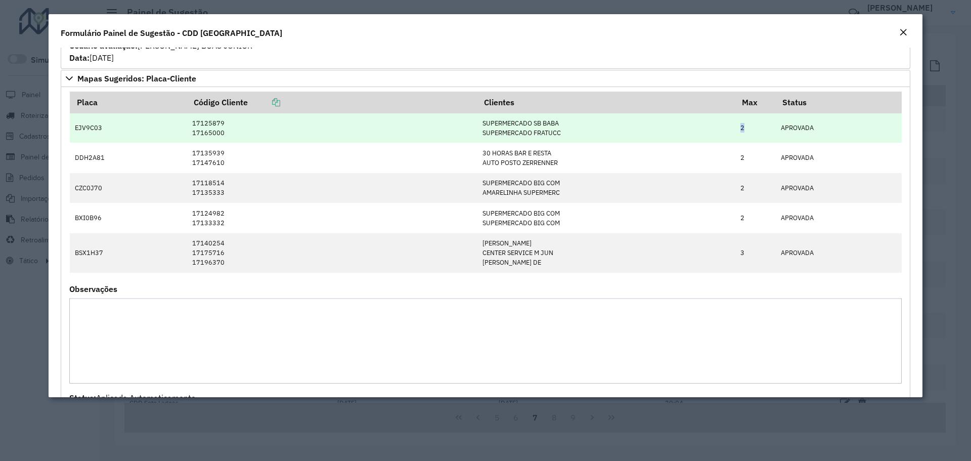
drag, startPoint x: 741, startPoint y: 127, endPoint x: 748, endPoint y: 129, distance: 7.2
click at [748, 129] on td "2" at bounding box center [755, 128] width 40 height 30
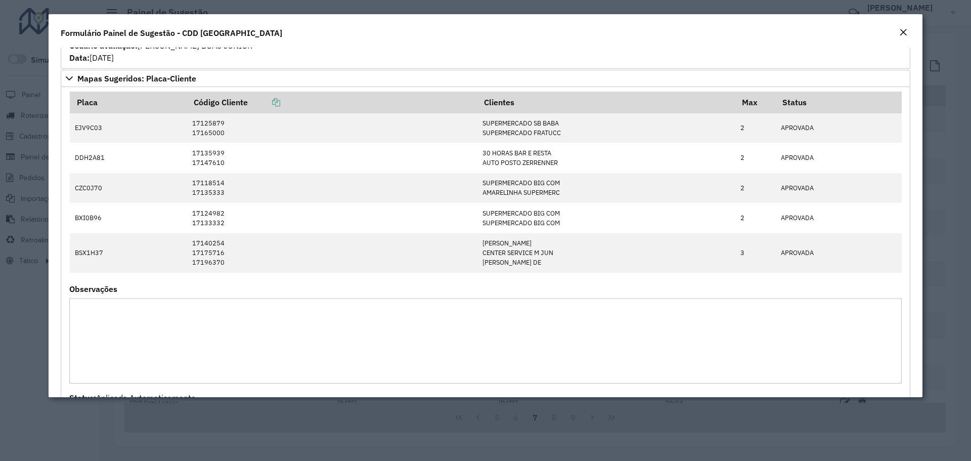
click at [739, 277] on formly-field "Placa Código Cliente Clientes Max Status EJV9C03 17125879 17165000 SUPERMERCADO…" at bounding box center [485, 188] width 845 height 193
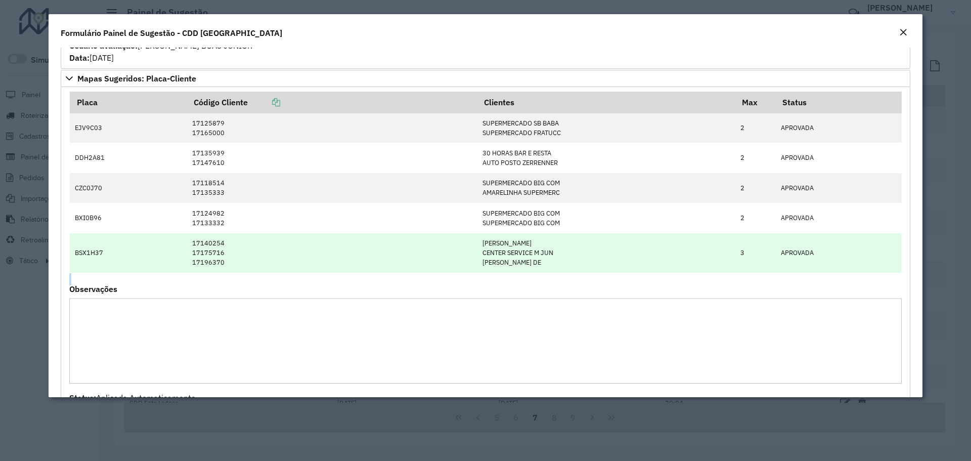
drag, startPoint x: 663, startPoint y: 263, endPoint x: 478, endPoint y: 236, distance: 187.6
click at [478, 236] on td "CRISTINA LYRA OKANO CENTER SERVICE M JUN EVERTON DA SILVA DE" at bounding box center [607, 253] width 258 height 40
click at [557, 262] on td "CRISTINA LYRA OKANO CENTER SERVICE M JUN EVERTON DA SILVA DE" at bounding box center [607, 253] width 258 height 40
drag, startPoint x: 563, startPoint y: 264, endPoint x: 476, endPoint y: 243, distance: 89.8
click at [476, 243] on tr "BSX1H37 17140254 17175716 17196370 CRISTINA LYRA OKANO CENTER SERVICE M JUN EVE…" at bounding box center [486, 253] width 832 height 40
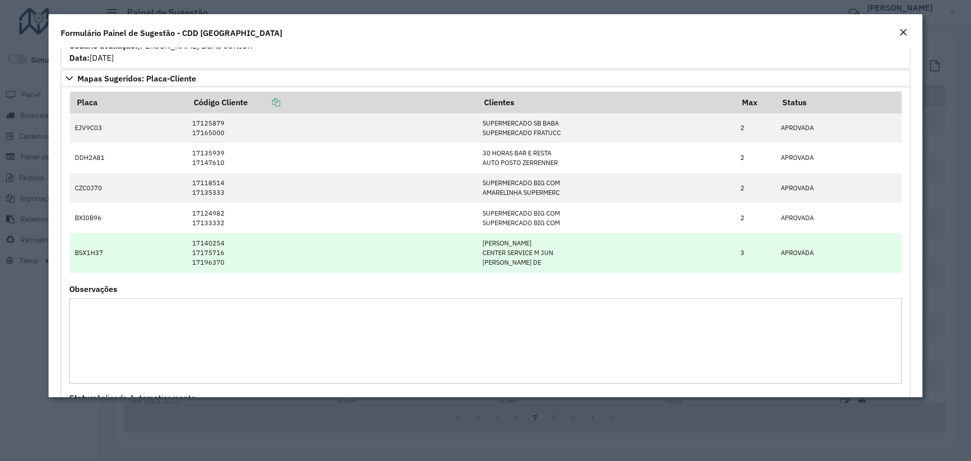
click at [90, 253] on td "BSX1H37" at bounding box center [128, 253] width 117 height 40
drag, startPoint x: 735, startPoint y: 259, endPoint x: 766, endPoint y: 249, distance: 32.3
click at [766, 249] on td "3" at bounding box center [755, 253] width 40 height 40
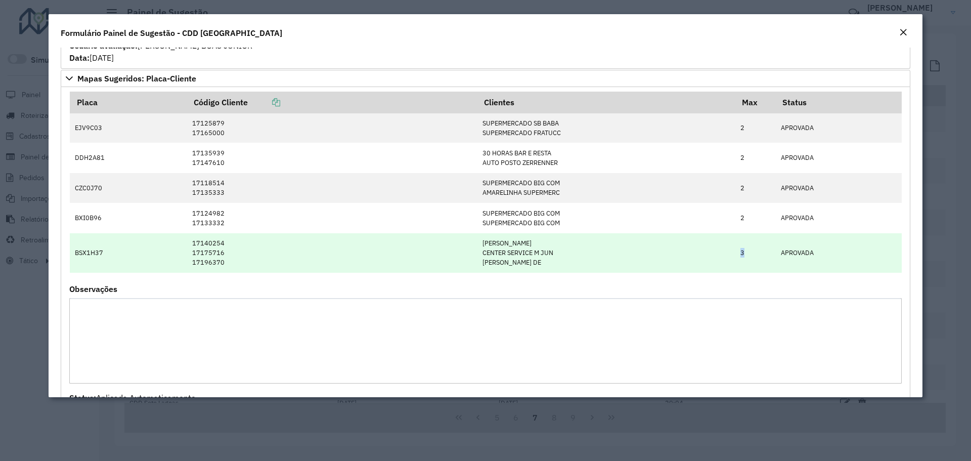
click at [766, 249] on td "3" at bounding box center [755, 253] width 40 height 40
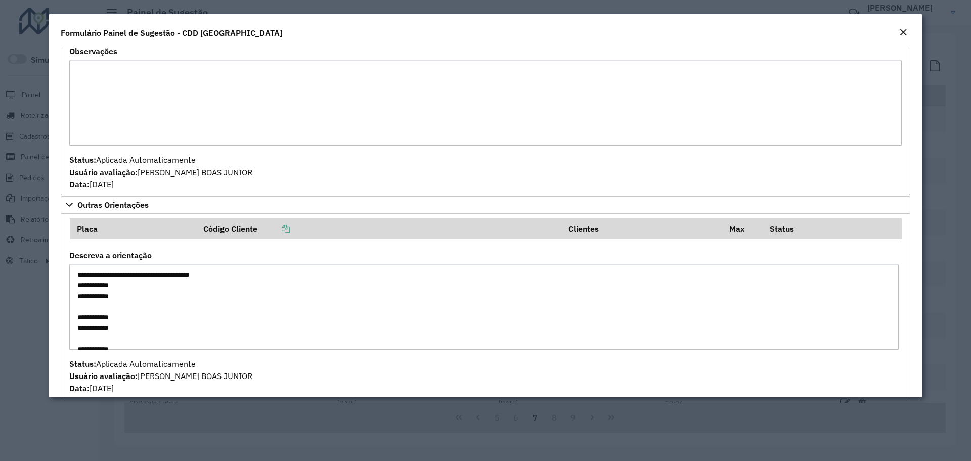
scroll to position [795, 0]
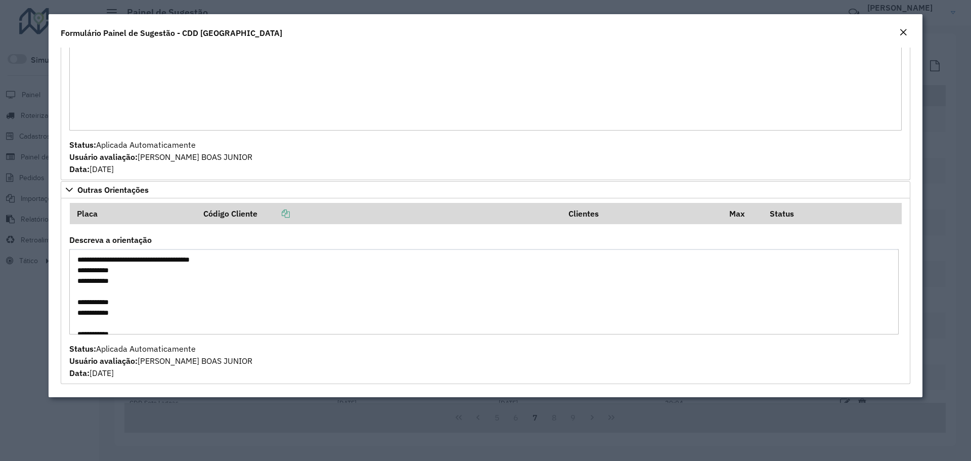
drag, startPoint x: 106, startPoint y: 277, endPoint x: 76, endPoint y: 272, distance: 29.8
click at [76, 272] on textarea "**********" at bounding box center [484, 292] width 830 height 86
click at [129, 285] on textarea "**********" at bounding box center [484, 292] width 830 height 86
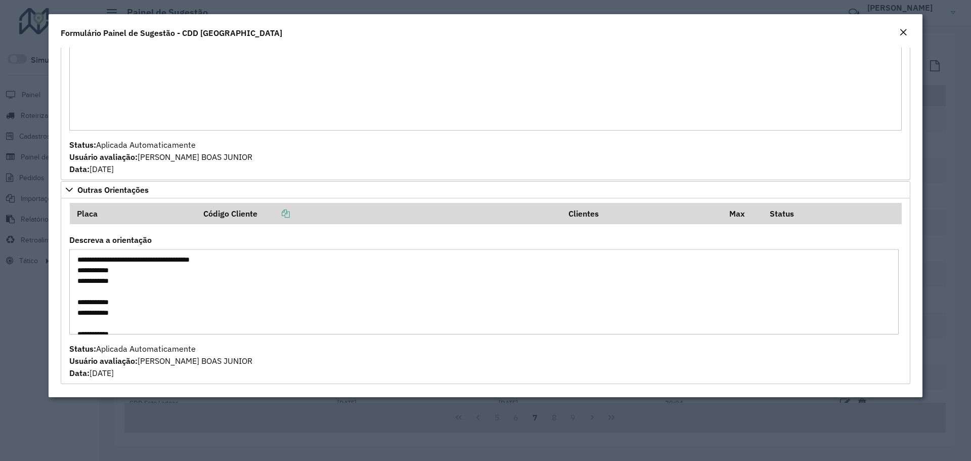
click at [133, 288] on textarea "**********" at bounding box center [484, 292] width 830 height 86
click at [136, 290] on textarea "**********" at bounding box center [484, 292] width 830 height 86
drag, startPoint x: 129, startPoint y: 281, endPoint x: 80, endPoint y: 271, distance: 49.6
click at [80, 271] on textarea "**********" at bounding box center [484, 292] width 830 height 86
click at [81, 272] on textarea "**********" at bounding box center [484, 292] width 830 height 86
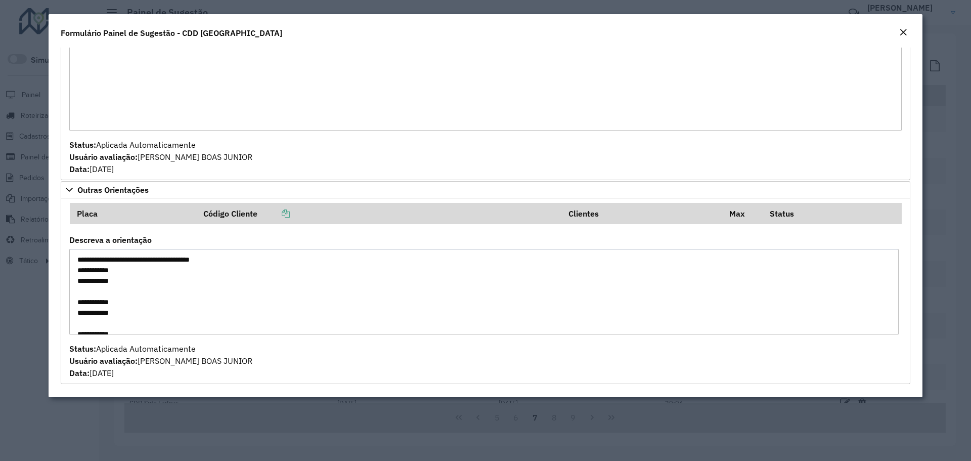
click at [78, 270] on textarea "**********" at bounding box center [484, 292] width 830 height 86
drag, startPoint x: 79, startPoint y: 272, endPoint x: 138, endPoint y: 284, distance: 60.4
click at [138, 284] on textarea "**********" at bounding box center [484, 292] width 830 height 86
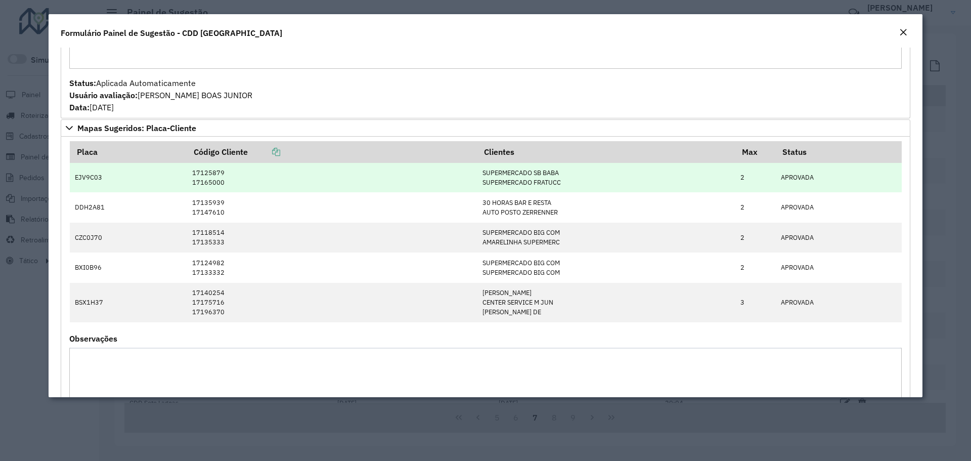
scroll to position [492, 0]
drag, startPoint x: 71, startPoint y: 174, endPoint x: 777, endPoint y: 181, distance: 705.8
click at [777, 181] on tr "EJV9C03 17125879 17165000 SUPERMERCADO SB BABA SUPERMERCADO FRATUCC 2 APROVADA" at bounding box center [486, 179] width 832 height 30
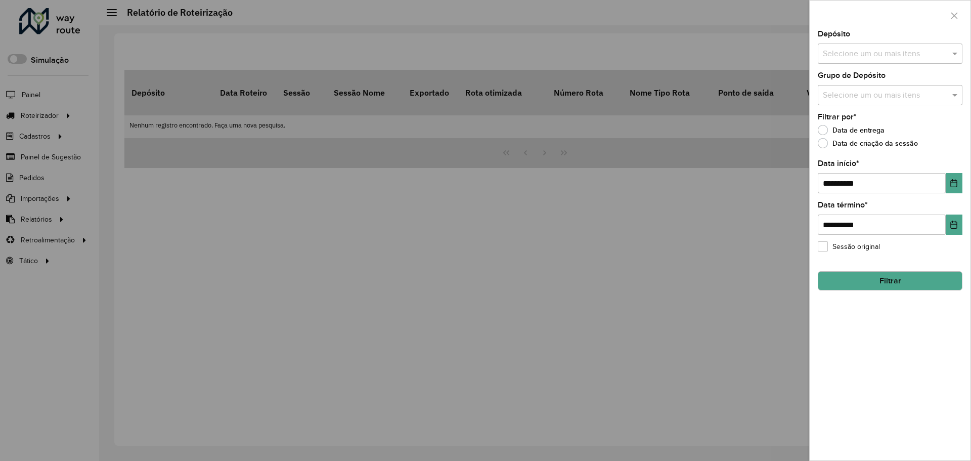
drag, startPoint x: 286, startPoint y: 179, endPoint x: 105, endPoint y: 181, distance: 181.7
click at [283, 180] on div at bounding box center [485, 230] width 971 height 461
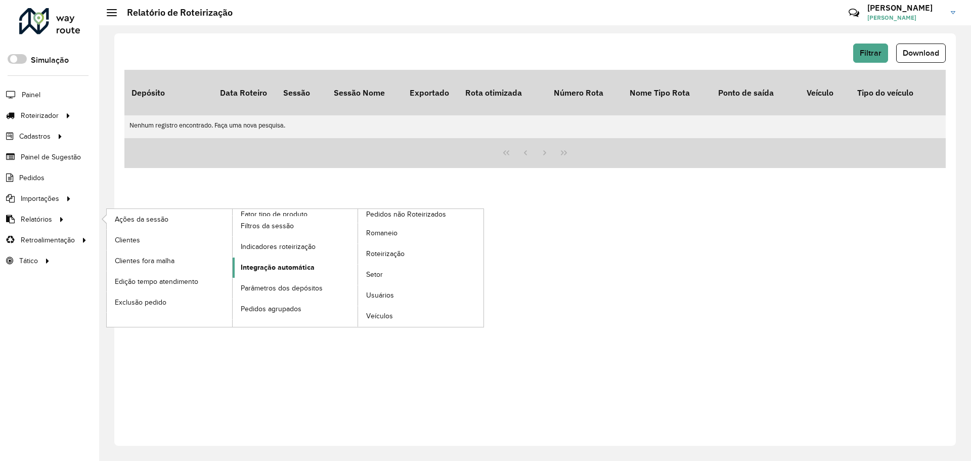
click at [290, 261] on link "Integração automática" at bounding box center [295, 268] width 125 height 20
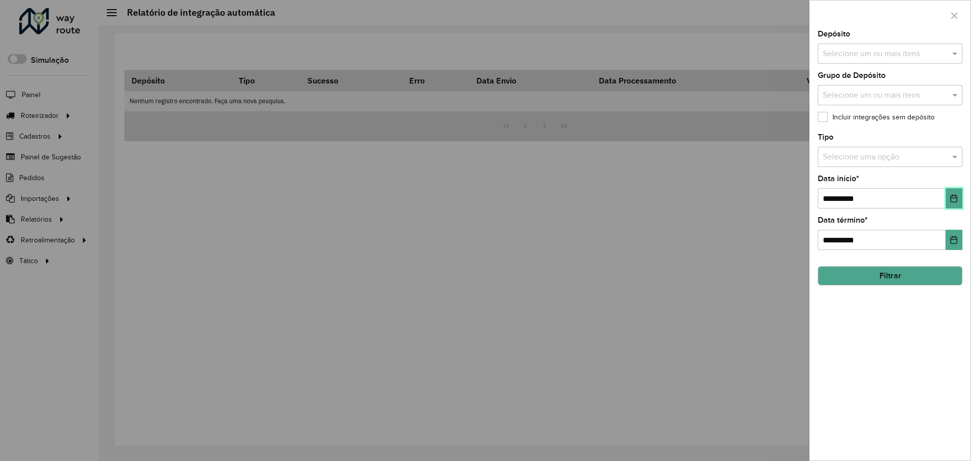
click at [953, 199] on icon "Choose Date" at bounding box center [954, 198] width 8 height 8
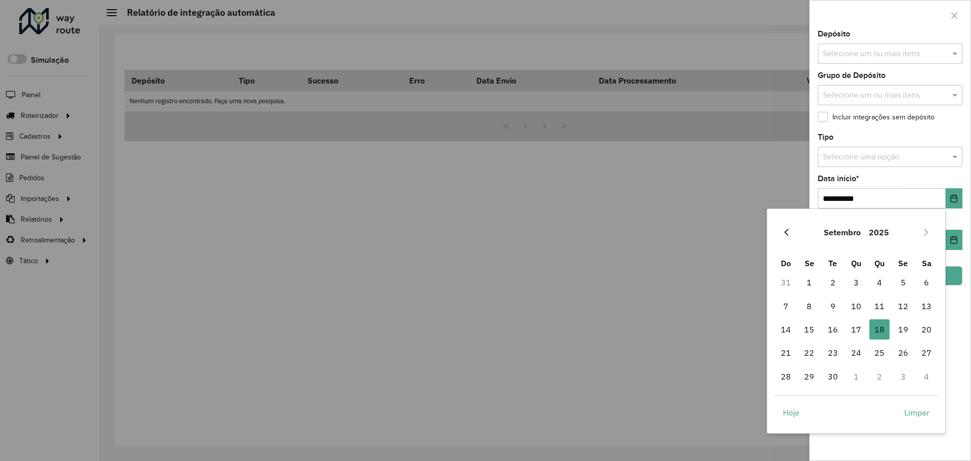
click at [780, 231] on button "Previous Month" at bounding box center [787, 232] width 16 height 16
click at [811, 334] on span "11" at bounding box center [809, 329] width 20 height 20
type input "**********"
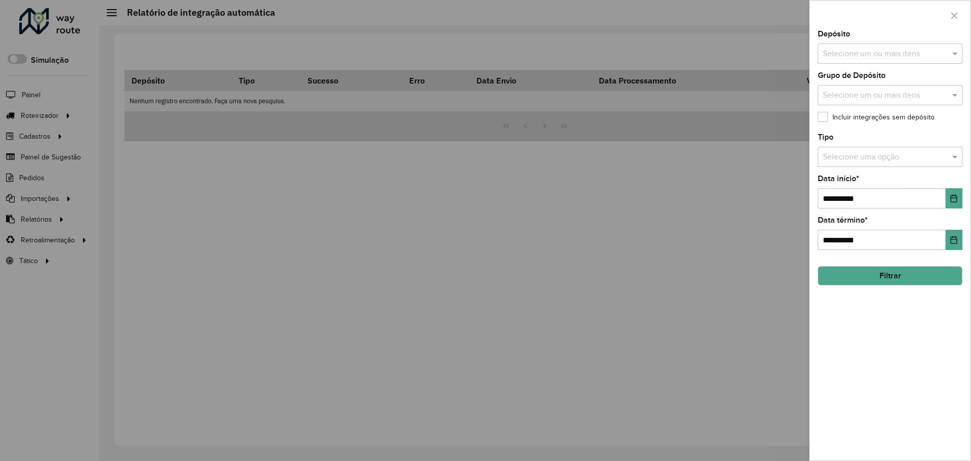
click at [897, 158] on input "text" at bounding box center [880, 157] width 114 height 12
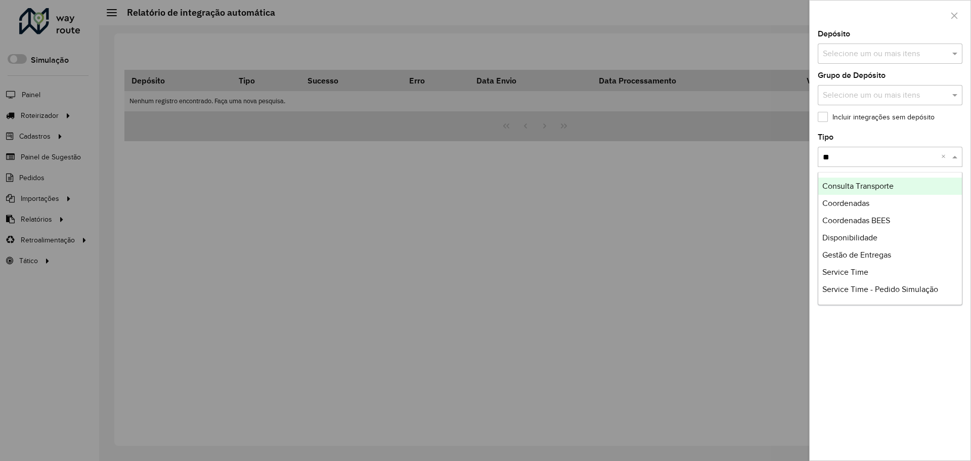
type input "***"
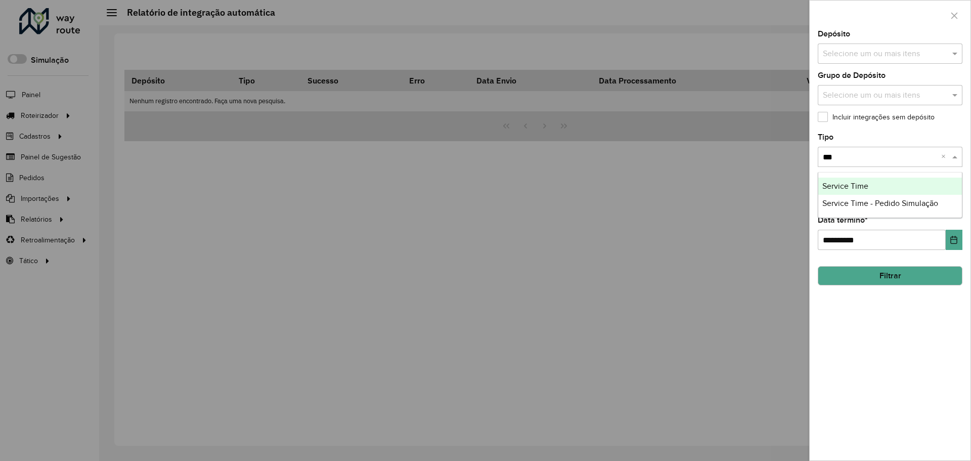
click at [860, 182] on span "Service Time" at bounding box center [846, 186] width 46 height 9
click at [899, 60] on div "Selecione um ou mais itens" at bounding box center [890, 54] width 145 height 20
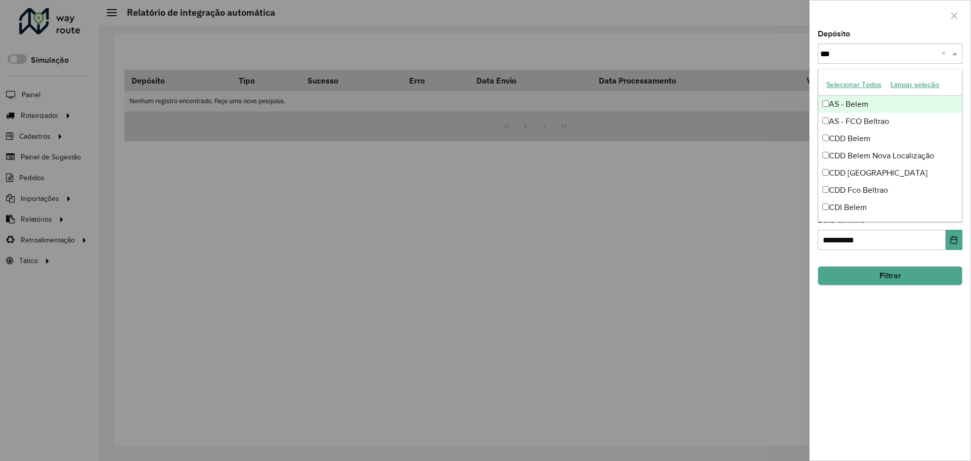
type input "****"
click at [854, 284] on button "Filtrar" at bounding box center [890, 275] width 145 height 19
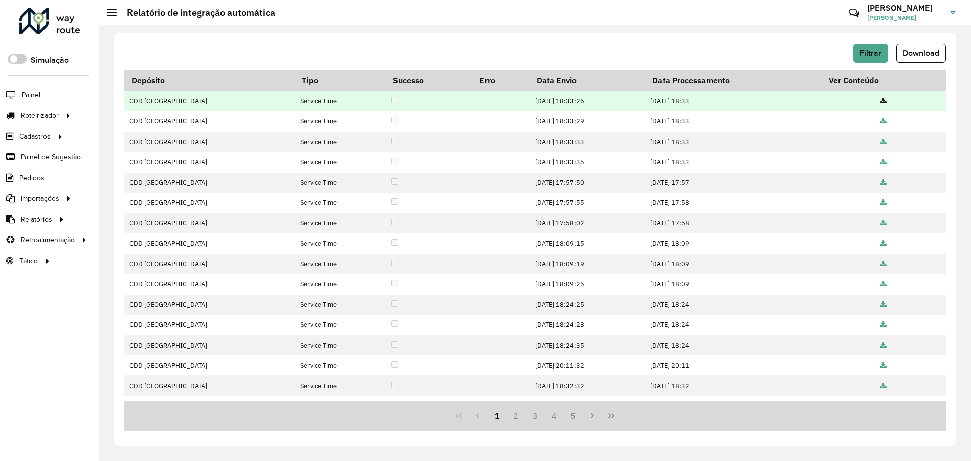
click at [881, 99] on icon at bounding box center [884, 101] width 6 height 7
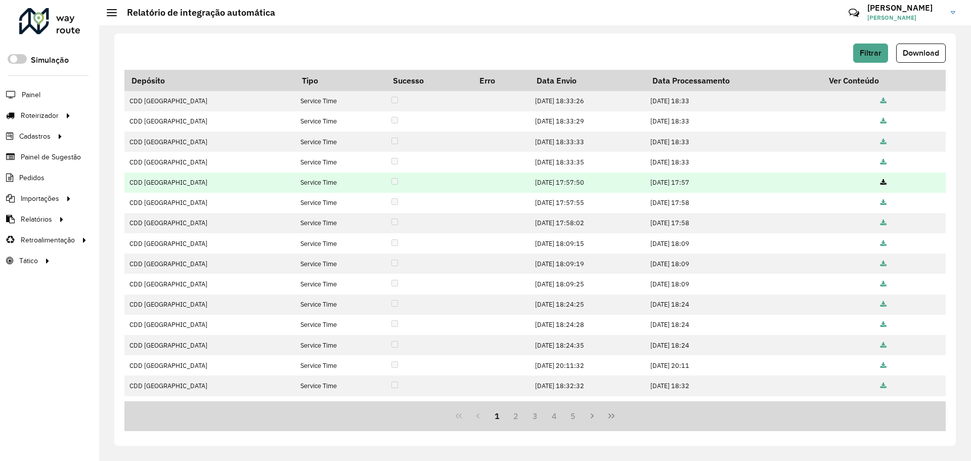
click at [881, 180] on icon at bounding box center [884, 183] width 6 height 7
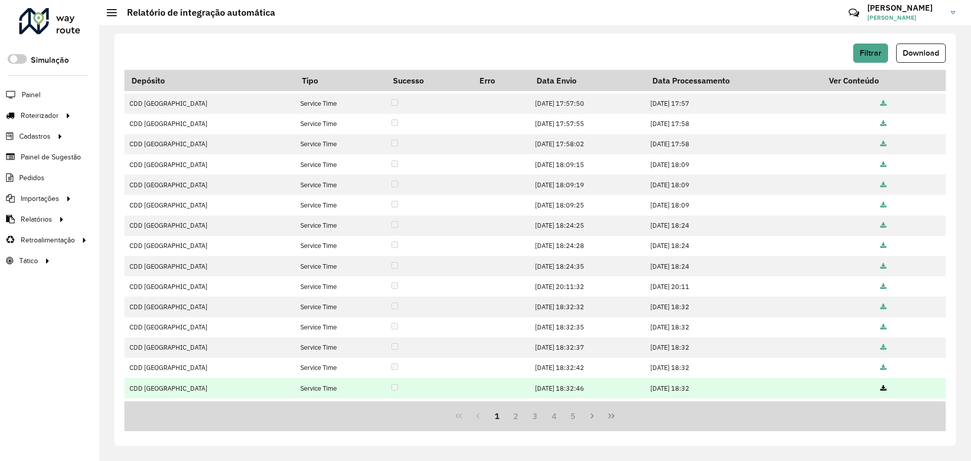
scroll to position [97, 0]
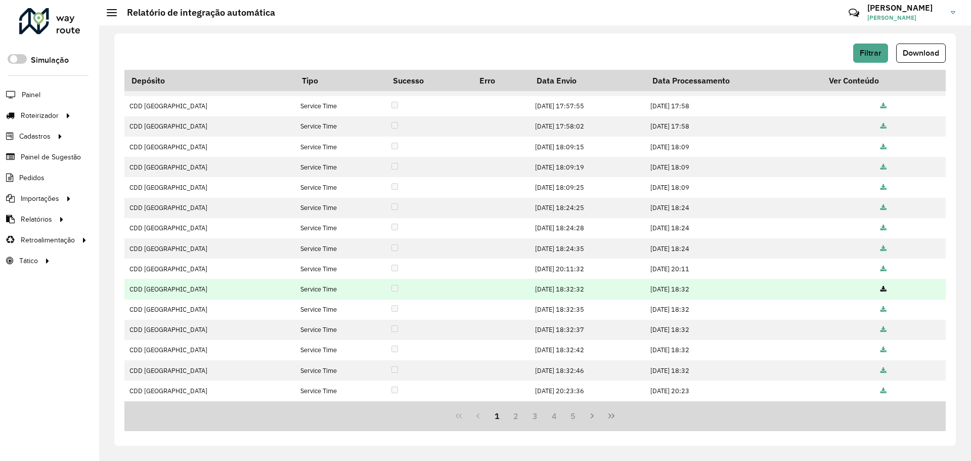
click at [882, 292] on icon at bounding box center [884, 289] width 6 height 7
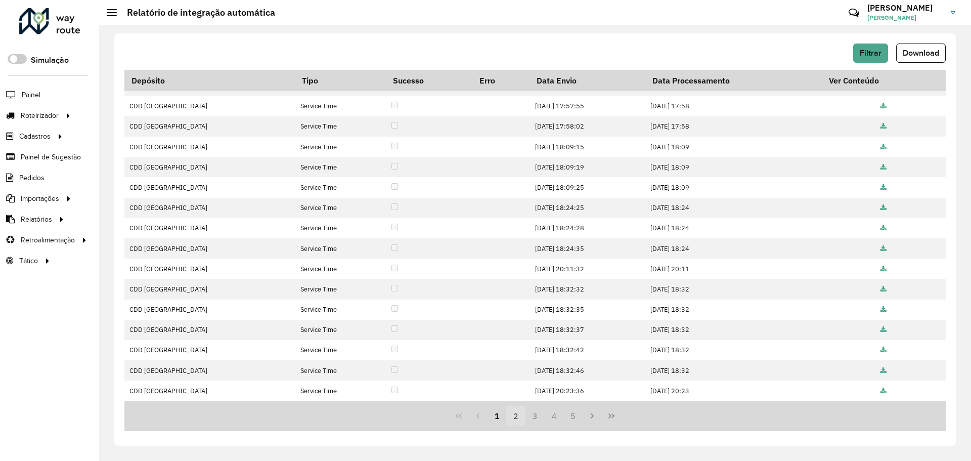
click at [517, 417] on button "2" at bounding box center [515, 415] width 19 height 19
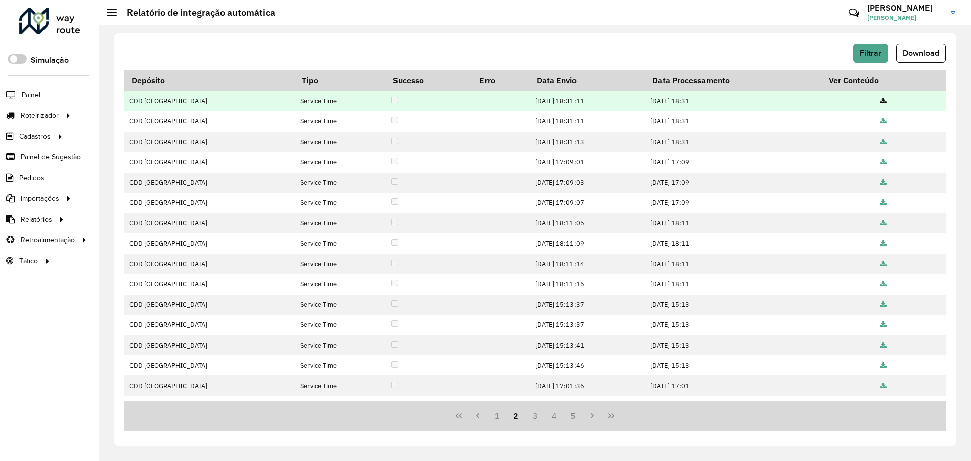
click at [885, 100] on td at bounding box center [884, 101] width 124 height 20
click at [882, 100] on icon at bounding box center [884, 101] width 6 height 7
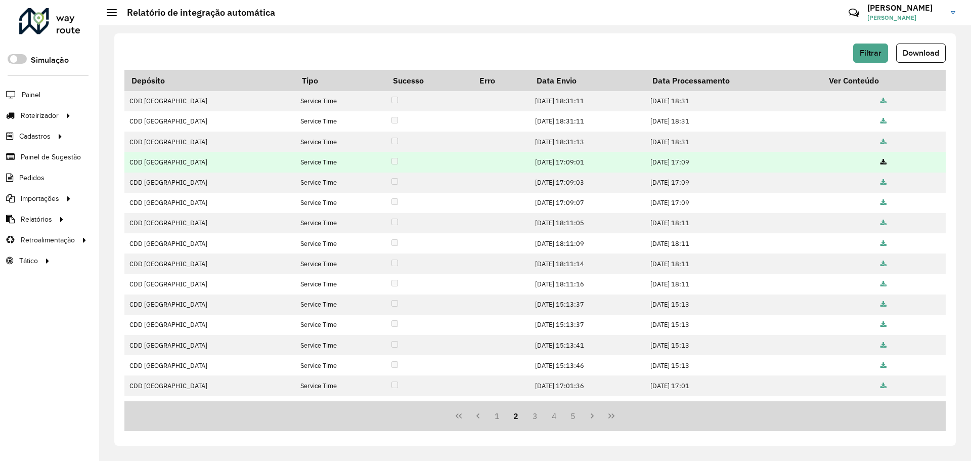
click at [881, 159] on icon at bounding box center [884, 162] width 6 height 7
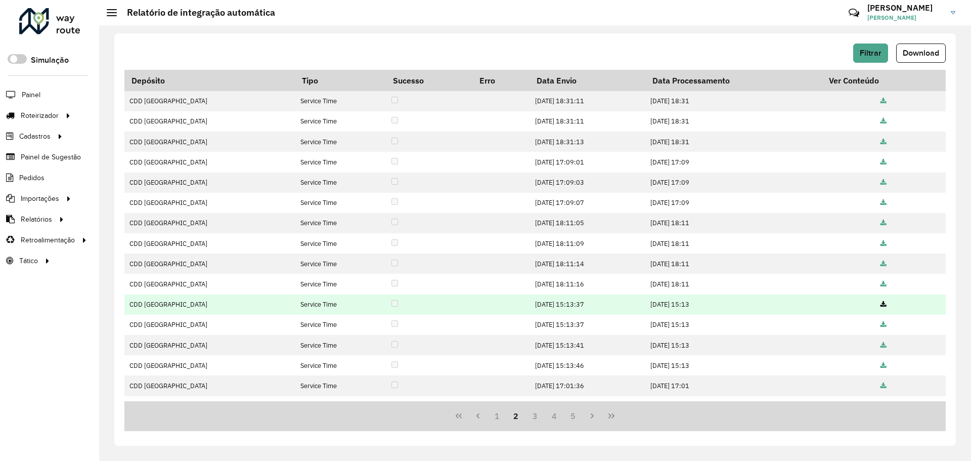
click at [881, 304] on icon at bounding box center [884, 305] width 6 height 7
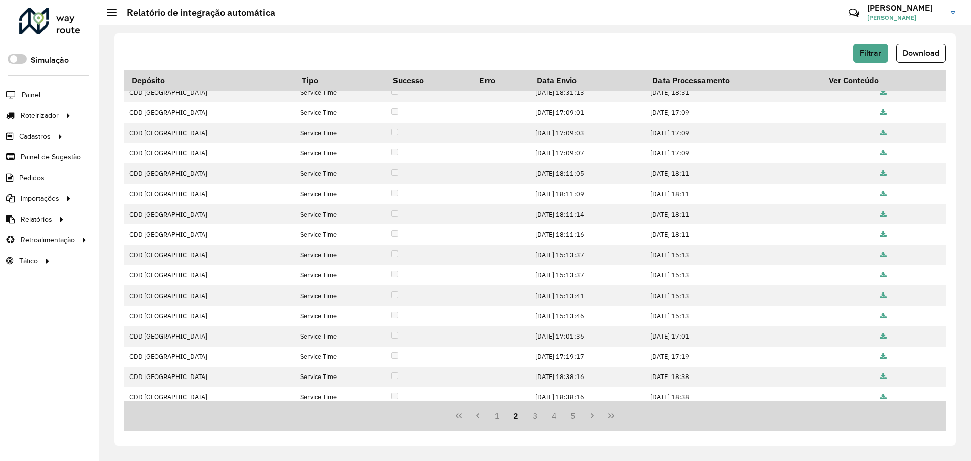
scroll to position [97, 0]
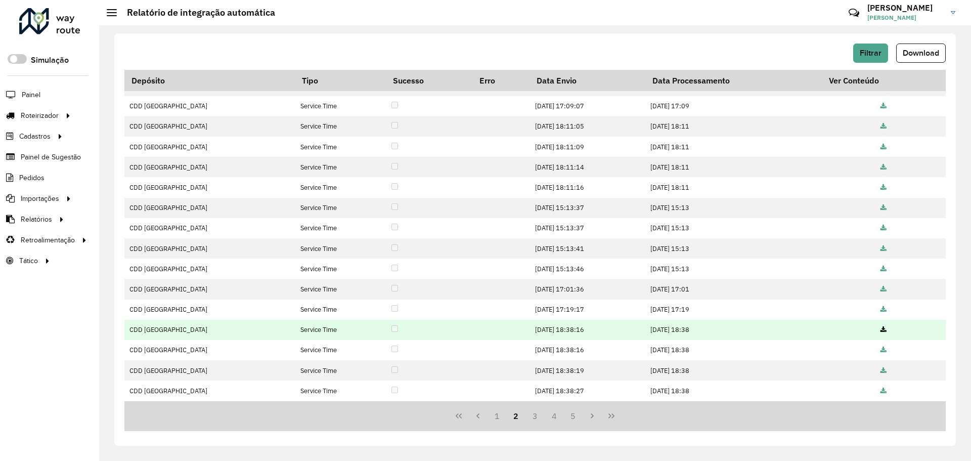
click at [881, 327] on icon at bounding box center [884, 330] width 6 height 7
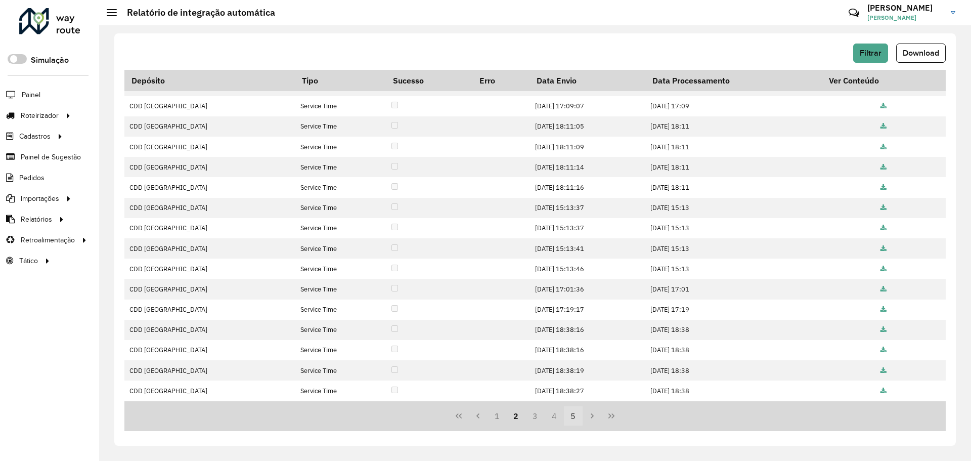
click at [575, 415] on button "5" at bounding box center [573, 415] width 19 height 19
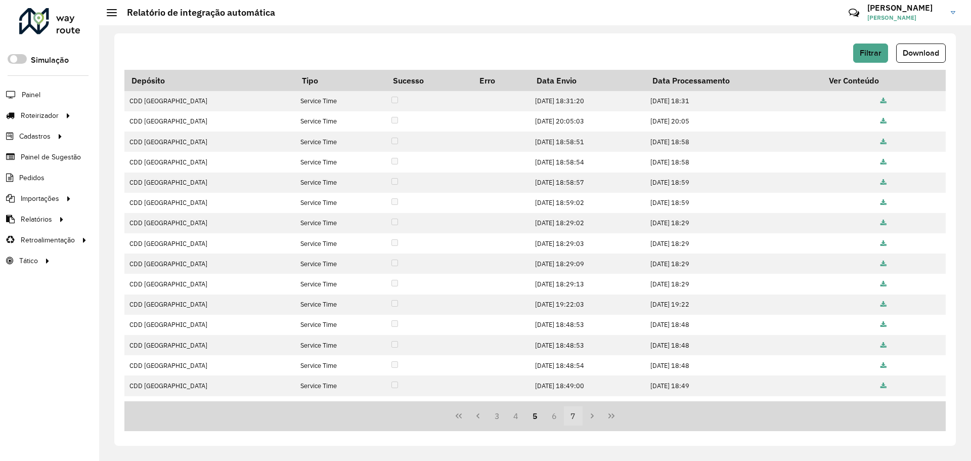
click at [577, 415] on button "7" at bounding box center [573, 415] width 19 height 19
click at [611, 417] on icon "Last Page" at bounding box center [612, 416] width 8 height 8
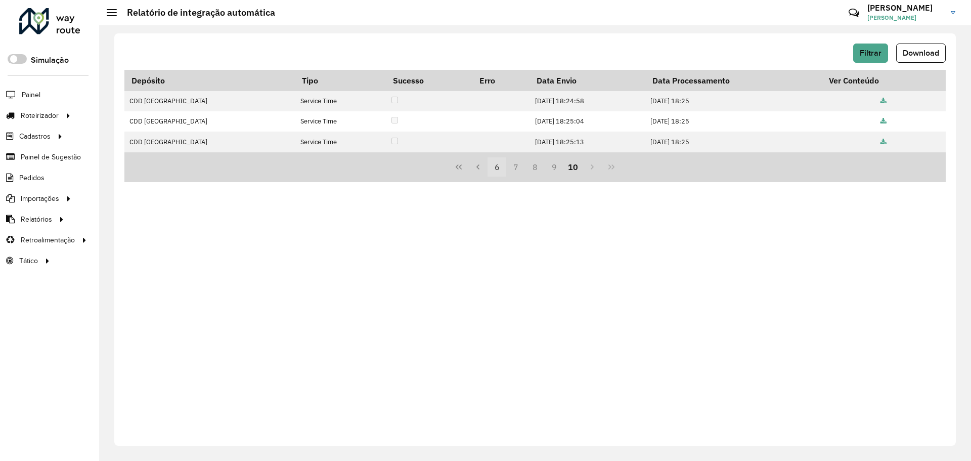
click at [488, 166] on button "6" at bounding box center [497, 166] width 19 height 19
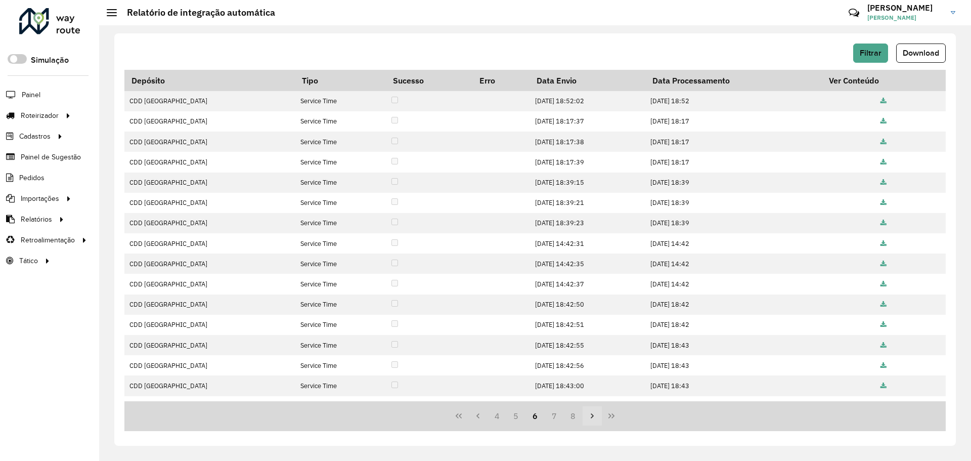
click at [591, 412] on icon "Next Page" at bounding box center [592, 416] width 8 height 8
click at [592, 416] on icon "Next Page" at bounding box center [592, 416] width 8 height 8
click at [592, 417] on icon "Next Page" at bounding box center [592, 415] width 3 height 5
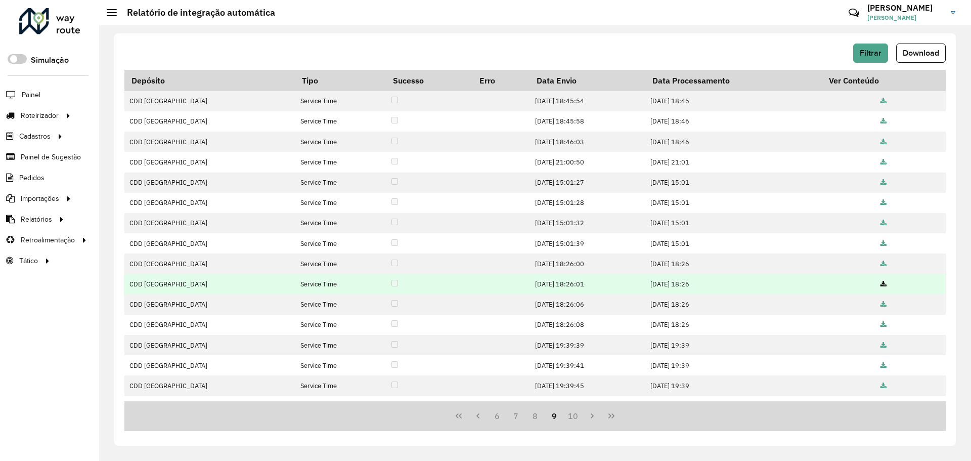
drag, startPoint x: 592, startPoint y: 417, endPoint x: 666, endPoint y: 276, distance: 159.6
click at [653, 282] on div "Depósito Tipo Sucesso Erro Data Envio Data Processamento Ver Conteúdo CDD [GEOG…" at bounding box center [535, 250] width 822 height 361
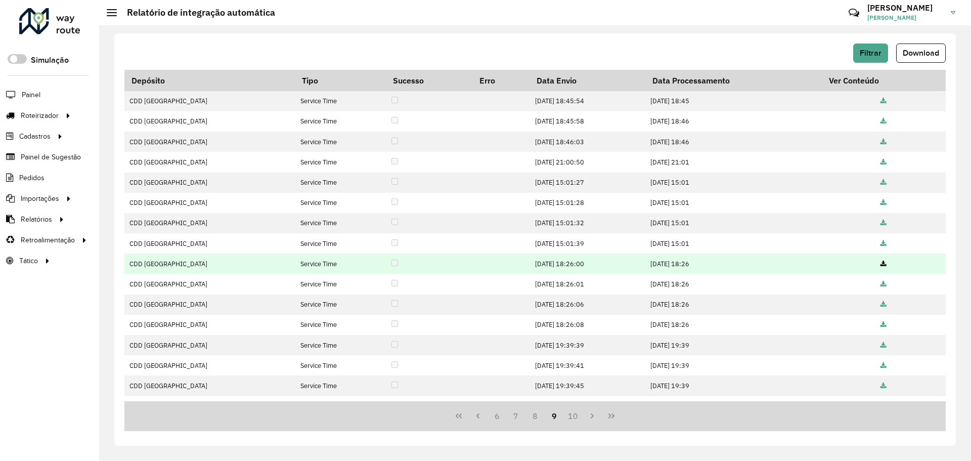
click at [882, 261] on icon at bounding box center [884, 264] width 6 height 7
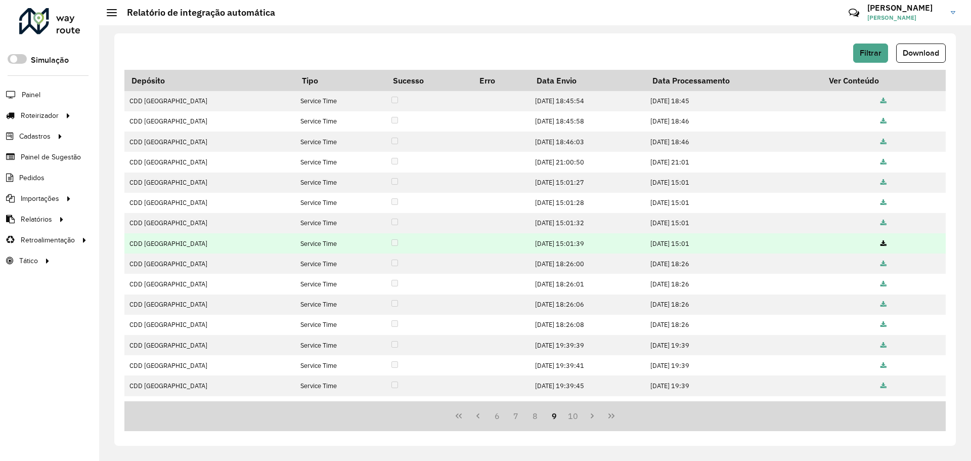
click at [881, 242] on icon at bounding box center [884, 244] width 6 height 7
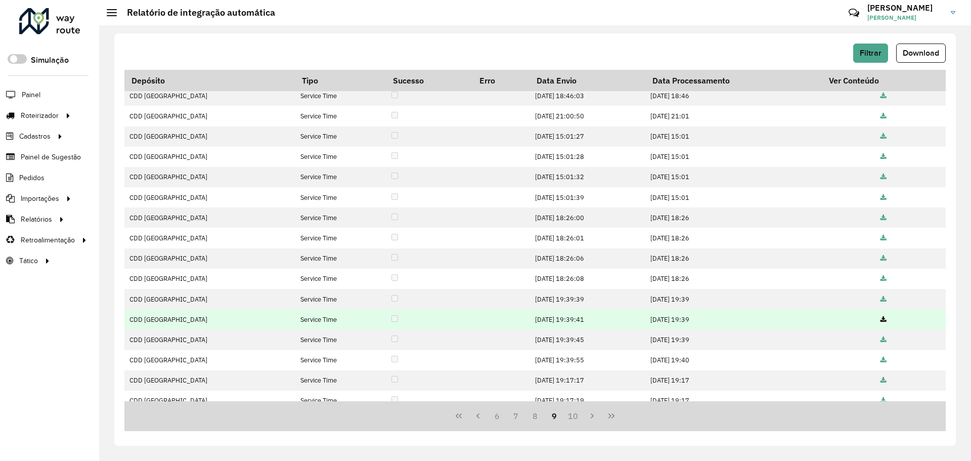
click at [881, 319] on icon at bounding box center [884, 320] width 6 height 7
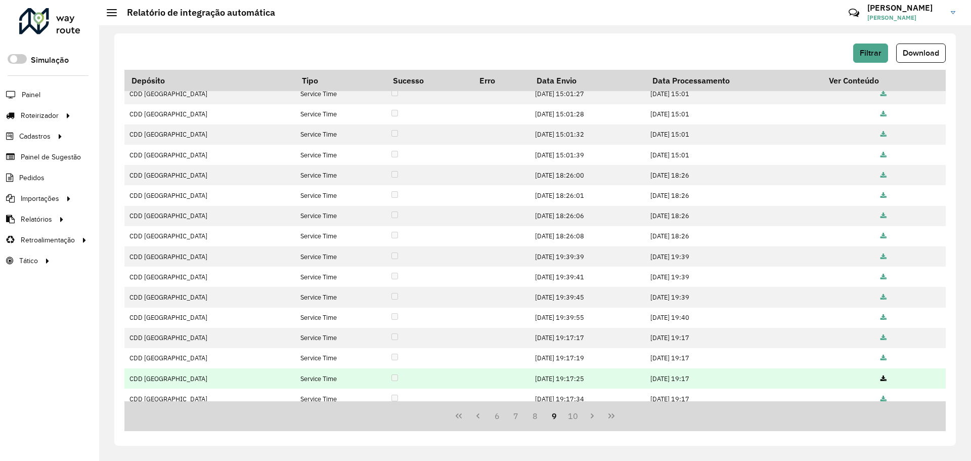
scroll to position [97, 0]
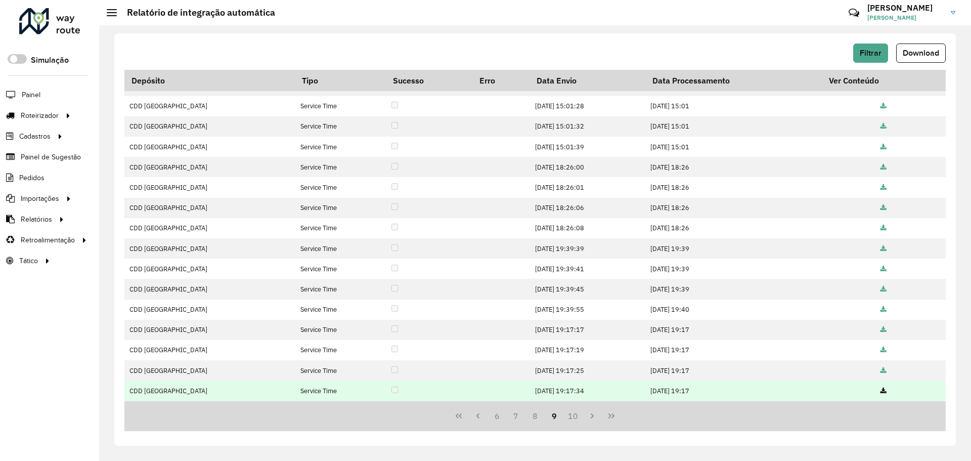
click at [882, 391] on icon at bounding box center [884, 391] width 6 height 7
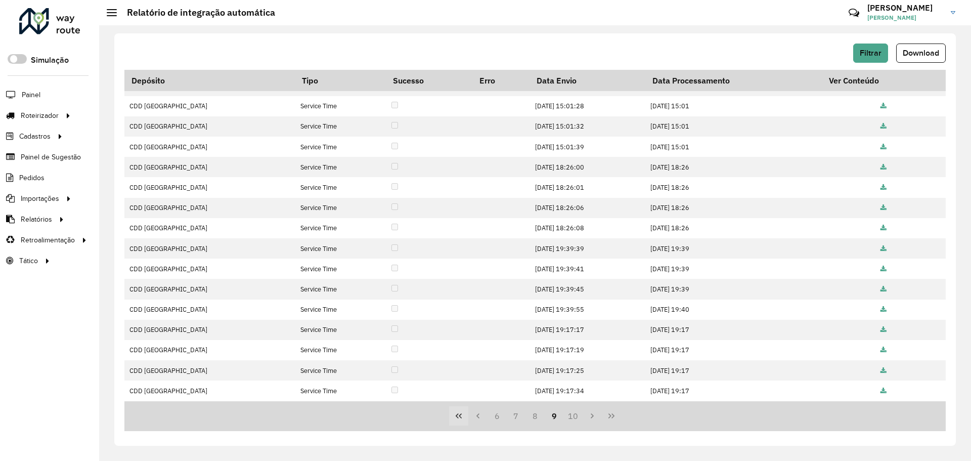
click at [459, 419] on icon "First Page" at bounding box center [459, 416] width 8 height 8
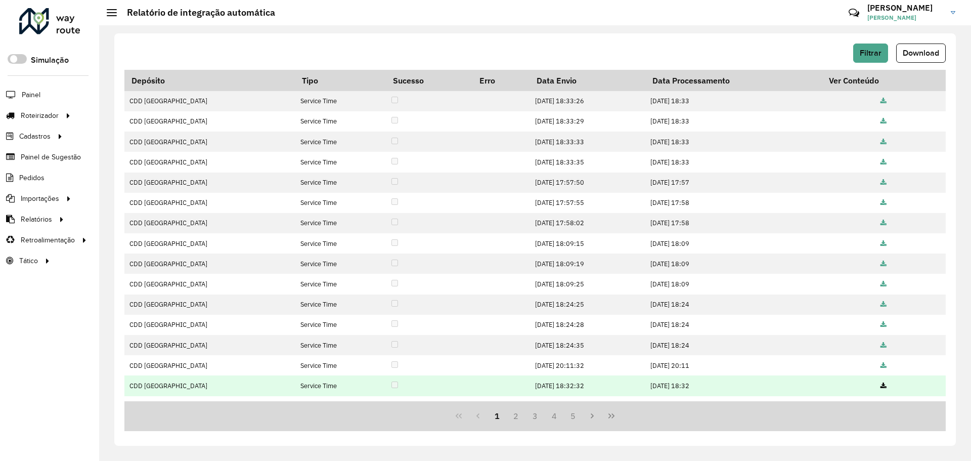
click at [881, 383] on icon at bounding box center [884, 386] width 6 height 7
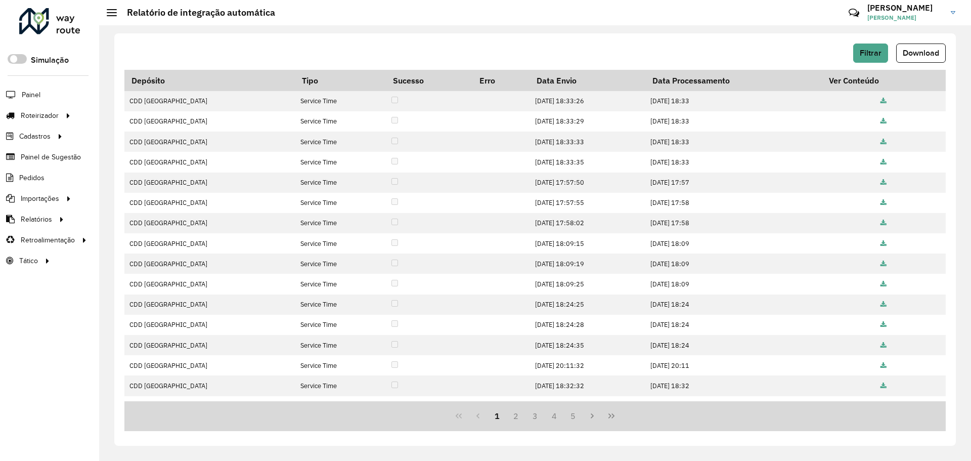
click at [503, 40] on div "Filtrar Download Depósito Tipo Sucesso Erro Data Envio Data Processamento Ver C…" at bounding box center [535, 239] width 842 height 412
